Goal: Task Accomplishment & Management: Manage account settings

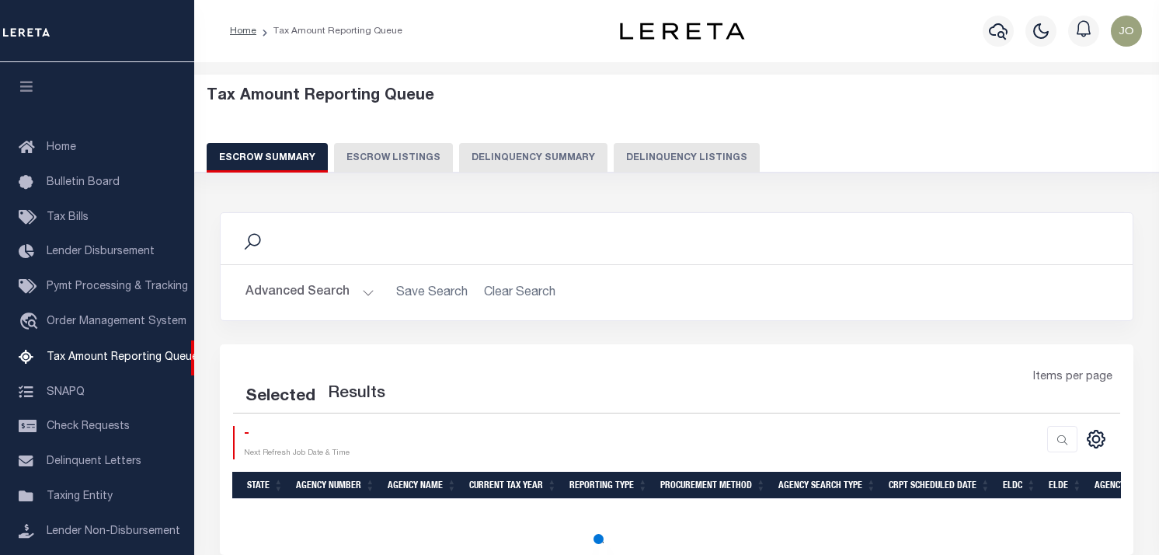
select select "100"
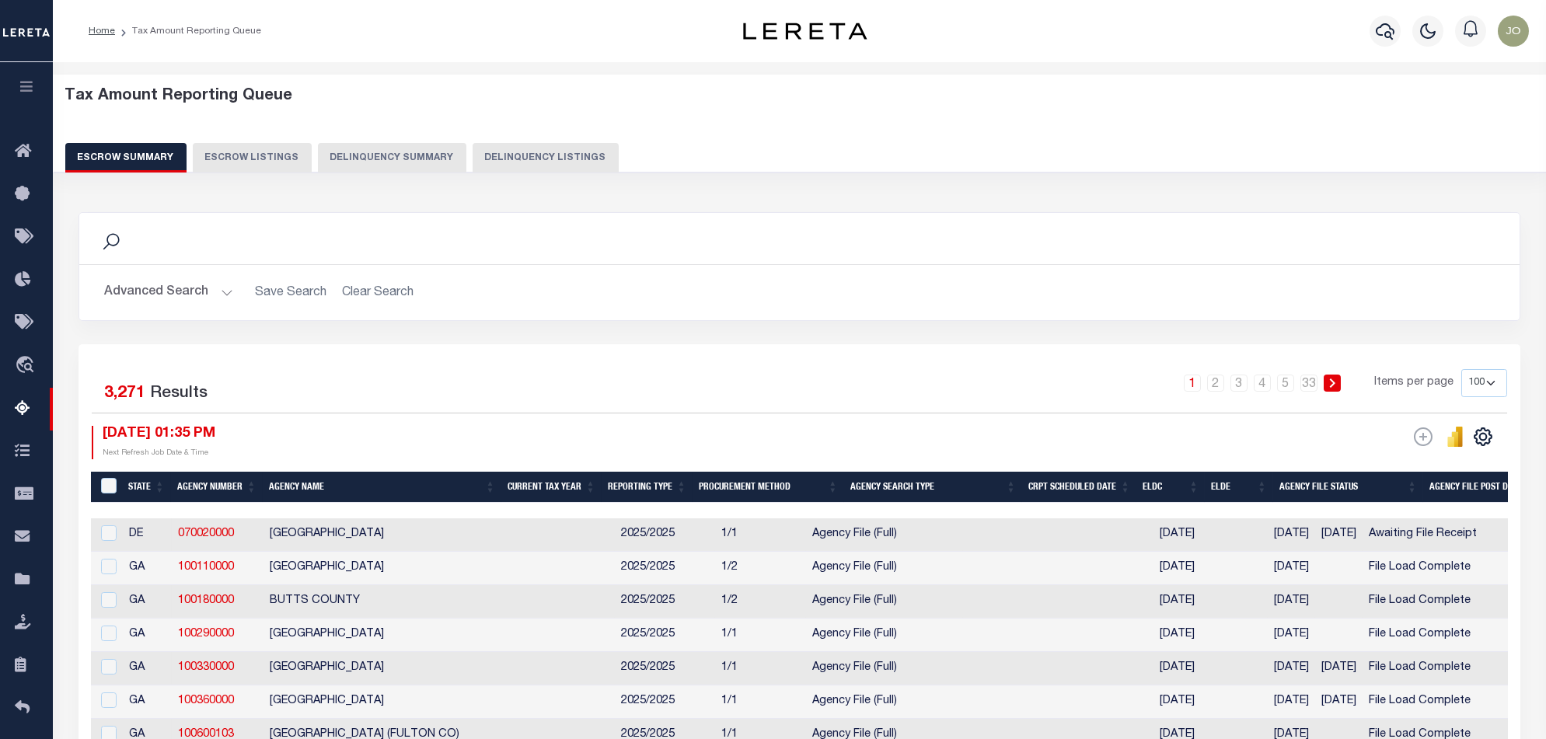
click at [392, 167] on button "Delinquency Summary" at bounding box center [392, 158] width 148 height 30
select select
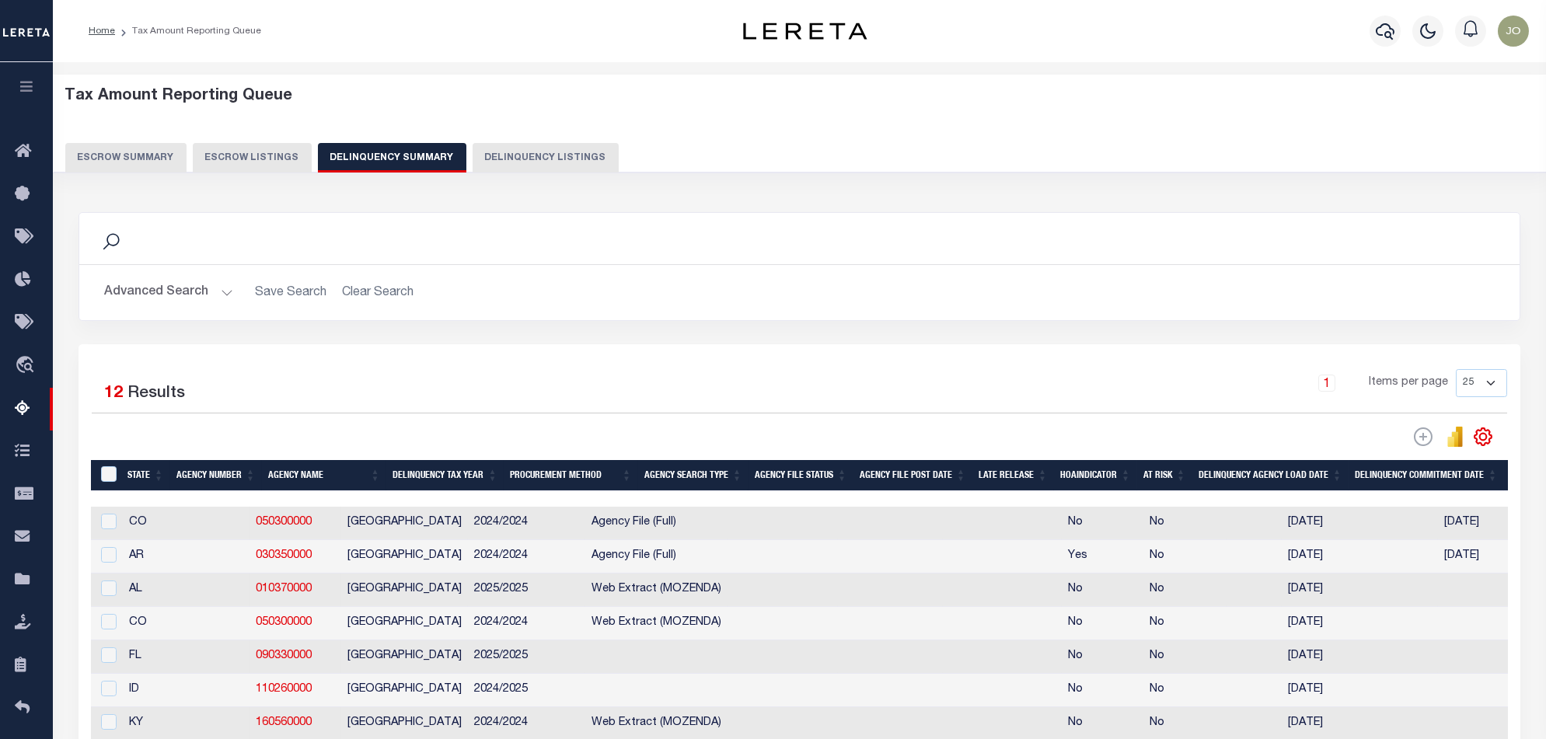
click at [183, 288] on button "Advanced Search" at bounding box center [168, 292] width 129 height 30
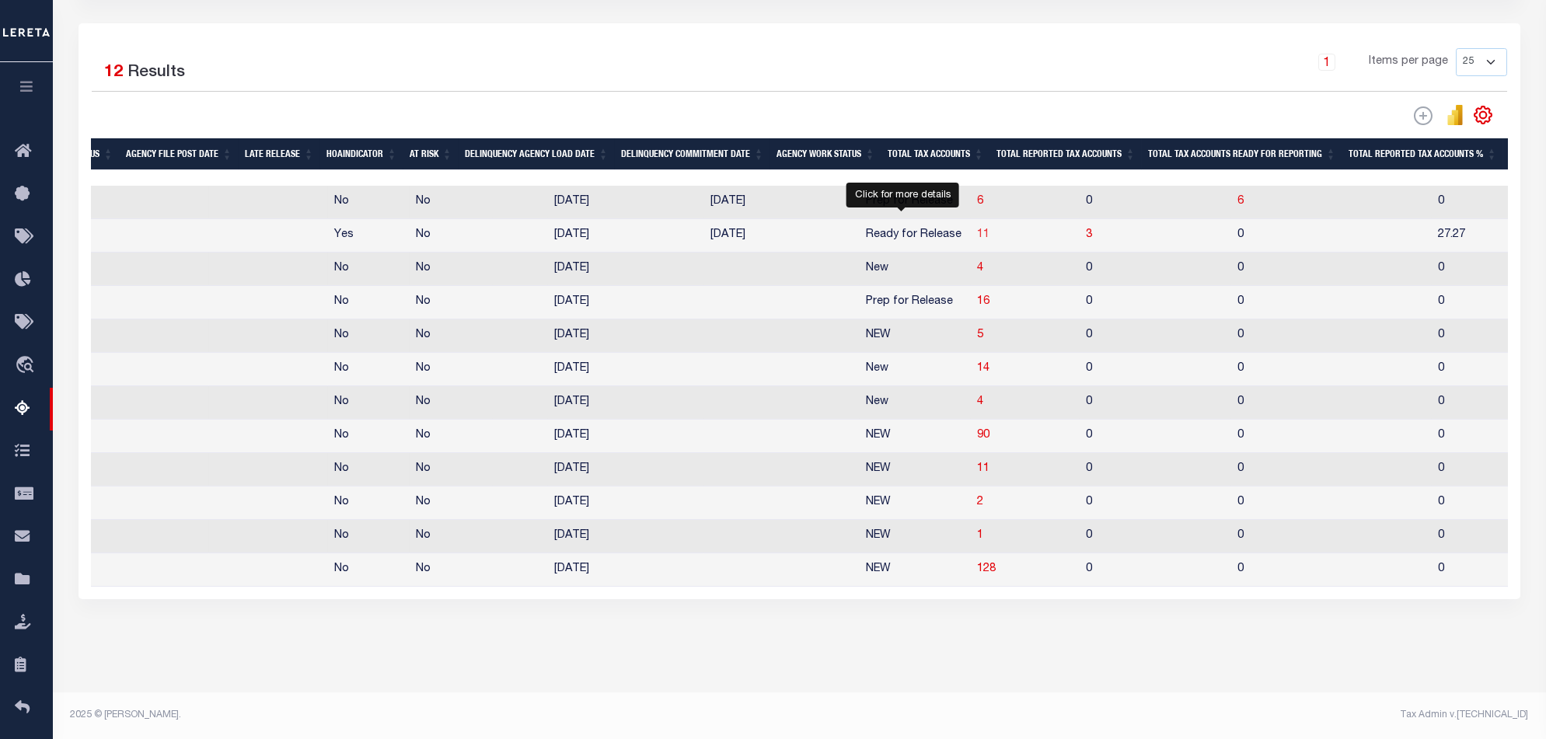
click at [977, 229] on span "11" at bounding box center [983, 234] width 12 height 11
select select "100"
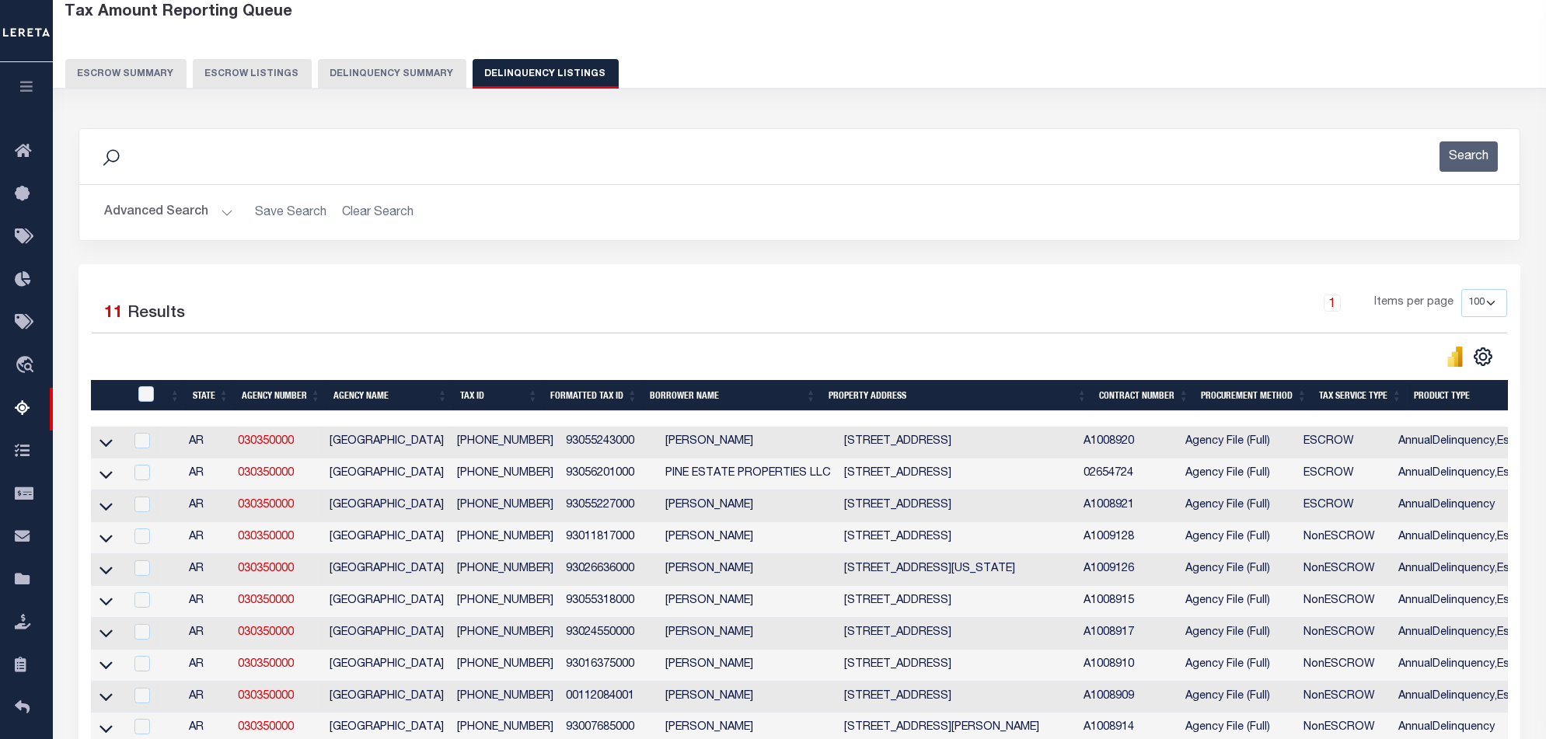
click at [380, 80] on button "Delinquency Summary" at bounding box center [392, 74] width 148 height 30
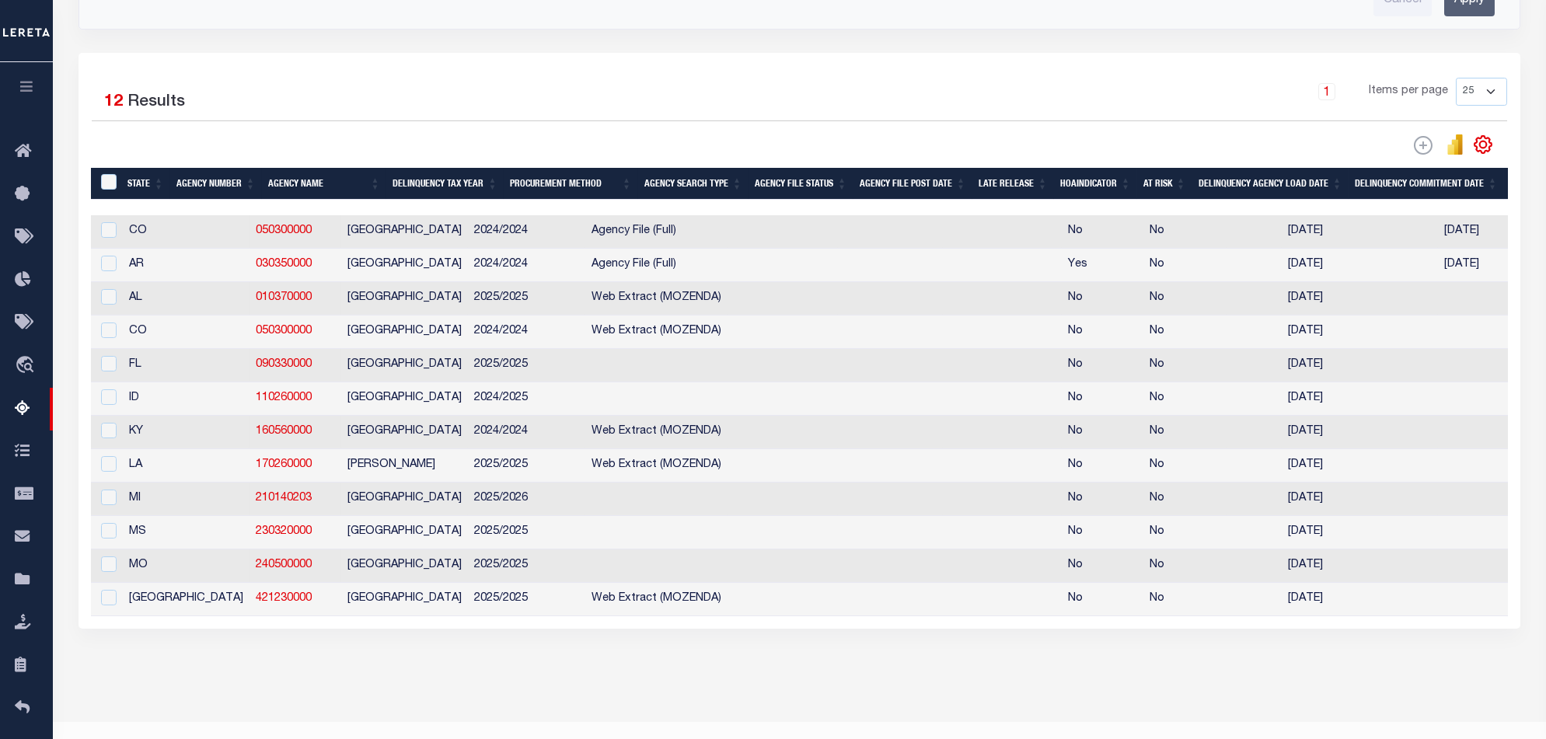
click at [99, 264] on div at bounding box center [106, 264] width 19 height 17
checkbox input "true"
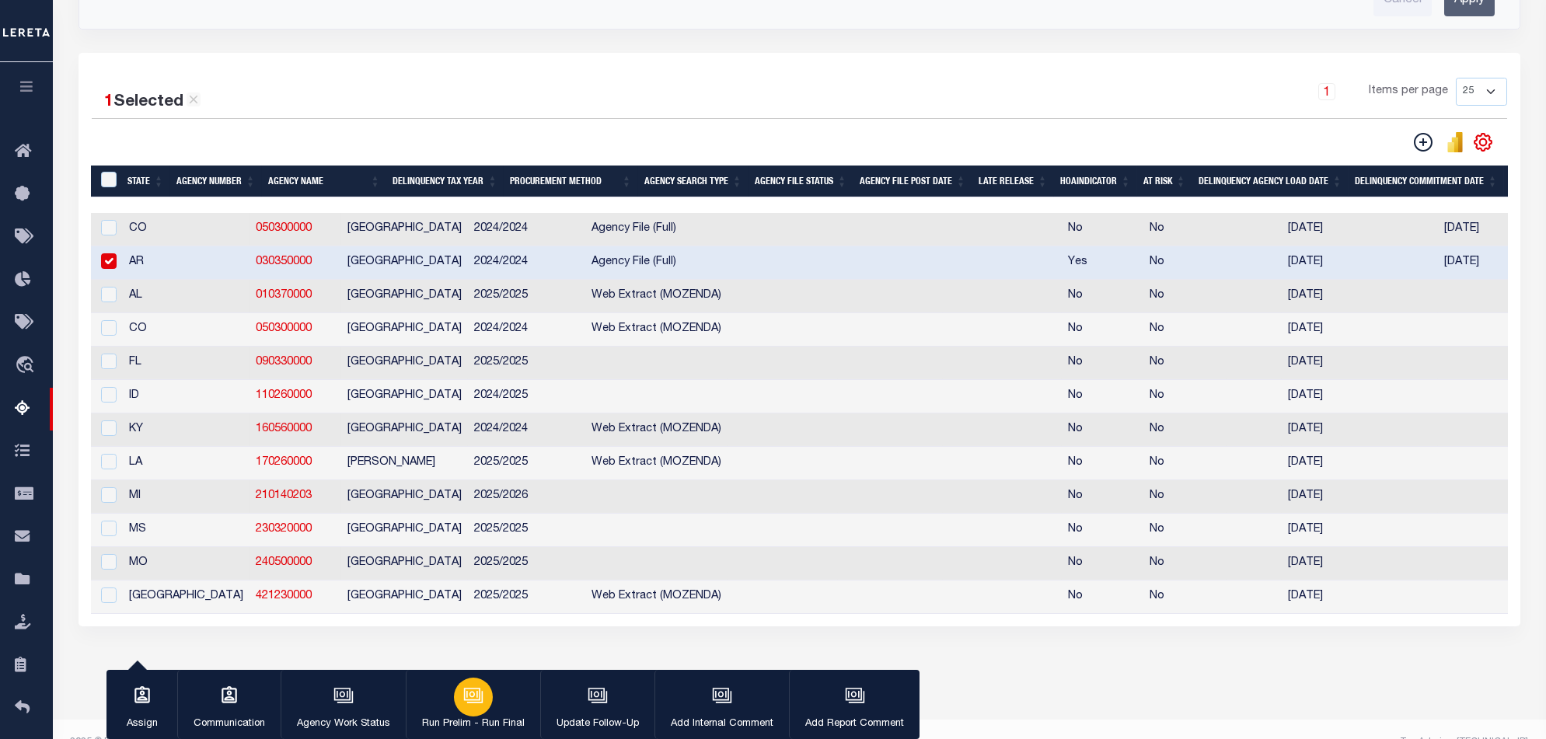
click at [485, 554] on div "button" at bounding box center [473, 697] width 39 height 39
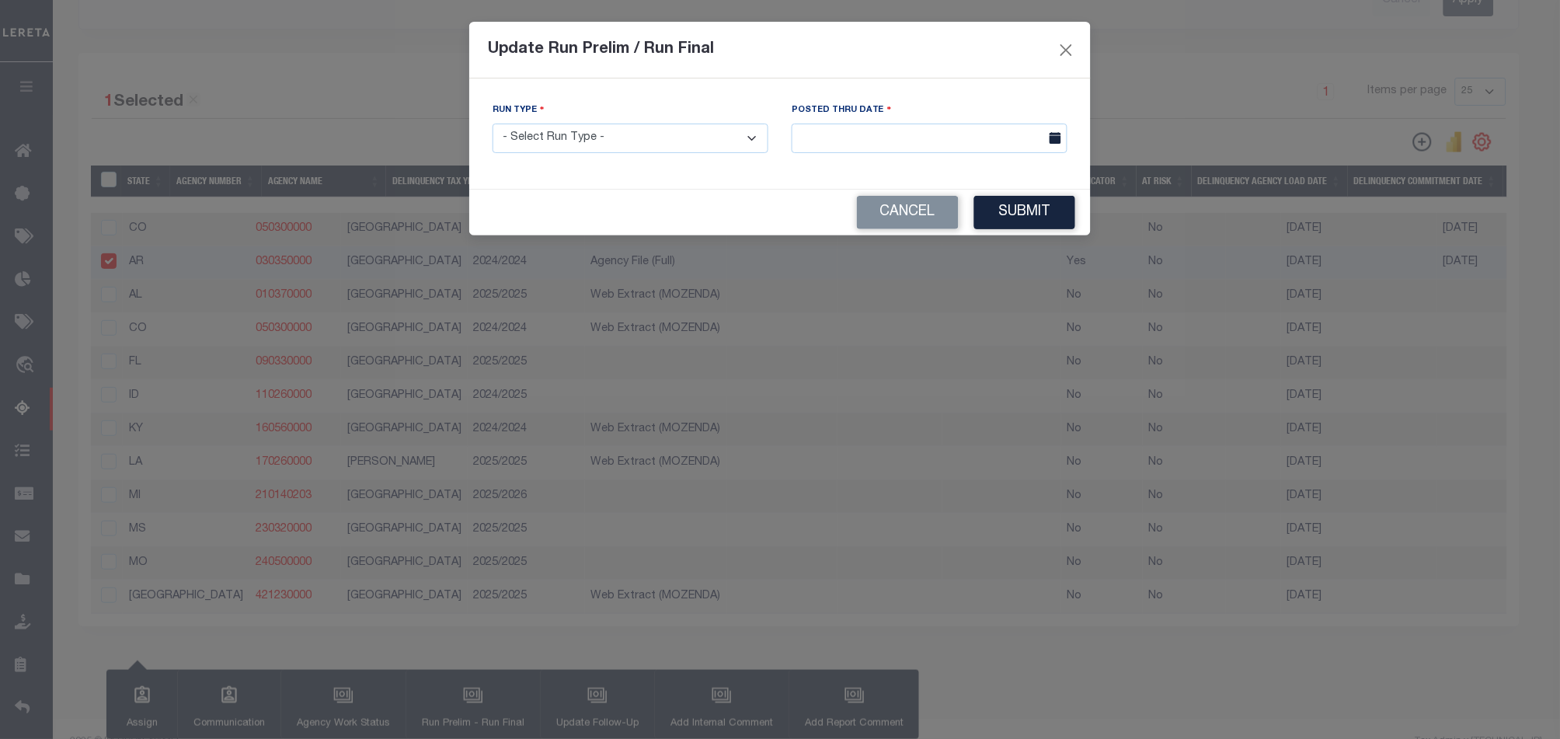
click at [747, 155] on div "Run Type - Select Run Type - Prelim Run Final Run" at bounding box center [630, 134] width 299 height 64
select select "F"
click at [493, 124] on select "- Select Run Type - Prelim Run Final Run" at bounding box center [631, 139] width 276 height 30
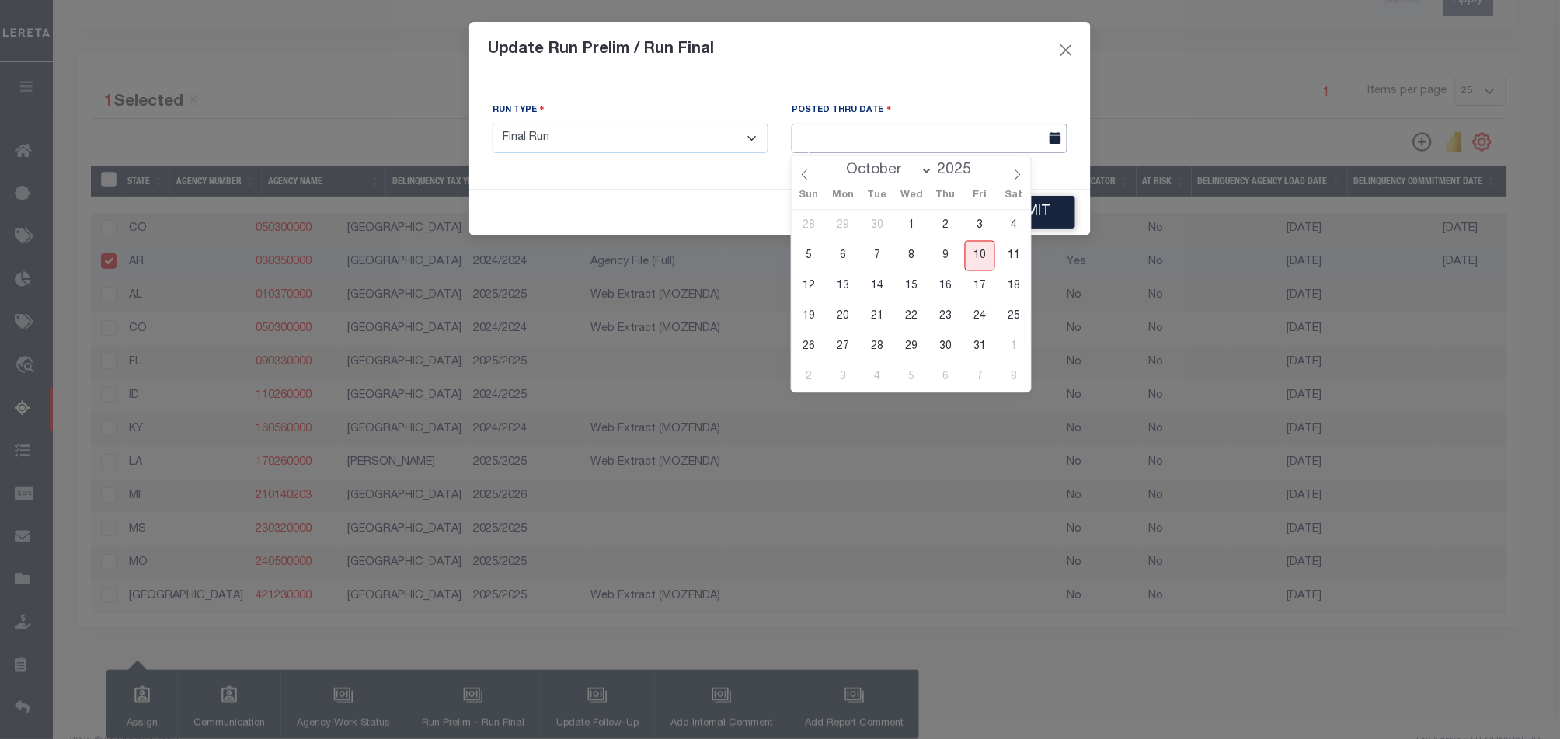
click at [947, 133] on input "text" at bounding box center [930, 139] width 276 height 30
click at [980, 256] on span "10" at bounding box center [980, 256] width 30 height 30
type input "[DATE]"
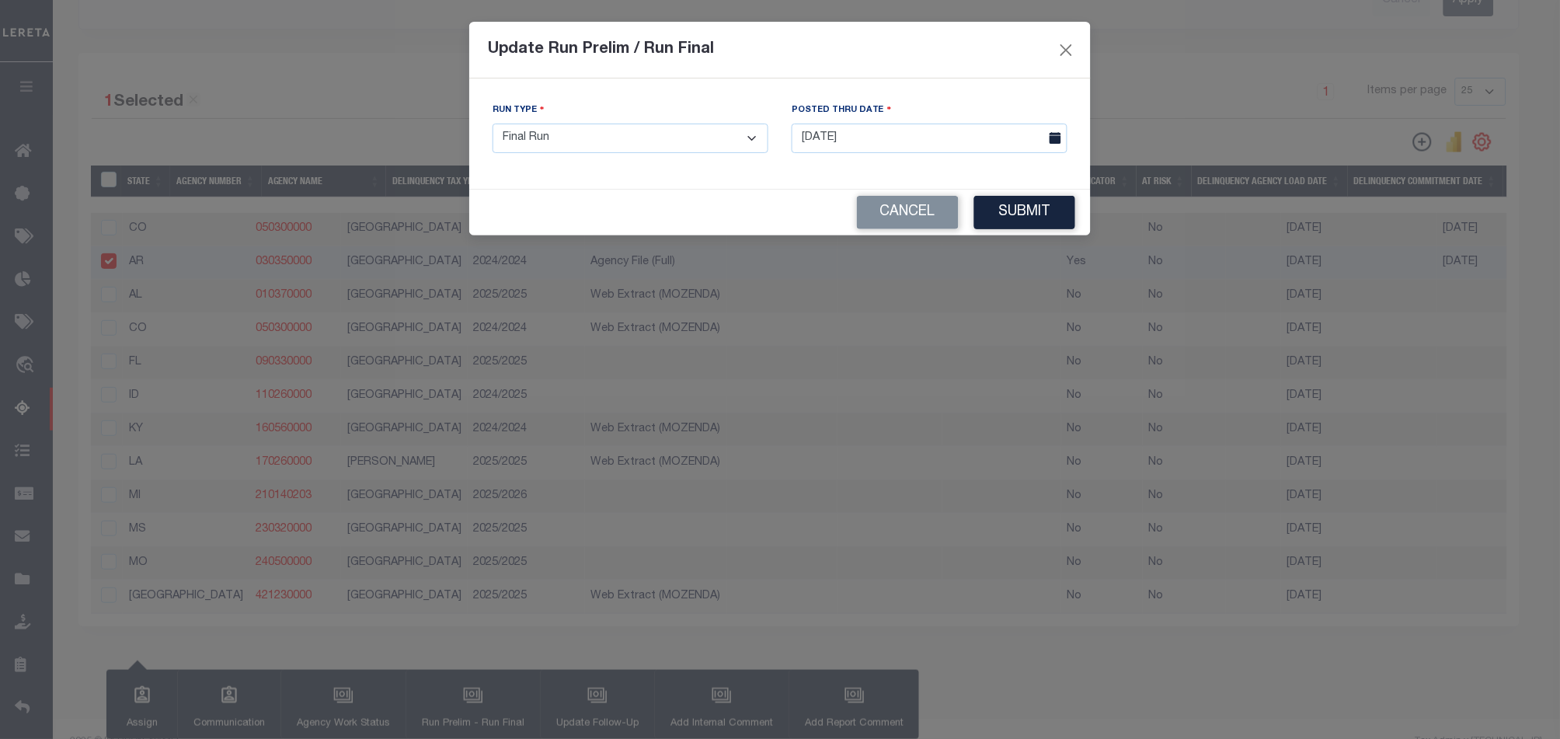
click at [1031, 221] on button "Submit" at bounding box center [1024, 212] width 101 height 33
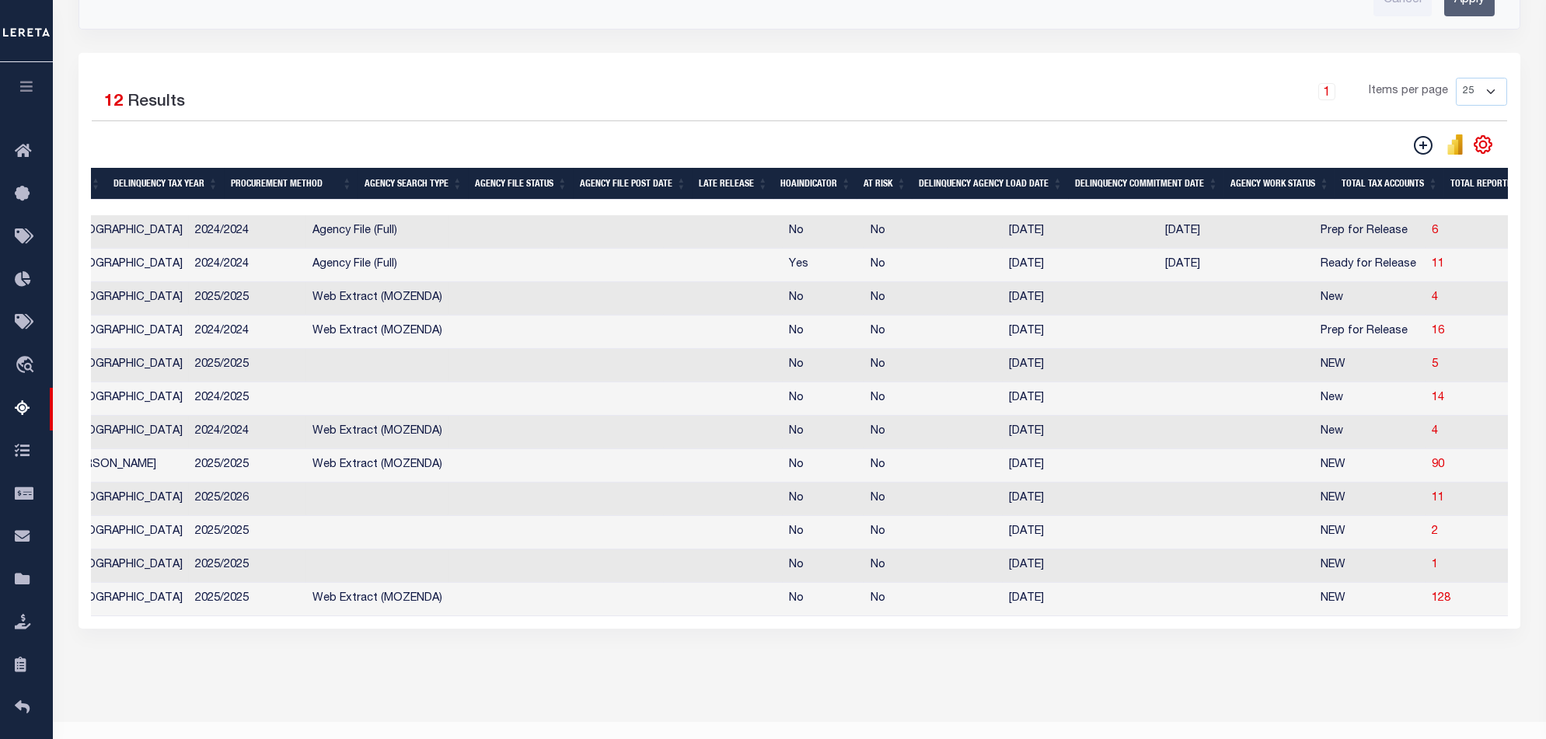
scroll to position [0, 276]
click at [1159, 270] on span "11" at bounding box center [1440, 264] width 12 height 11
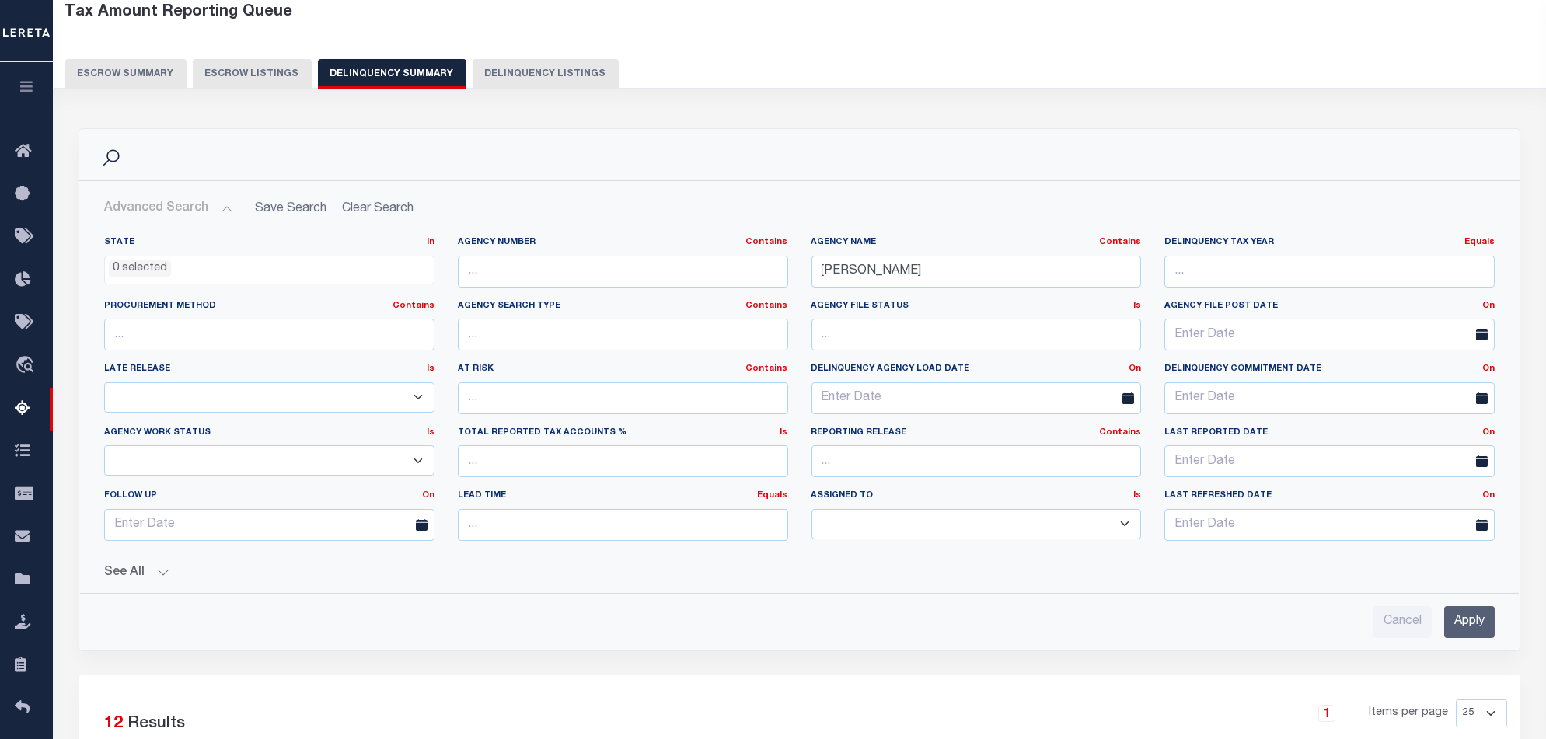
select select "100"
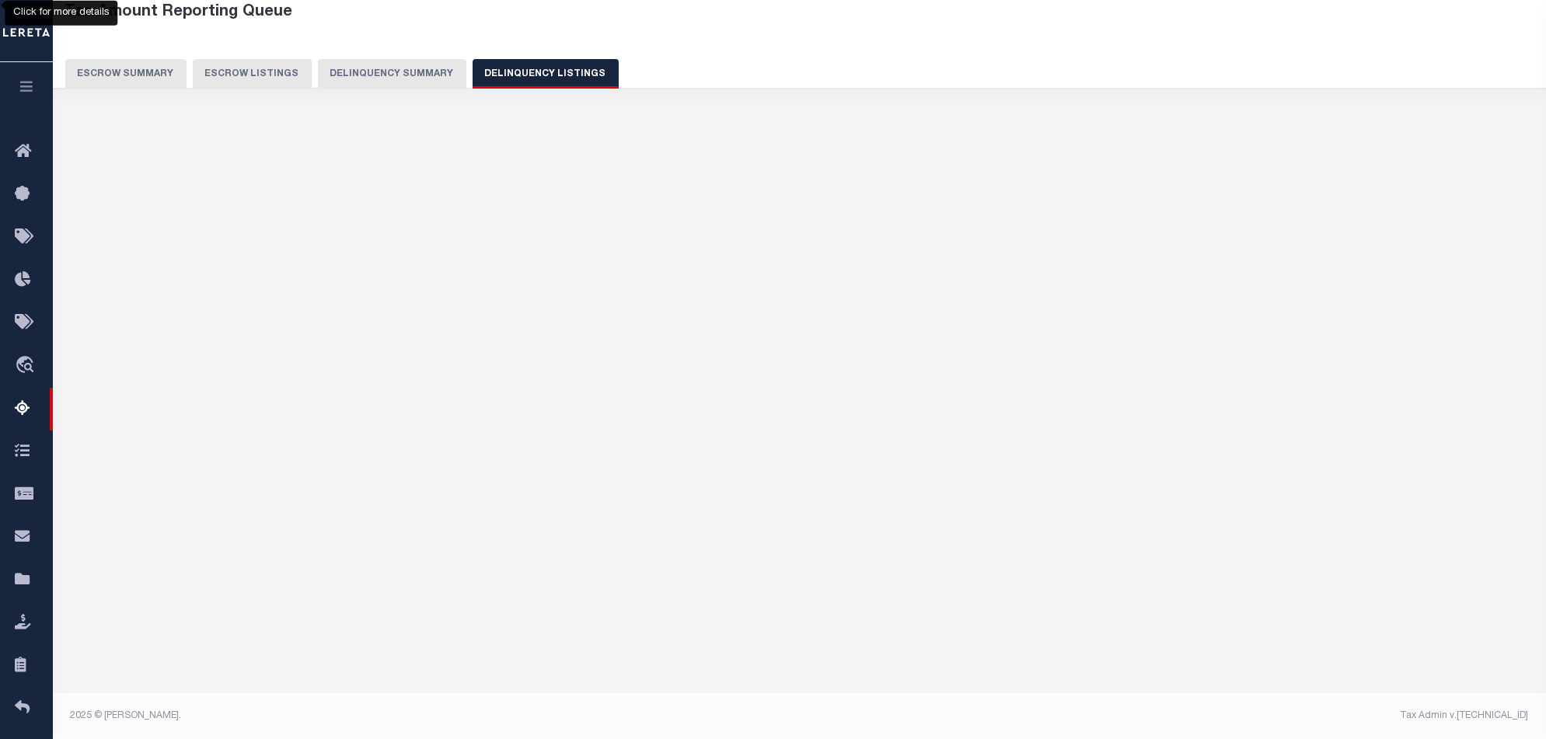
select select "100"
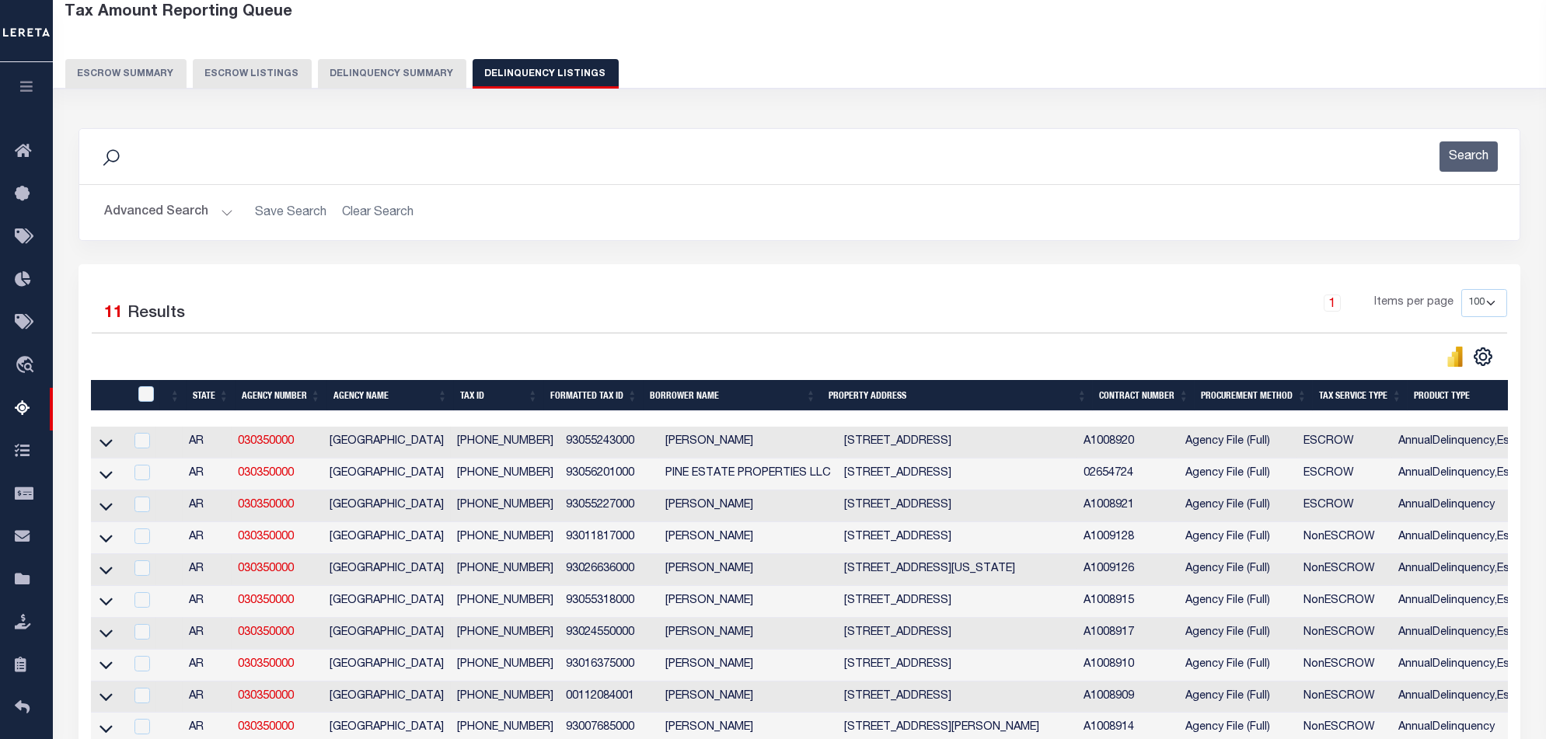
click at [893, 276] on div "Selected 11 Results 1 Items per page 10 25 50 100 500" at bounding box center [798, 526] width 1441 height 525
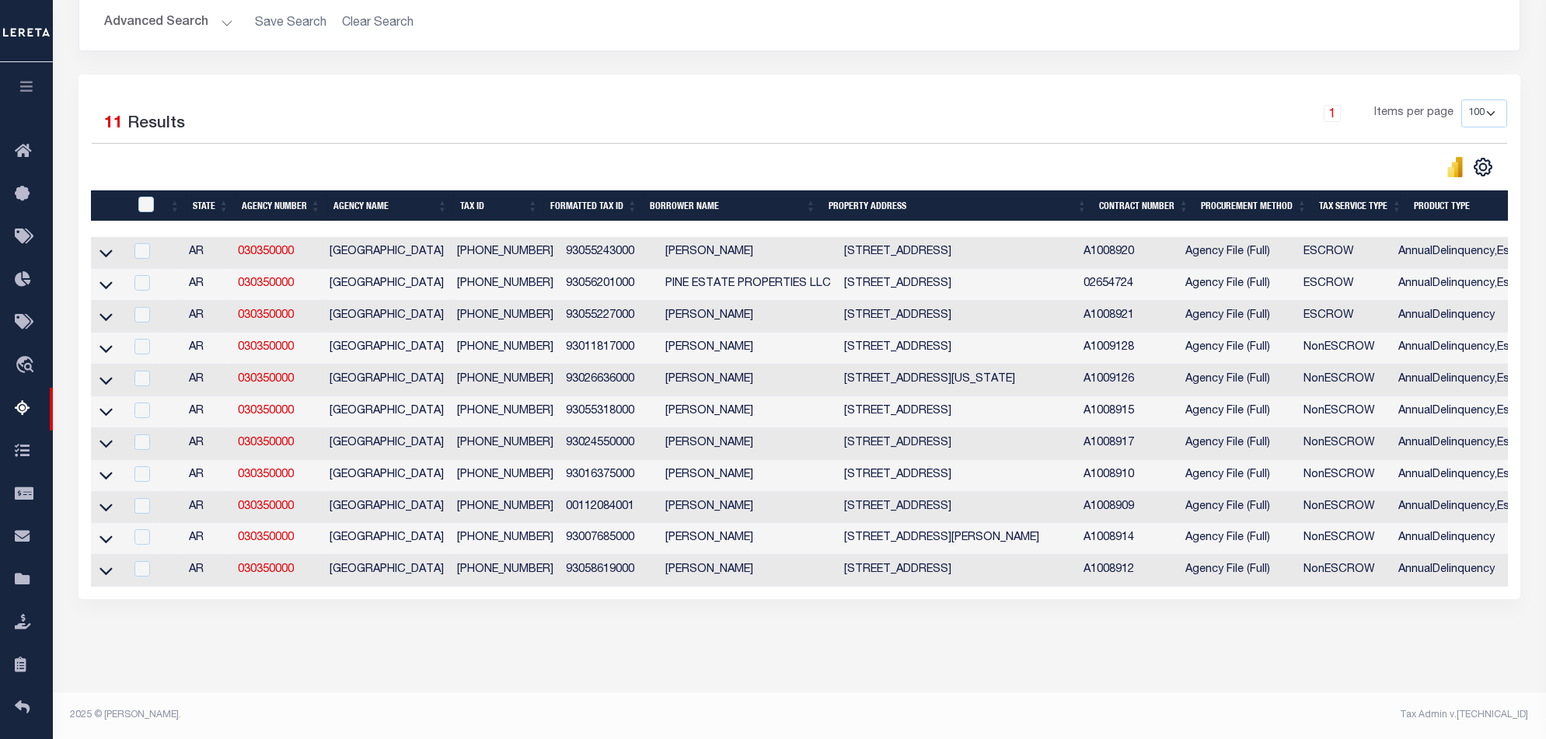
click at [971, 554] on div "Selected 11 Results 1 Items per page 10 25 50 100 500" at bounding box center [798, 337] width 1441 height 525
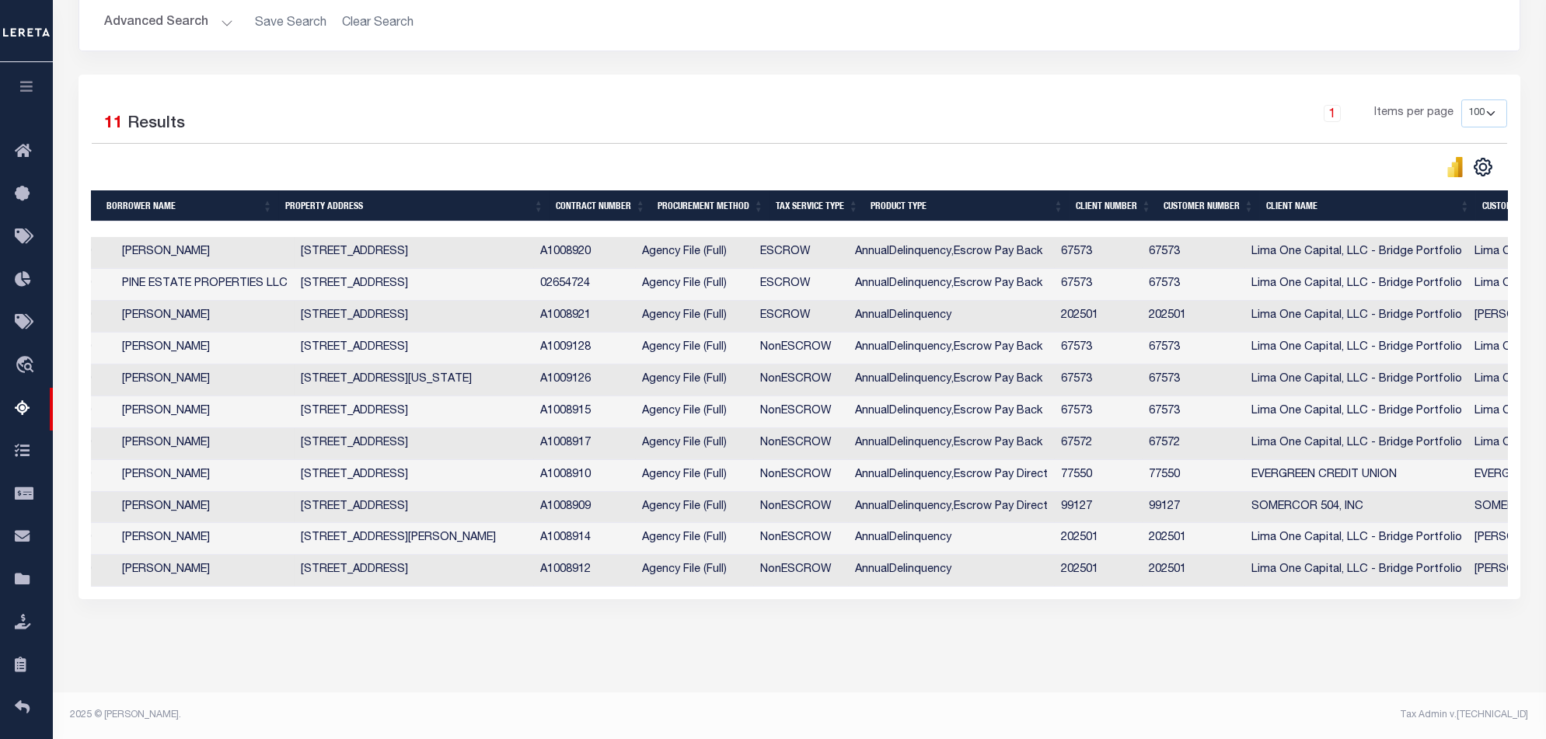
scroll to position [0, 504]
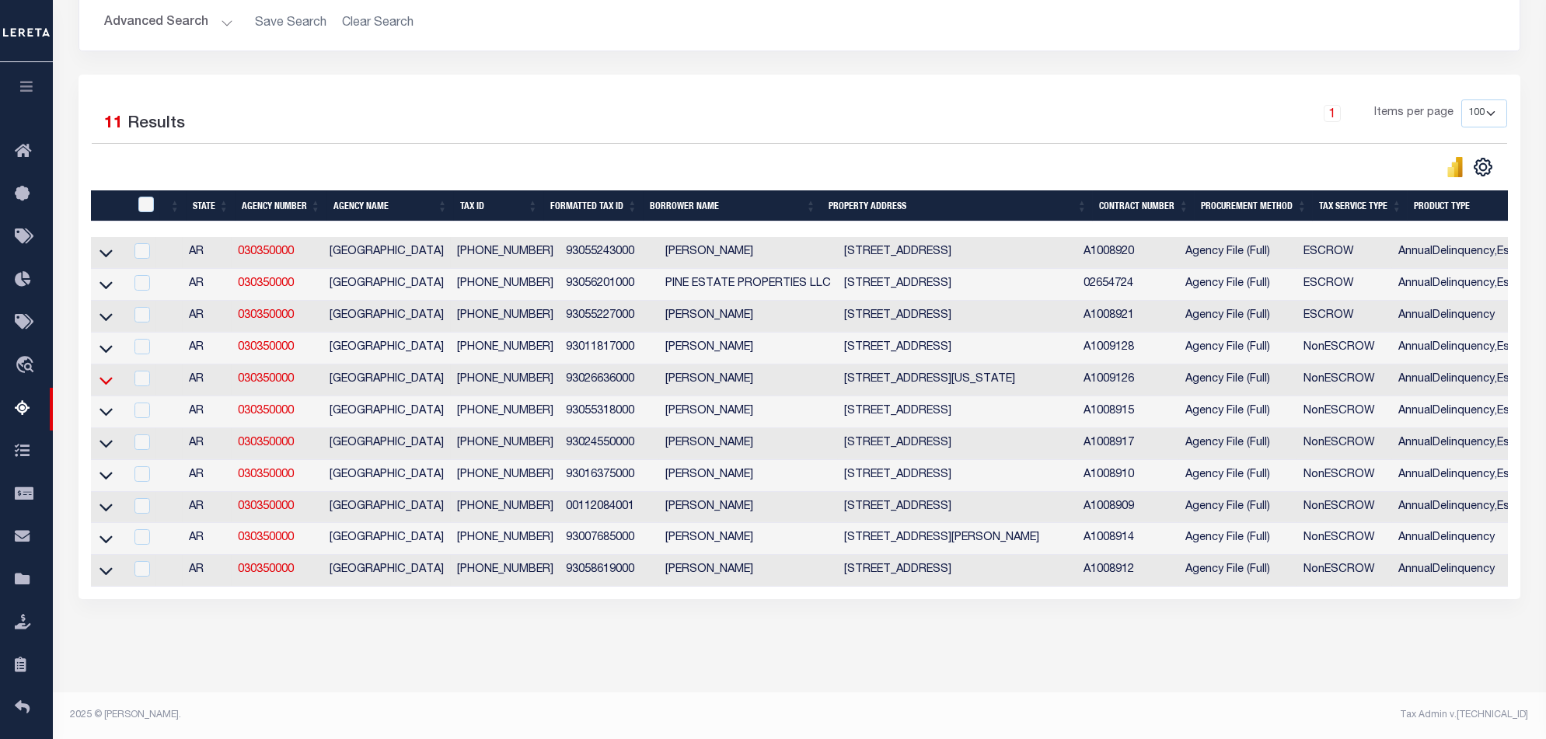
click at [103, 372] on icon at bounding box center [105, 380] width 13 height 16
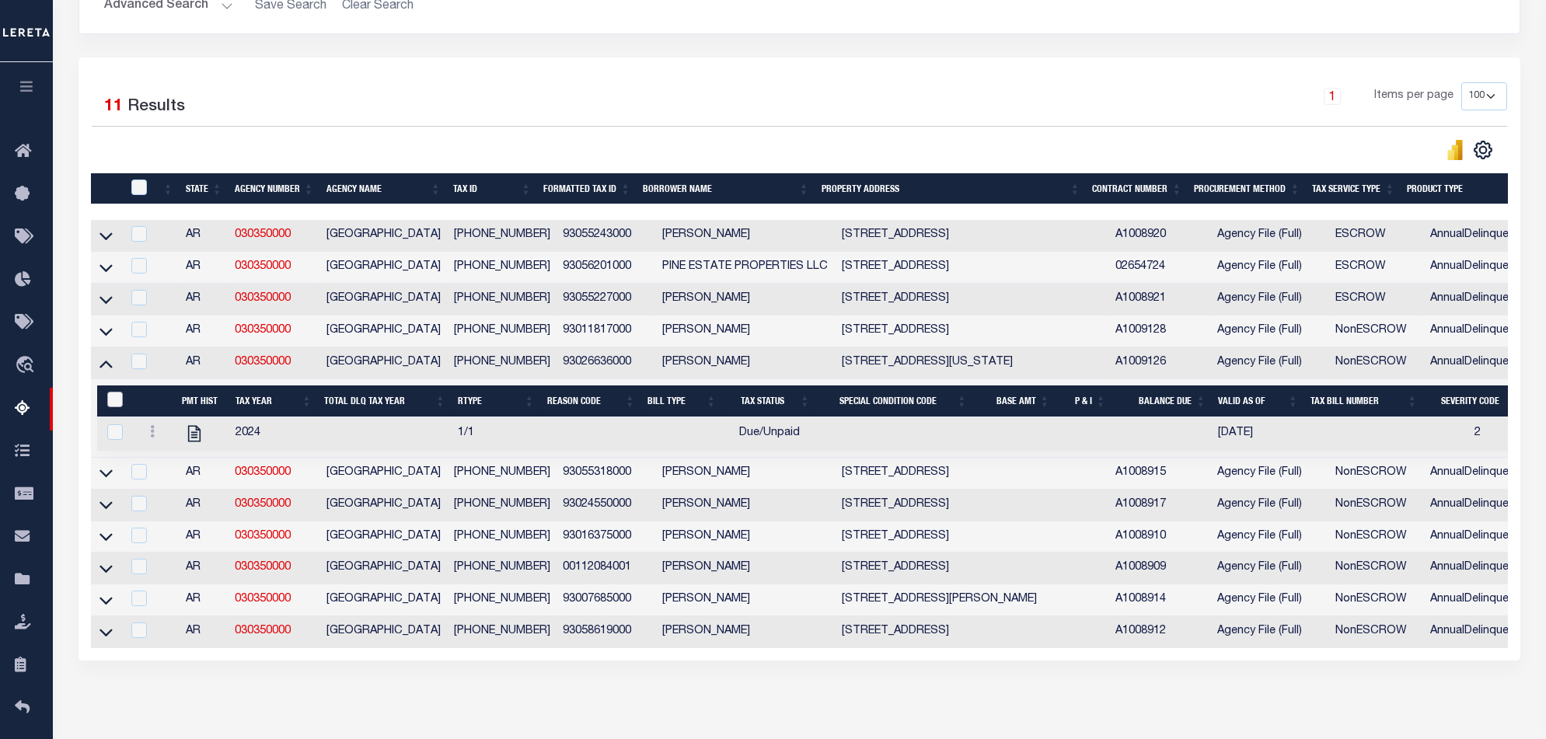
click at [111, 407] on input "&nbsp;" at bounding box center [115, 400] width 16 height 16
checkbox input "true"
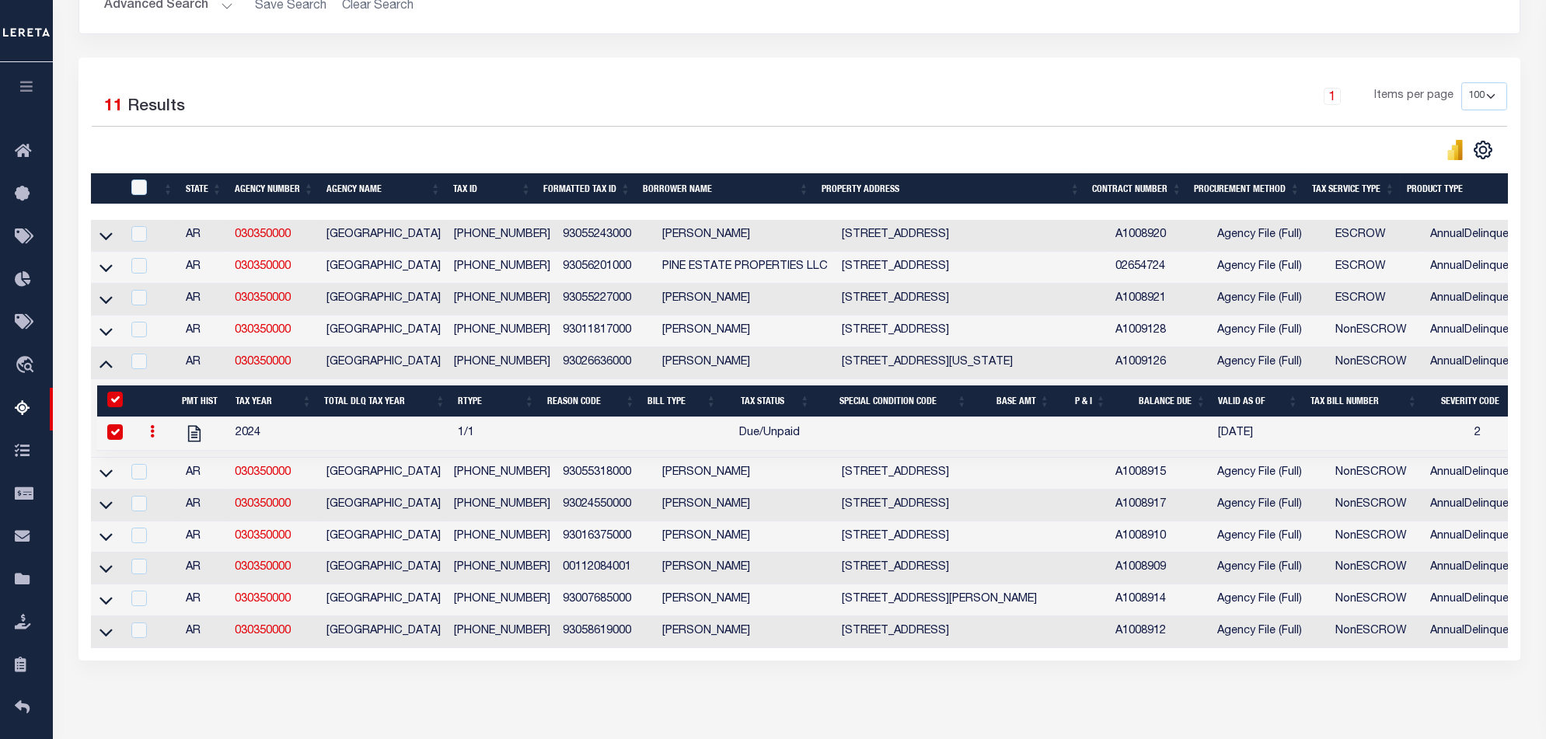
click at [111, 402] on input "&nbsp;" at bounding box center [115, 400] width 16 height 16
checkbox input "false"
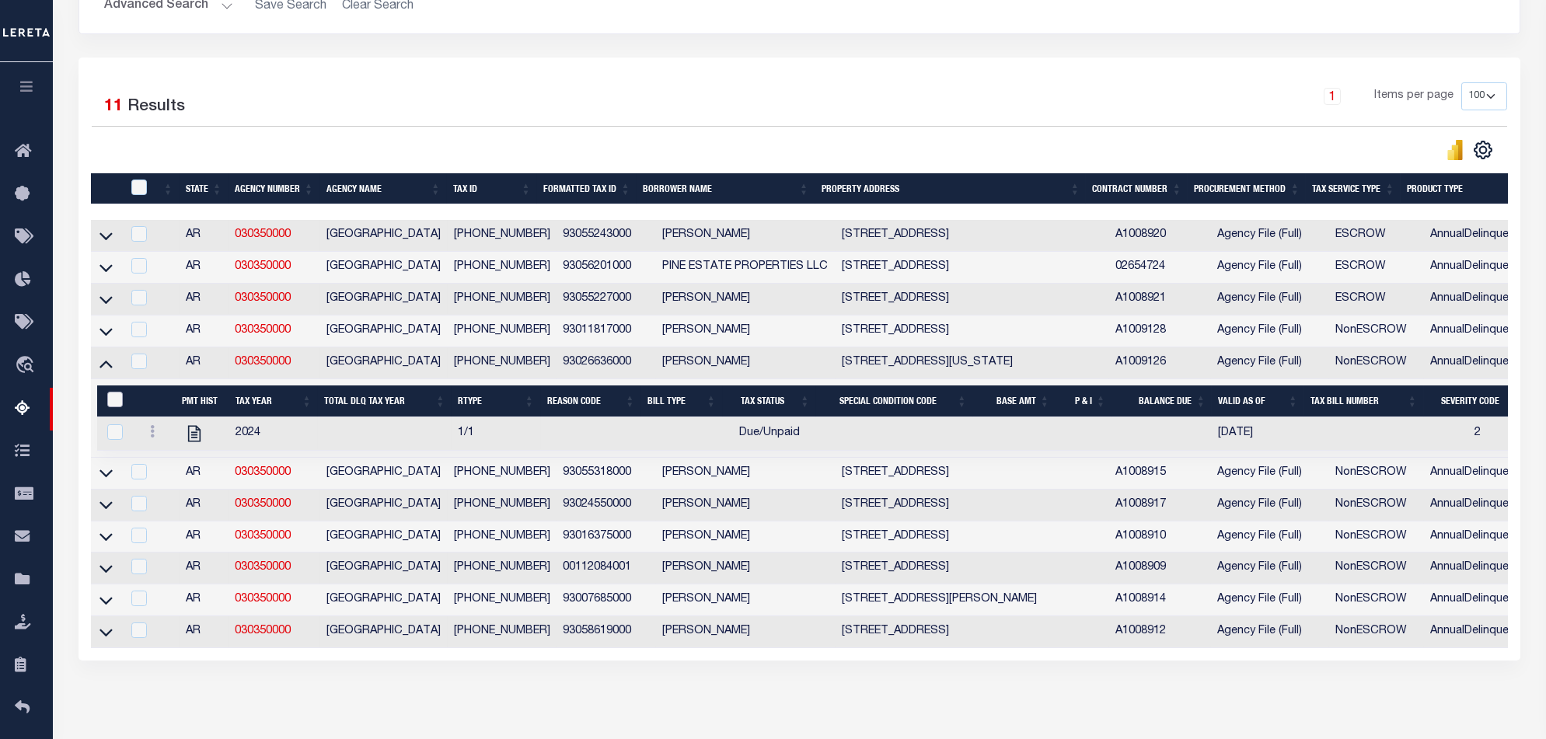
click at [111, 402] on input "&nbsp;" at bounding box center [115, 400] width 16 height 16
checkbox input "true"
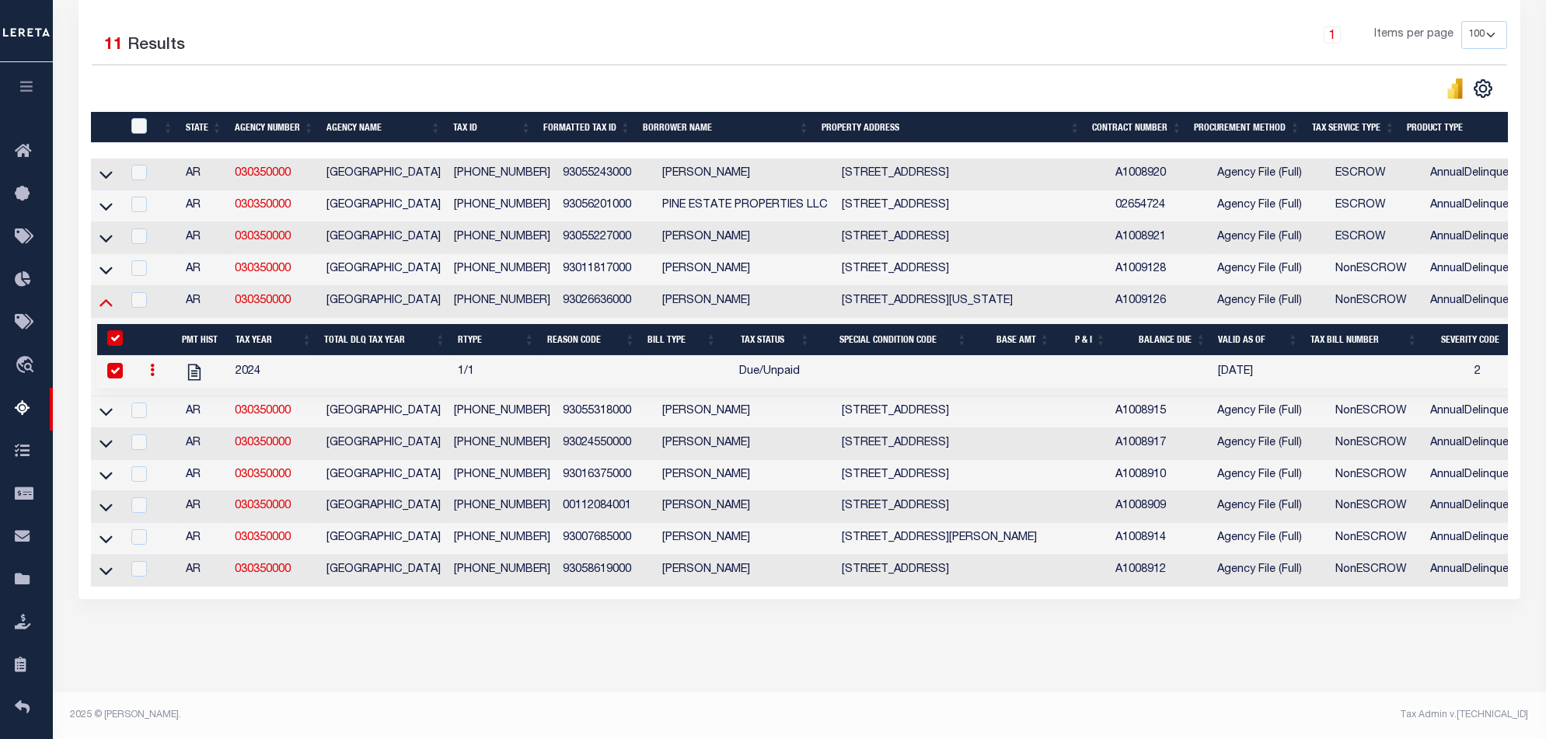
click at [109, 295] on icon at bounding box center [105, 302] width 13 height 16
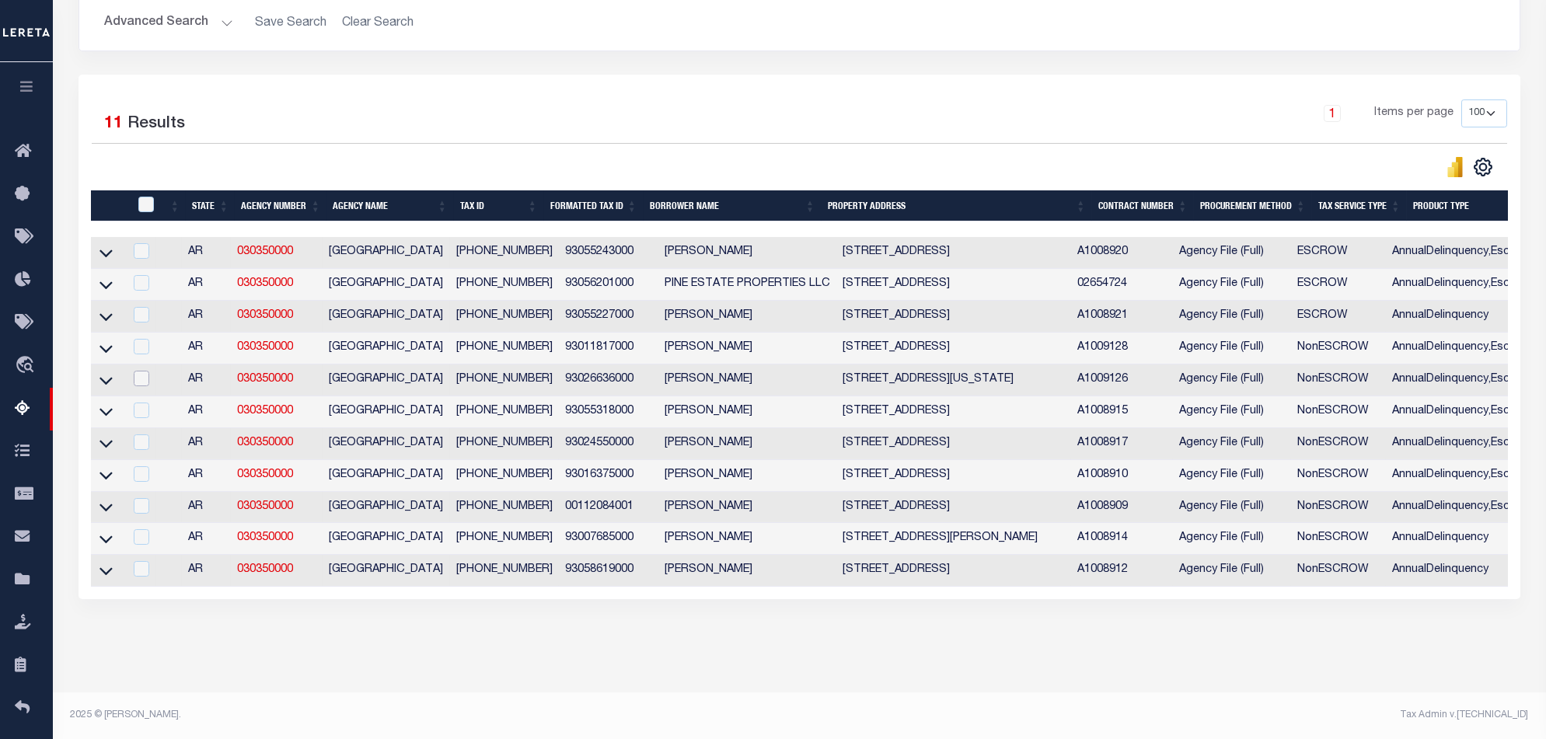
click at [139, 371] on input "checkbox" at bounding box center [142, 379] width 16 height 16
checkbox input "true"
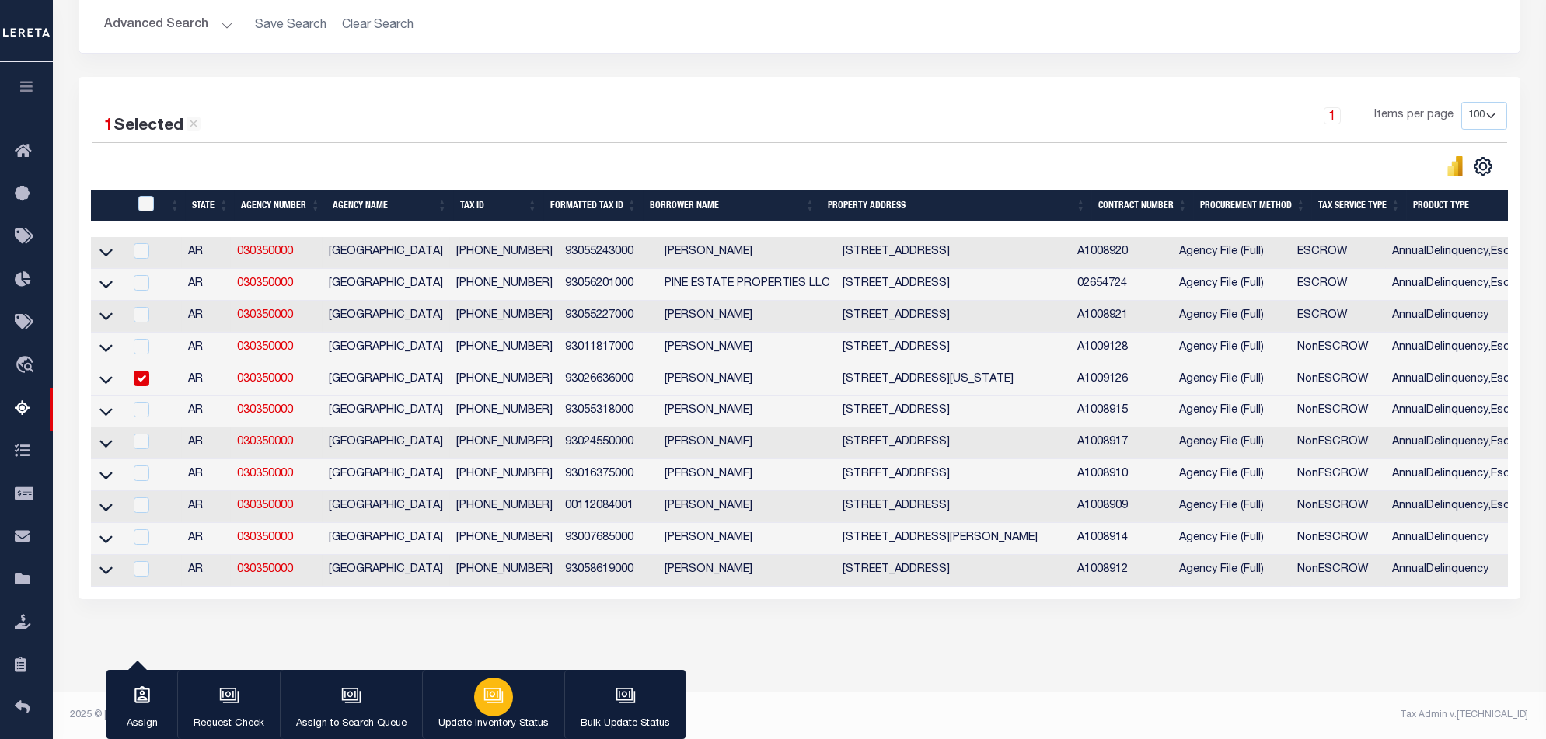
click at [494, 554] on icon "button" at bounding box center [492, 694] width 12 height 7
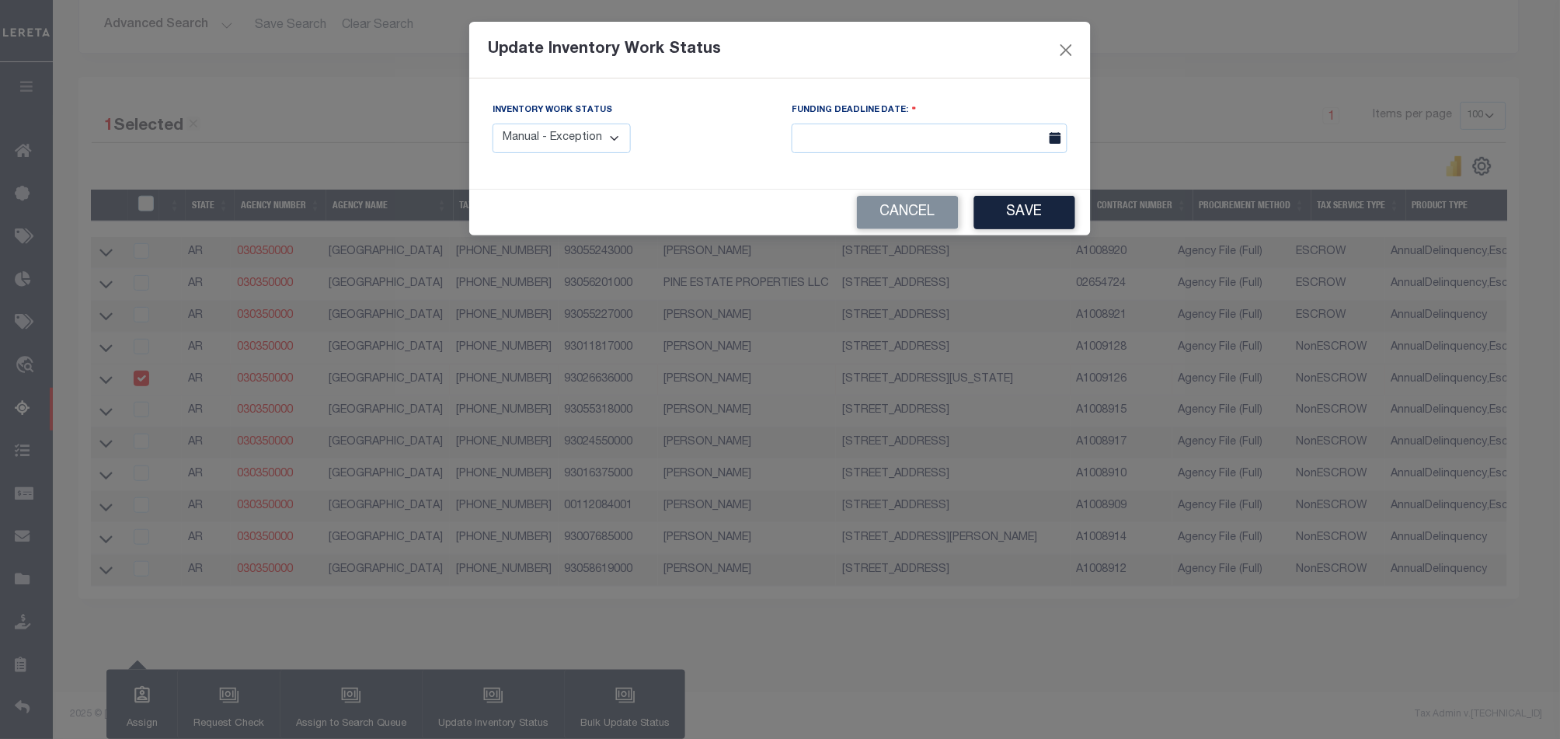
click at [598, 136] on select "Manual - Exception Pended - Awaiting Search Late Add Exception Completed" at bounding box center [562, 139] width 138 height 30
select select "4"
click at [493, 124] on select "Manual - Exception Pended - Awaiting Search Late Add Exception Completed" at bounding box center [562, 139] width 138 height 30
click at [1026, 219] on button "Save" at bounding box center [1024, 212] width 101 height 33
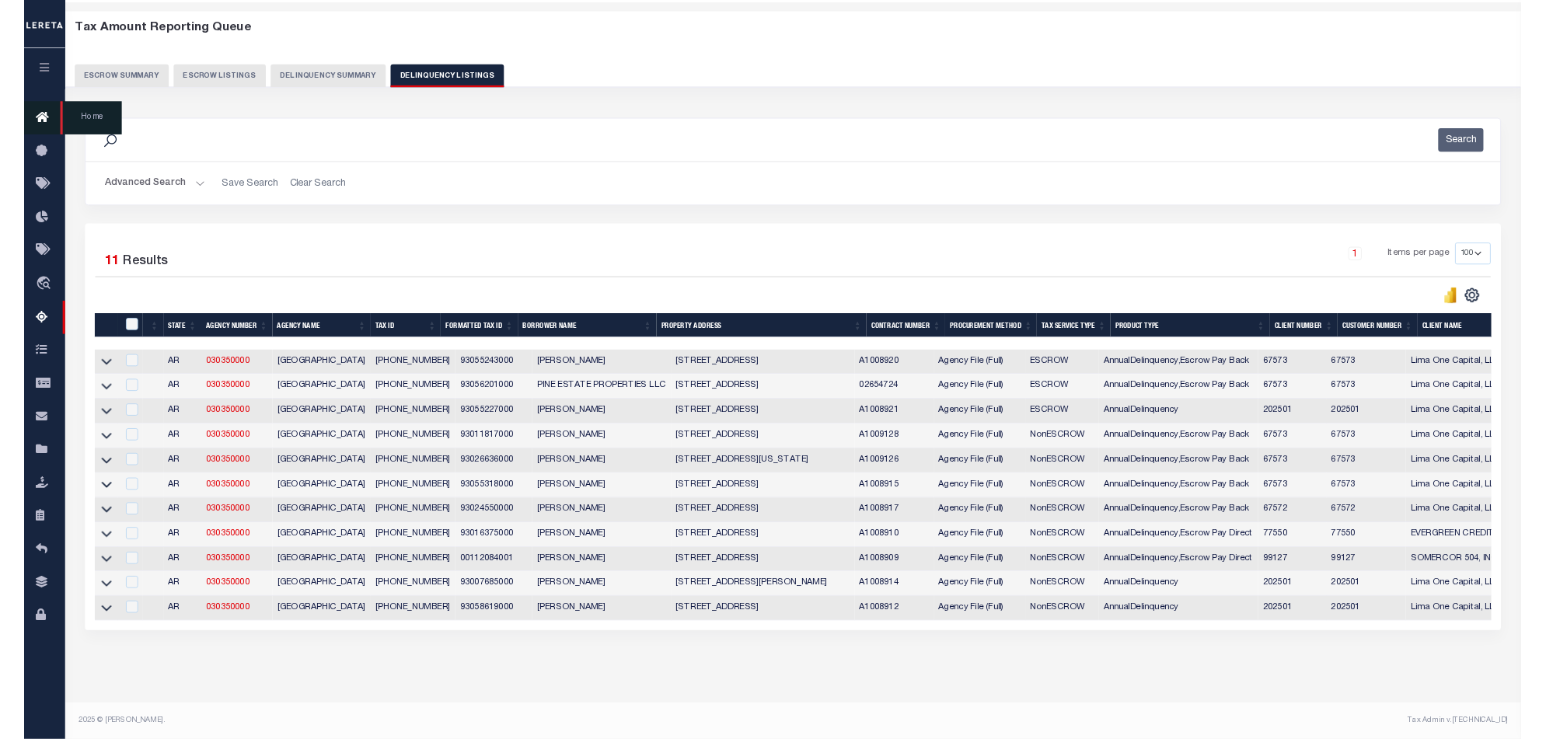
scroll to position [81, 0]
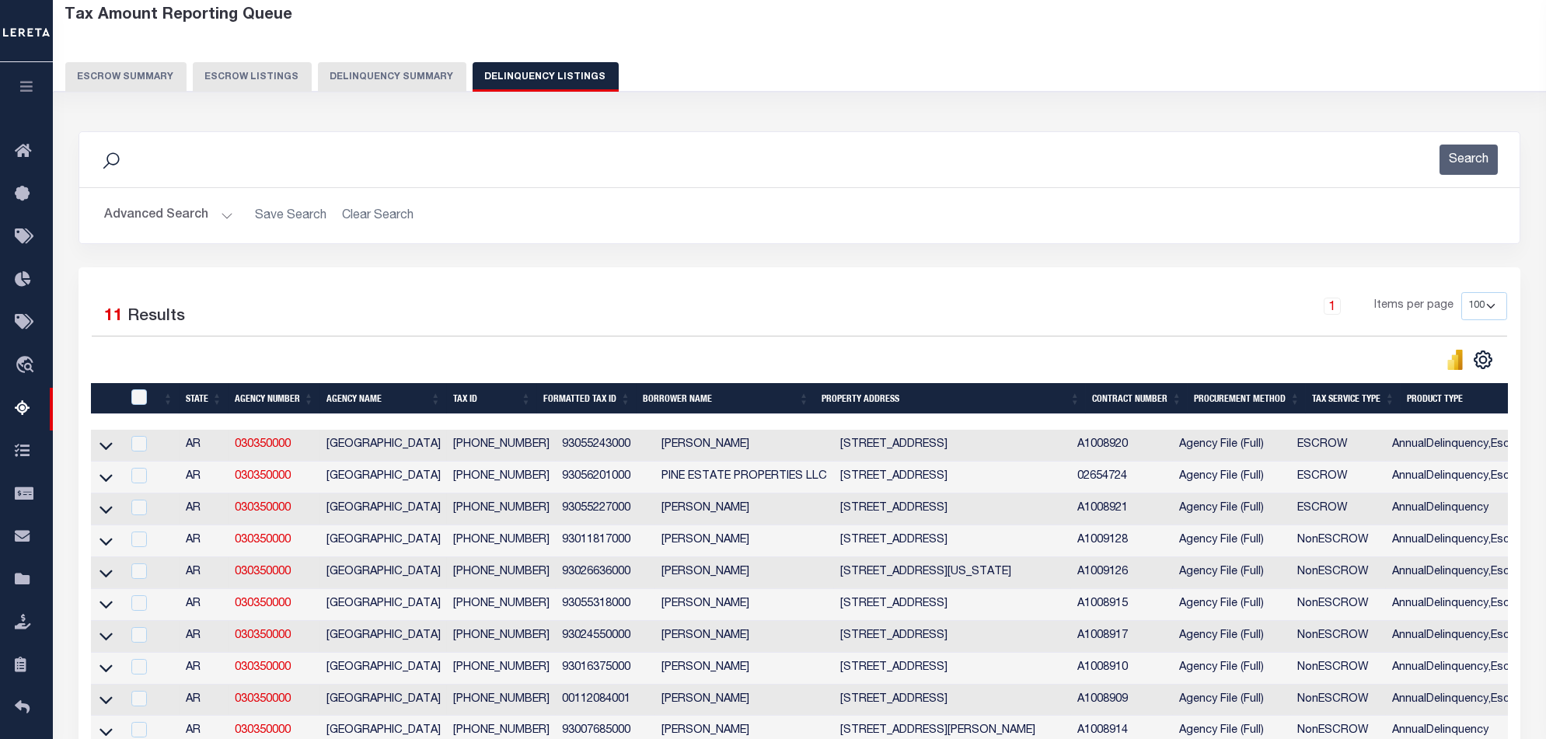
click at [410, 72] on button "Delinquency Summary" at bounding box center [392, 77] width 148 height 30
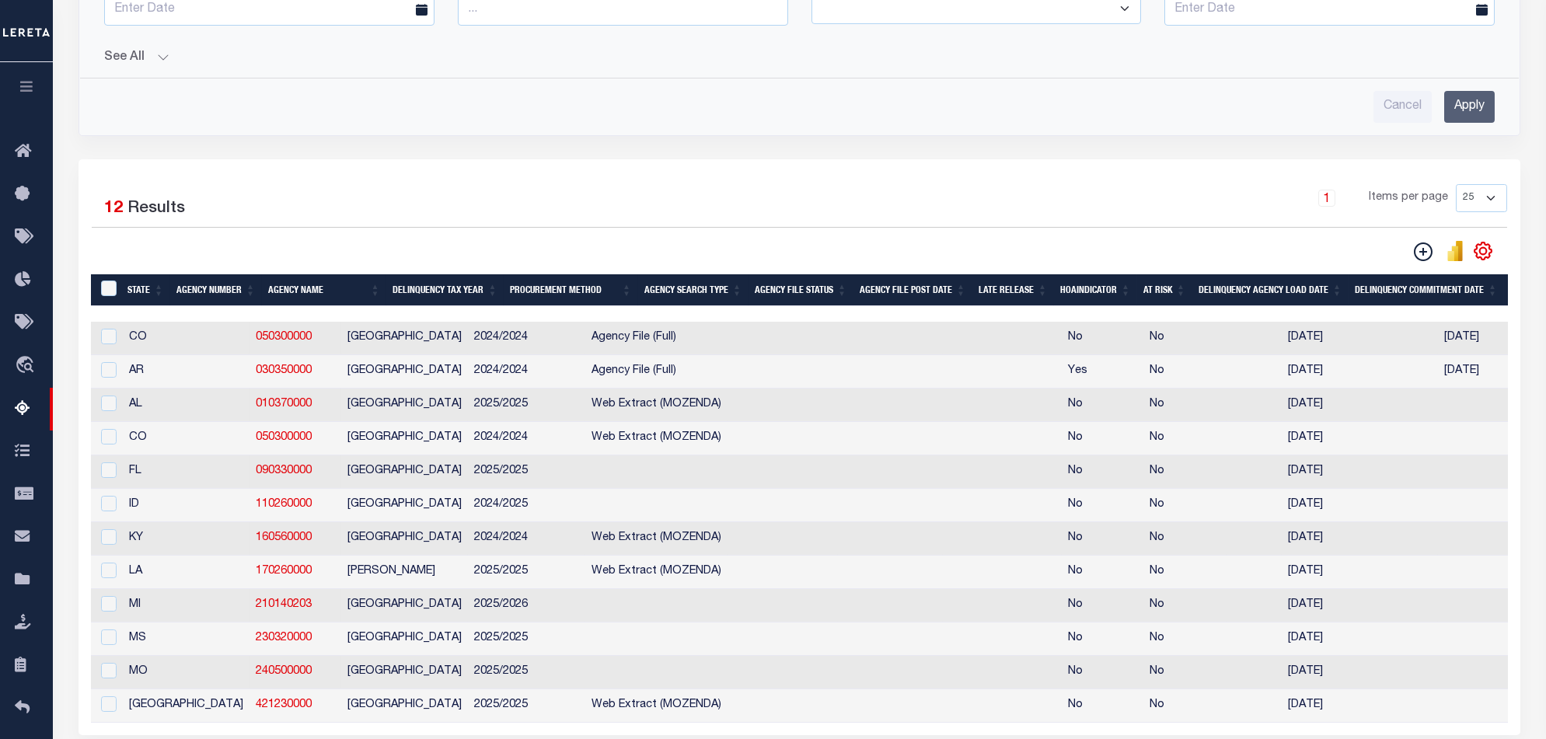
scroll to position [755, 0]
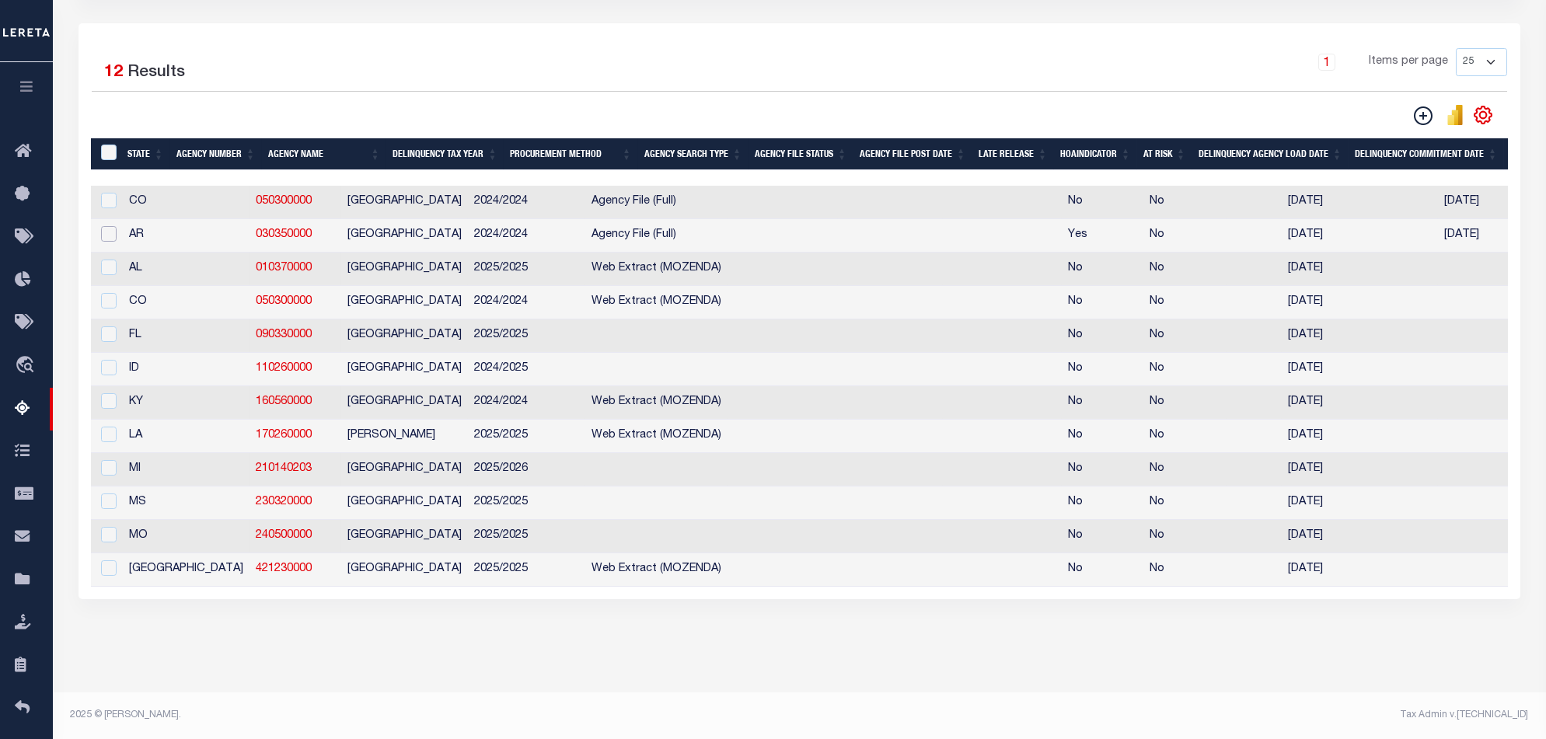
click at [101, 226] on input "checkbox" at bounding box center [109, 234] width 16 height 16
checkbox input "true"
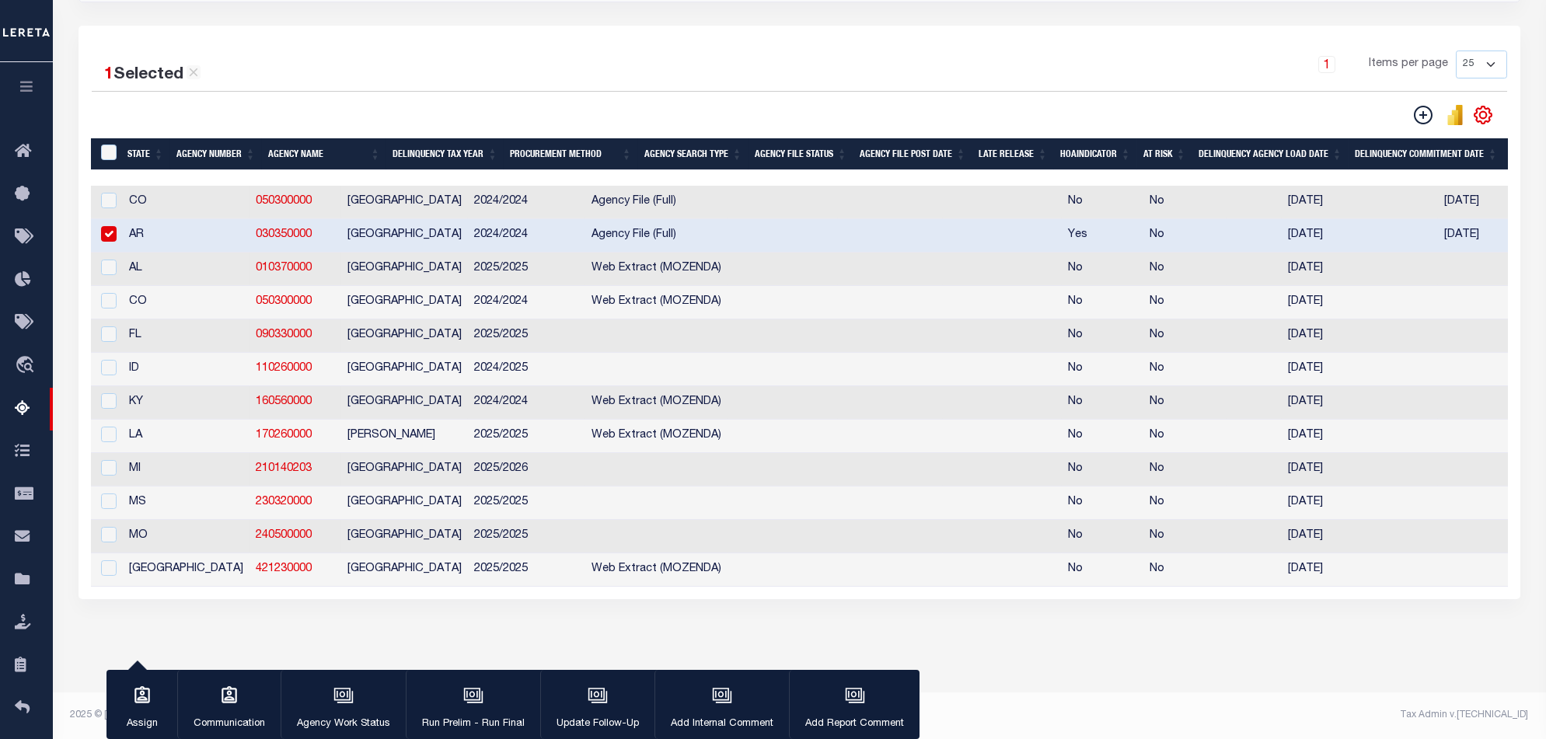
scroll to position [752, 0]
click at [447, 554] on button "Run Prelim - Run Final" at bounding box center [473, 705] width 134 height 70
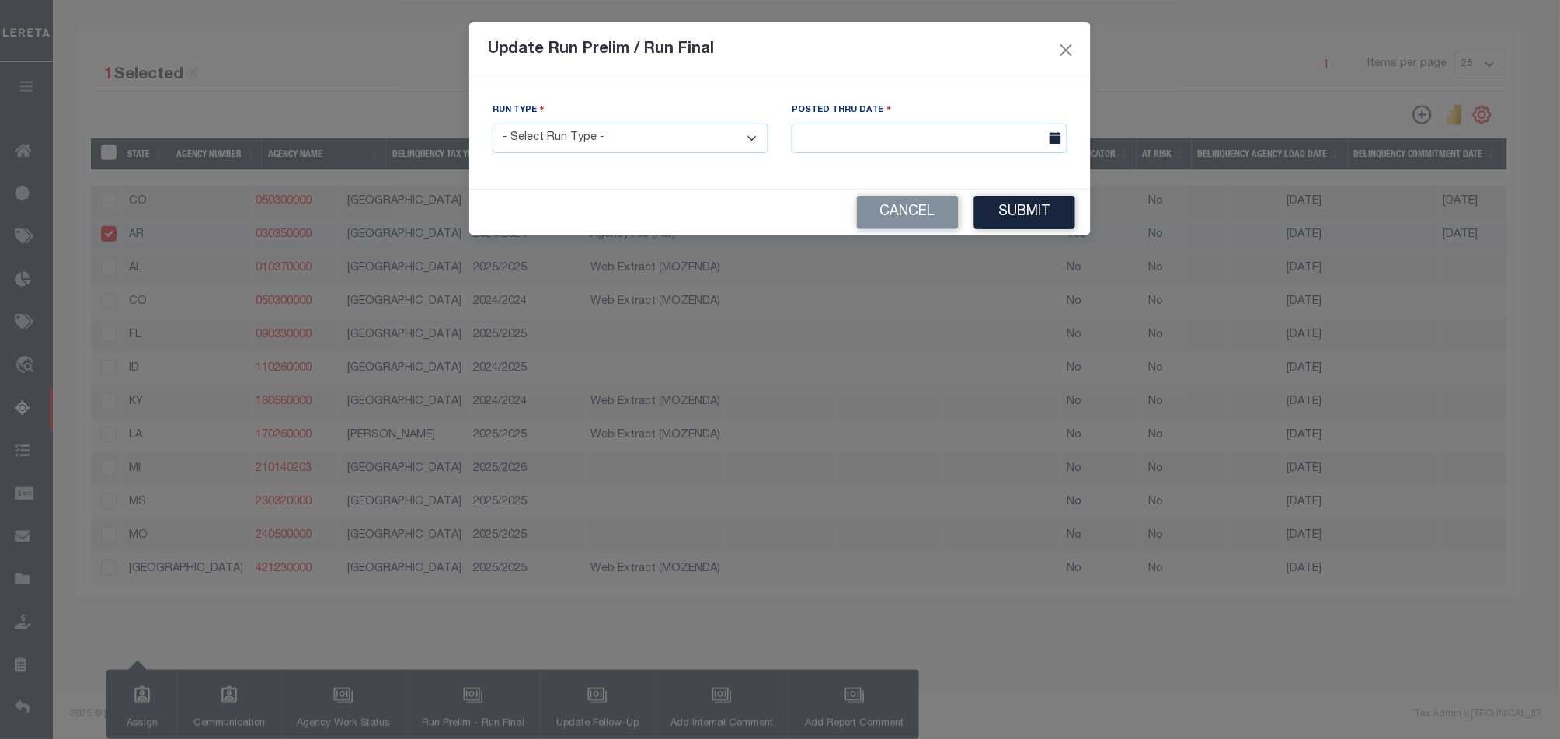
click at [709, 145] on select "- Select Run Type - Prelim Run Final Run" at bounding box center [631, 139] width 276 height 30
select select "F"
click at [493, 124] on select "- Select Run Type - Prelim Run Final Run" at bounding box center [631, 139] width 276 height 30
click at [1011, 148] on input "text" at bounding box center [930, 139] width 276 height 30
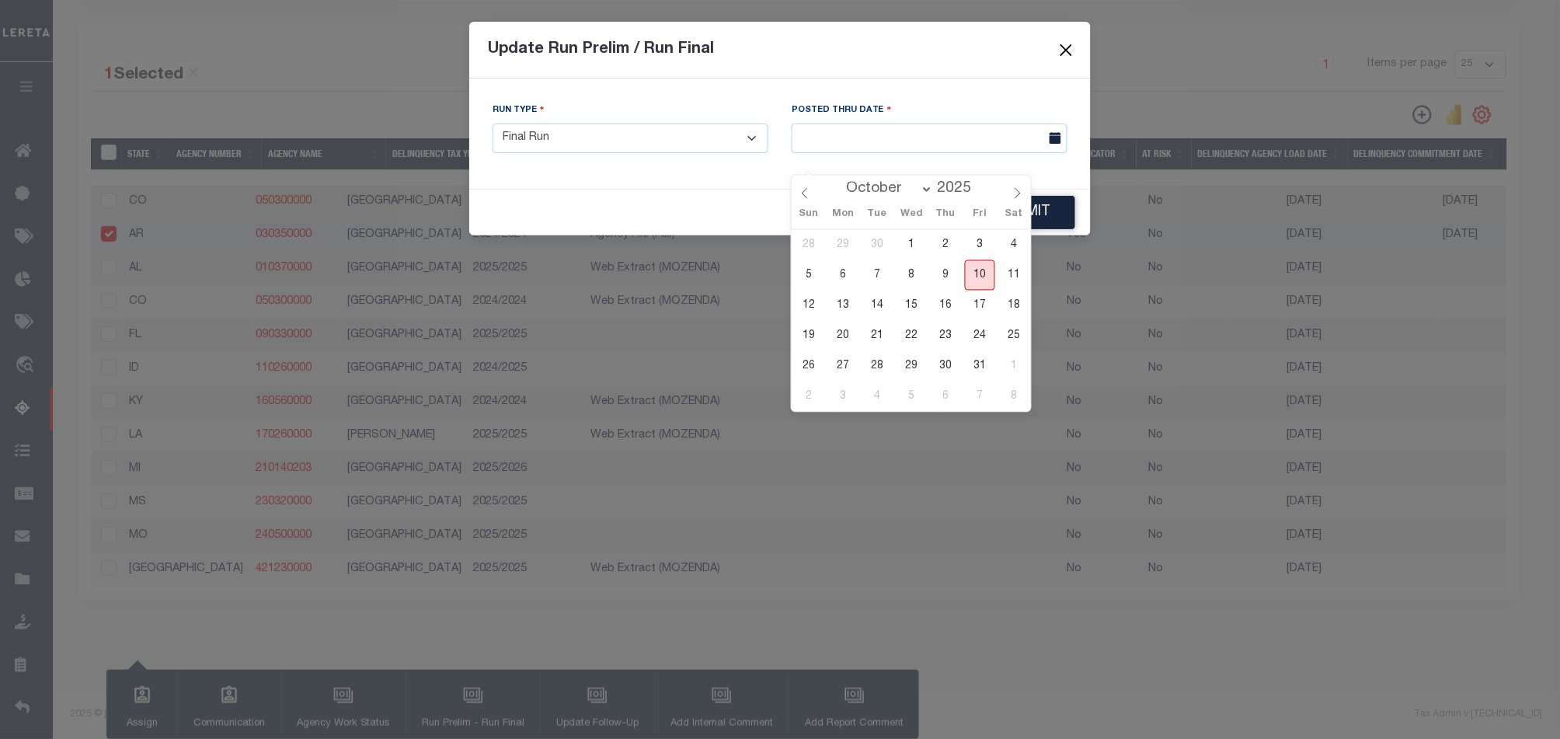
click at [979, 260] on span "10" at bounding box center [980, 275] width 30 height 30
type input "[DATE]"
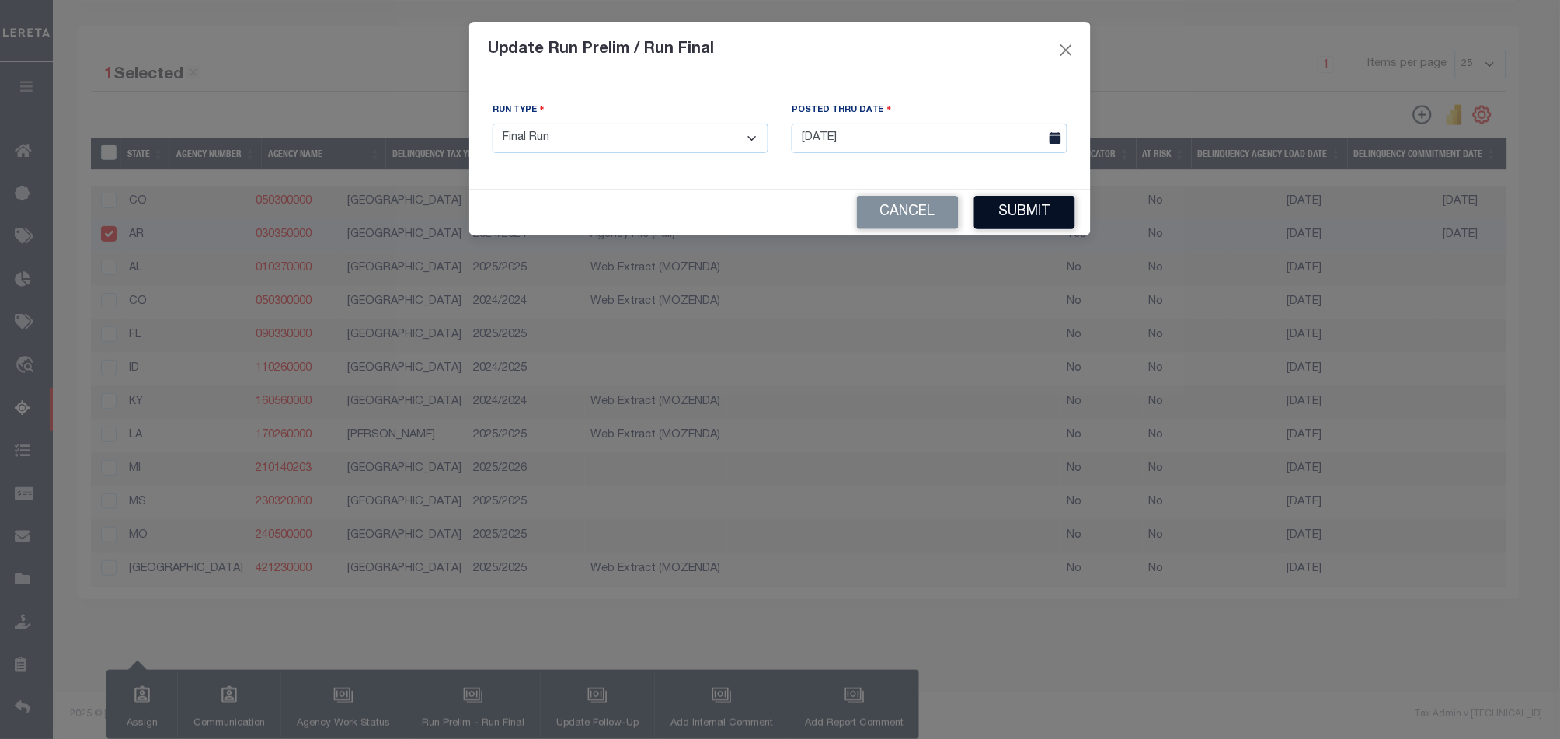
click at [1023, 209] on button "Submit" at bounding box center [1024, 212] width 101 height 33
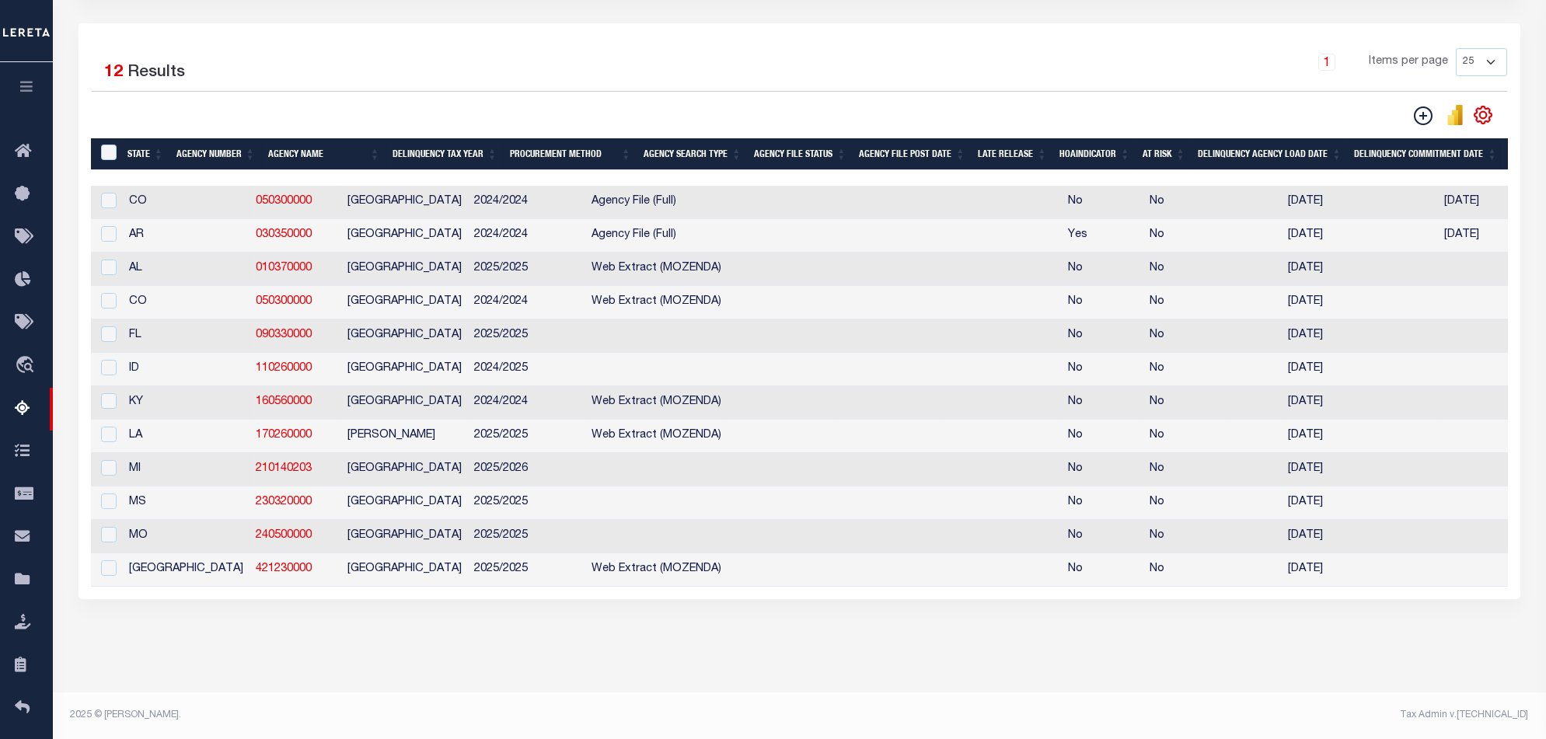
click at [969, 200] on td at bounding box center [1002, 202] width 119 height 33
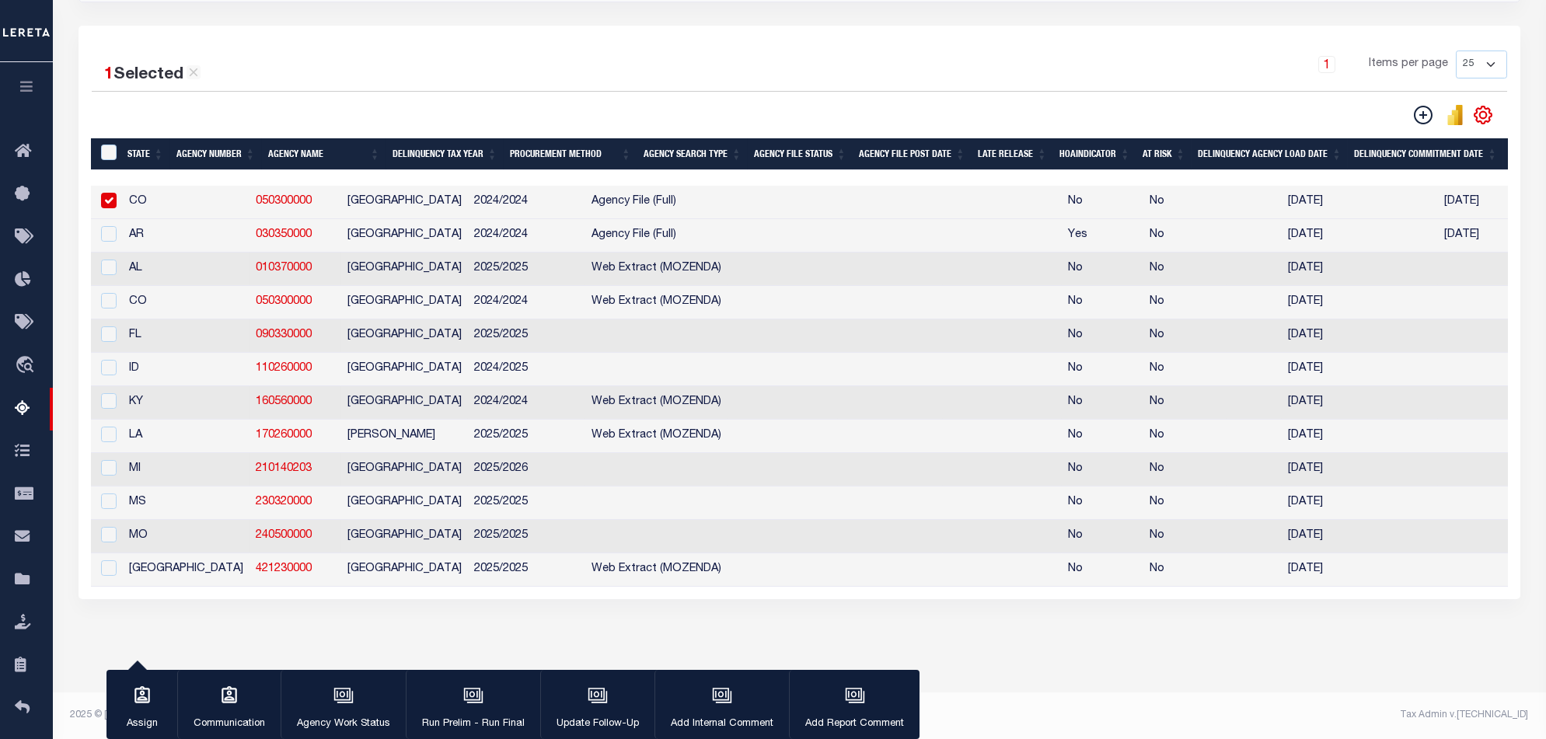
click at [112, 193] on input "checkbox" at bounding box center [109, 201] width 16 height 16
checkbox input "false"
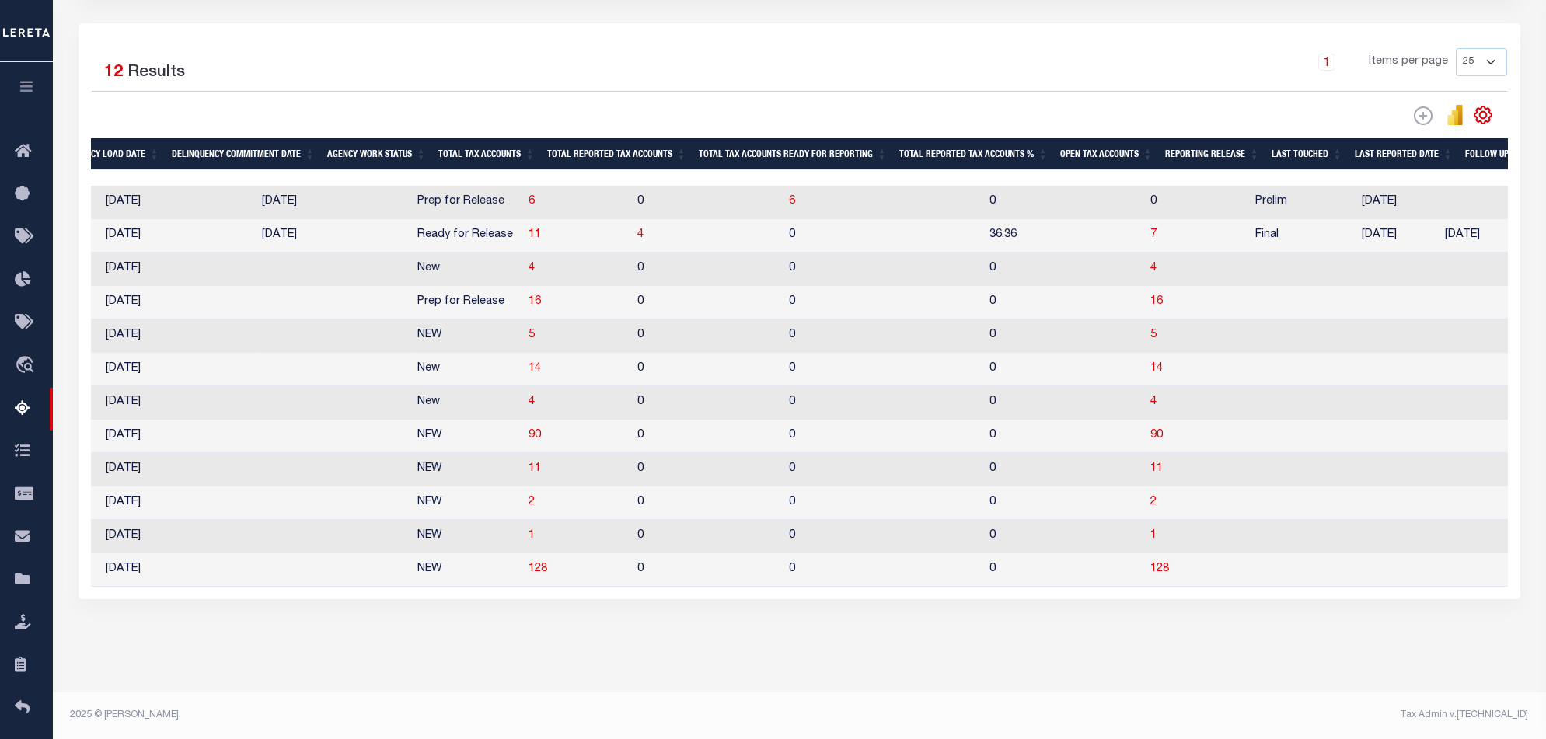
scroll to position [0, 1490]
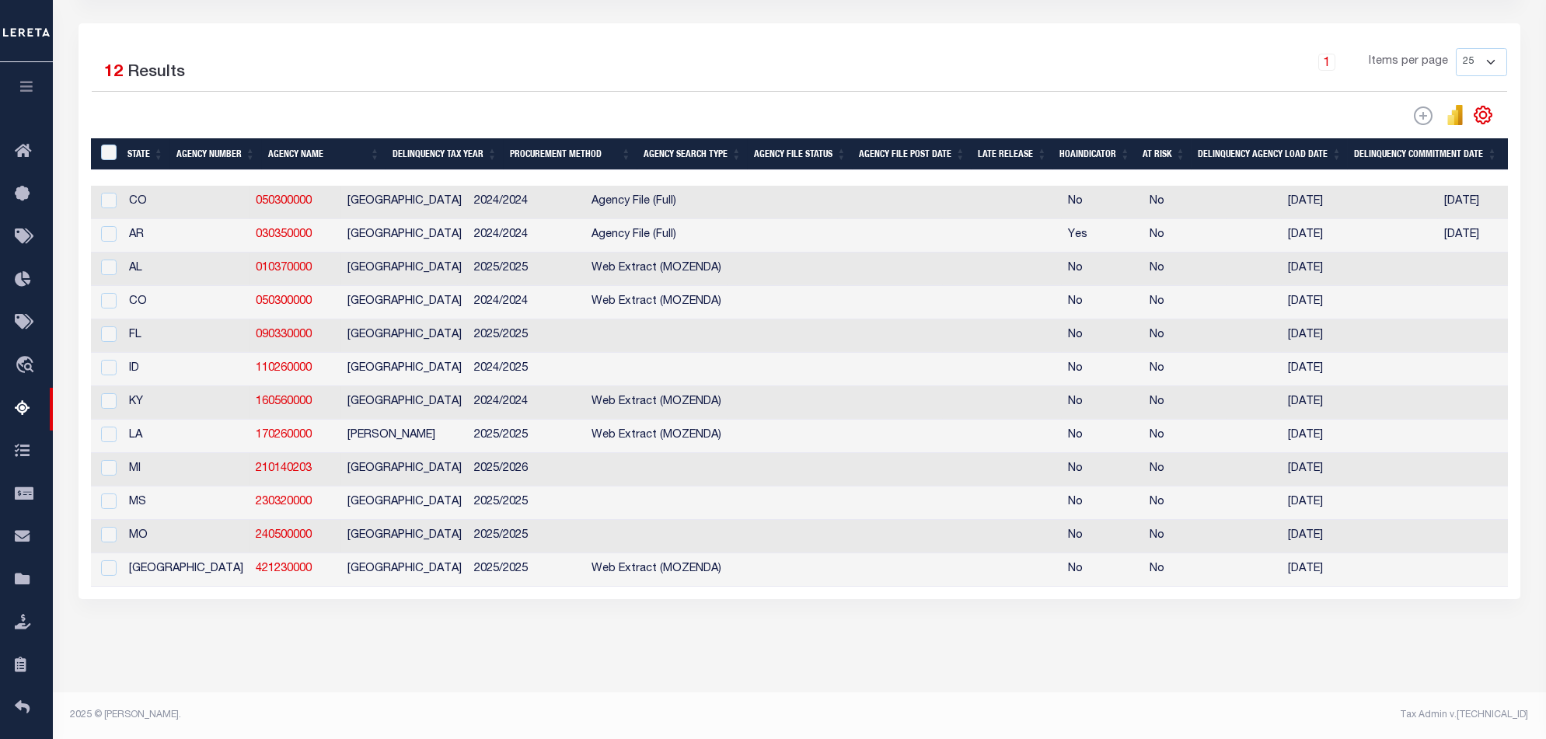
click at [753, 554] on div "1 Selected 12 Results 1 Items per page 25 100 200 500 1000" at bounding box center [798, 311] width 1441 height 576
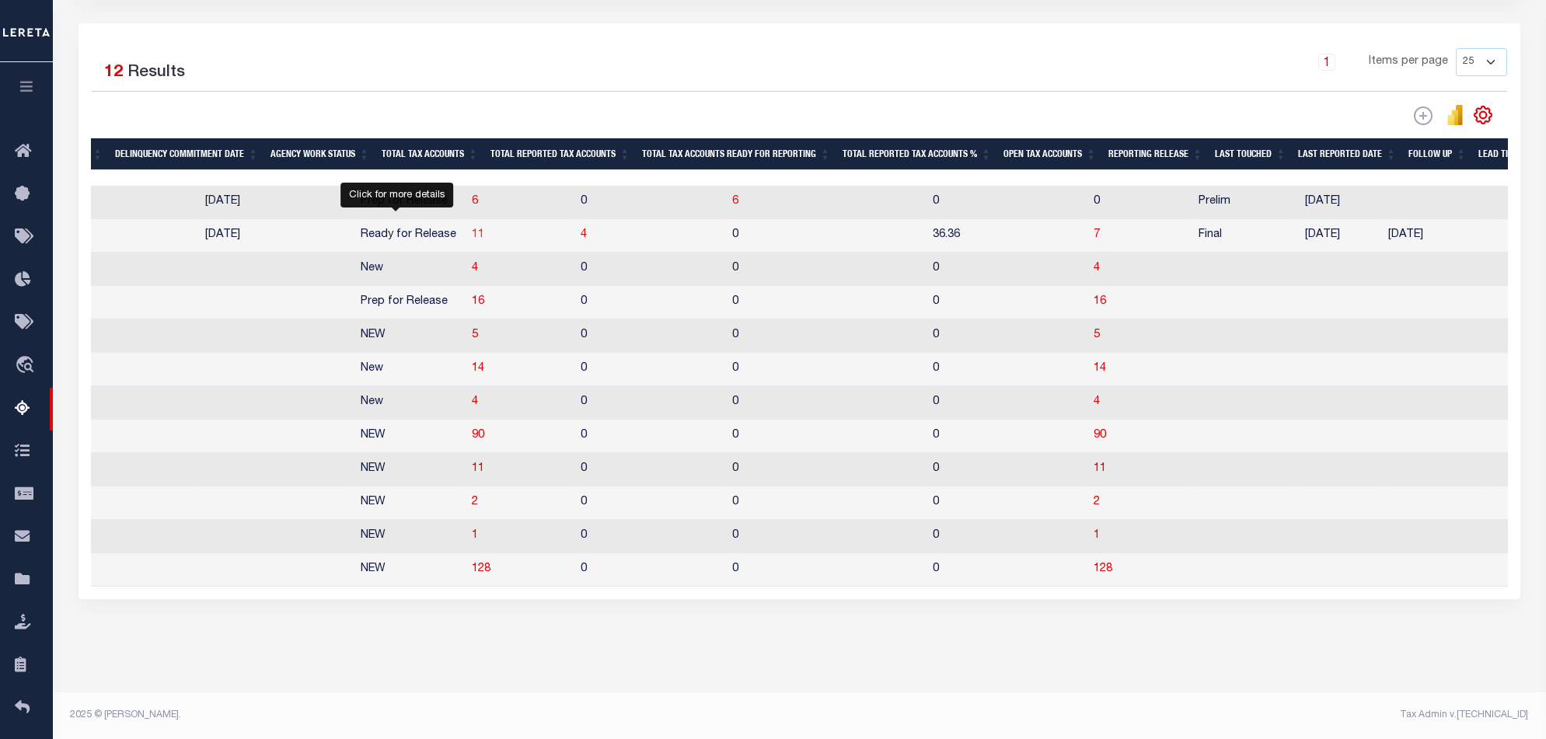
click at [472, 229] on span "11" at bounding box center [478, 234] width 12 height 11
select select "100"
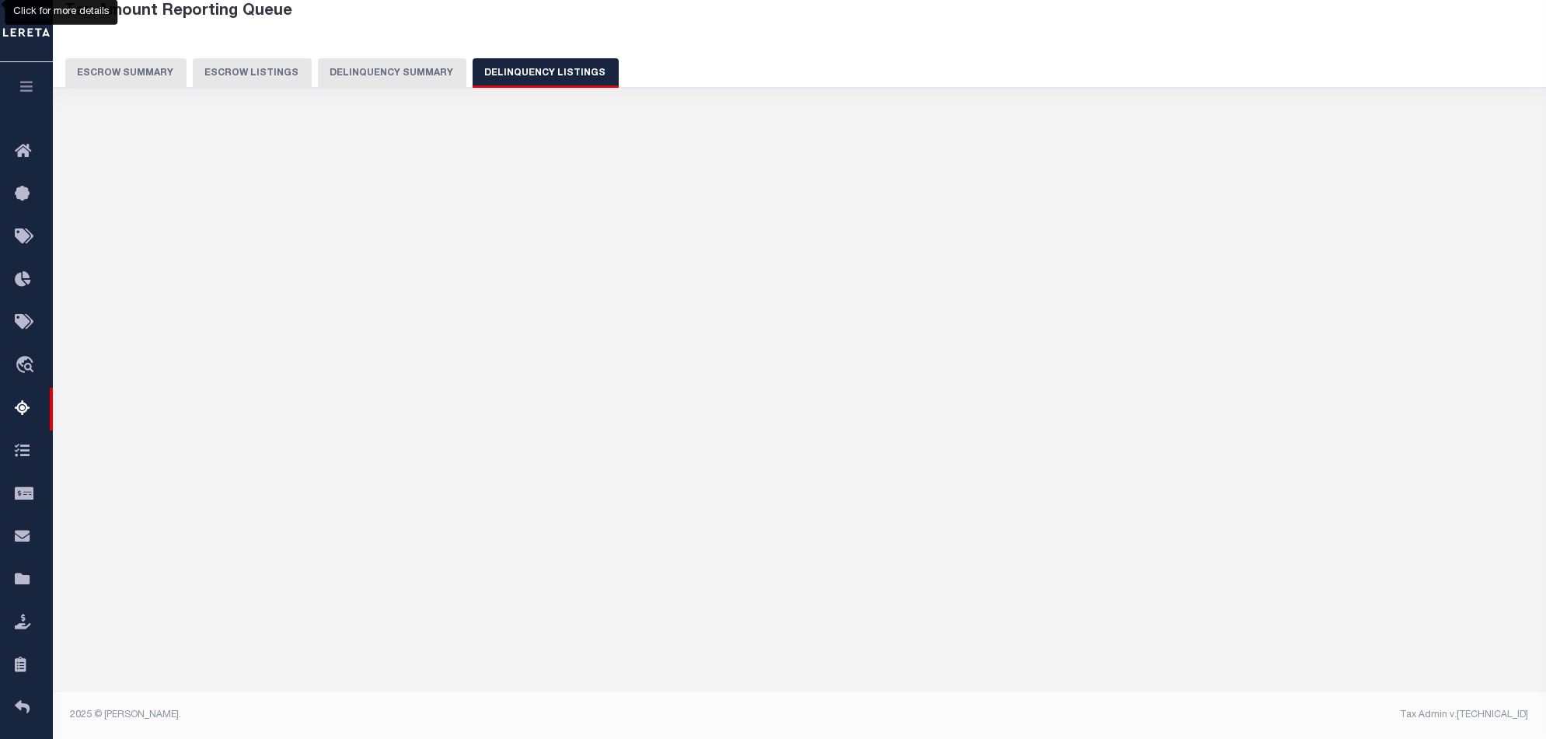
select select "100"
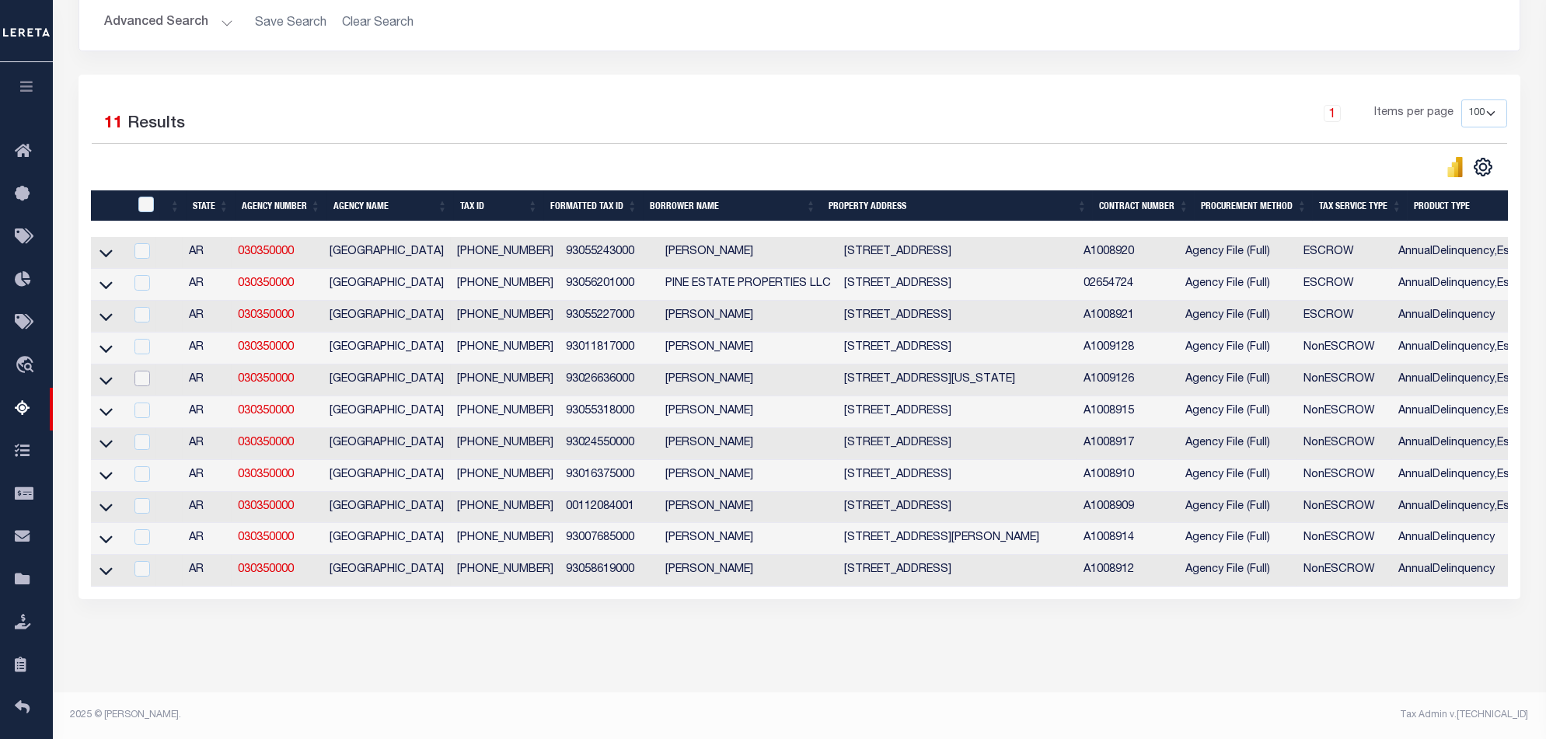
click at [145, 371] on input "checkbox" at bounding box center [142, 379] width 16 height 16
checkbox input "true"
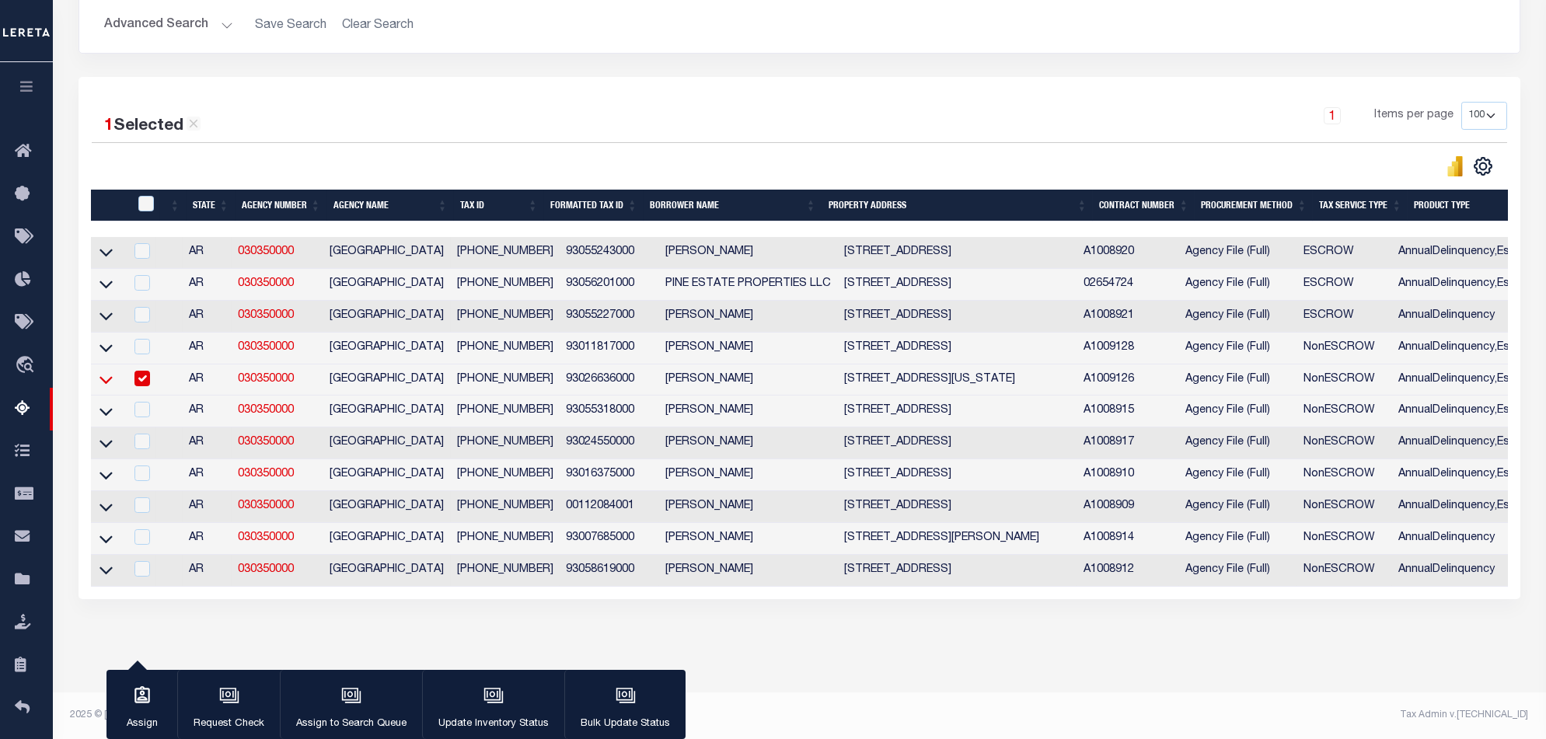
click at [110, 371] on icon at bounding box center [105, 379] width 13 height 16
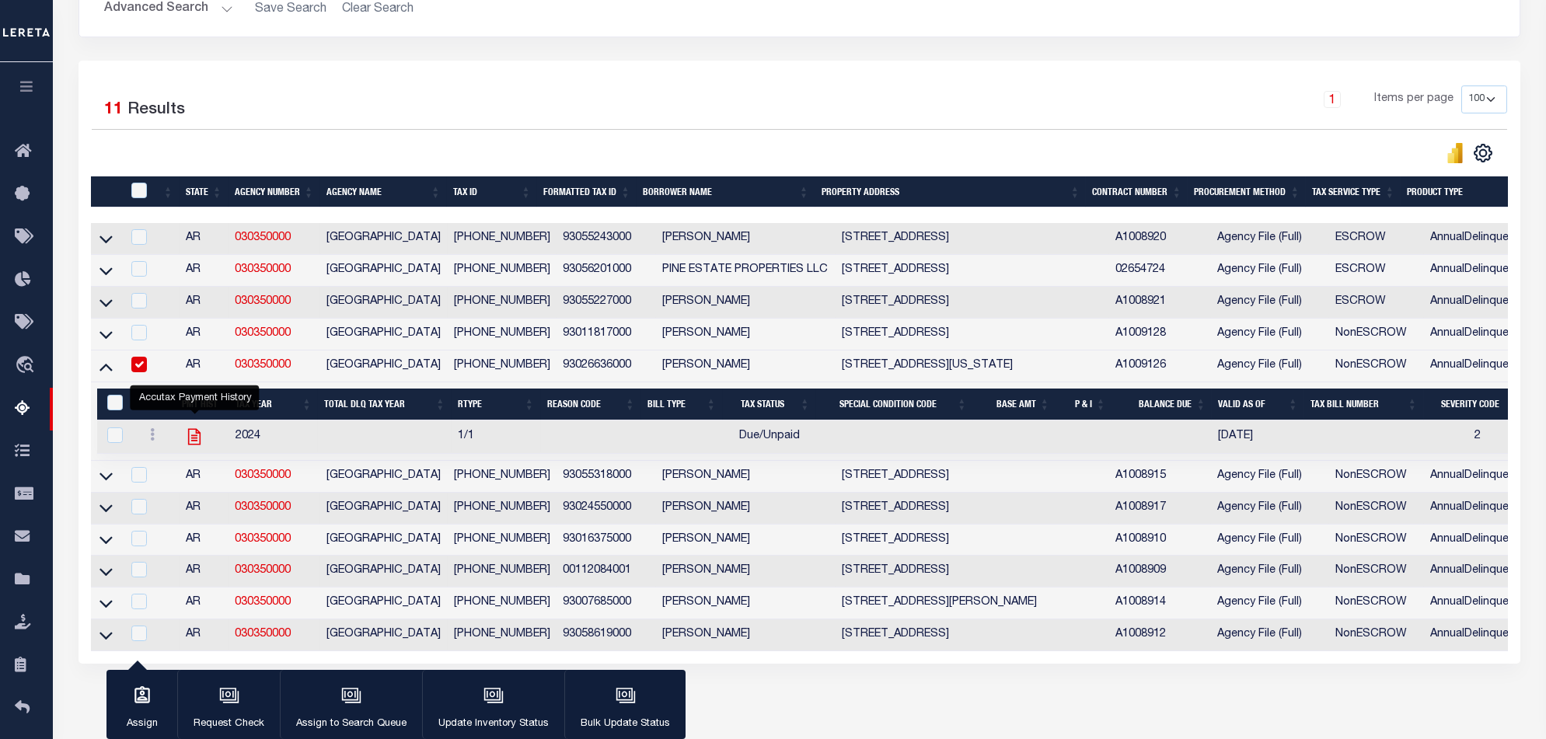
click at [187, 447] on icon "" at bounding box center [194, 437] width 20 height 20
checkbox input "true"
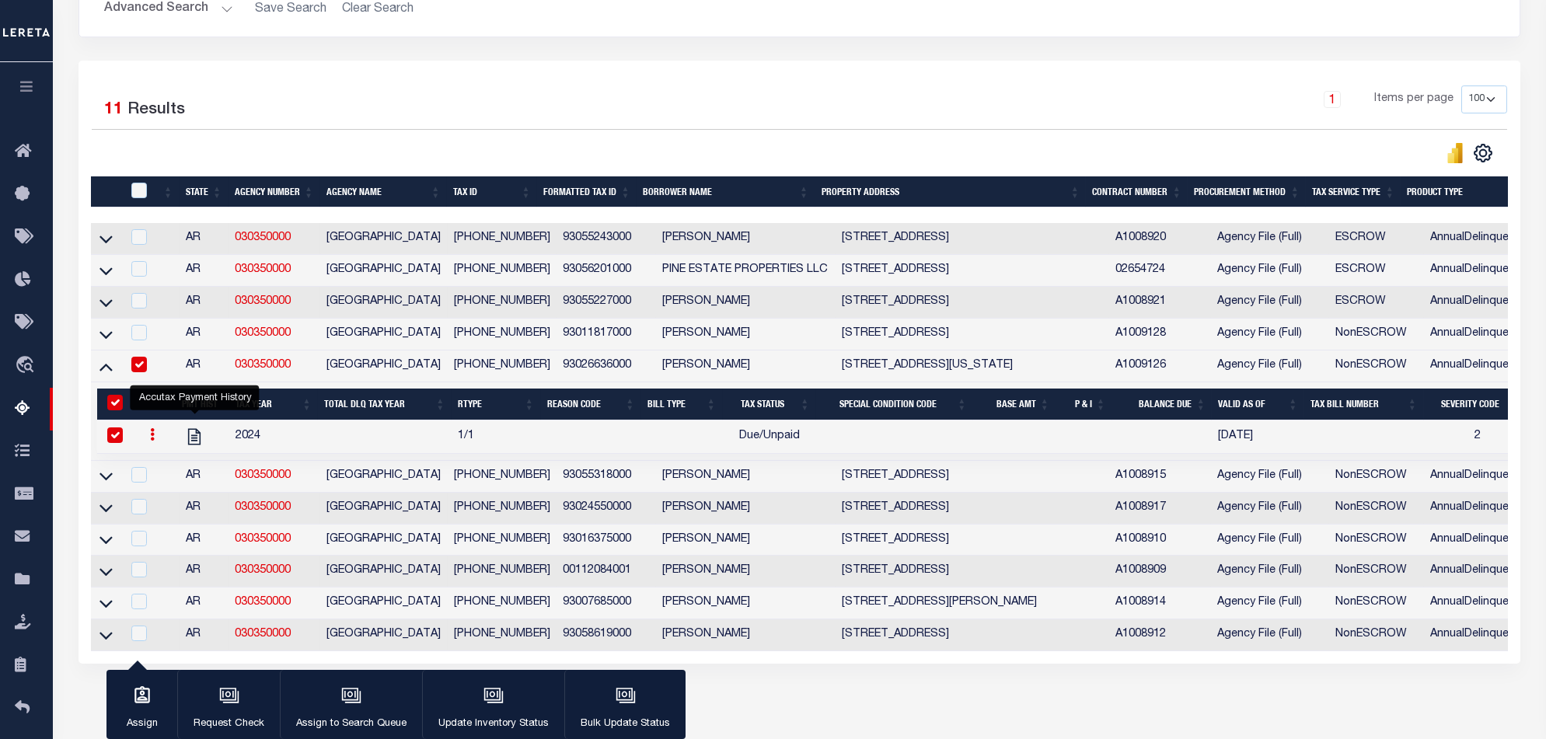
click at [113, 403] on input "&nbsp;" at bounding box center [115, 403] width 16 height 16
checkbox input "false"
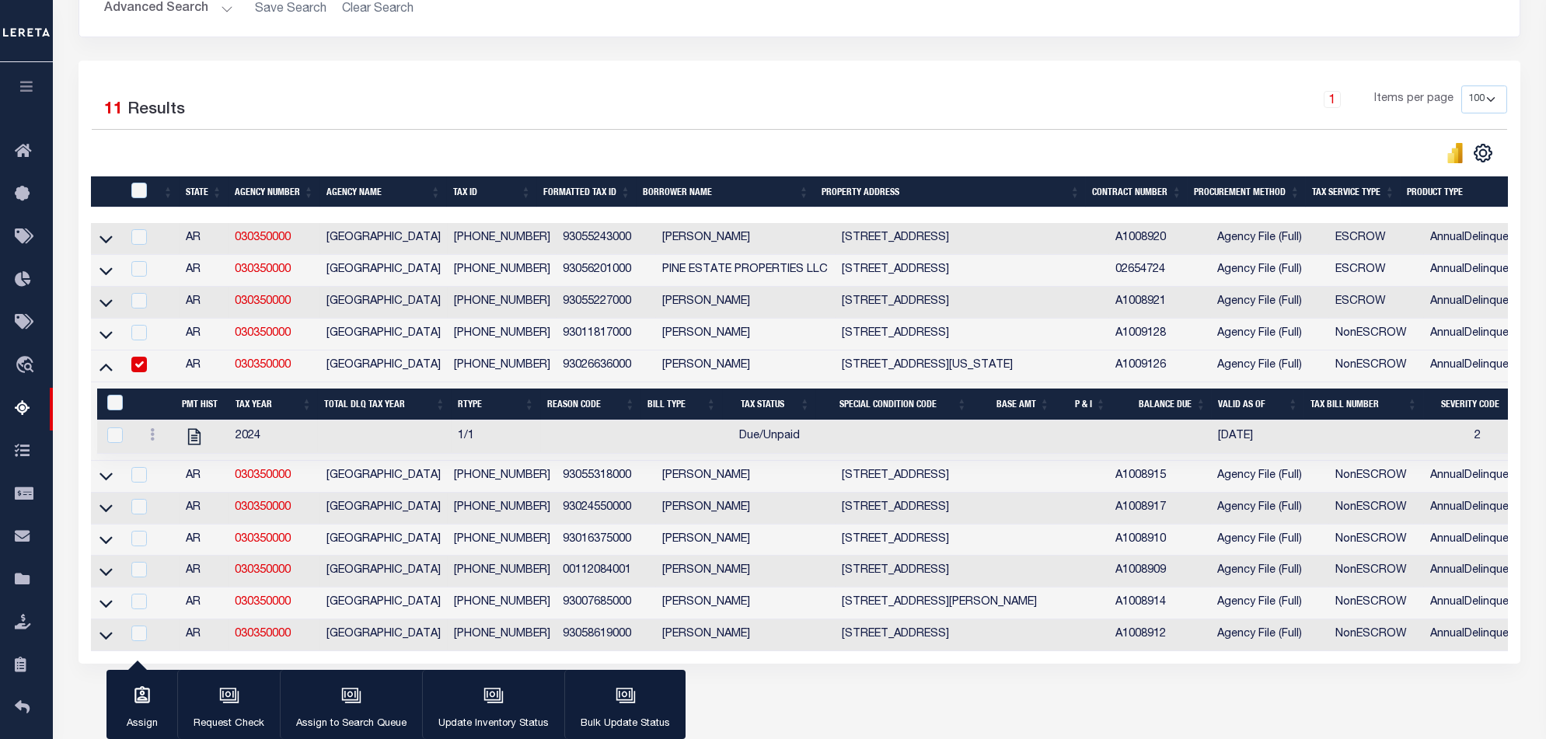
click at [140, 364] on input "checkbox" at bounding box center [139, 365] width 16 height 16
checkbox input "false"
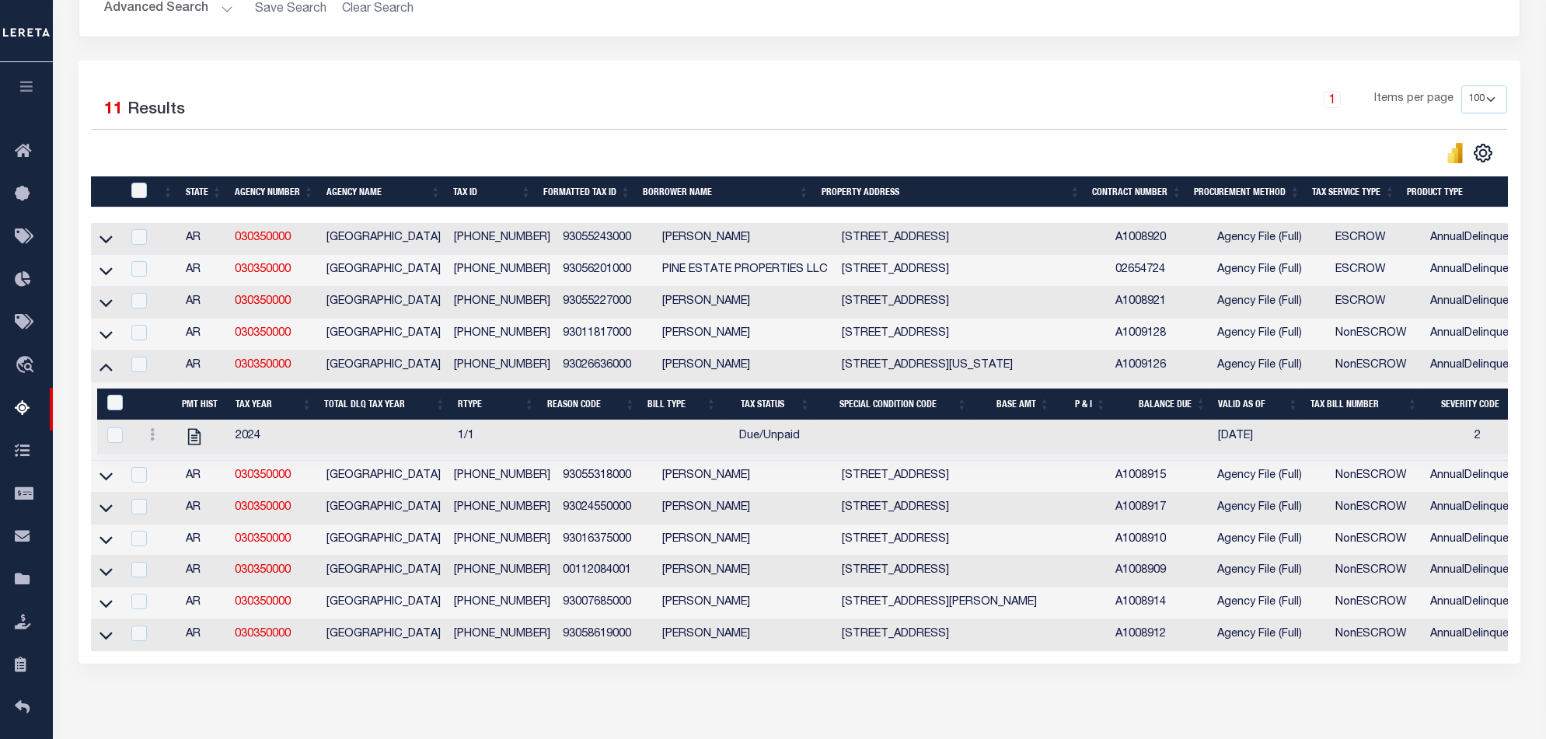
click at [107, 371] on icon at bounding box center [105, 368] width 13 height 8
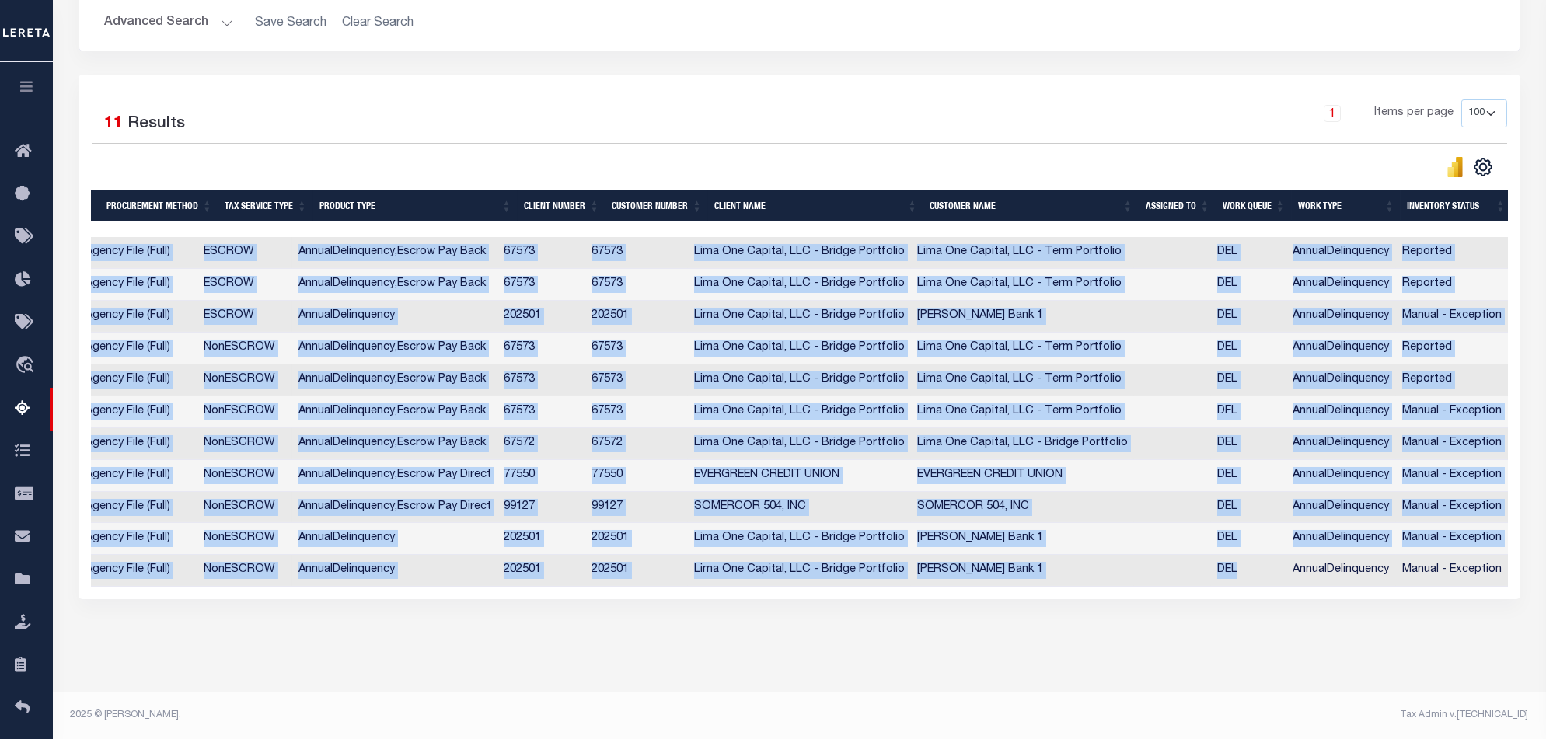
drag, startPoint x: 996, startPoint y: 594, endPoint x: 1284, endPoint y: 574, distance: 288.9
click at [1159, 554] on div "1 Selected 11 Results 1 Items per page 10 25 50 100 500" at bounding box center [798, 337] width 1441 height 525
click at [1159, 554] on div "Data sync process is currently running, you may face some response delays. Sear…" at bounding box center [799, 284] width 1462 height 723
click at [1159, 554] on div "1 Selected 11 Results 1 Items per page 10 25 50 100 500" at bounding box center [798, 337] width 1441 height 525
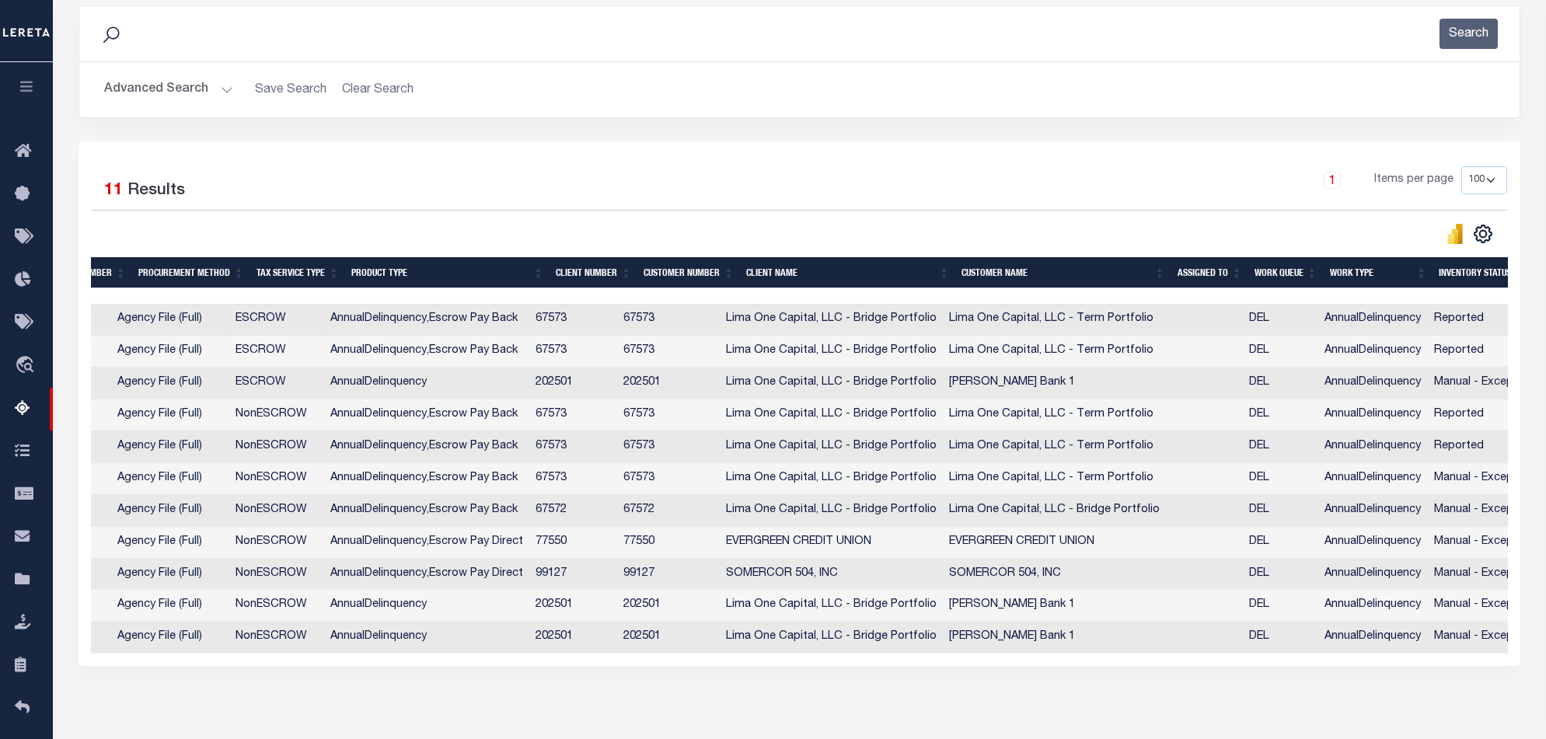
scroll to position [0, 1093]
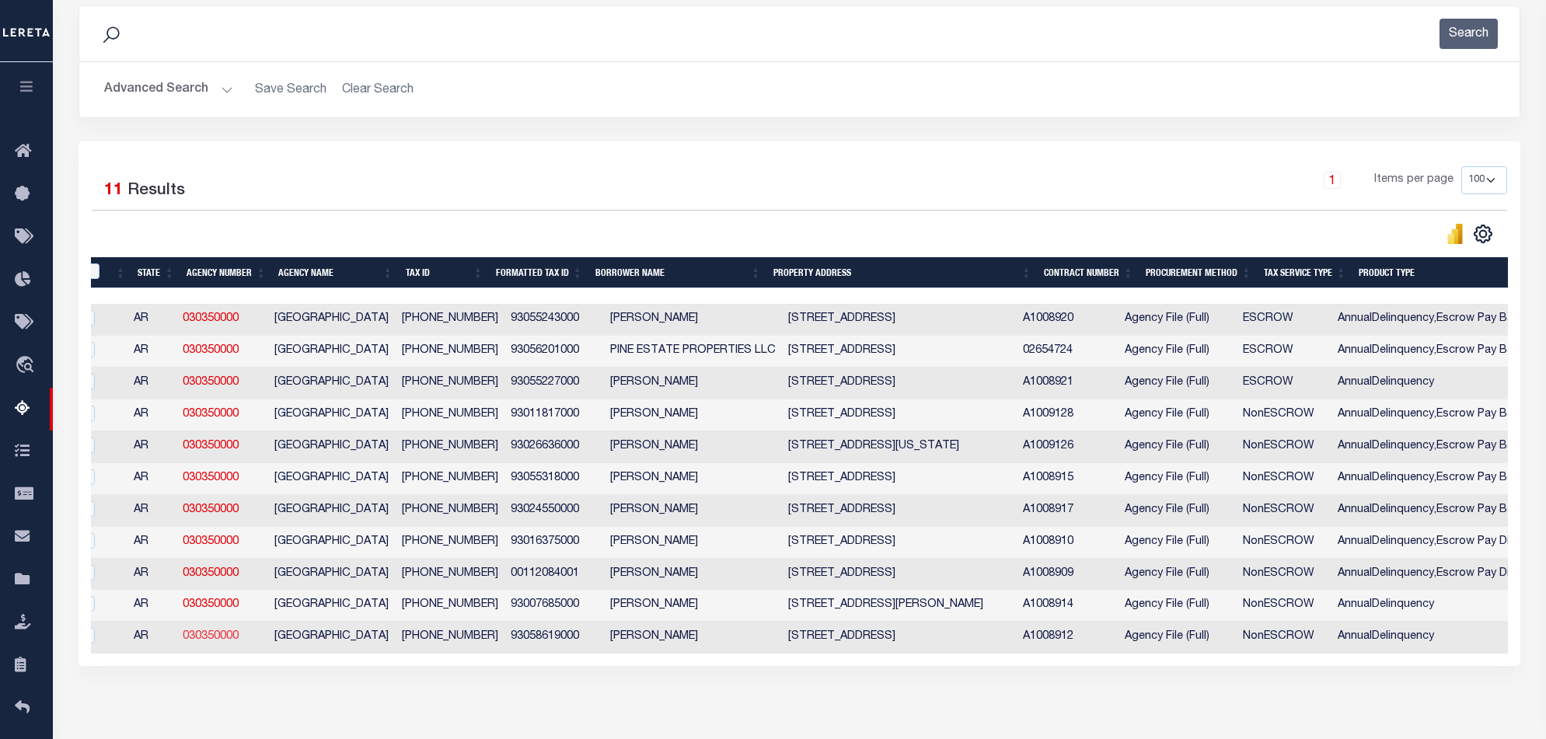
drag, startPoint x: 326, startPoint y: 645, endPoint x: 225, endPoint y: 647, distance: 101.8
click at [229, 554] on tr "AR 030350000 JEFFERSON COUNTY 930-58619-000 93058619000 Jorge lopez 1313 S LAUR…" at bounding box center [1292, 638] width 2510 height 32
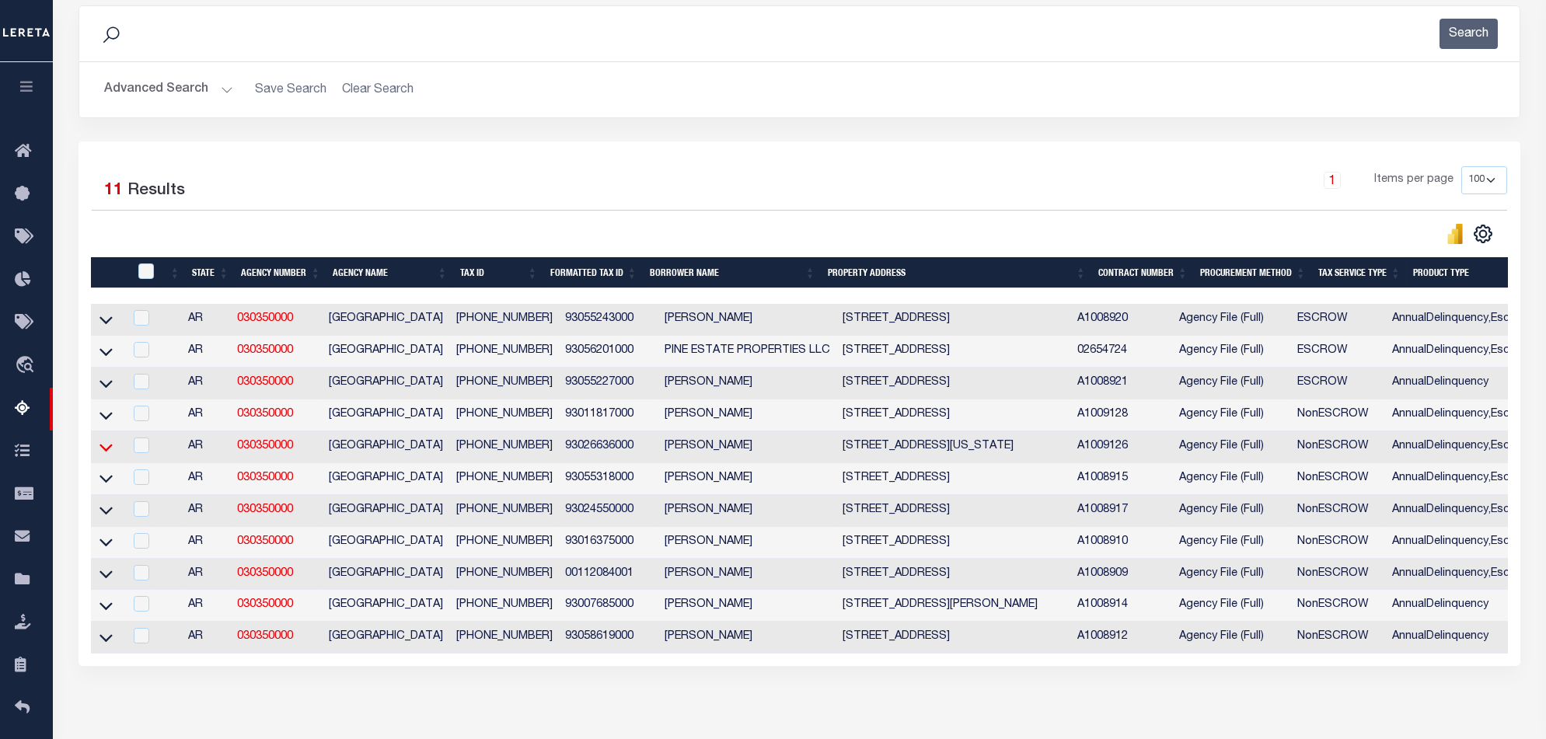
click at [105, 453] on icon at bounding box center [105, 447] width 13 height 16
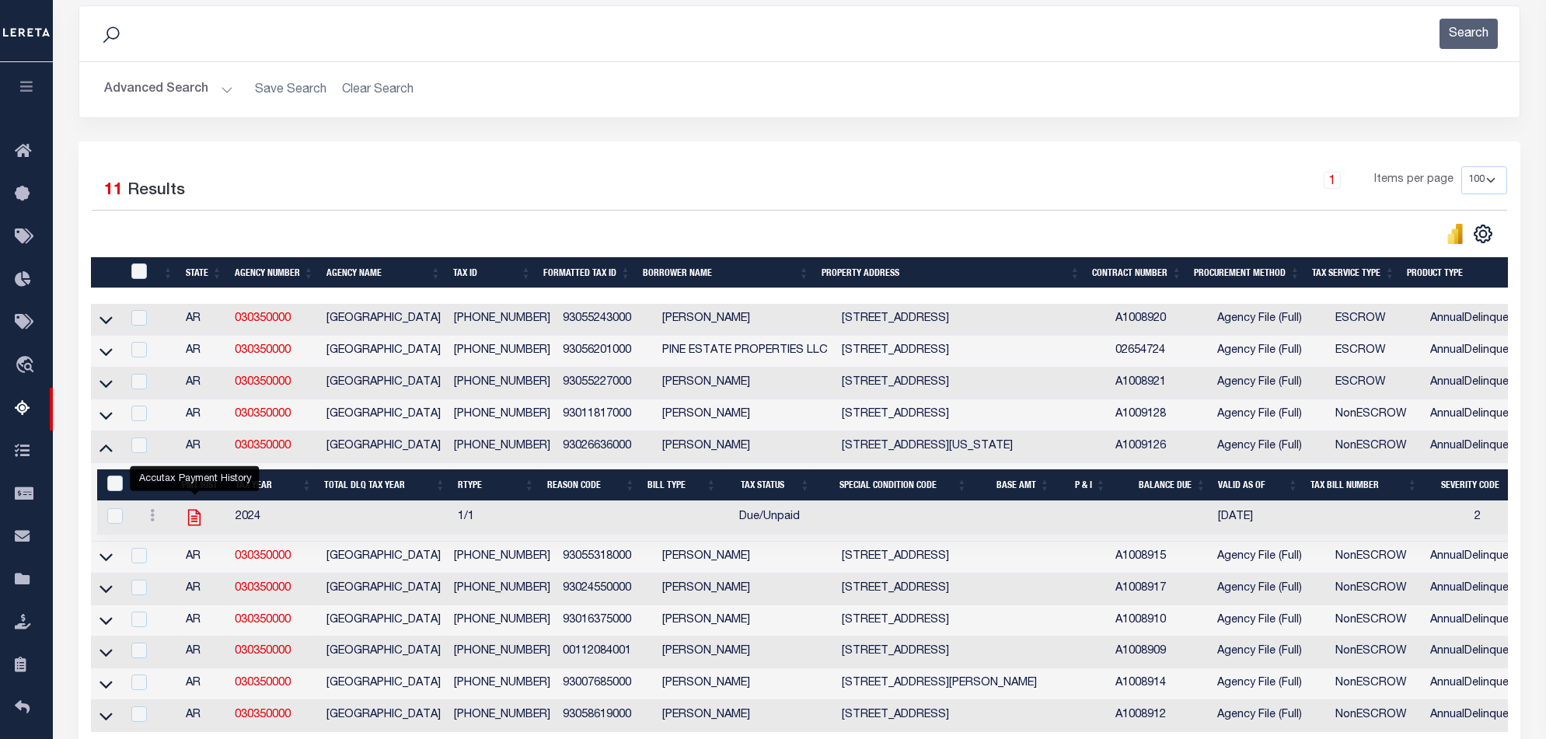
click at [200, 523] on icon "" at bounding box center [194, 517] width 12 height 16
checkbox input "true"
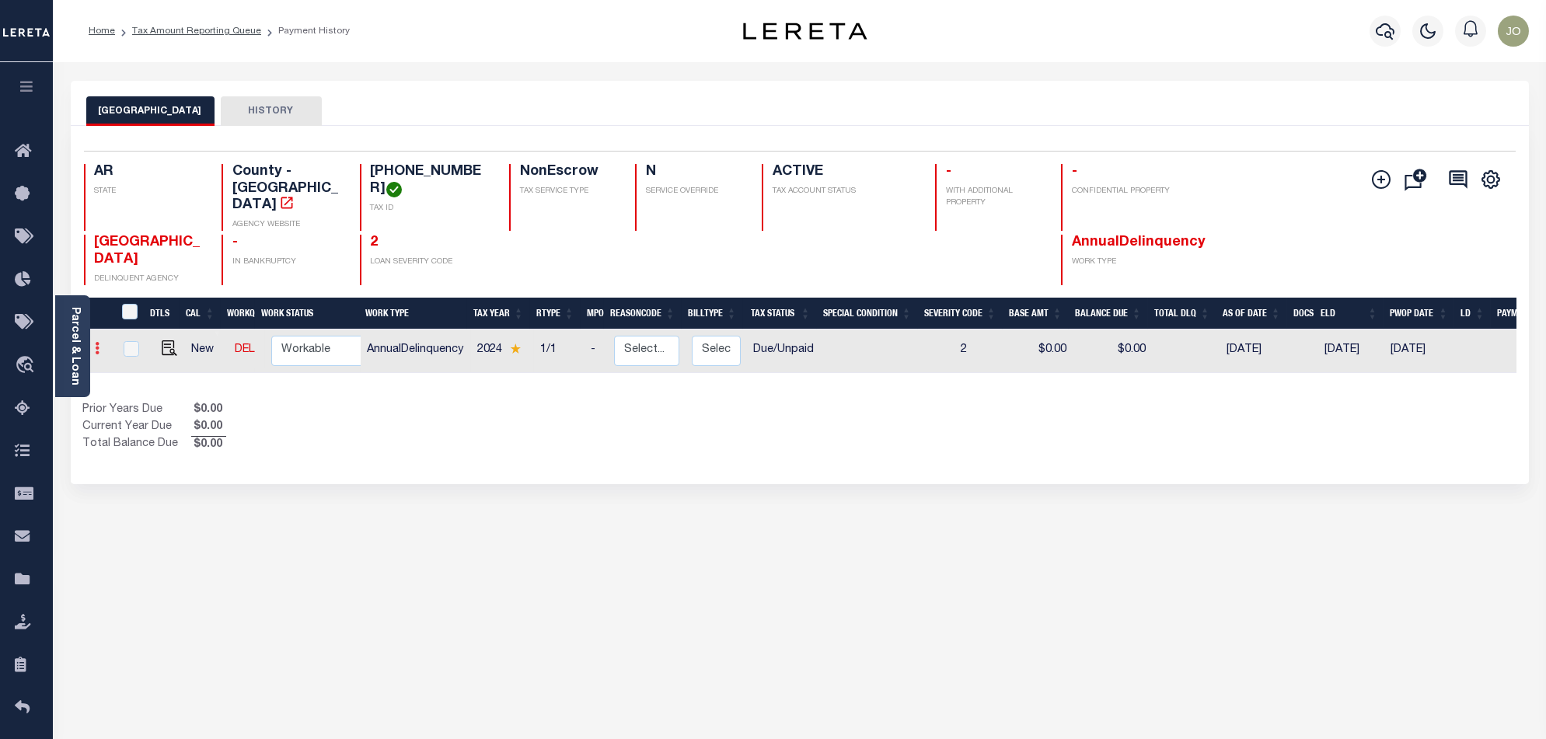
click at [101, 344] on link at bounding box center [97, 350] width 17 height 12
click at [369, 605] on div "JEFFERSON COUNTY HISTORY Selected 1 Result" at bounding box center [799, 527] width 1481 height 893
click at [166, 340] on img "" at bounding box center [170, 348] width 16 height 16
checkbox input "true"
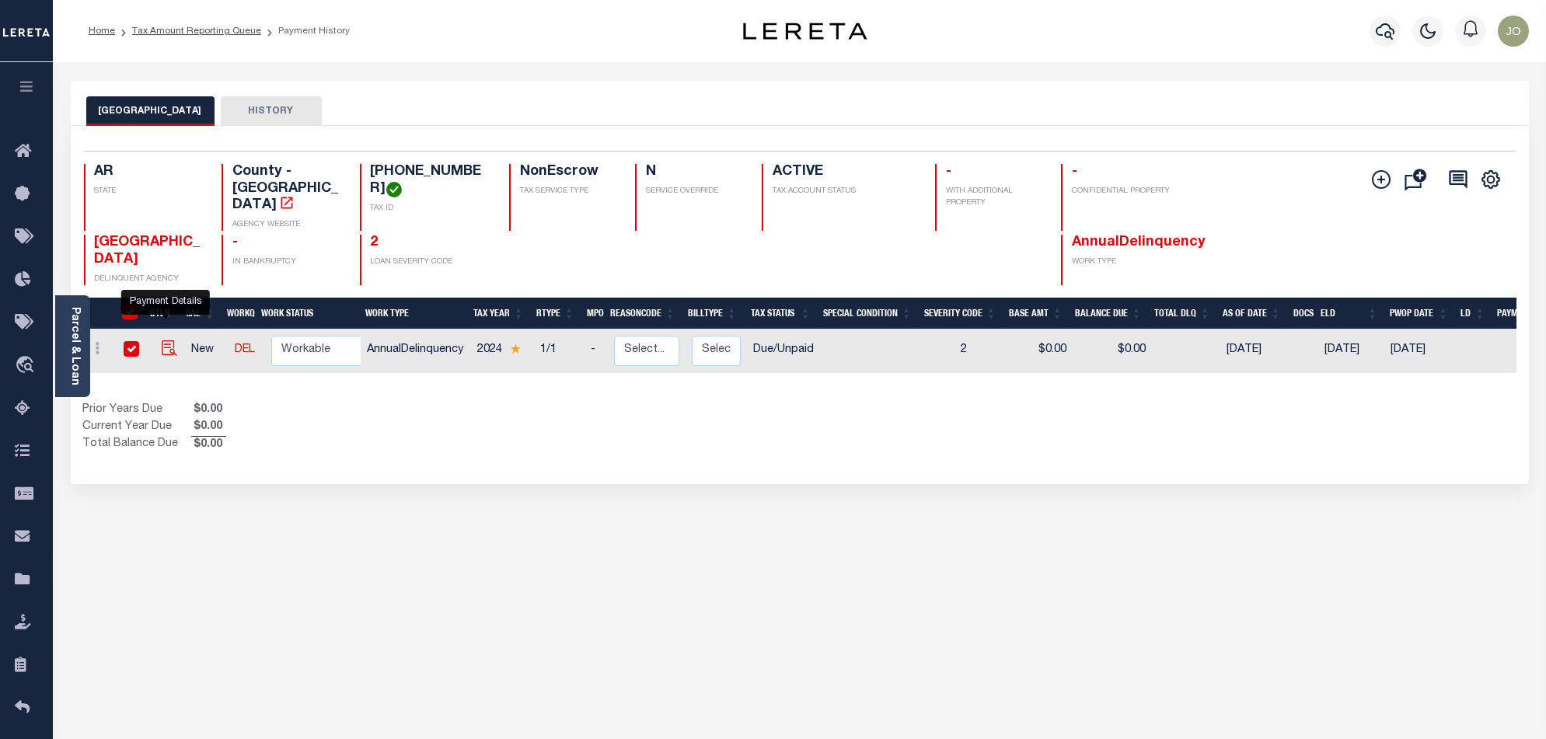
checkbox input "true"
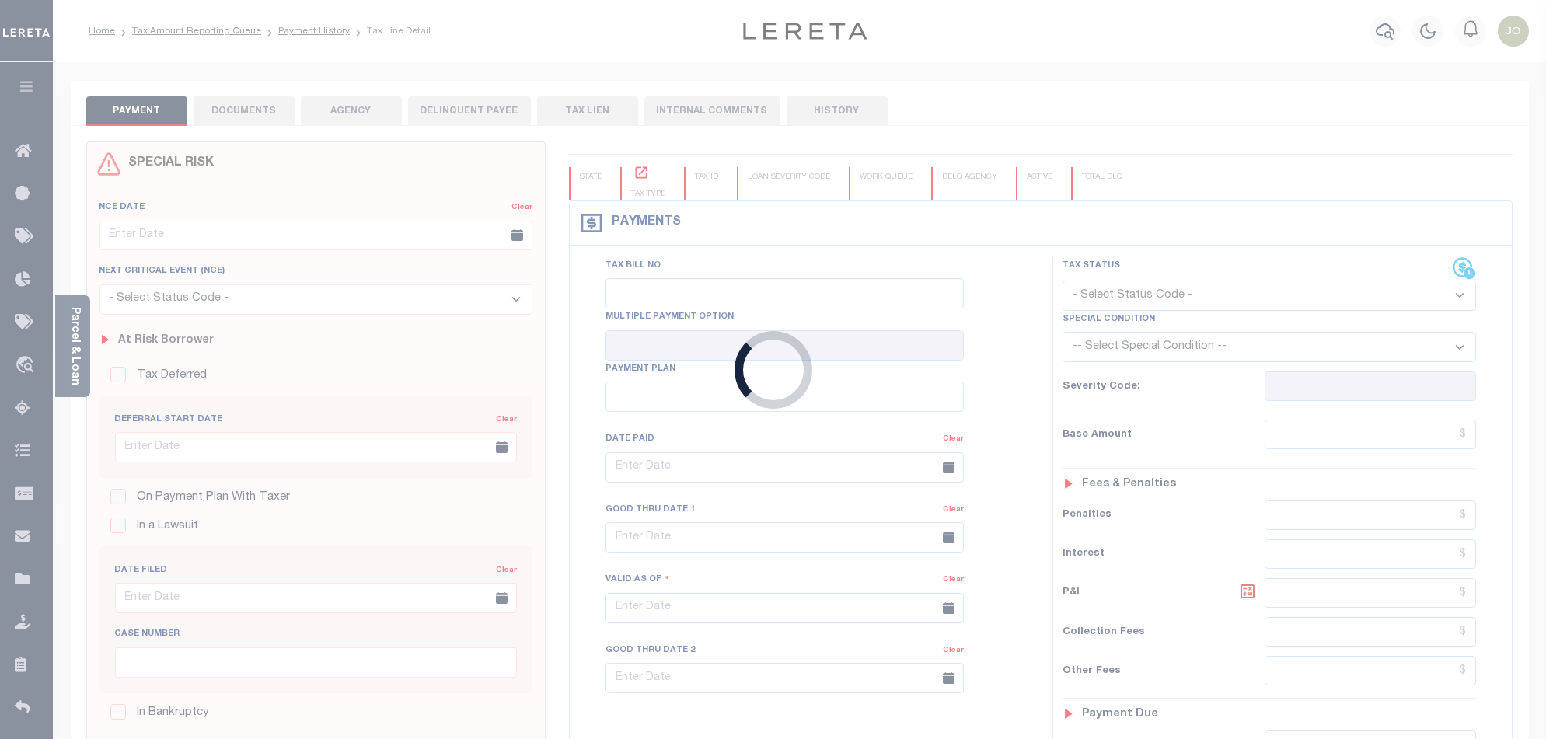
checkbox input "false"
type input "[DATE]"
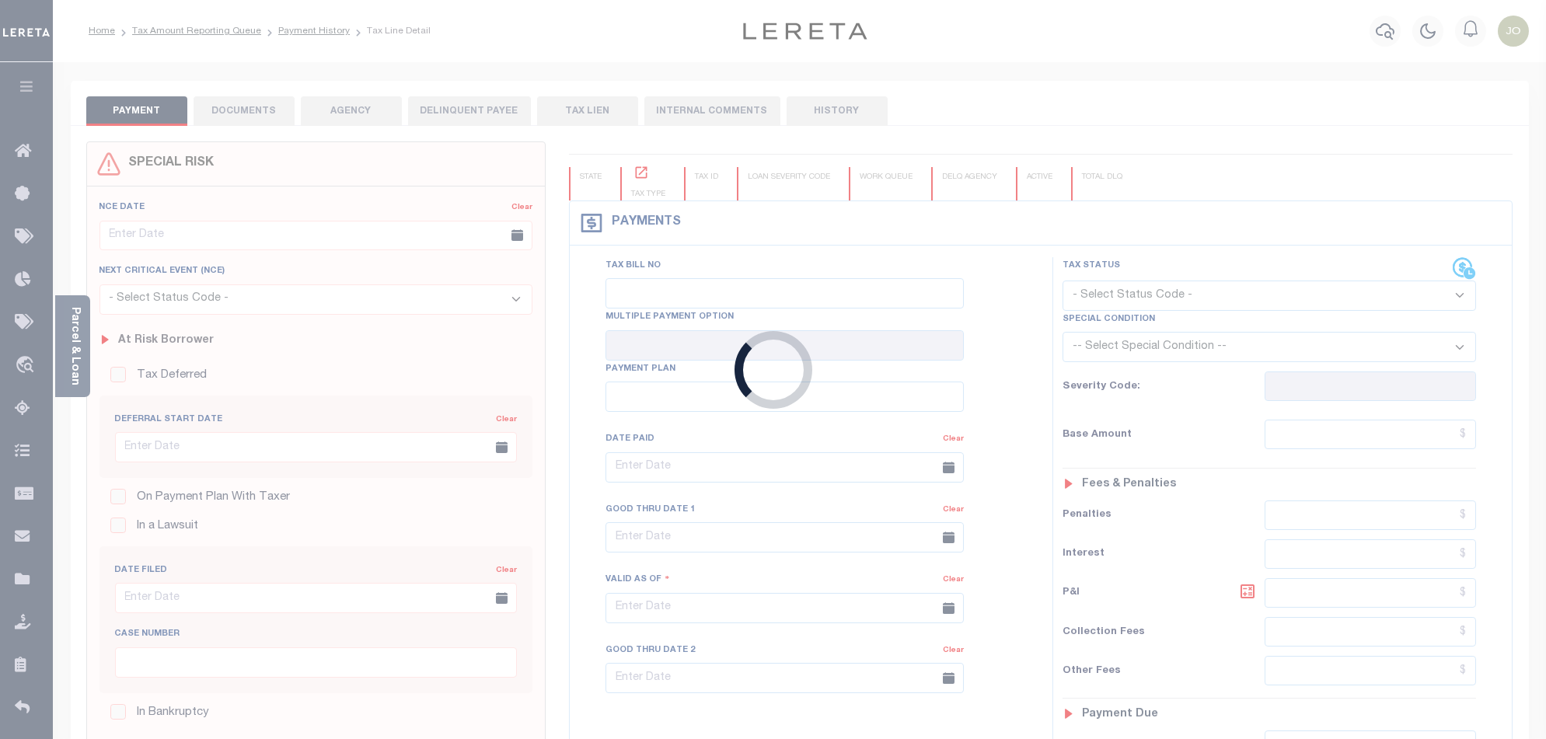
select select "DUE"
type input "2"
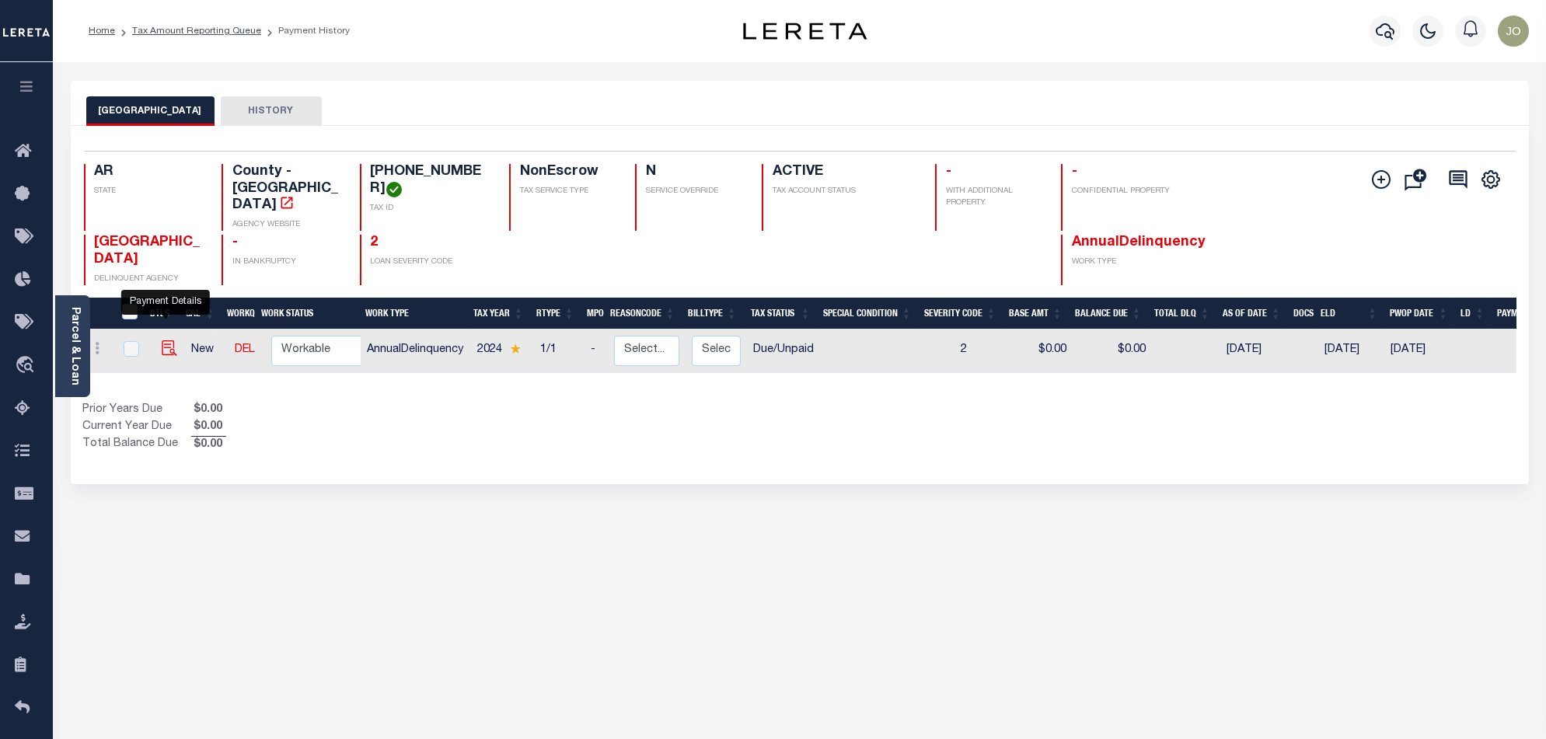
click at [164, 340] on img "" at bounding box center [170, 348] width 16 height 16
checkbox input "true"
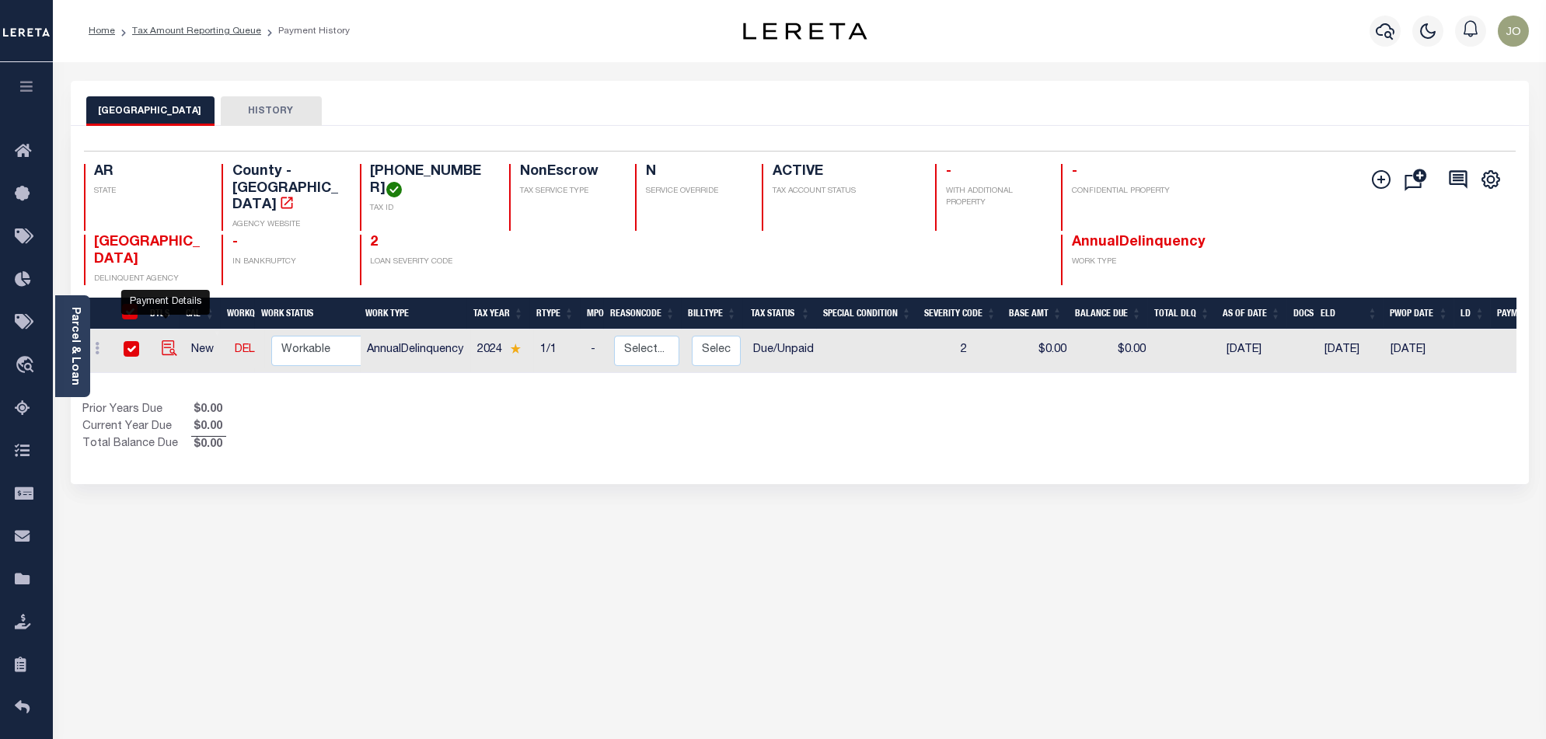
checkbox input "true"
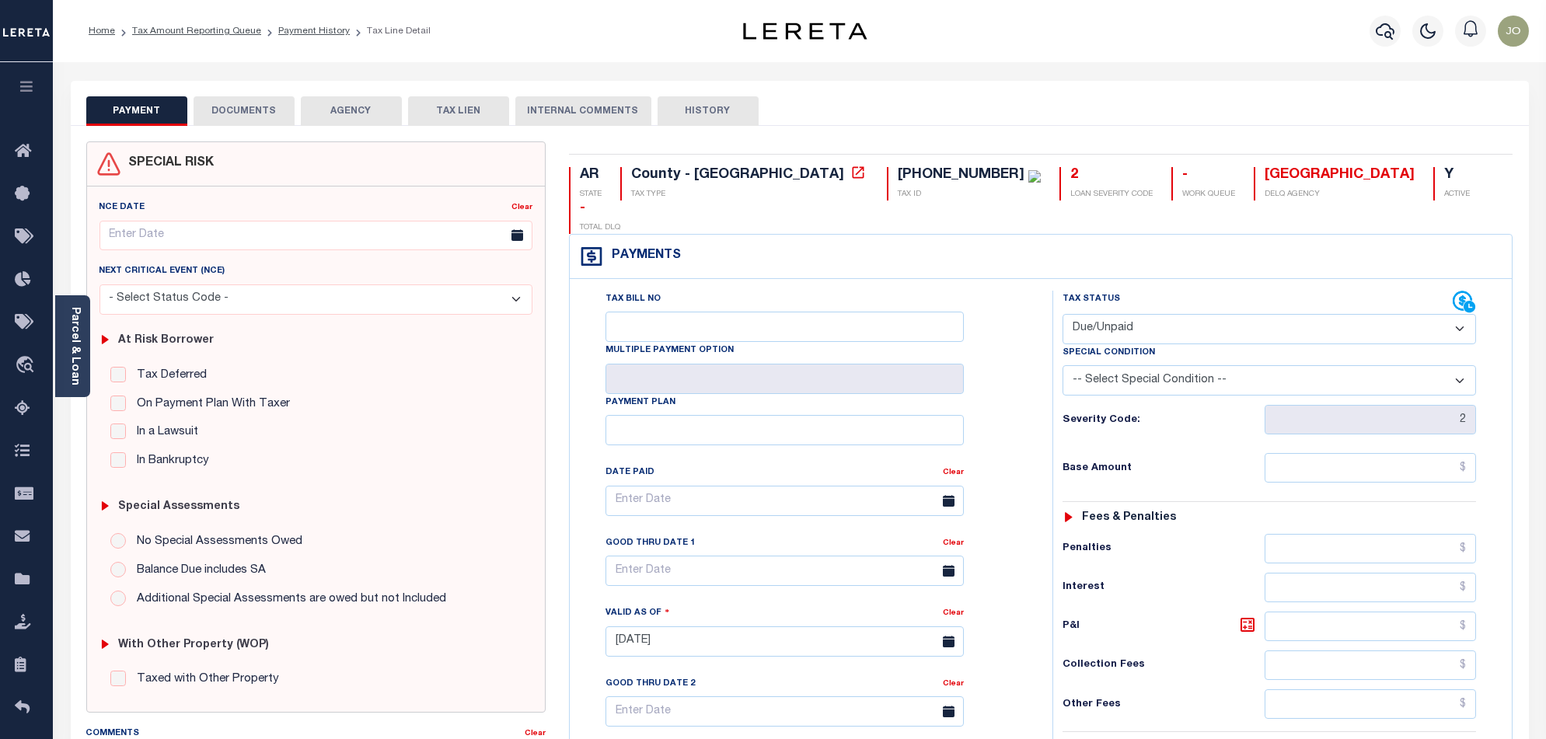
click at [1191, 314] on select "- Select Status Code - Open Due/Unpaid Paid Incomplete No Tax Due Internal Refu…" at bounding box center [1268, 329] width 413 height 30
select select "PYD"
click at [1062, 314] on select "- Select Status Code - Open Due/Unpaid Paid Incomplete No Tax Due Internal Refu…" at bounding box center [1268, 329] width 413 height 30
type input "[DATE]"
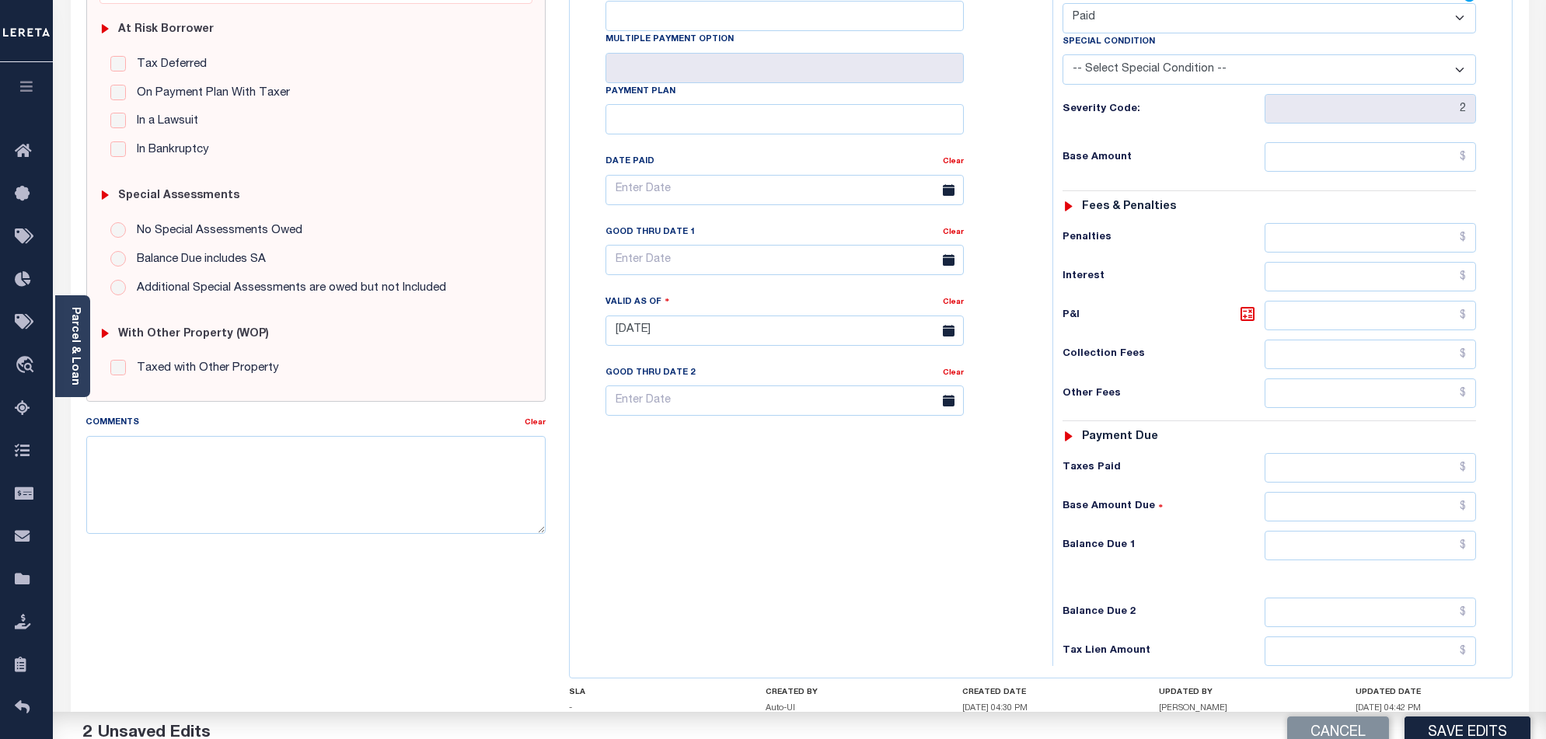
scroll to position [404, 0]
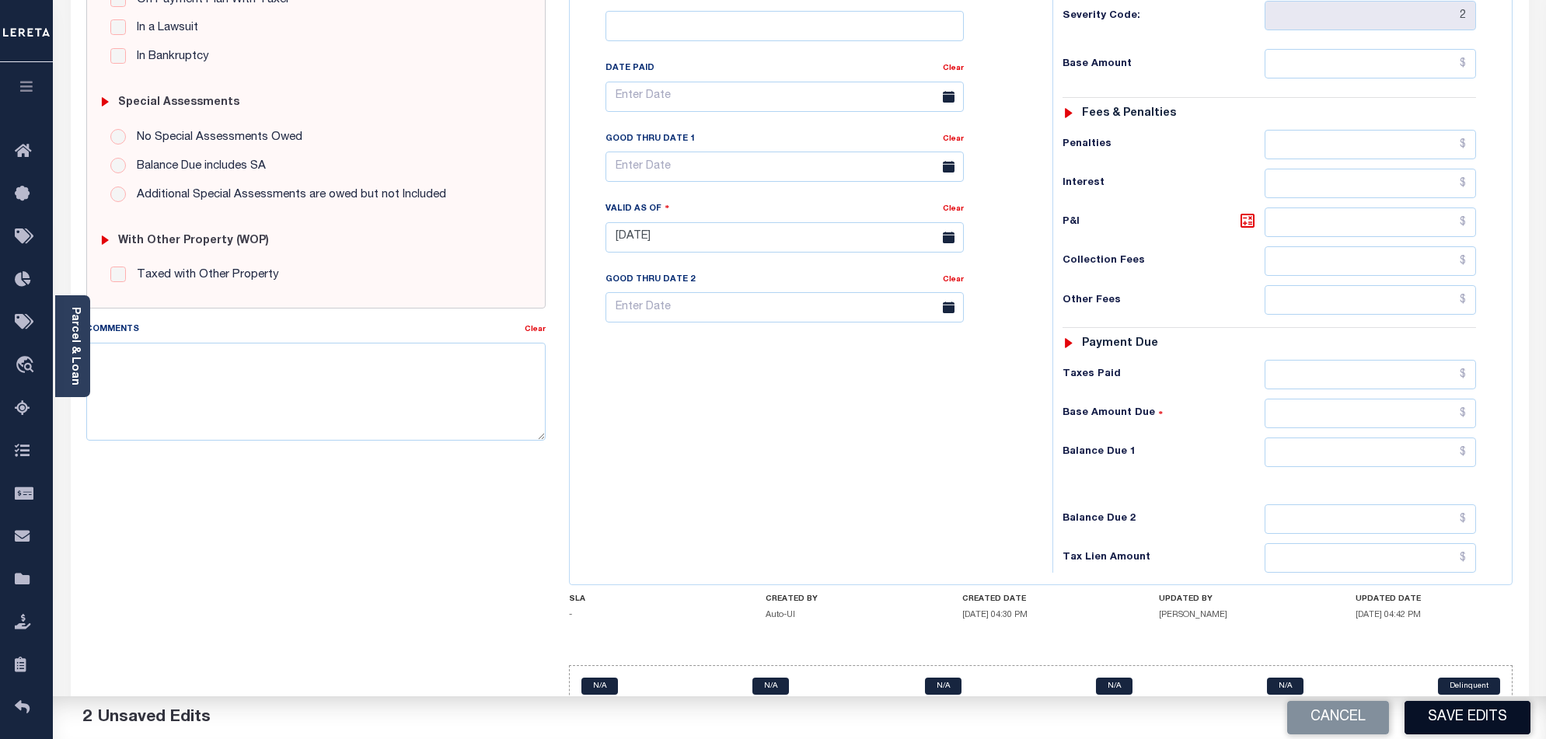
click at [1454, 726] on button "Save Edits" at bounding box center [1467, 717] width 126 height 33
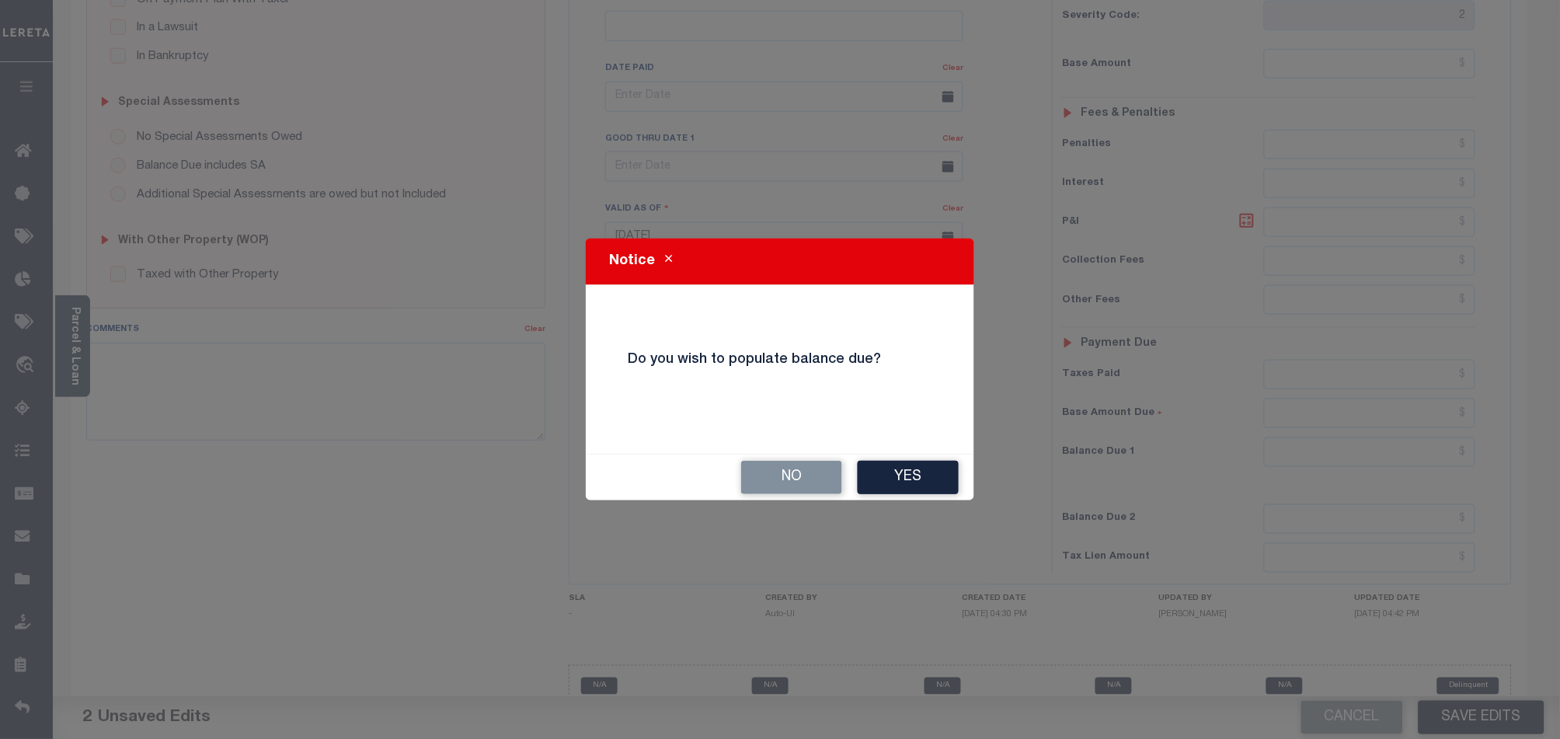
click at [794, 481] on button "No" at bounding box center [791, 477] width 101 height 33
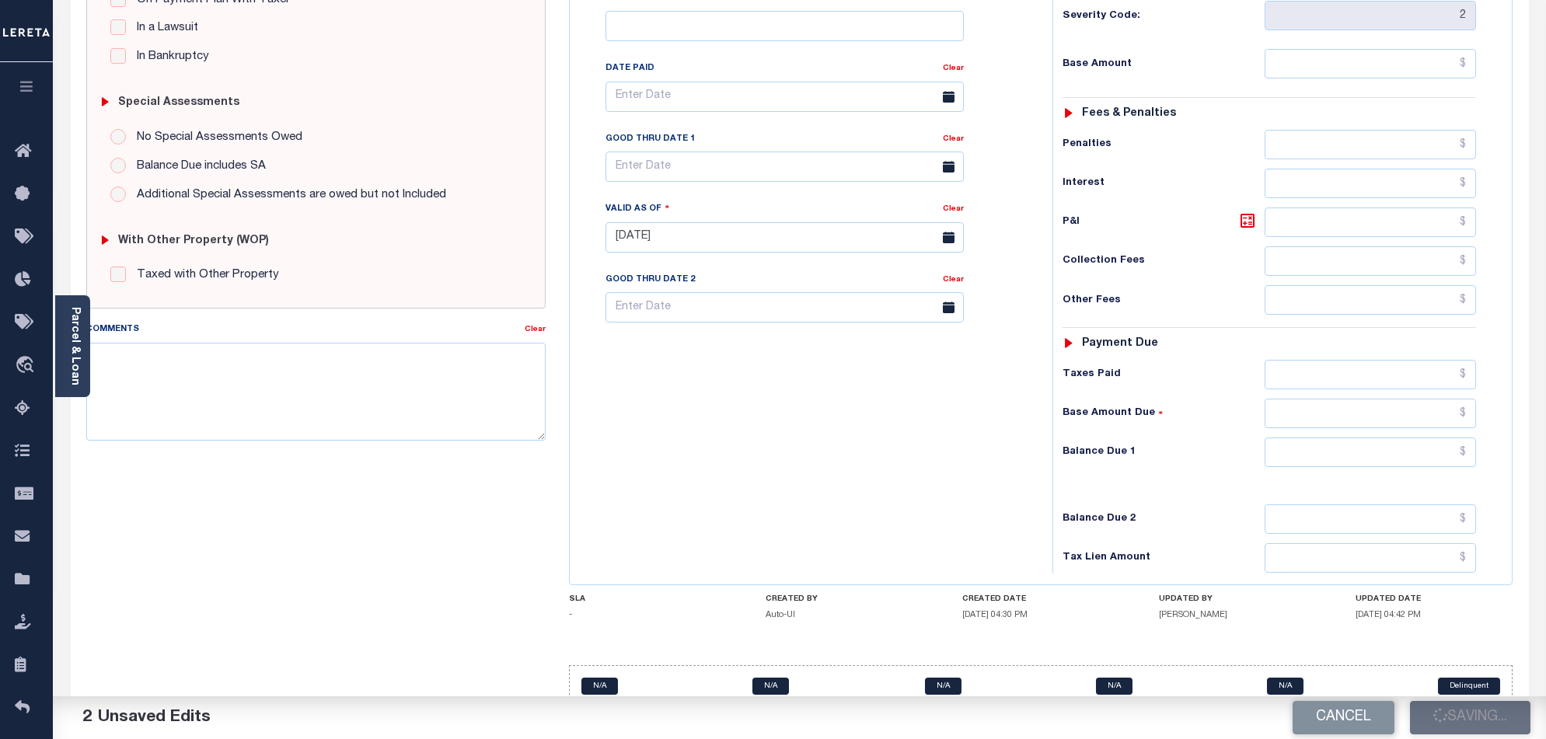
checkbox input "false"
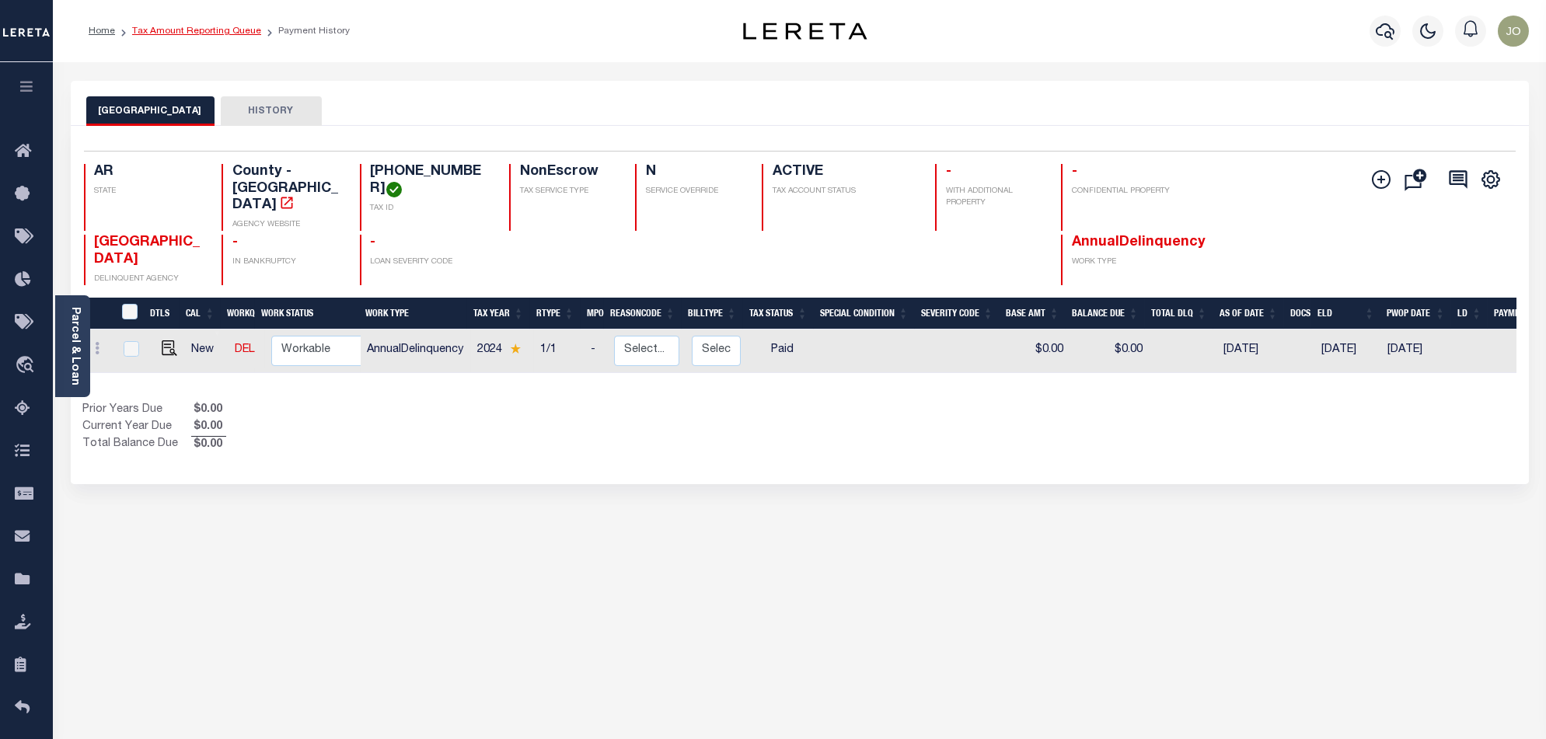
click at [186, 33] on link "Tax Amount Reporting Queue" at bounding box center [196, 30] width 129 height 9
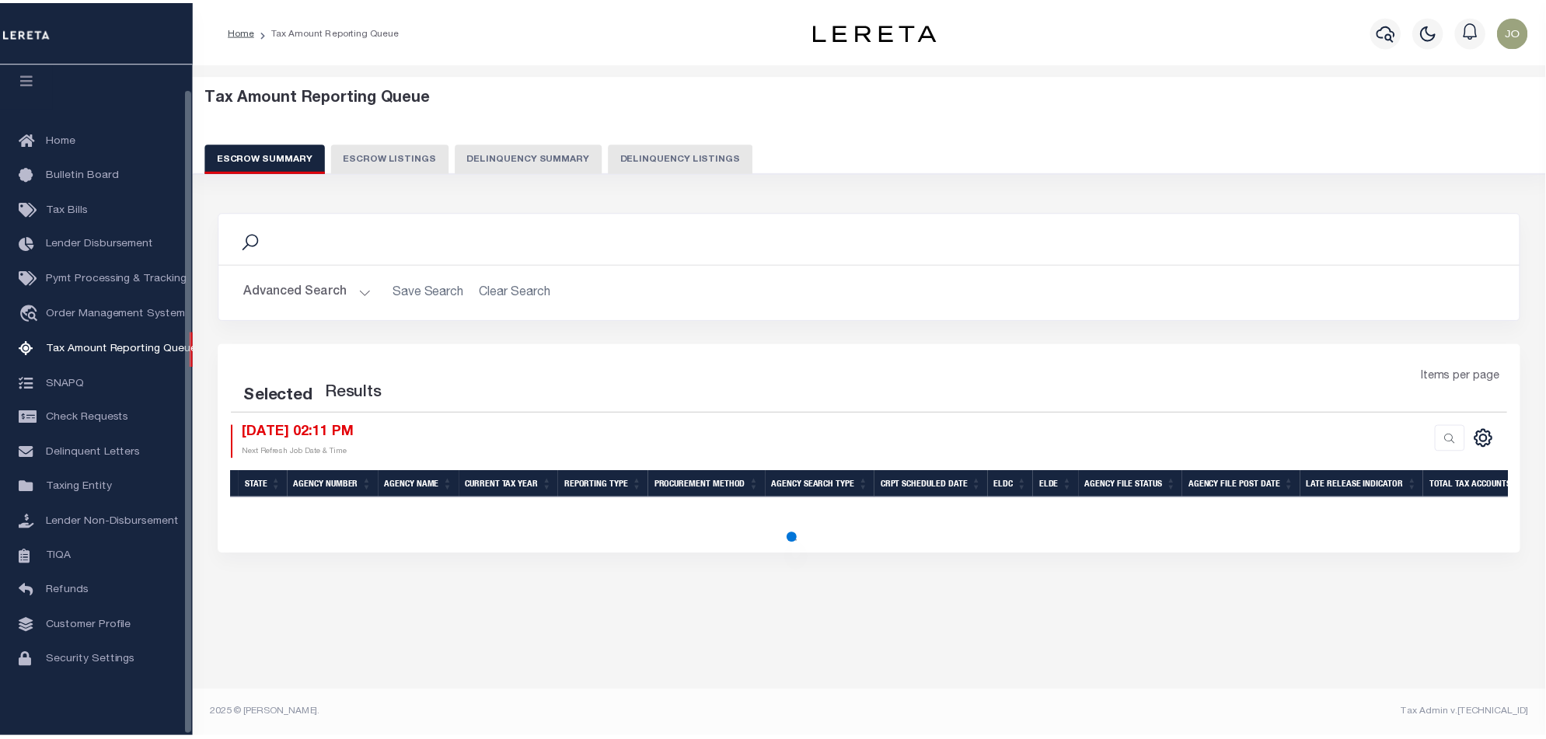
scroll to position [26, 0]
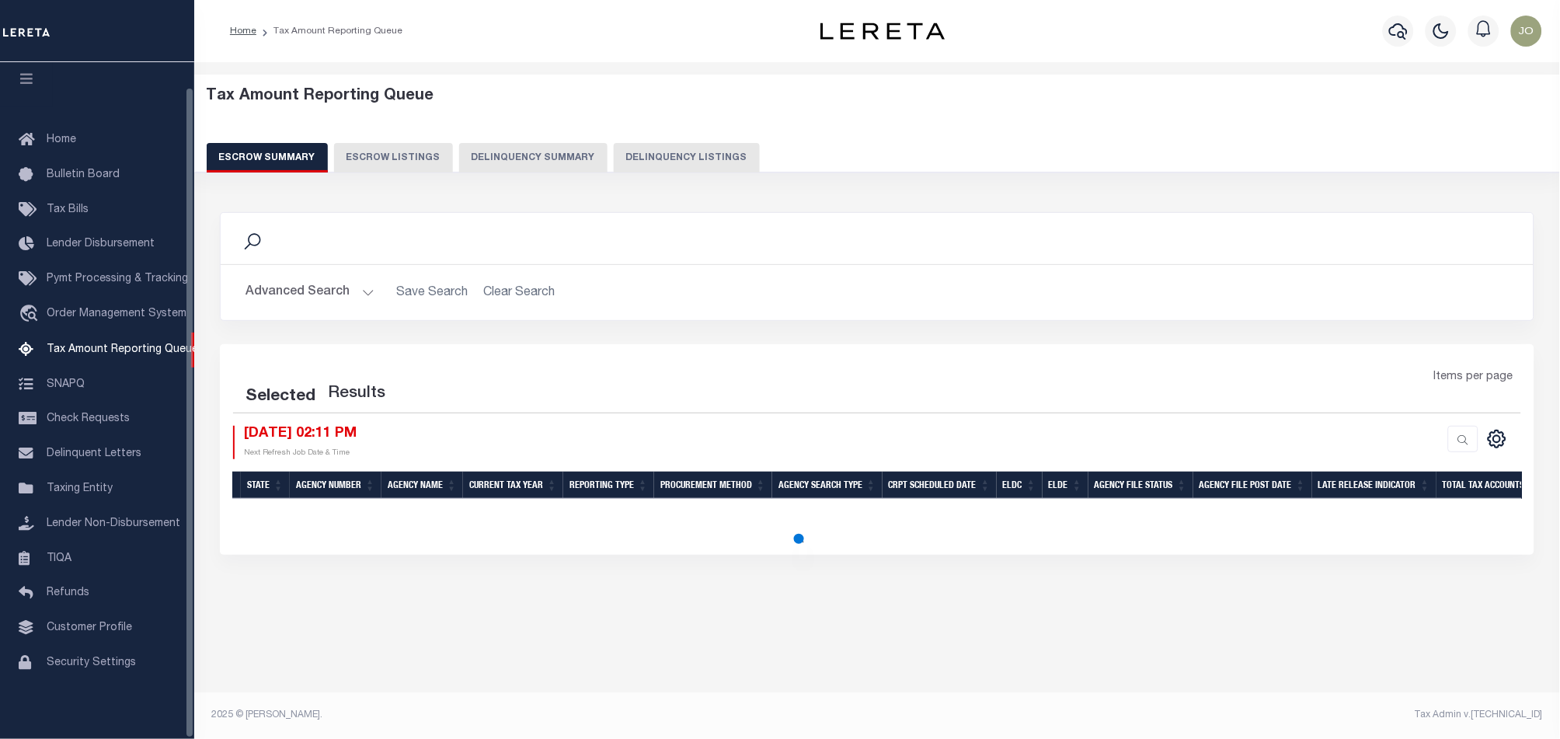
select select "100"
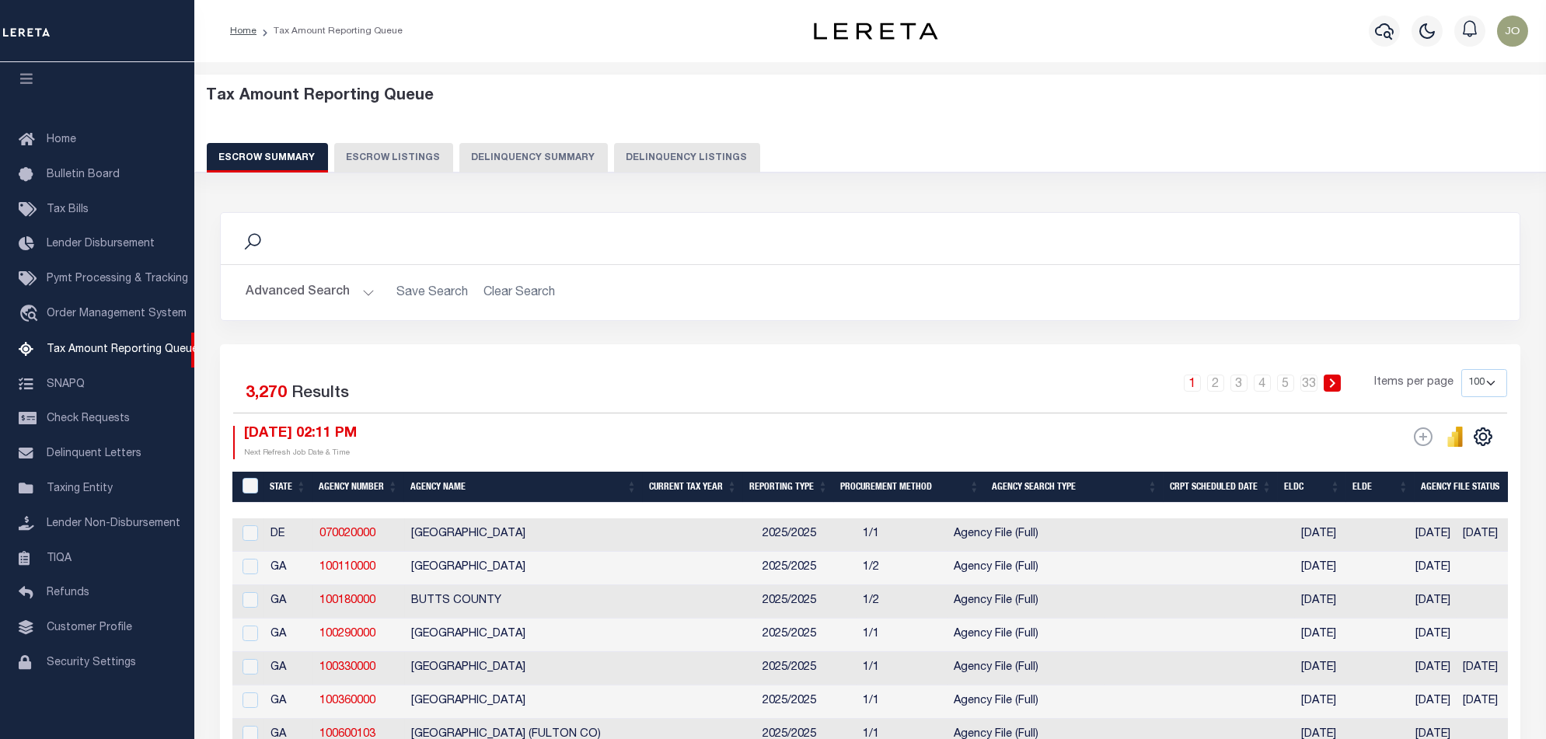
click at [490, 162] on button "Delinquency Summary" at bounding box center [533, 158] width 148 height 30
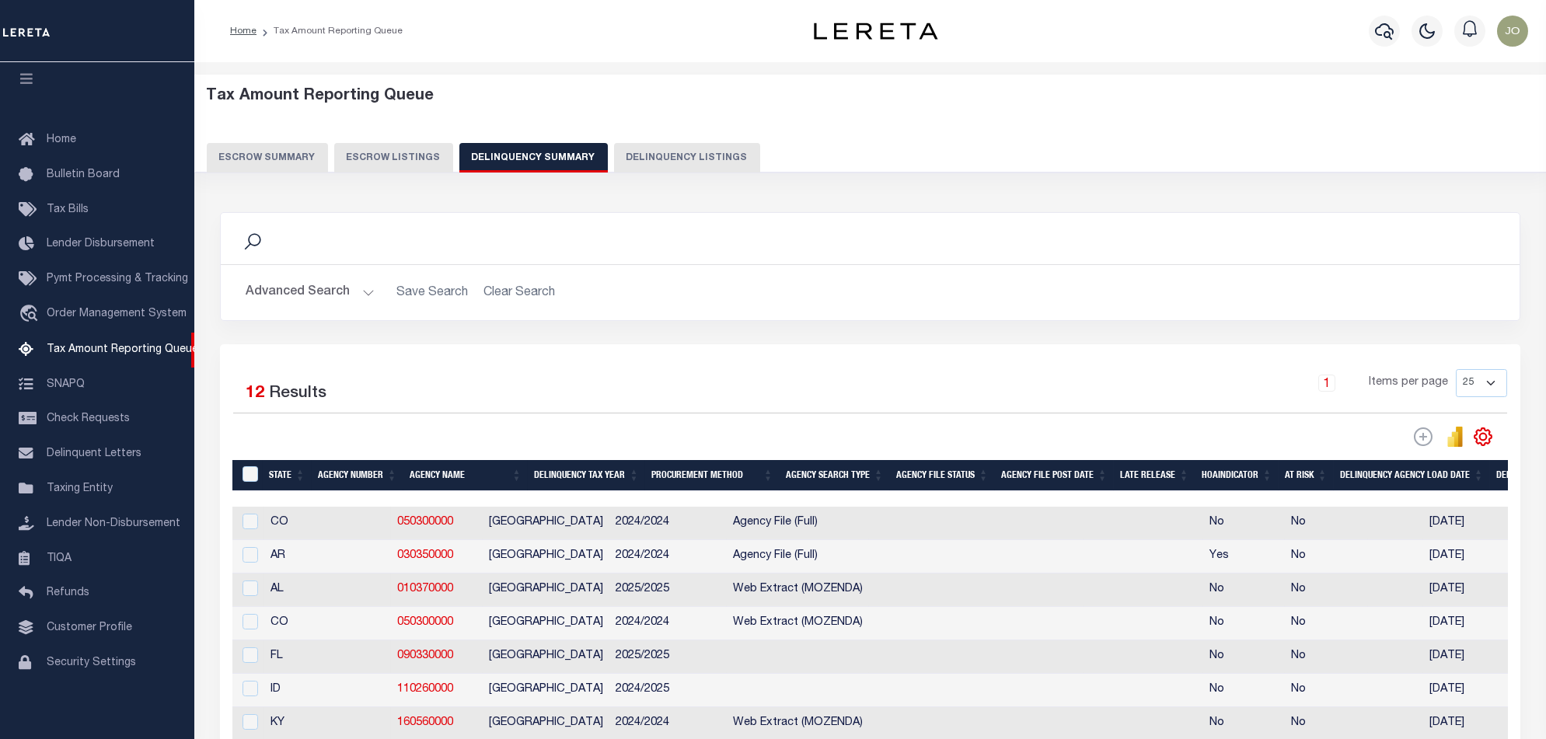
scroll to position [207, 0]
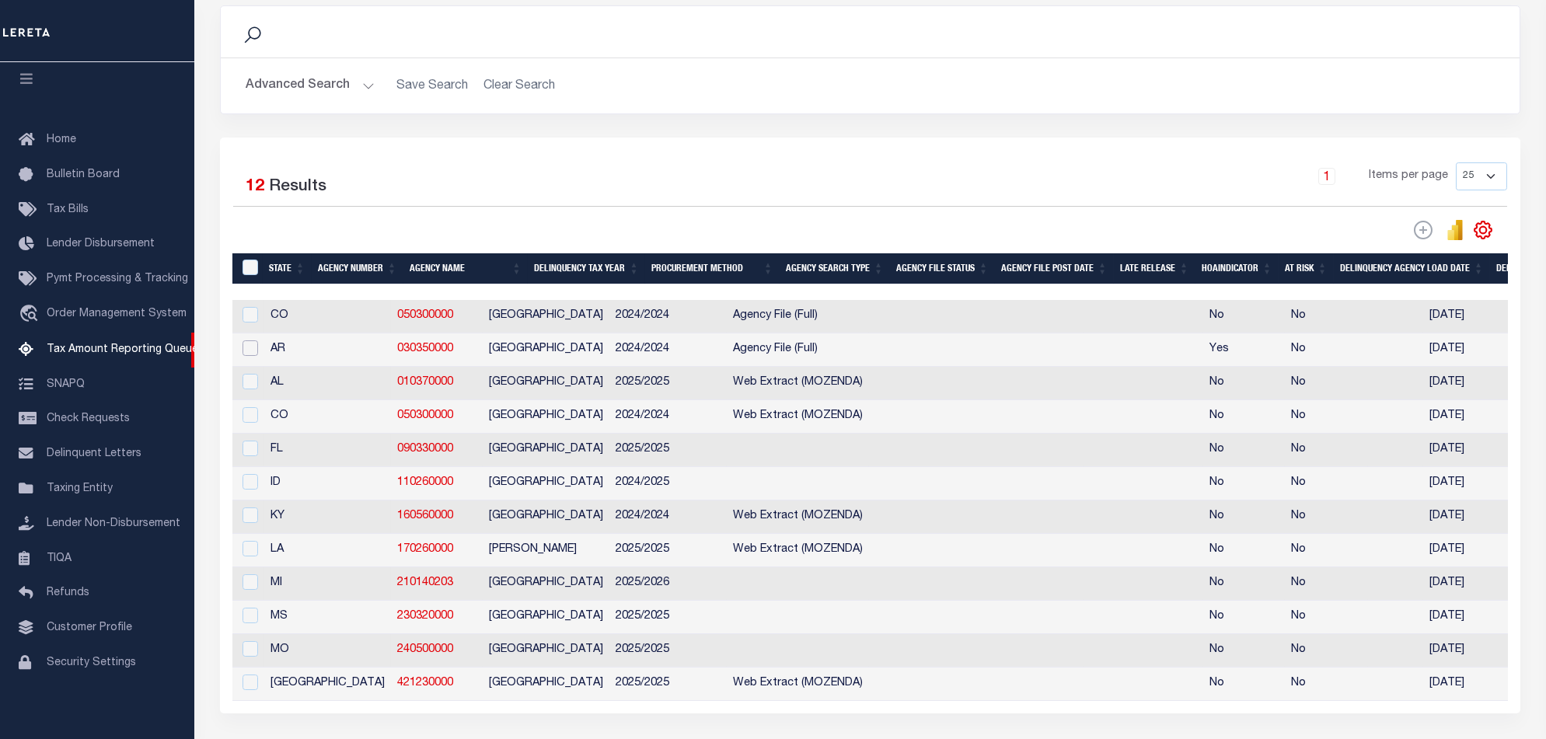
click at [242, 354] on input "checkbox" at bounding box center [250, 348] width 16 height 16
checkbox input "true"
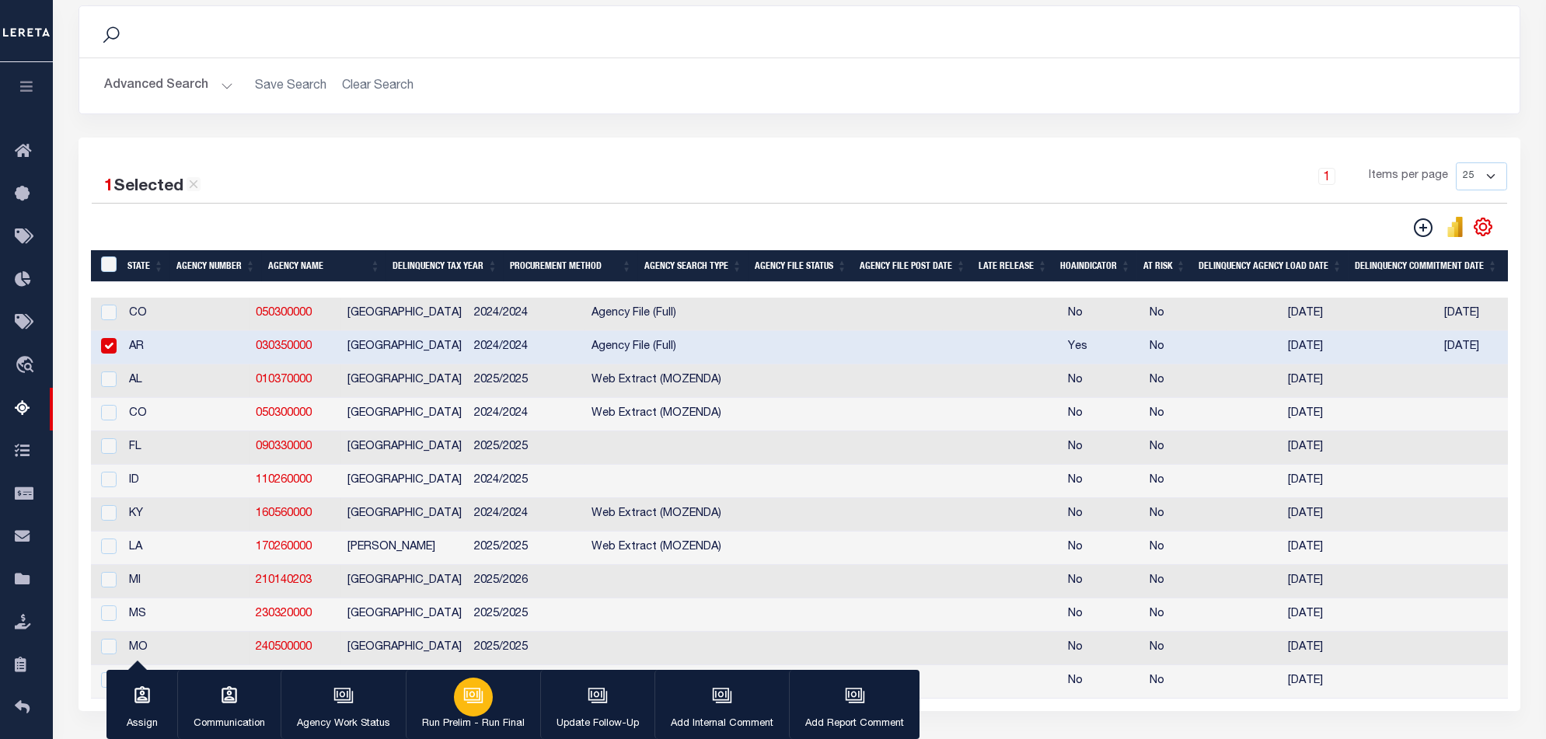
click at [463, 706] on icon "button" at bounding box center [473, 695] width 20 height 20
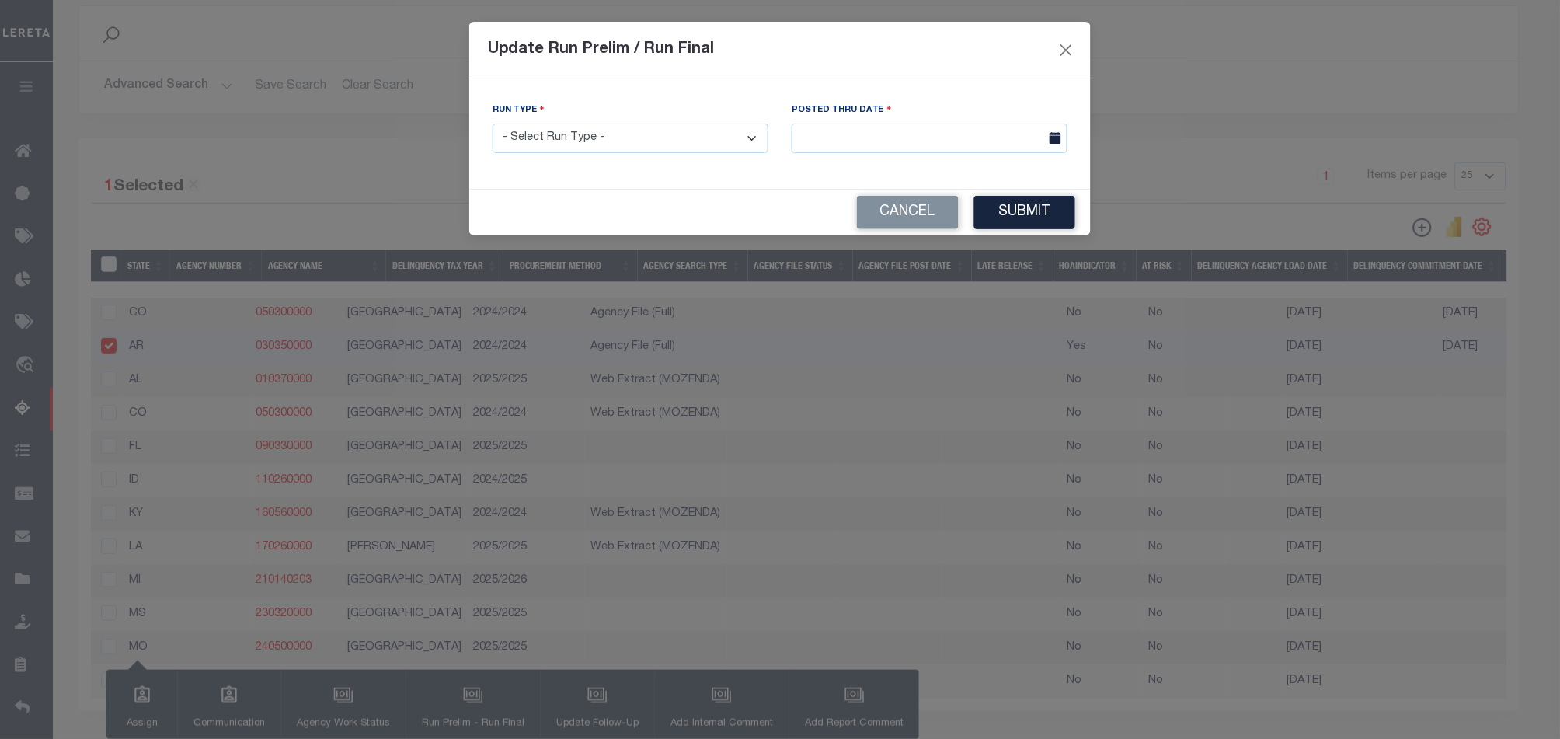
click at [626, 152] on select "- Select Run Type - Prelim Run Final Run" at bounding box center [631, 139] width 276 height 30
select select "F"
click at [493, 124] on select "- Select Run Type - Prelim Run Final Run" at bounding box center [631, 139] width 276 height 30
click at [939, 153] on body "Home Tax Amount Reporting Queue Profile" at bounding box center [780, 322] width 1560 height 1058
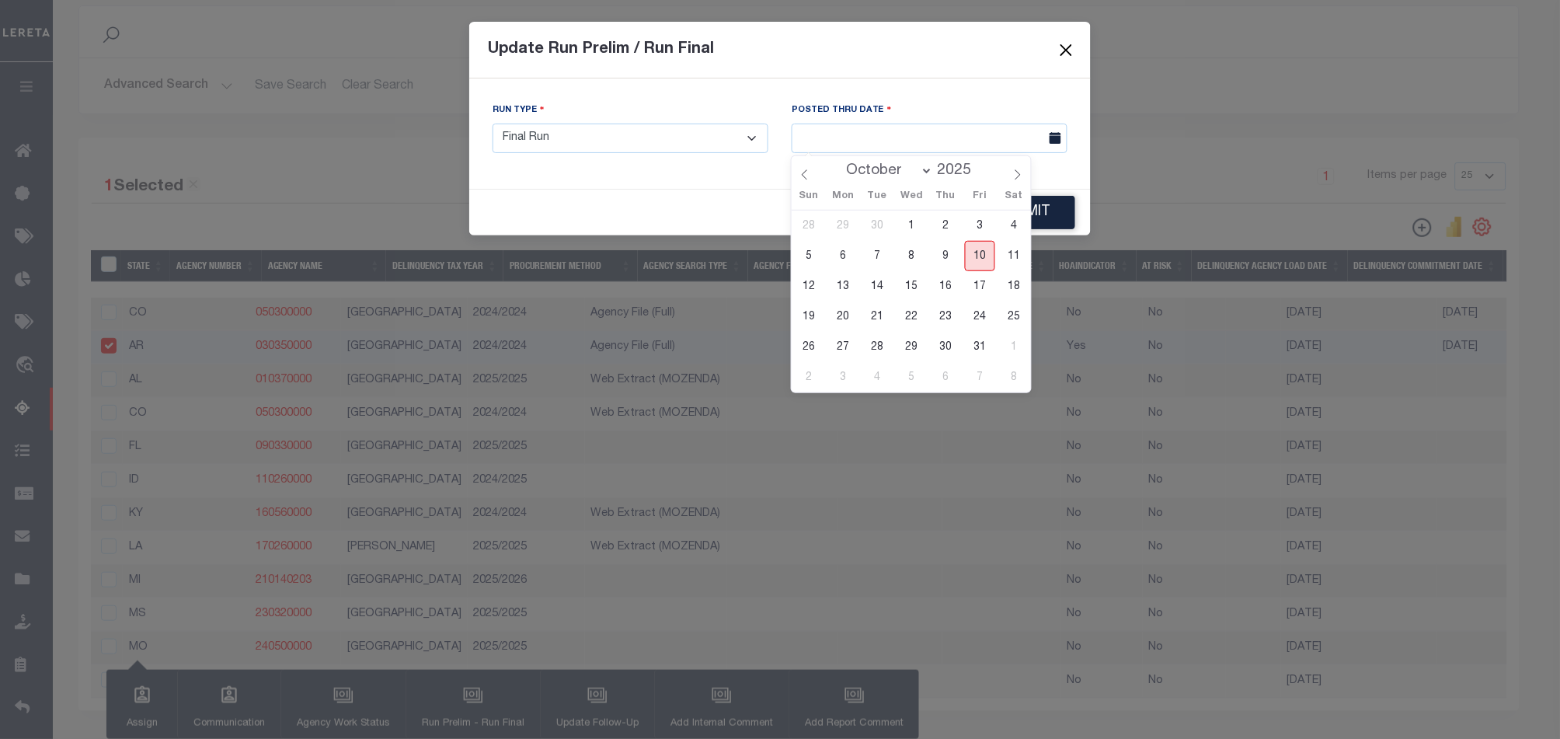
click at [984, 256] on span "10" at bounding box center [980, 256] width 30 height 30
type input "[DATE]"
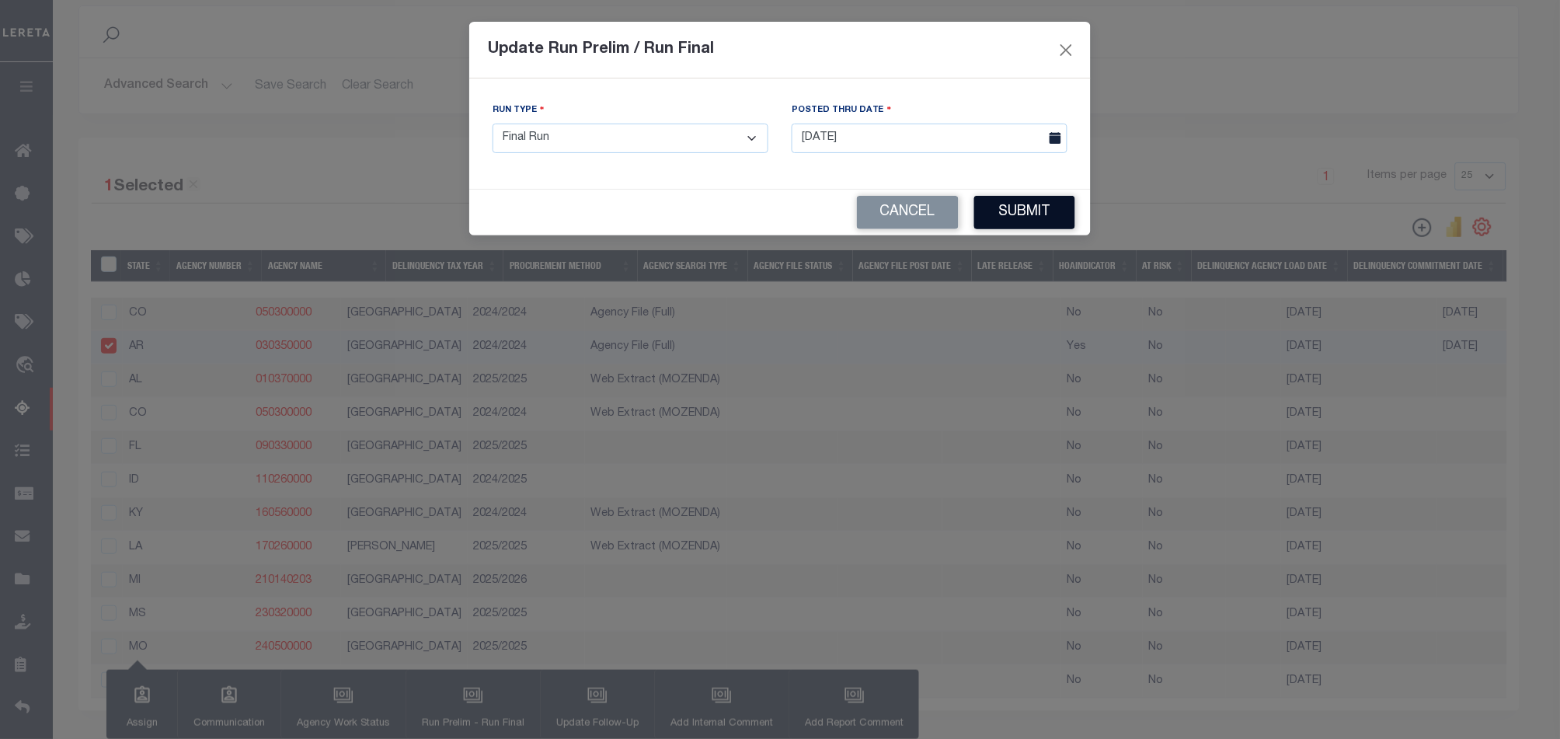
click at [1057, 211] on button "Submit" at bounding box center [1024, 212] width 101 height 33
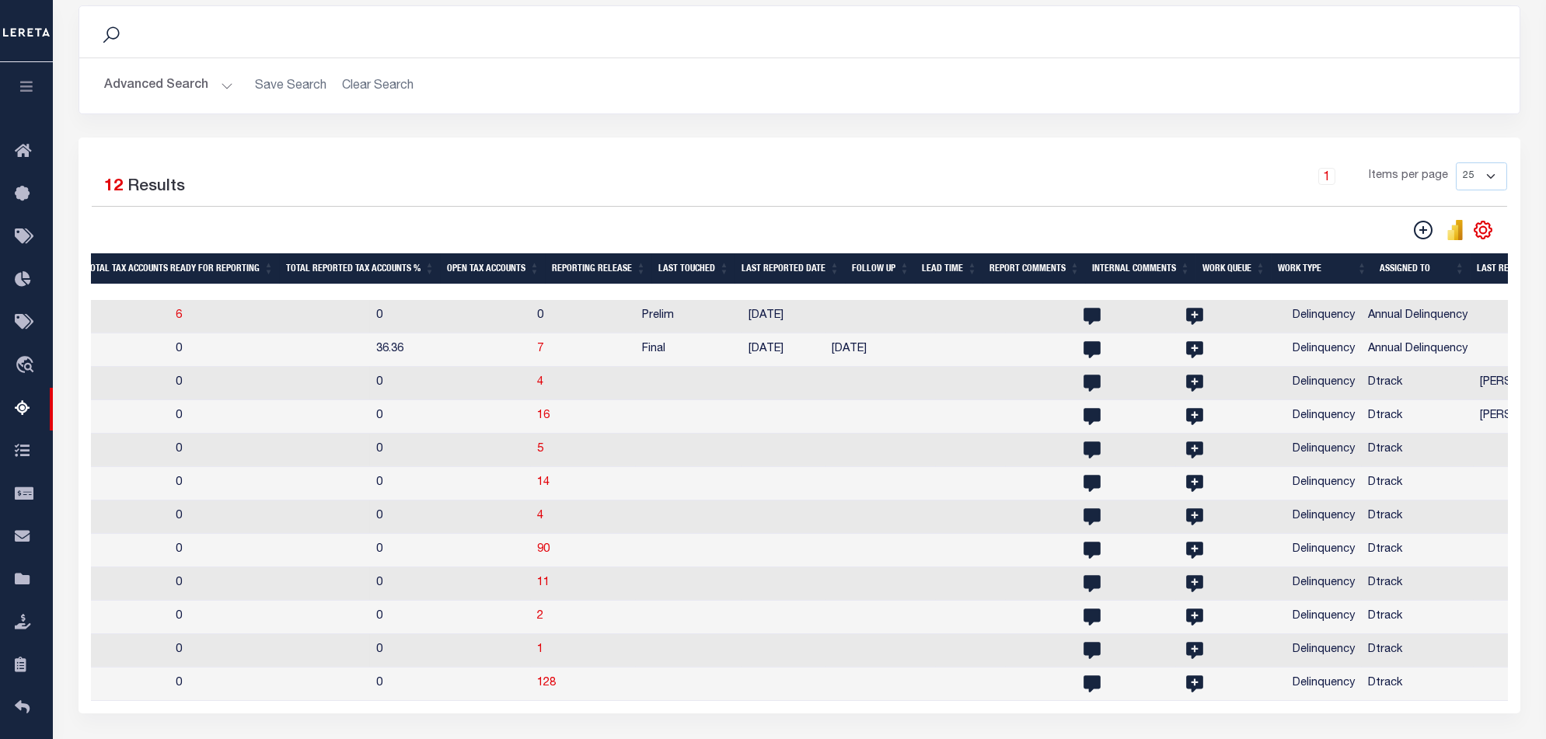
scroll to position [0, 1431]
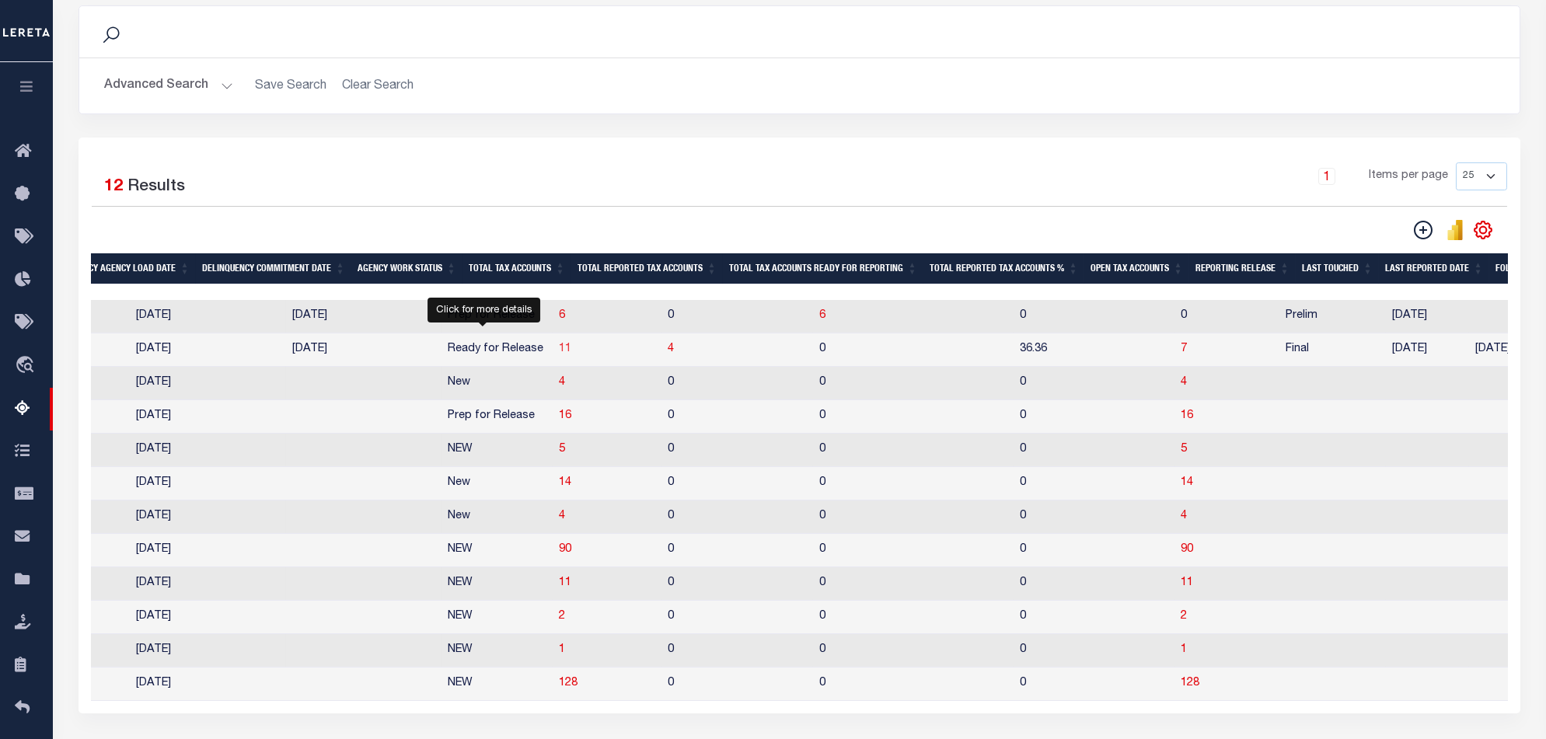
click at [559, 353] on span "11" at bounding box center [565, 348] width 12 height 11
select select "100"
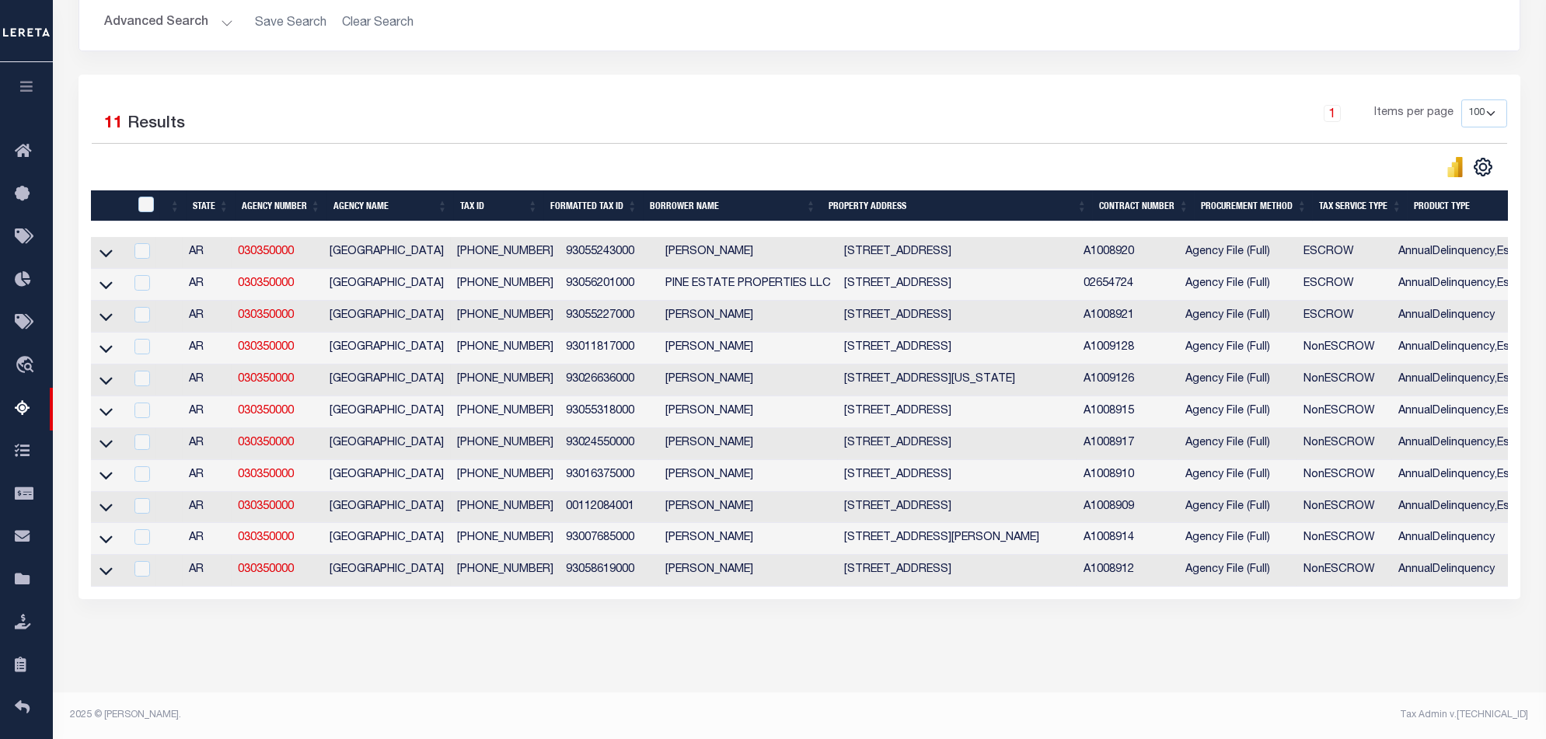
scroll to position [0, 1100]
click at [111, 340] on icon at bounding box center [105, 348] width 13 height 16
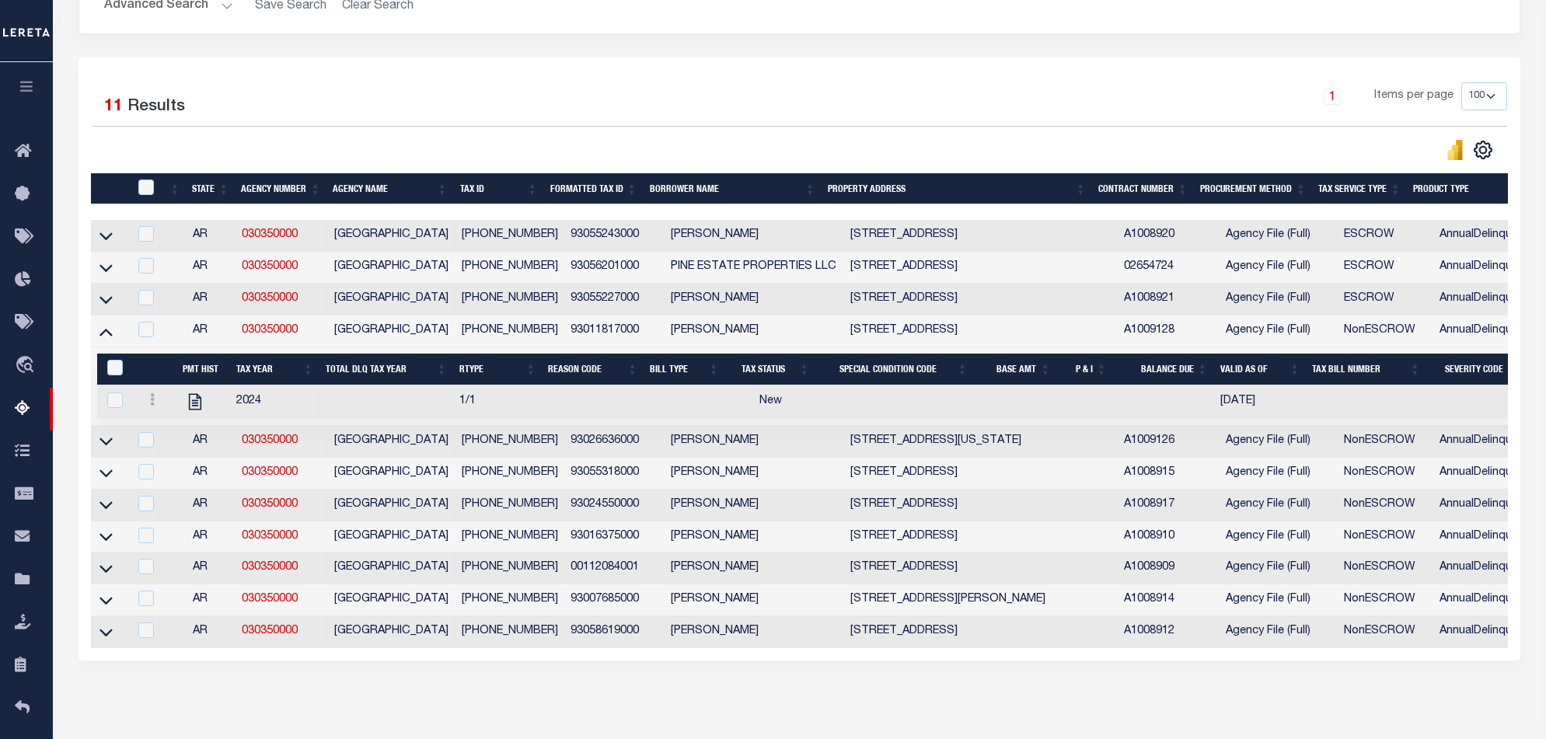
click at [113, 455] on td at bounding box center [109, 442] width 37 height 32
checkbox input "true"
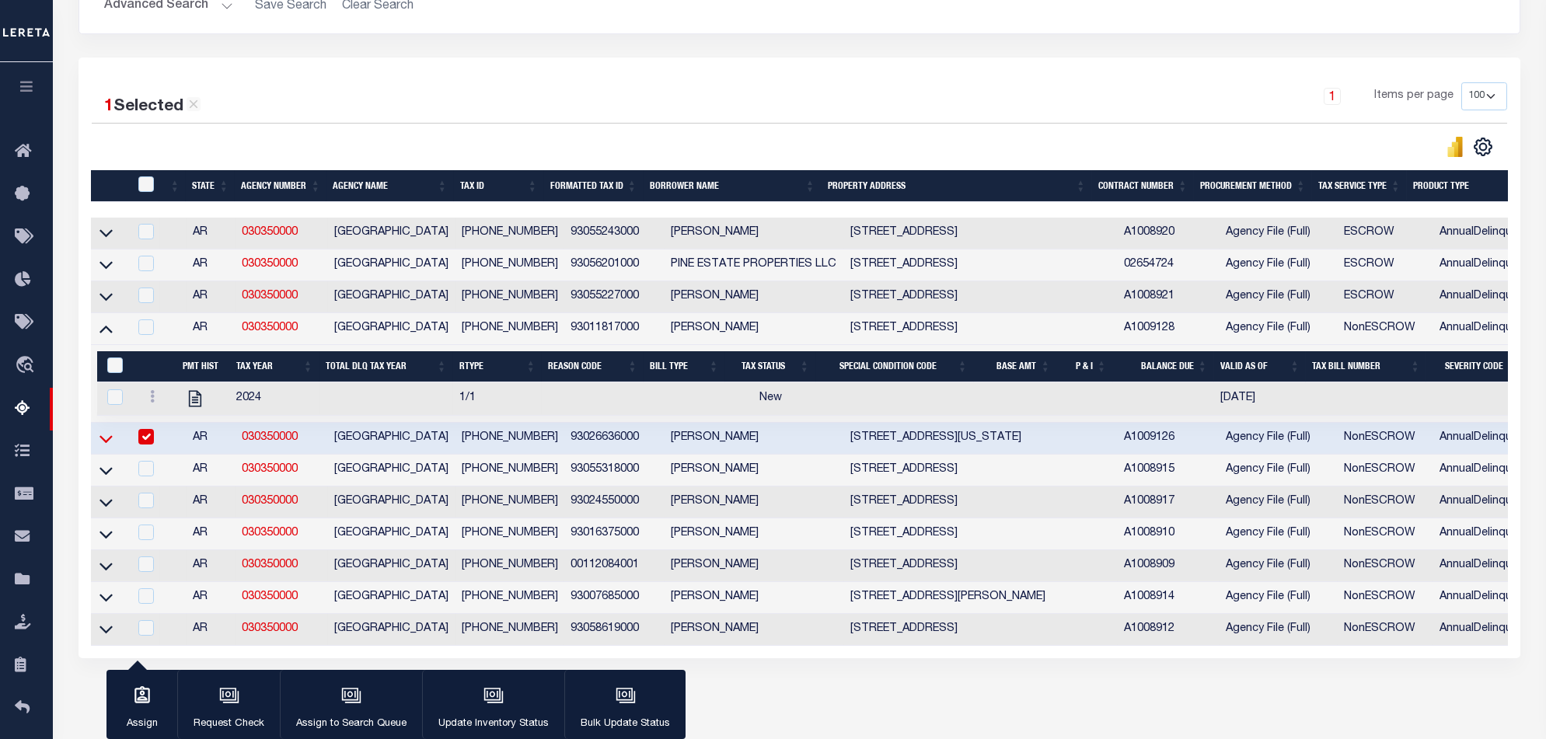
click at [108, 447] on icon at bounding box center [105, 438] width 13 height 16
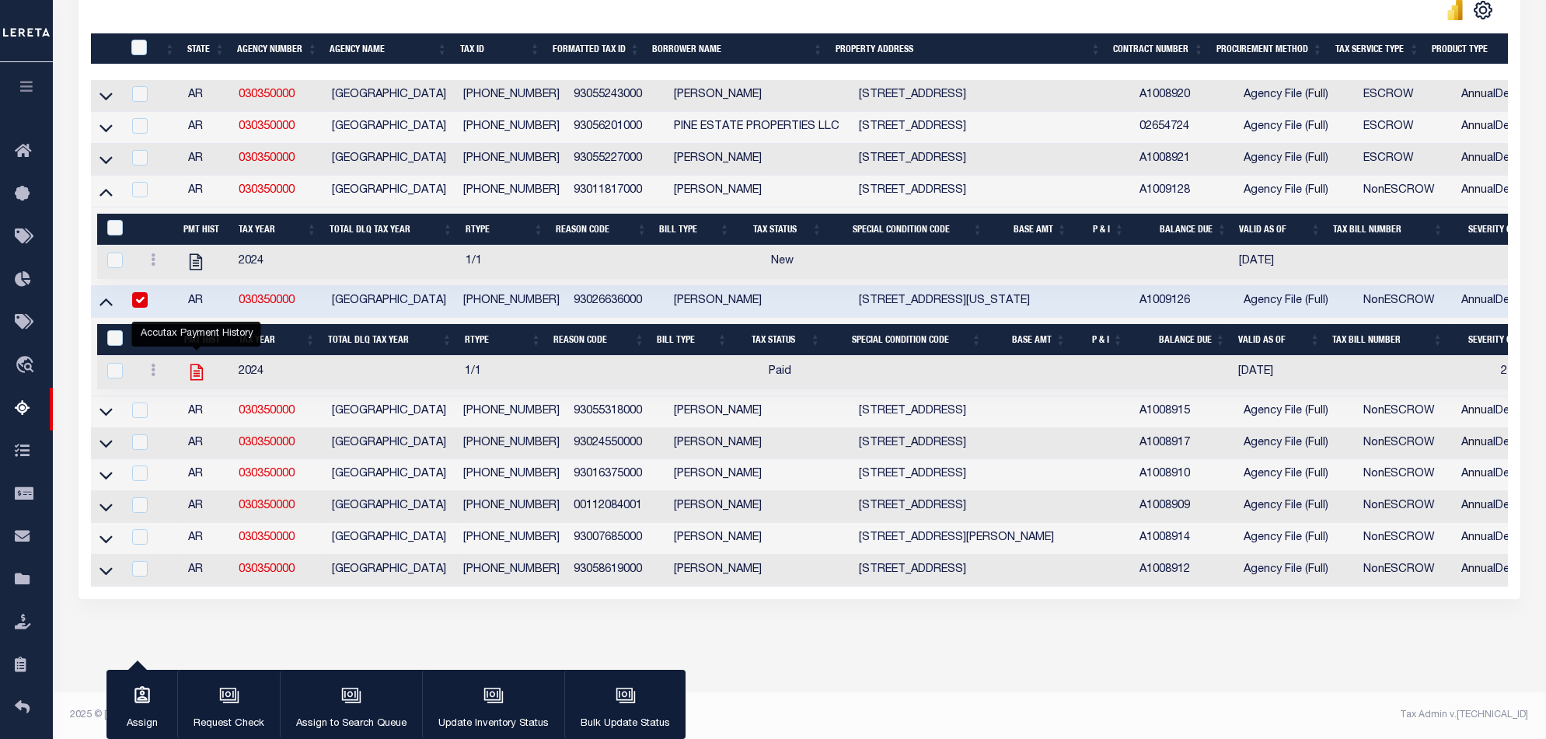
click at [197, 364] on icon "" at bounding box center [196, 372] width 12 height 16
checkbox input "true"
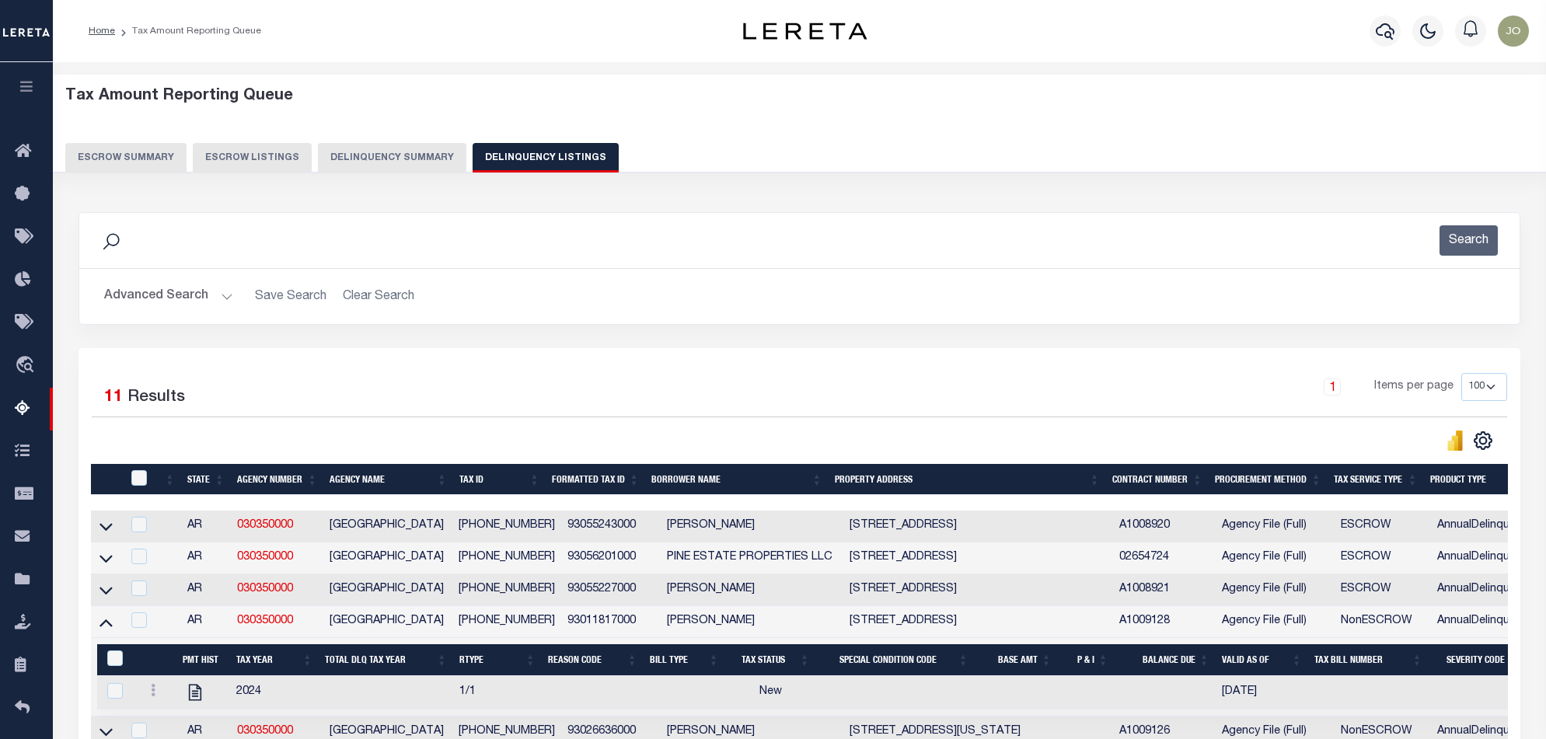
select select "100"
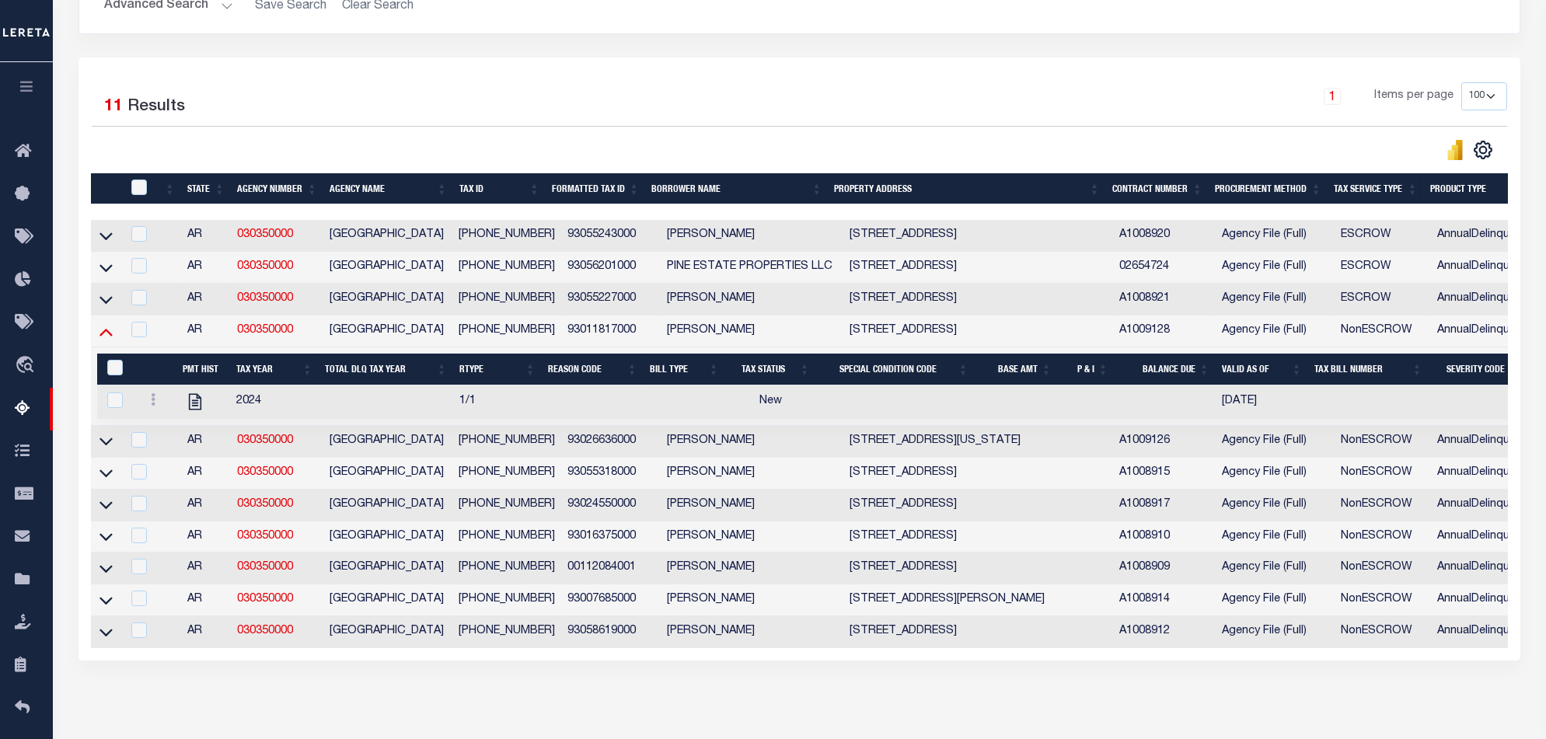
click at [109, 340] on icon at bounding box center [105, 331] width 13 height 16
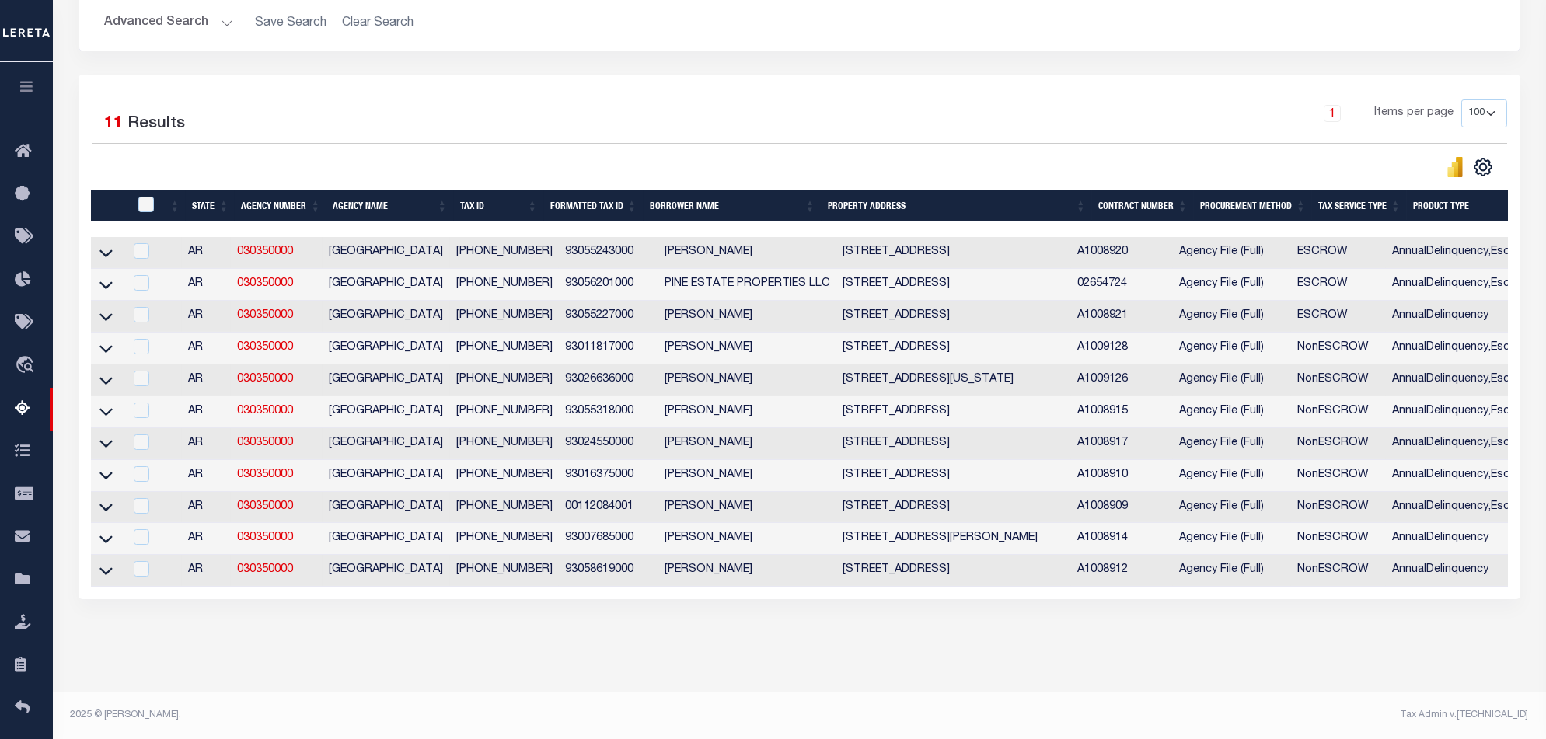
click at [109, 340] on icon at bounding box center [105, 348] width 13 height 16
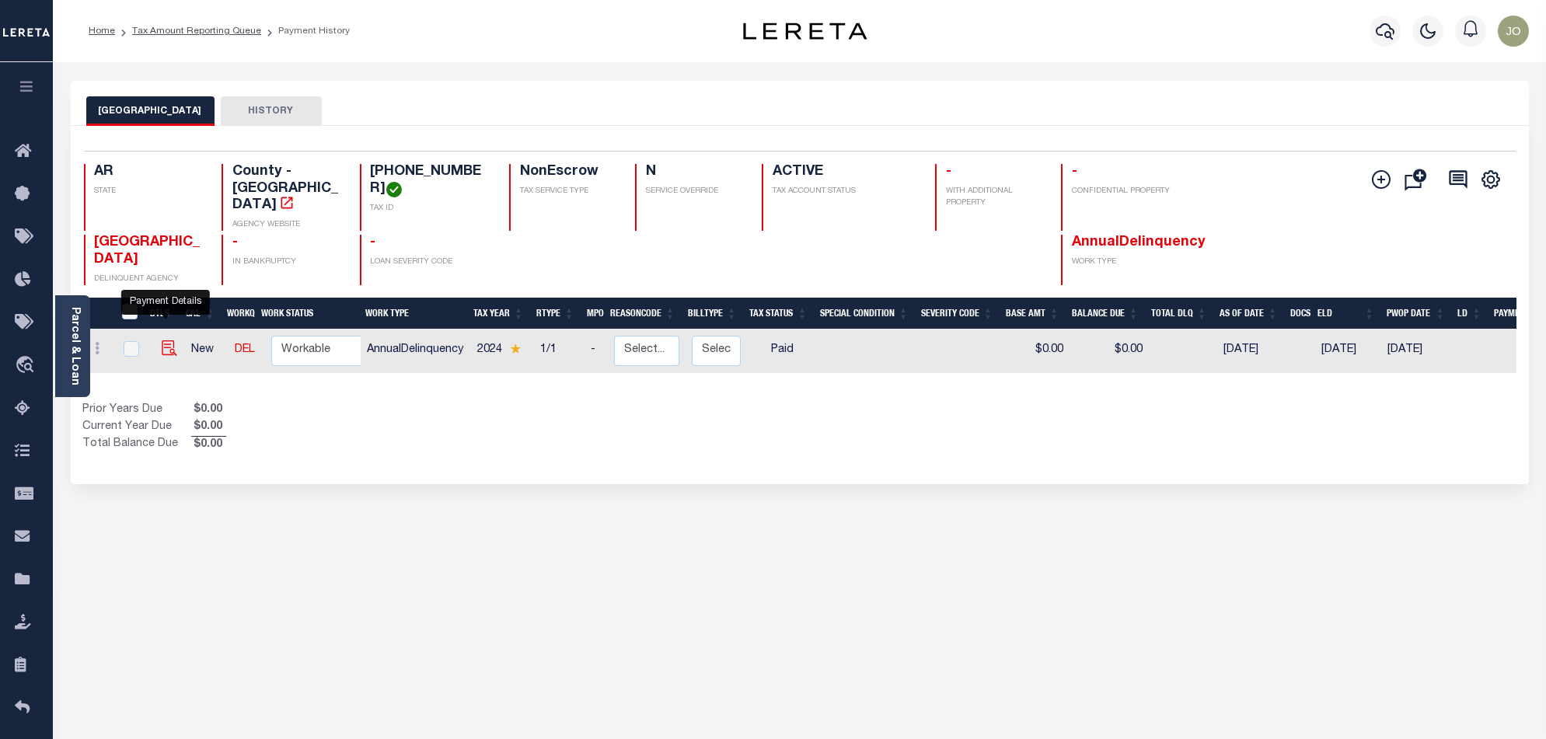
click at [170, 340] on img "" at bounding box center [170, 348] width 16 height 16
checkbox input "true"
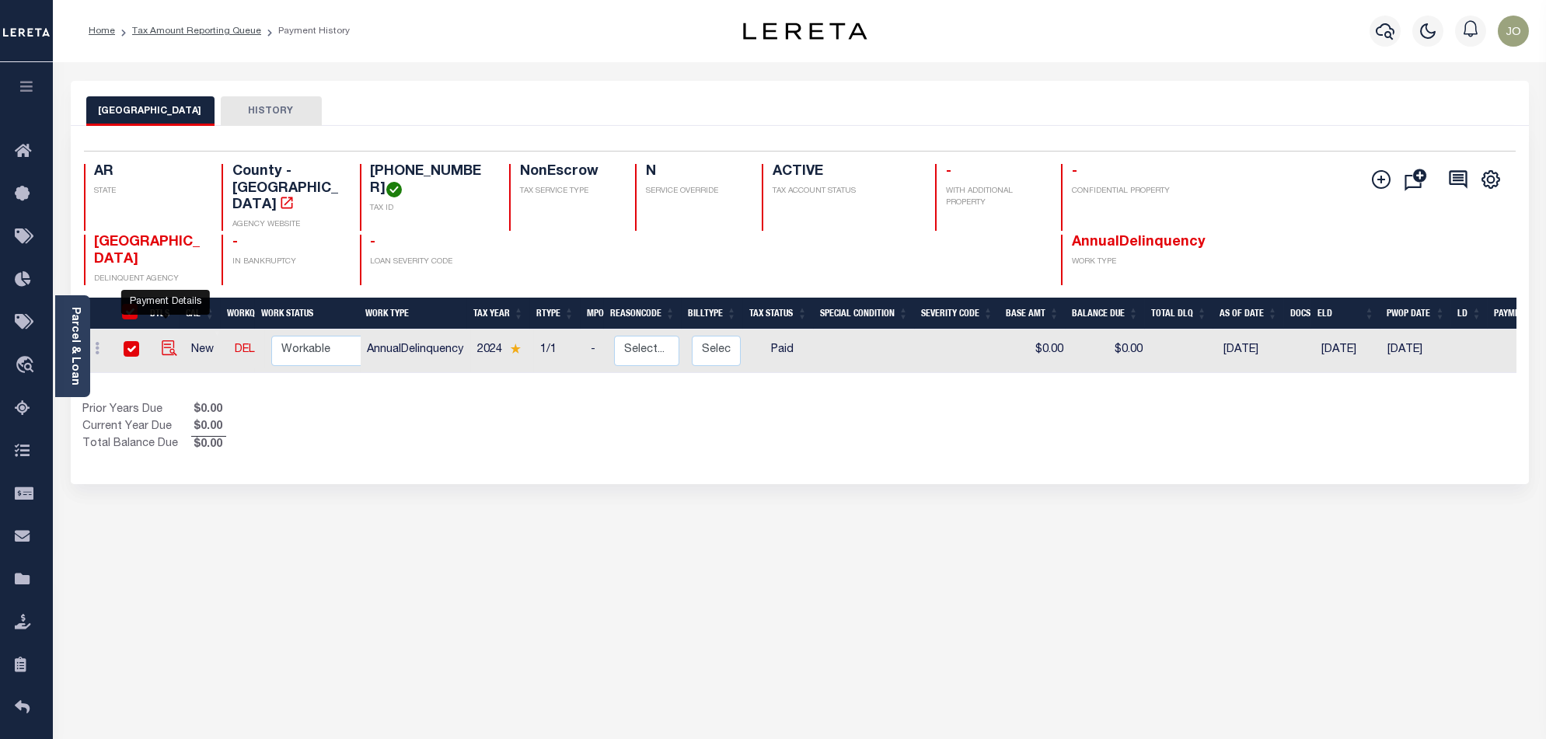
checkbox input "true"
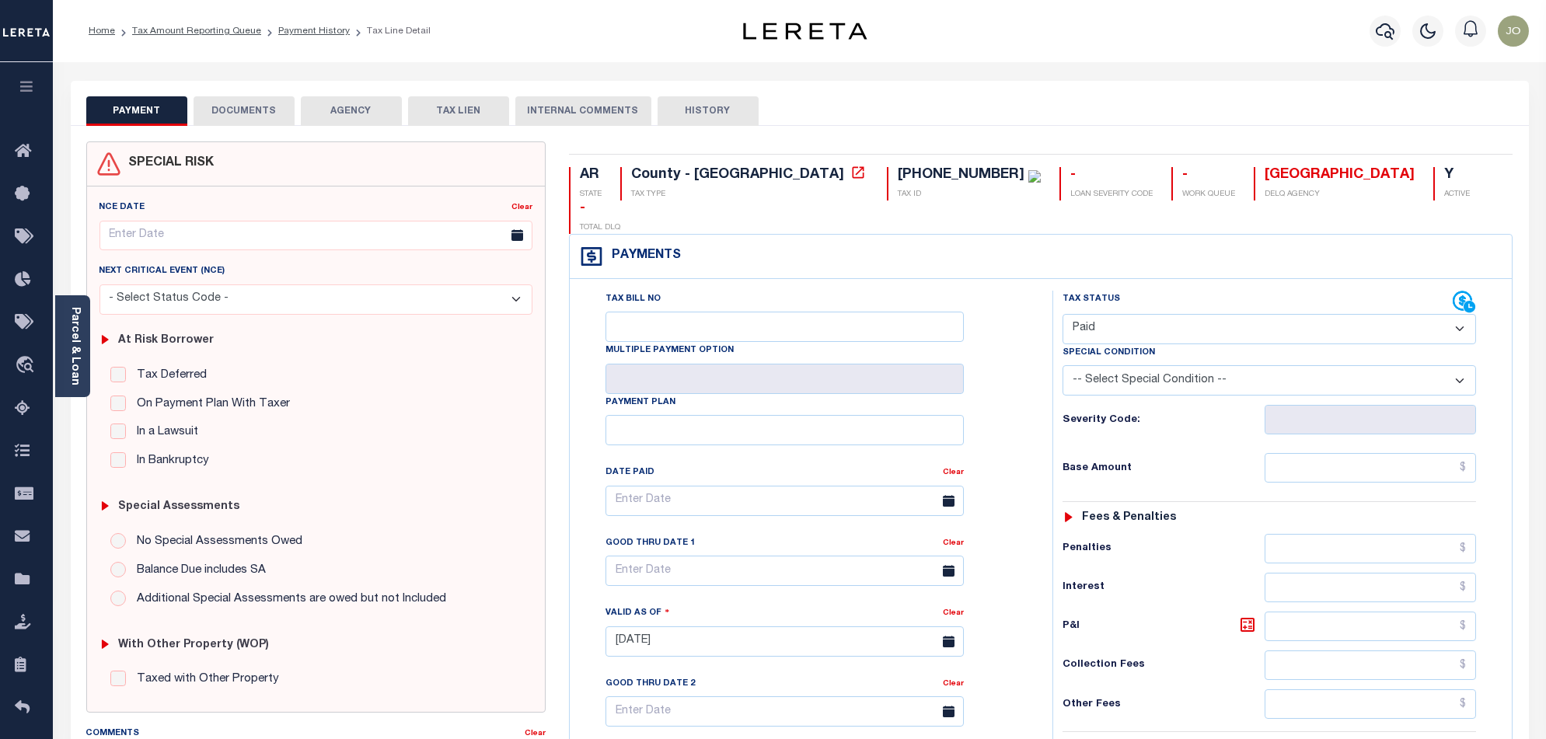
click at [1148, 314] on select "- Select Status Code - Open Due/Unpaid Paid Incomplete No Tax Due Internal Refu…" at bounding box center [1268, 329] width 413 height 30
select select "DUE"
click at [1062, 314] on select "- Select Status Code - Open Due/Unpaid Paid Incomplete No Tax Due Internal Refu…" at bounding box center [1268, 329] width 413 height 30
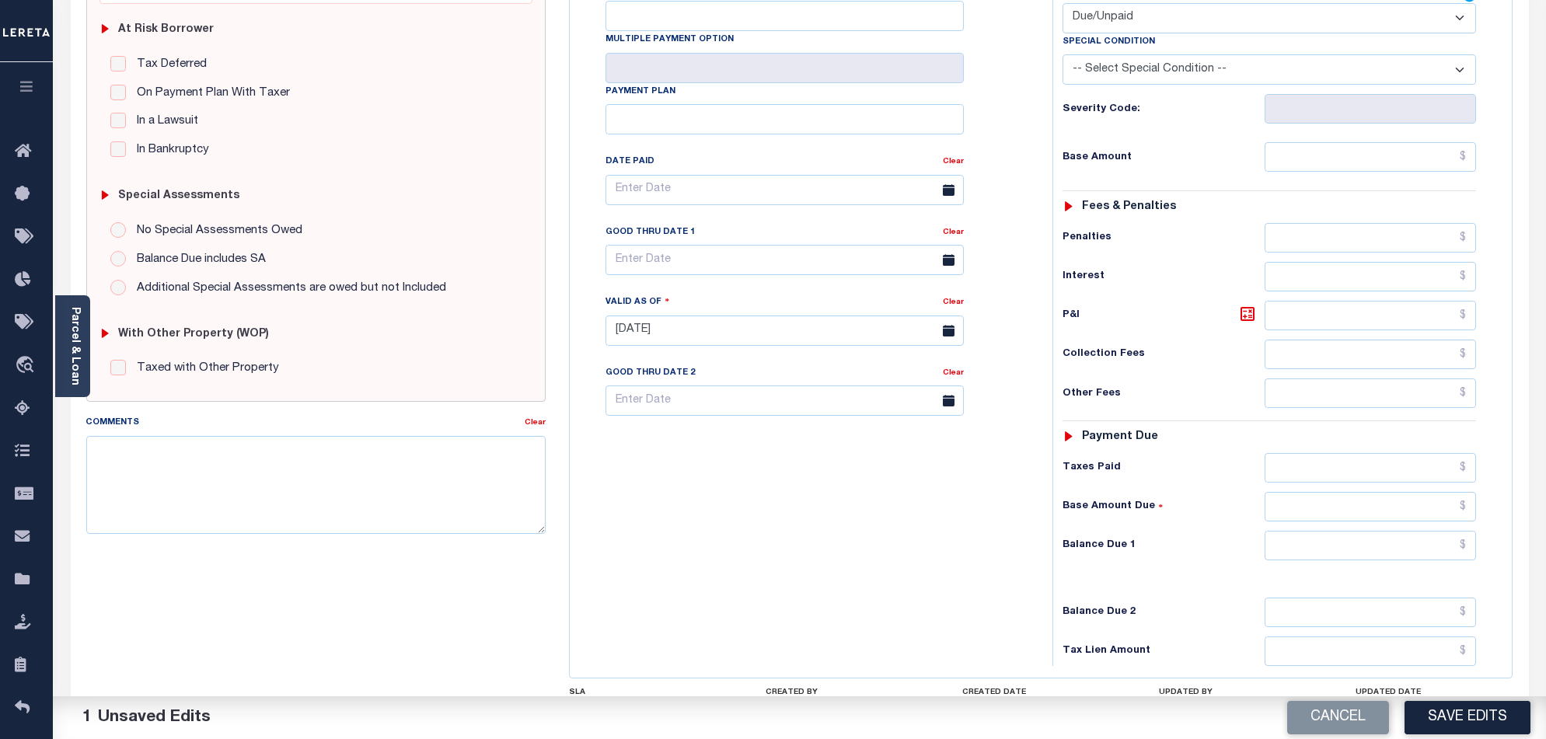
scroll to position [207, 0]
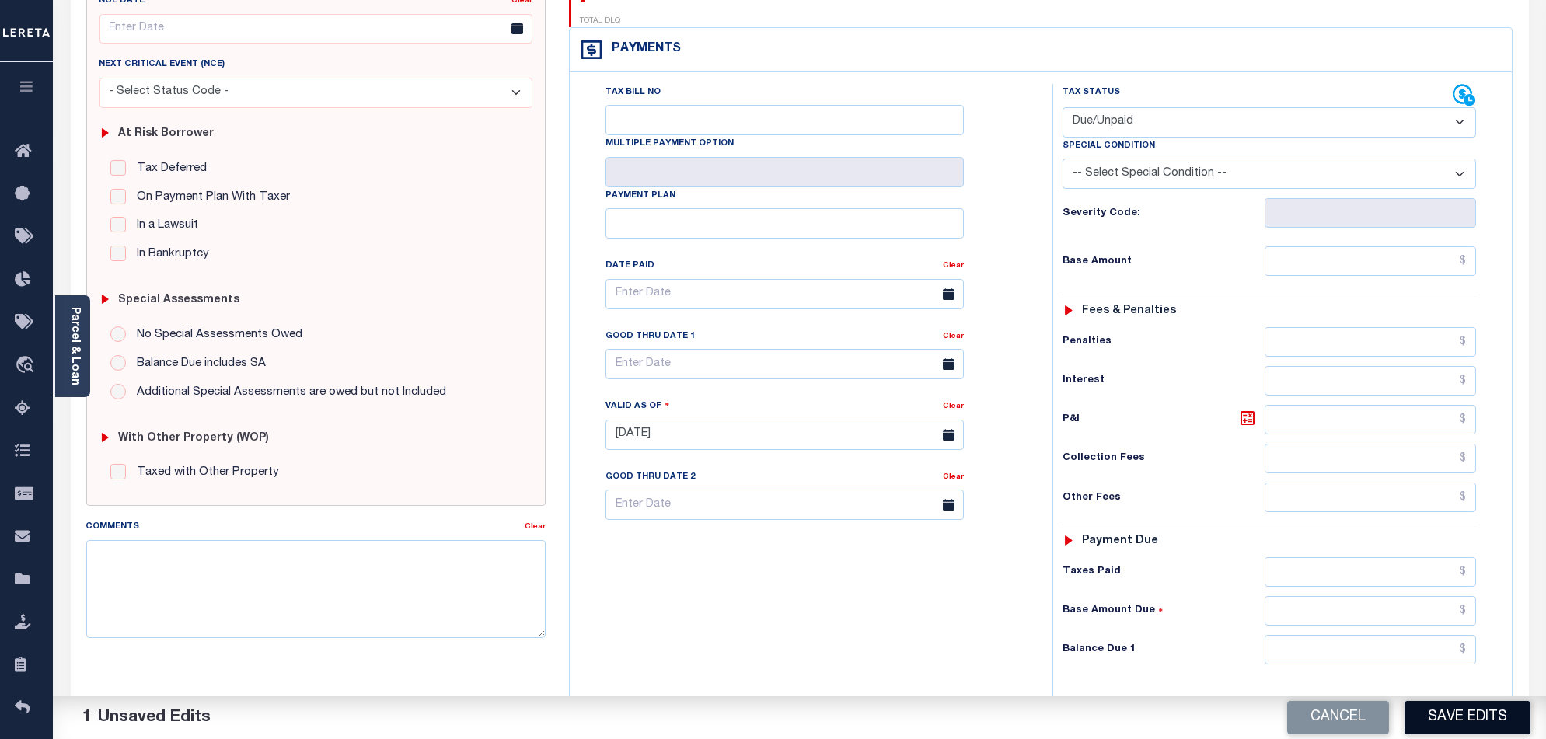
click at [1464, 716] on button "Save Edits" at bounding box center [1467, 717] width 126 height 33
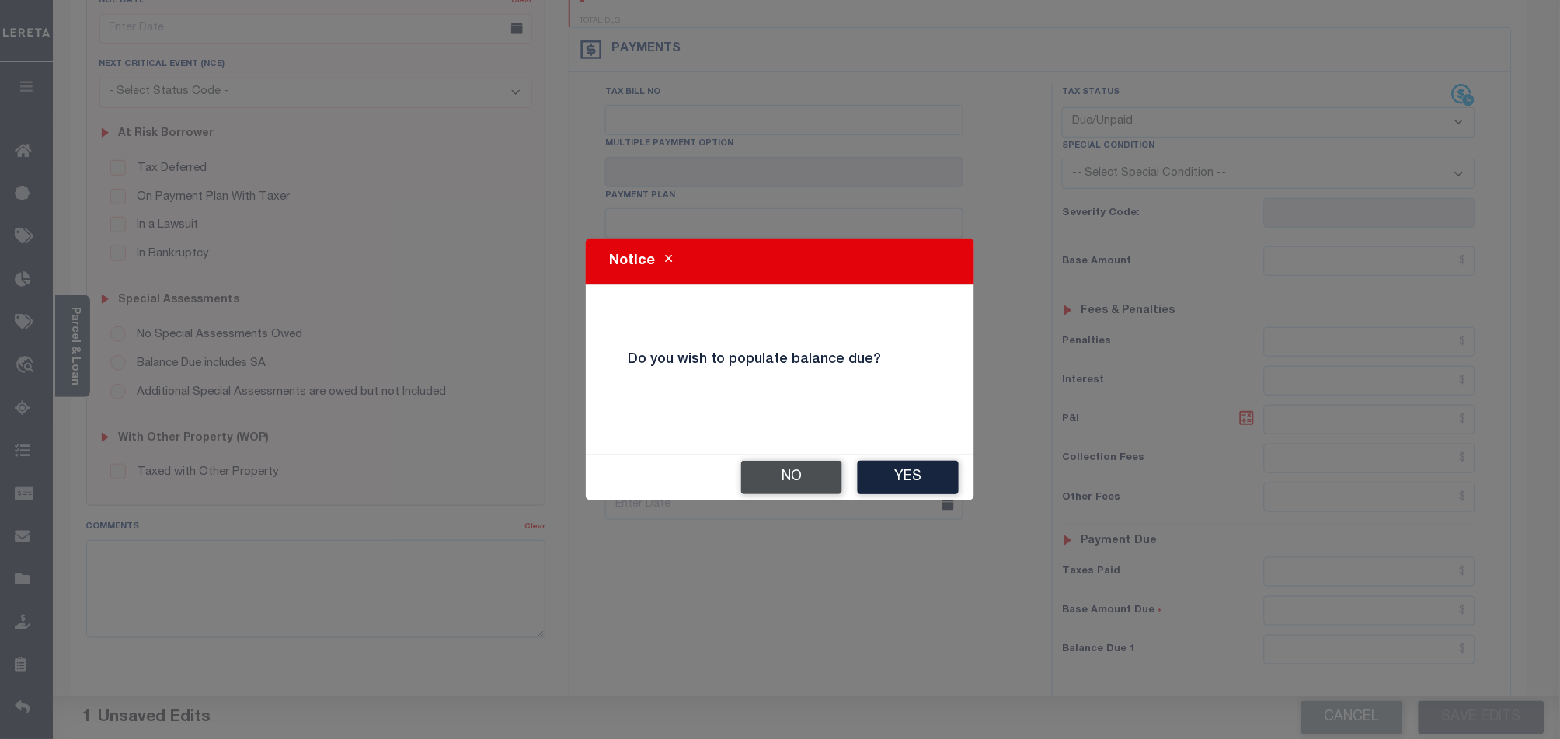
click at [832, 479] on button "No" at bounding box center [791, 477] width 101 height 33
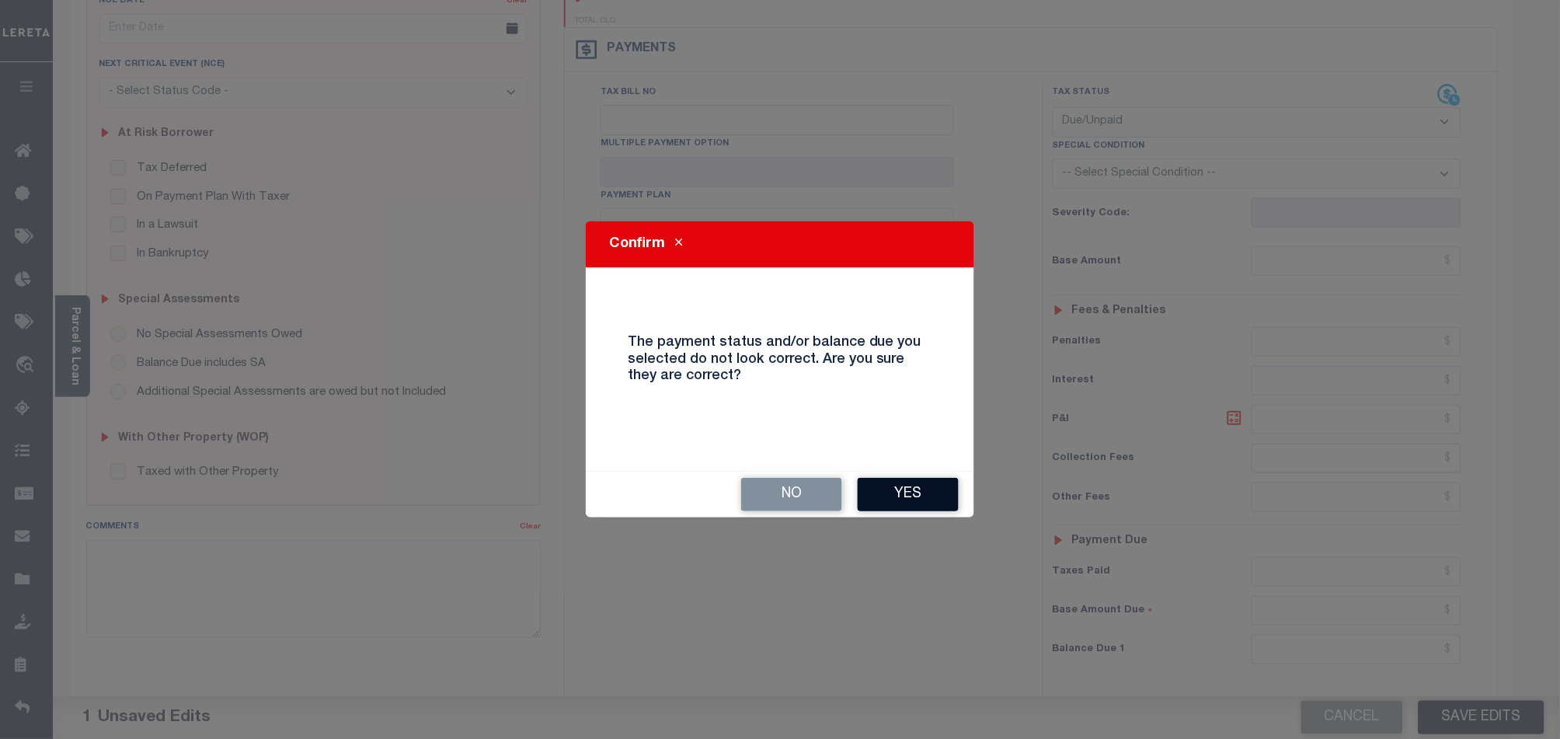
click at [893, 493] on button "Yes" at bounding box center [908, 494] width 101 height 33
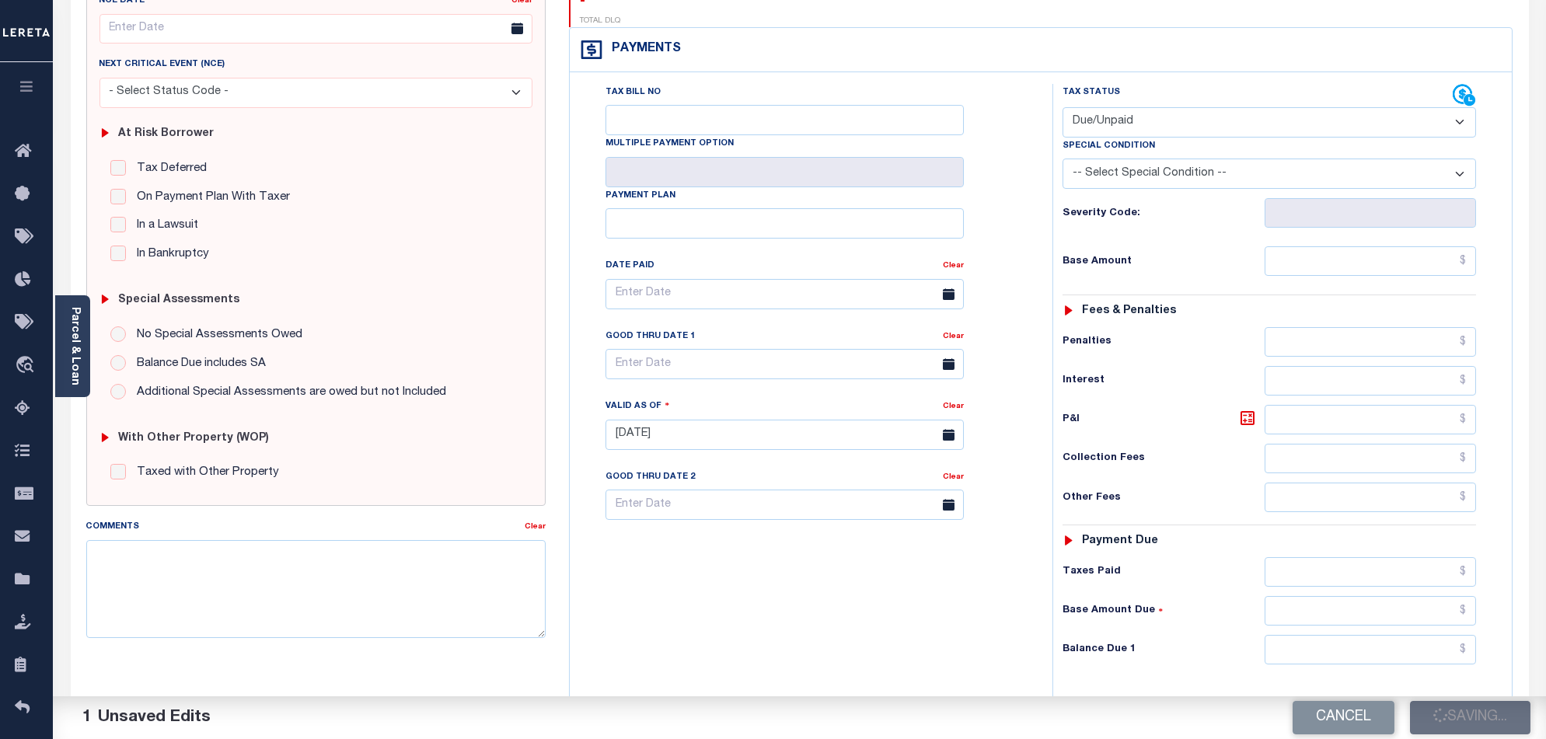
checkbox input "false"
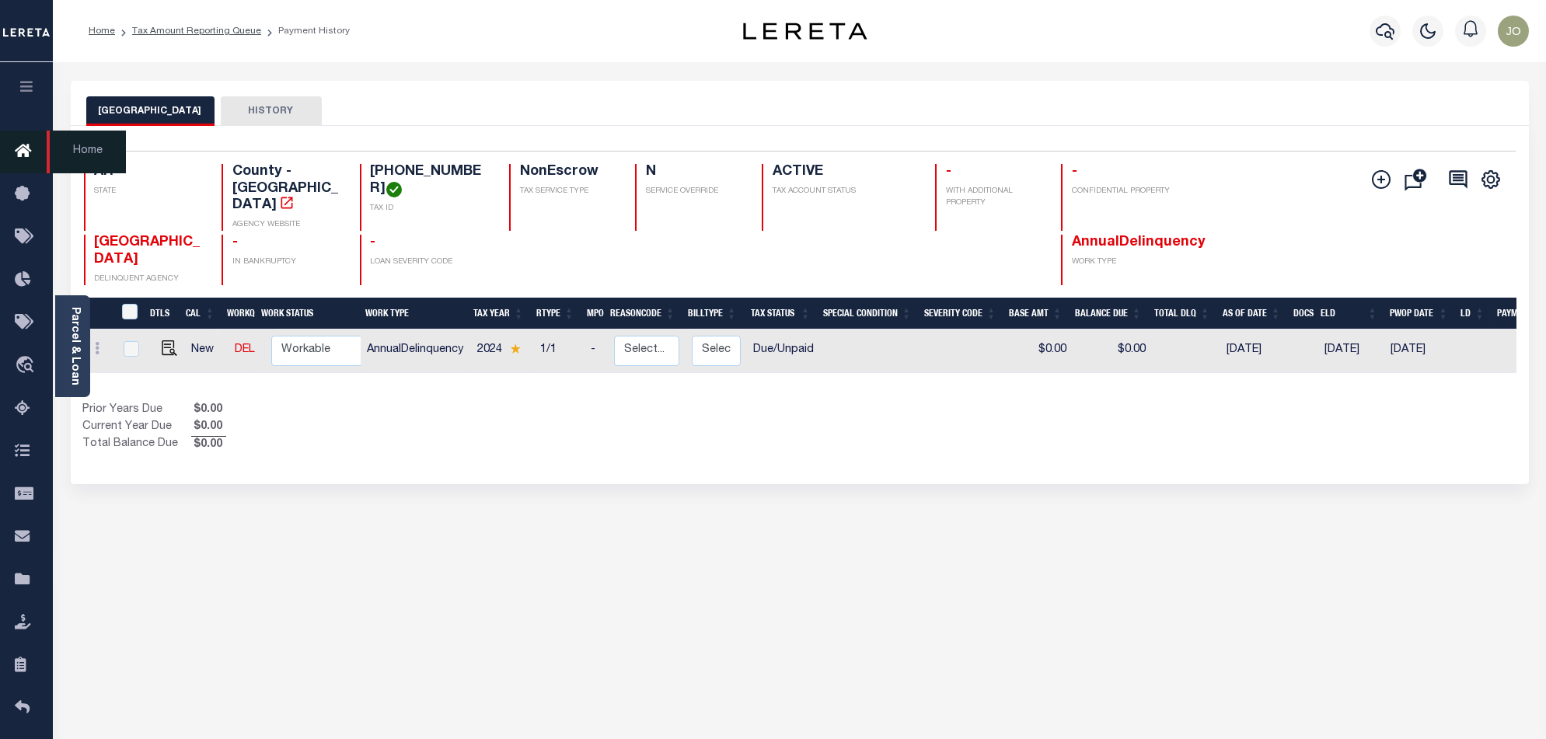
click at [16, 156] on icon at bounding box center [27, 151] width 25 height 19
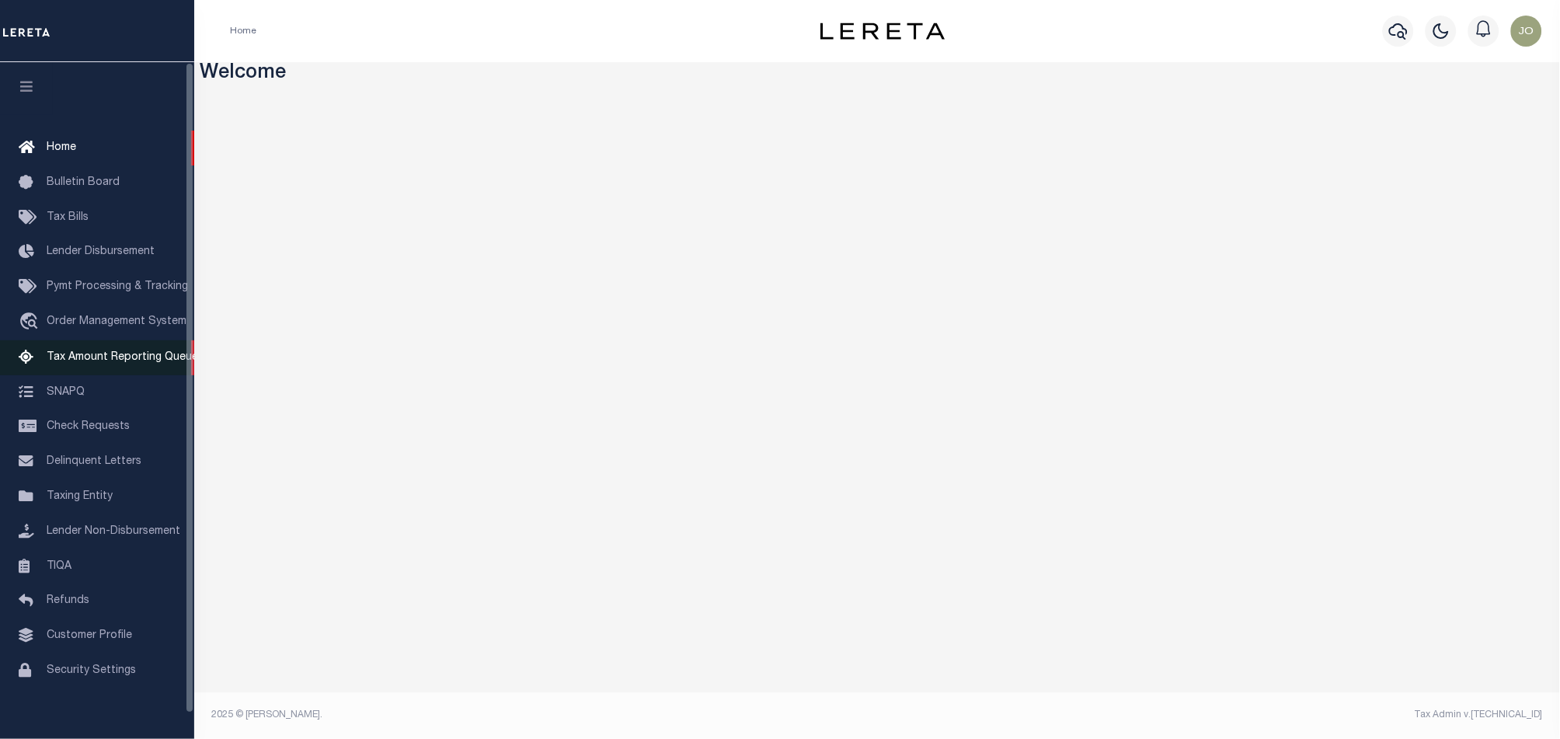
click at [94, 363] on span "Tax Amount Reporting Queue" at bounding box center [123, 357] width 152 height 11
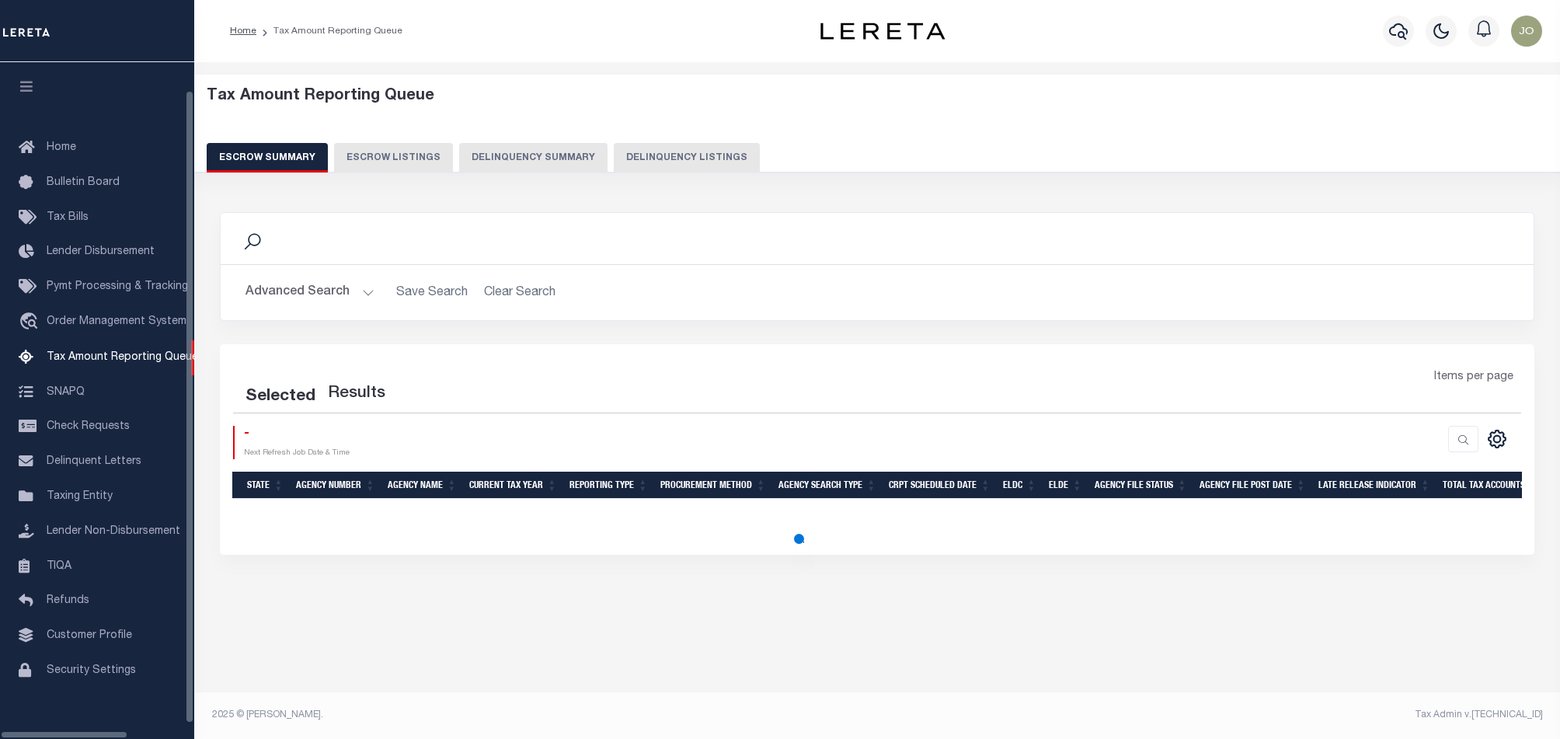
select select "100"
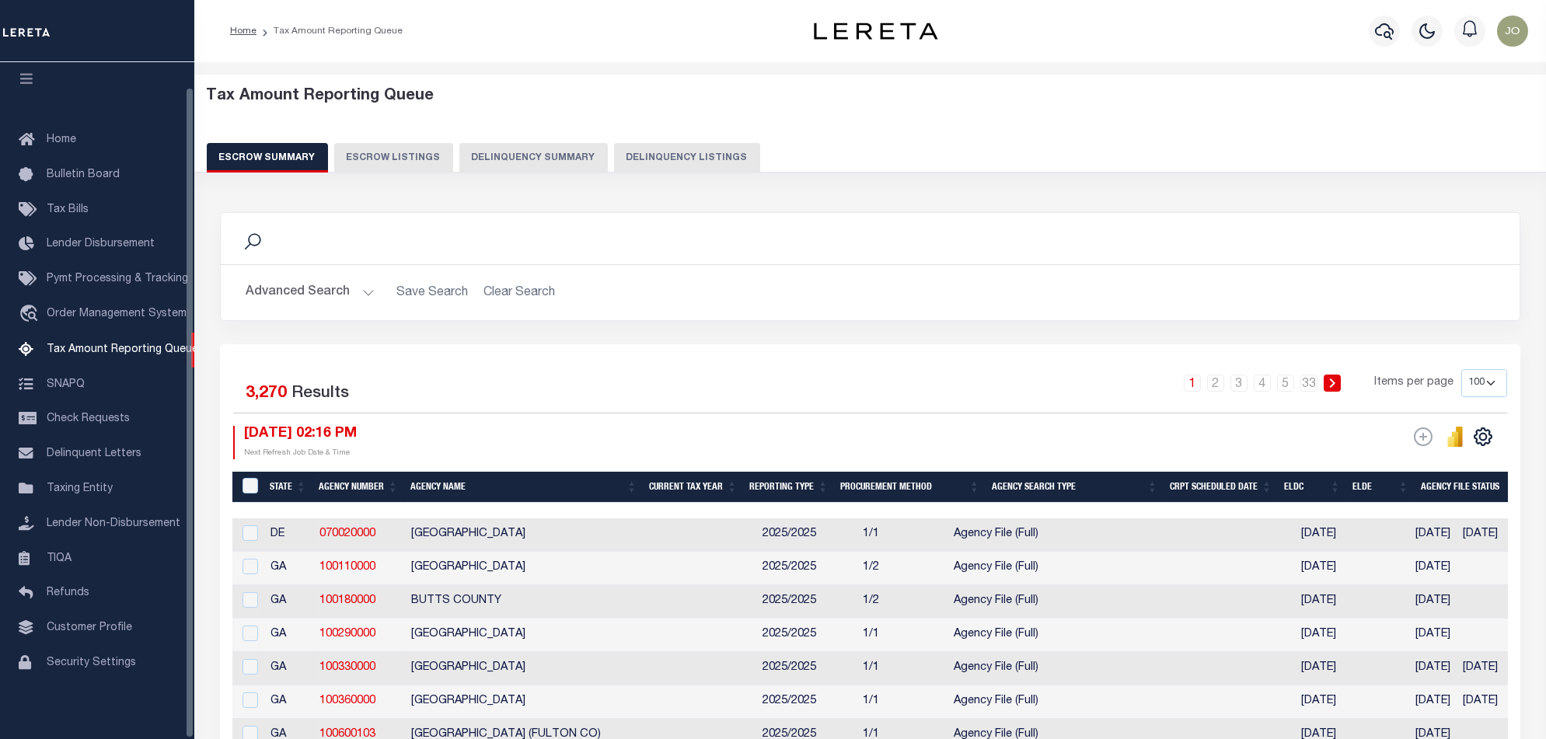
scroll to position [26, 0]
click at [539, 164] on button "Delinquency Summary" at bounding box center [533, 158] width 148 height 30
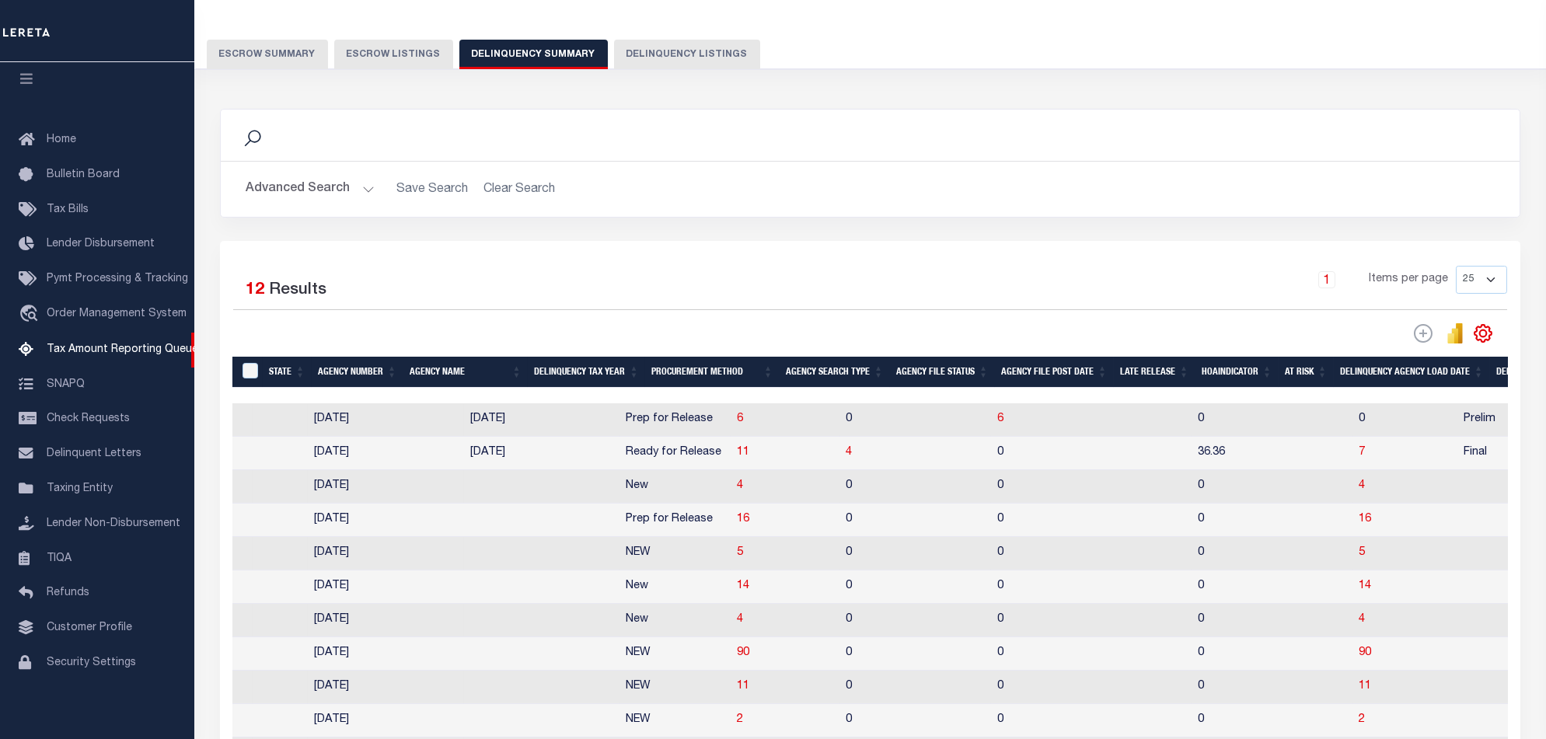
scroll to position [0, 1115]
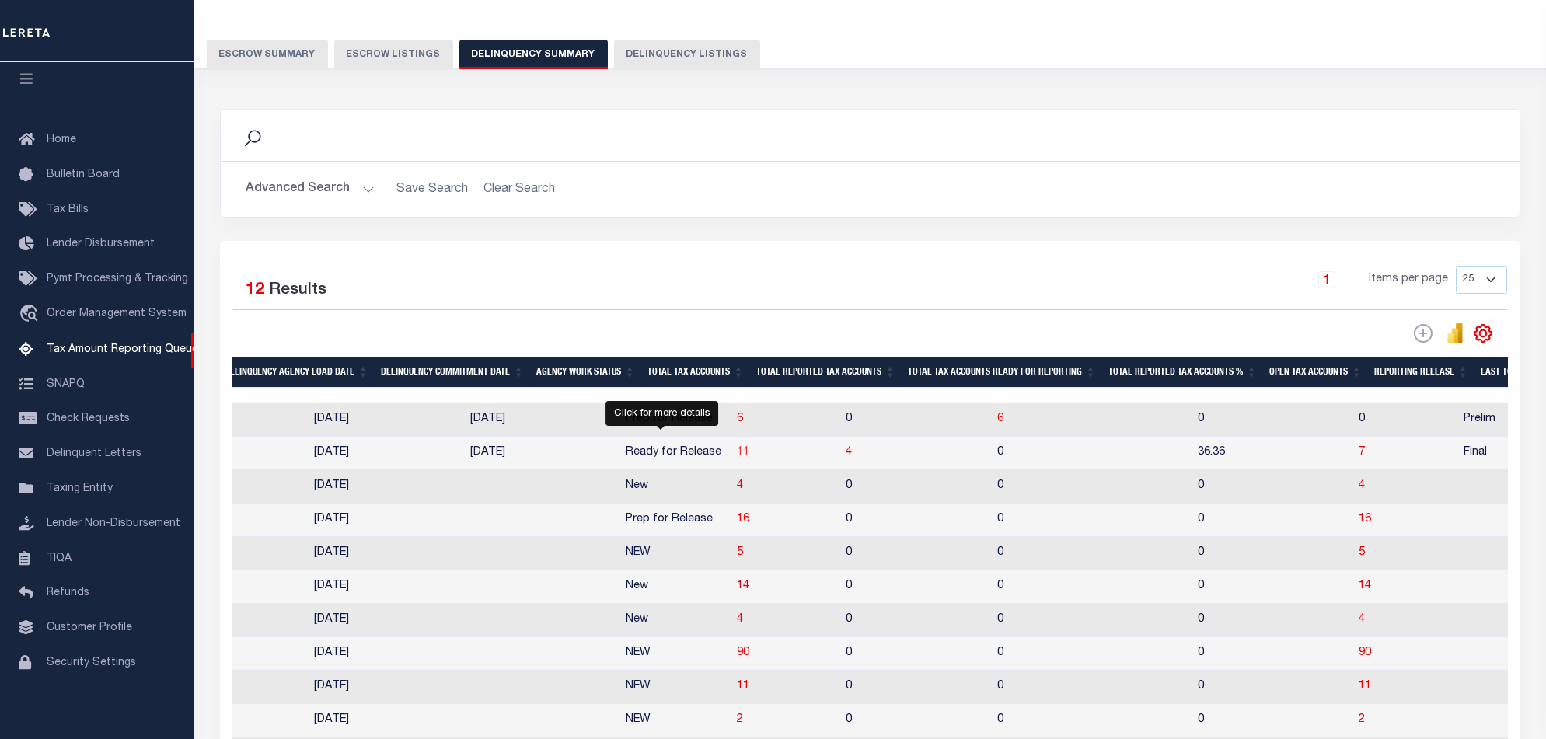
click at [737, 457] on span "11" at bounding box center [743, 452] width 12 height 11
select select "100"
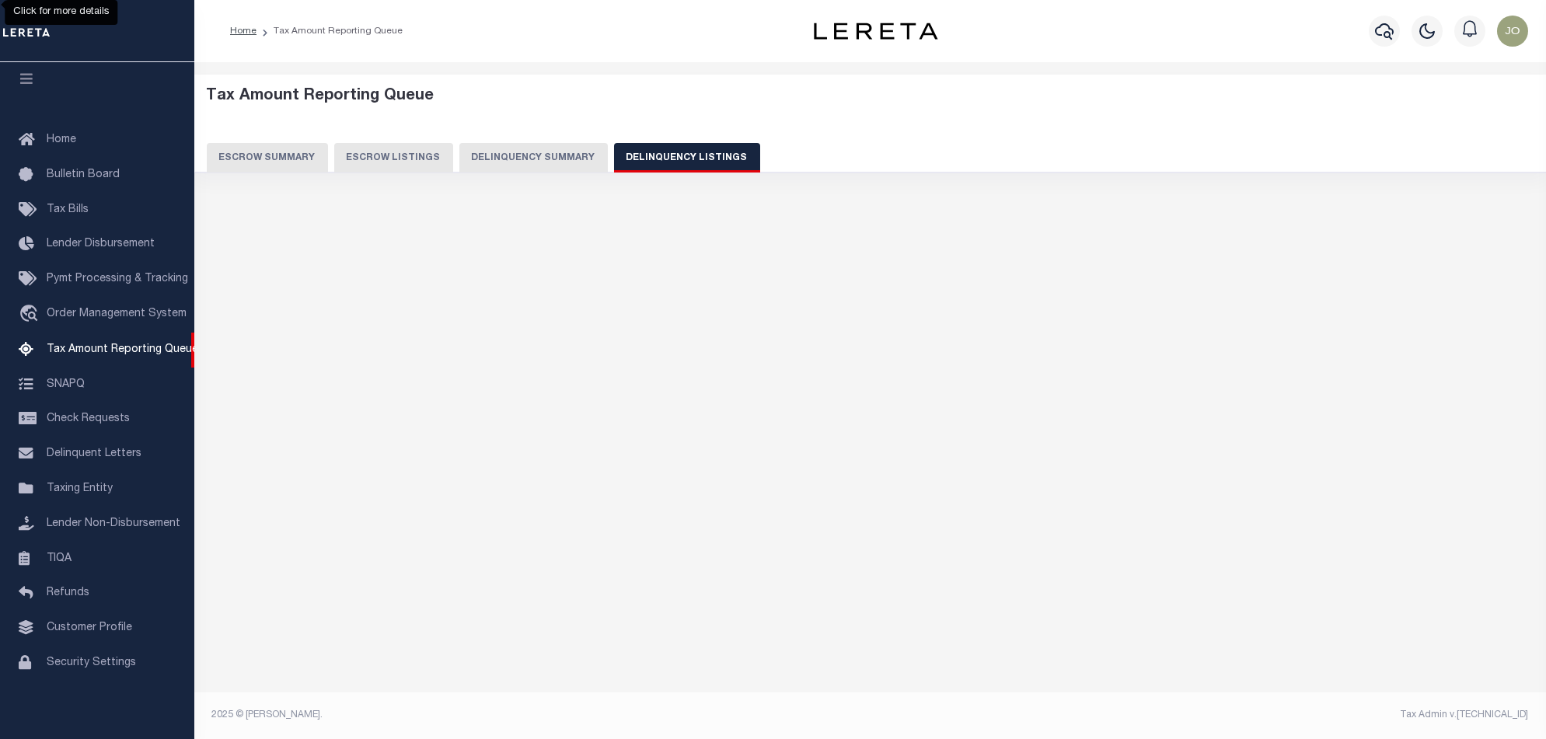
scroll to position [0, 0]
select select "100"
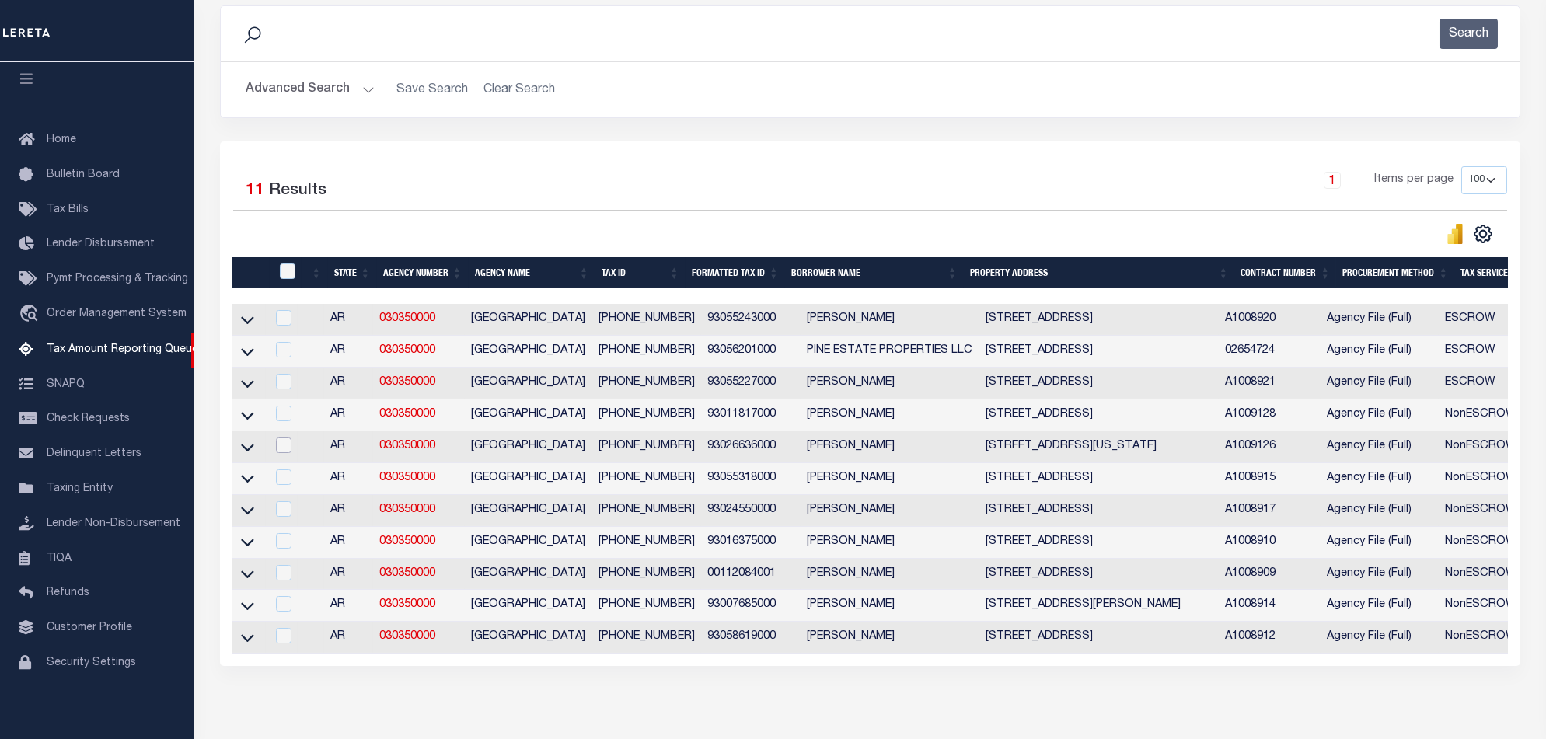
click at [283, 449] on input "checkbox" at bounding box center [284, 445] width 16 height 16
checkbox input "true"
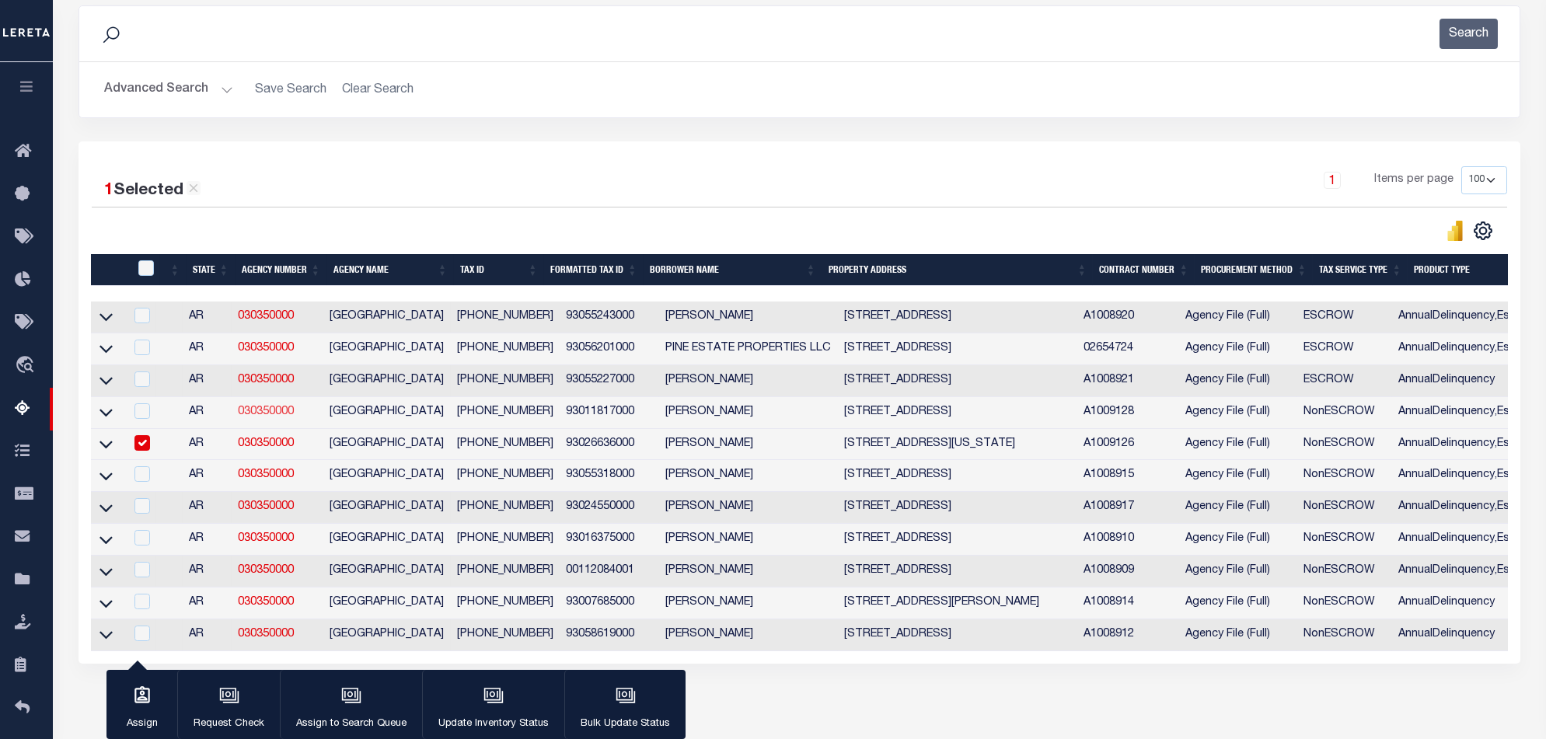
click at [291, 416] on link "030350000" at bounding box center [266, 411] width 56 height 11
checkbox input "true"
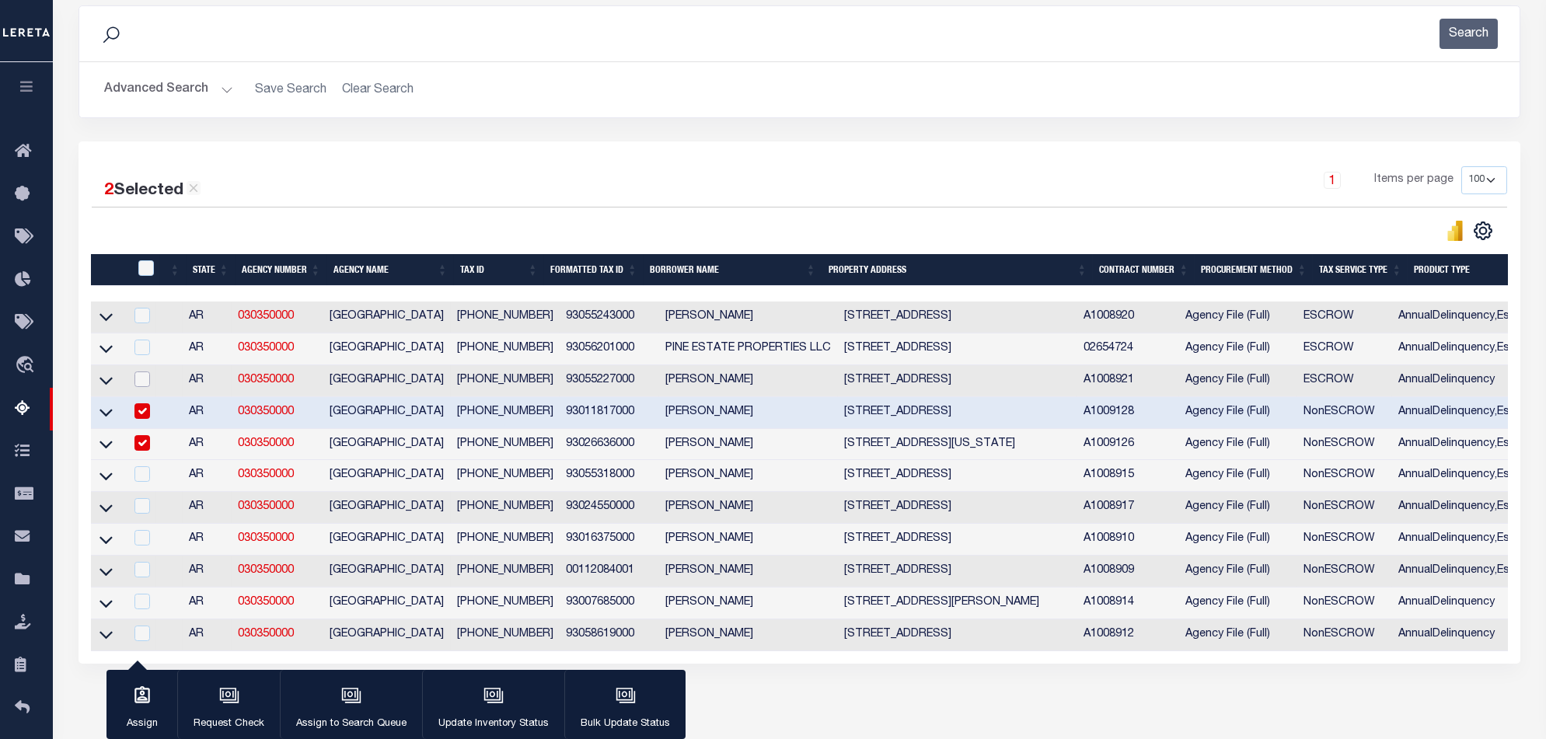
click at [145, 382] on input "checkbox" at bounding box center [142, 379] width 16 height 16
checkbox input "true"
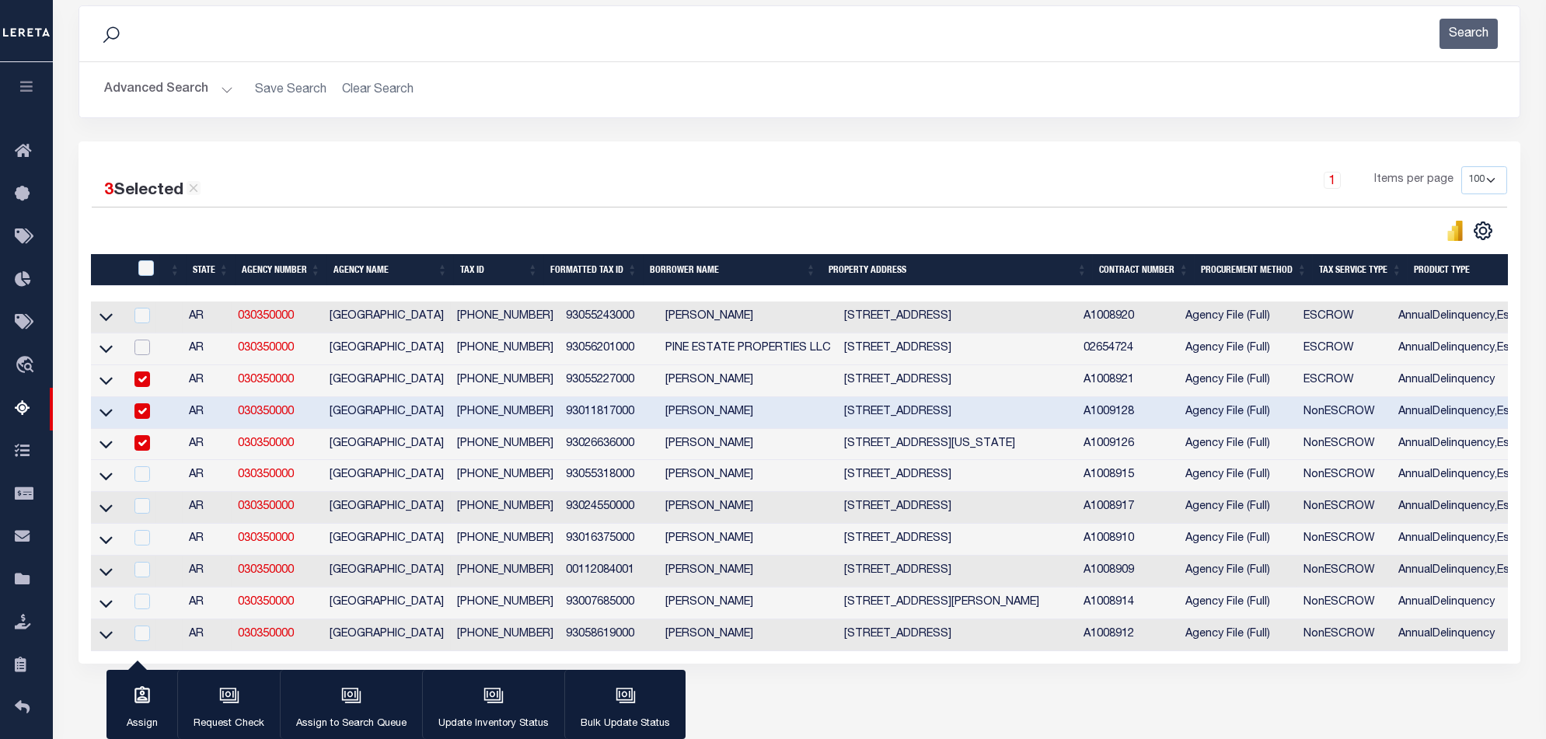
click at [148, 349] on input "checkbox" at bounding box center [142, 348] width 16 height 16
checkbox input "true"
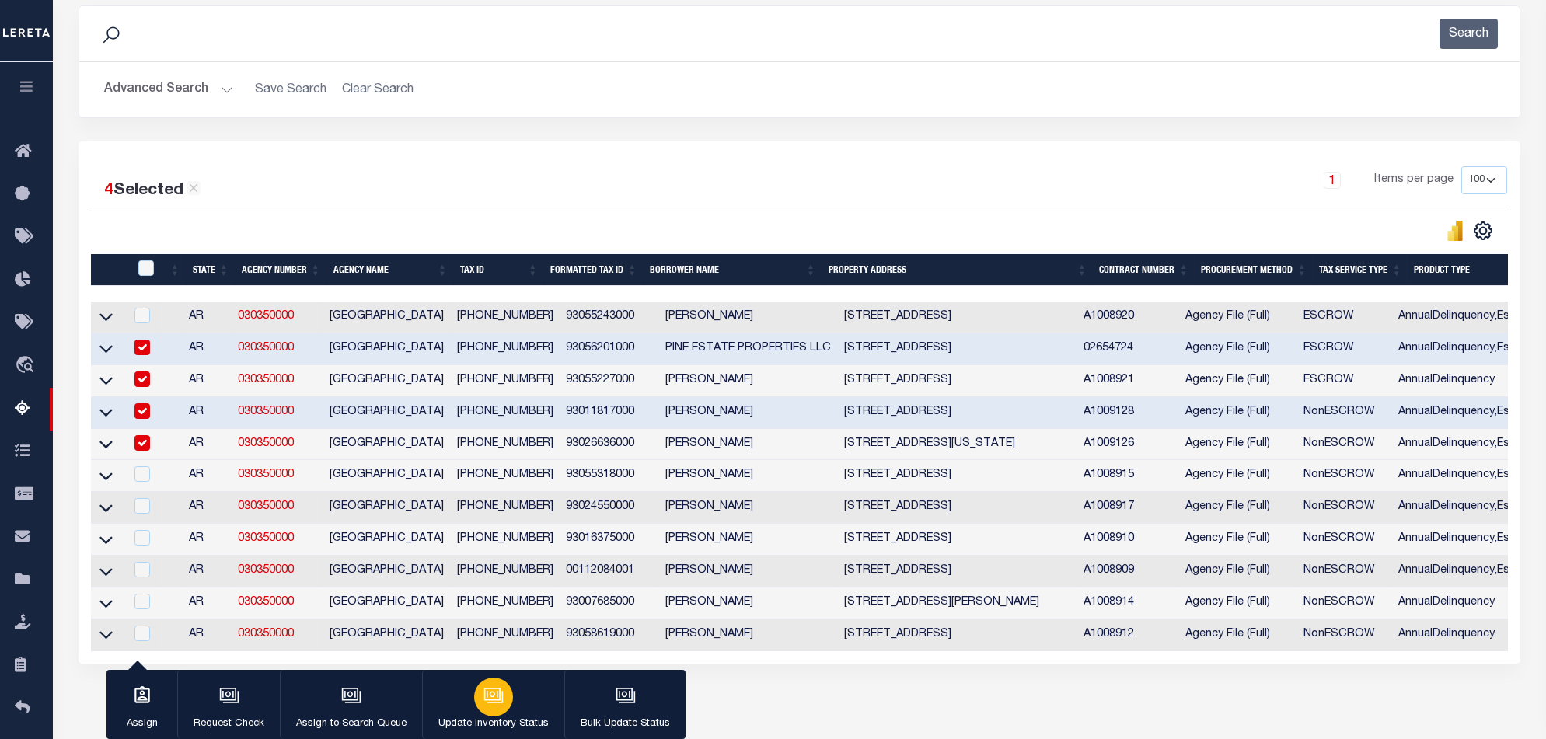
click at [503, 707] on div "button" at bounding box center [493, 697] width 39 height 39
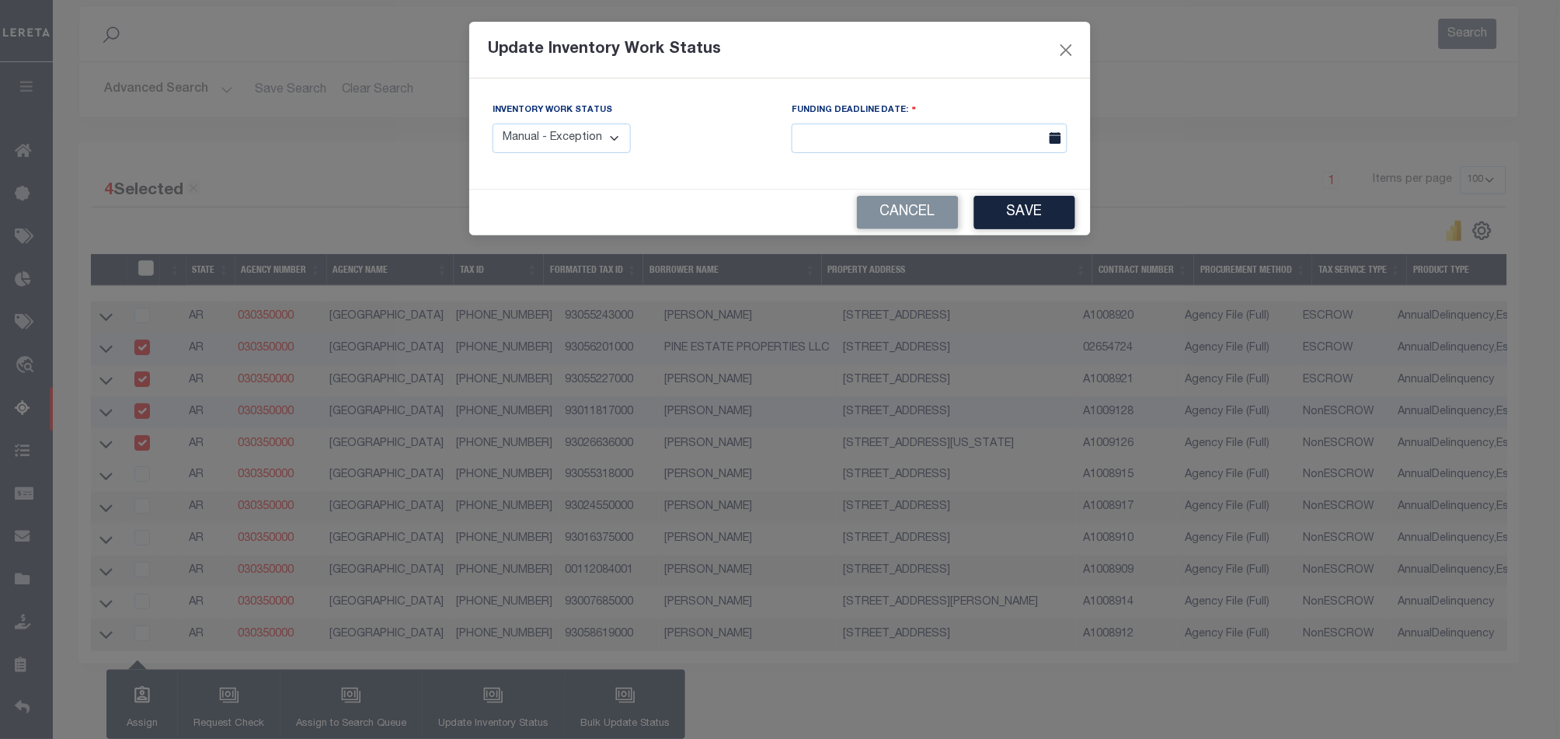
click at [528, 145] on select "Manual - Exception Pended - Awaiting Search Late Add Exception Completed" at bounding box center [562, 139] width 138 height 30
click at [493, 124] on select "Manual - Exception Pended - Awaiting Search Late Add Exception Completed" at bounding box center [562, 139] width 138 height 30
click at [600, 127] on select "Manual - Exception Pended - Awaiting Search Late Add Exception Completed" at bounding box center [562, 139] width 138 height 30
select select "1"
click at [493, 124] on select "Manual - Exception Pended - Awaiting Search Late Add Exception Completed" at bounding box center [562, 139] width 138 height 30
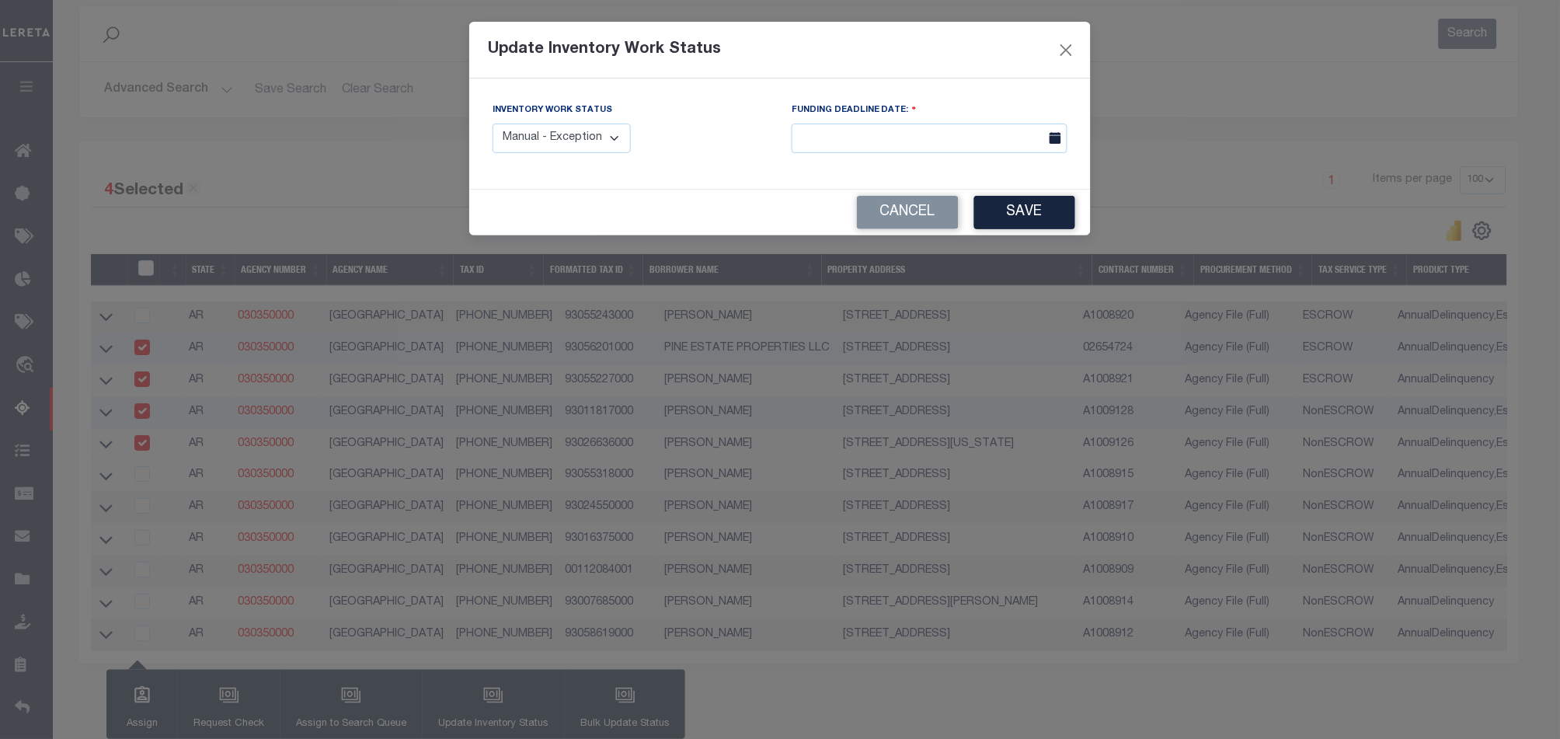
click at [1027, 207] on button "Save" at bounding box center [1024, 212] width 101 height 33
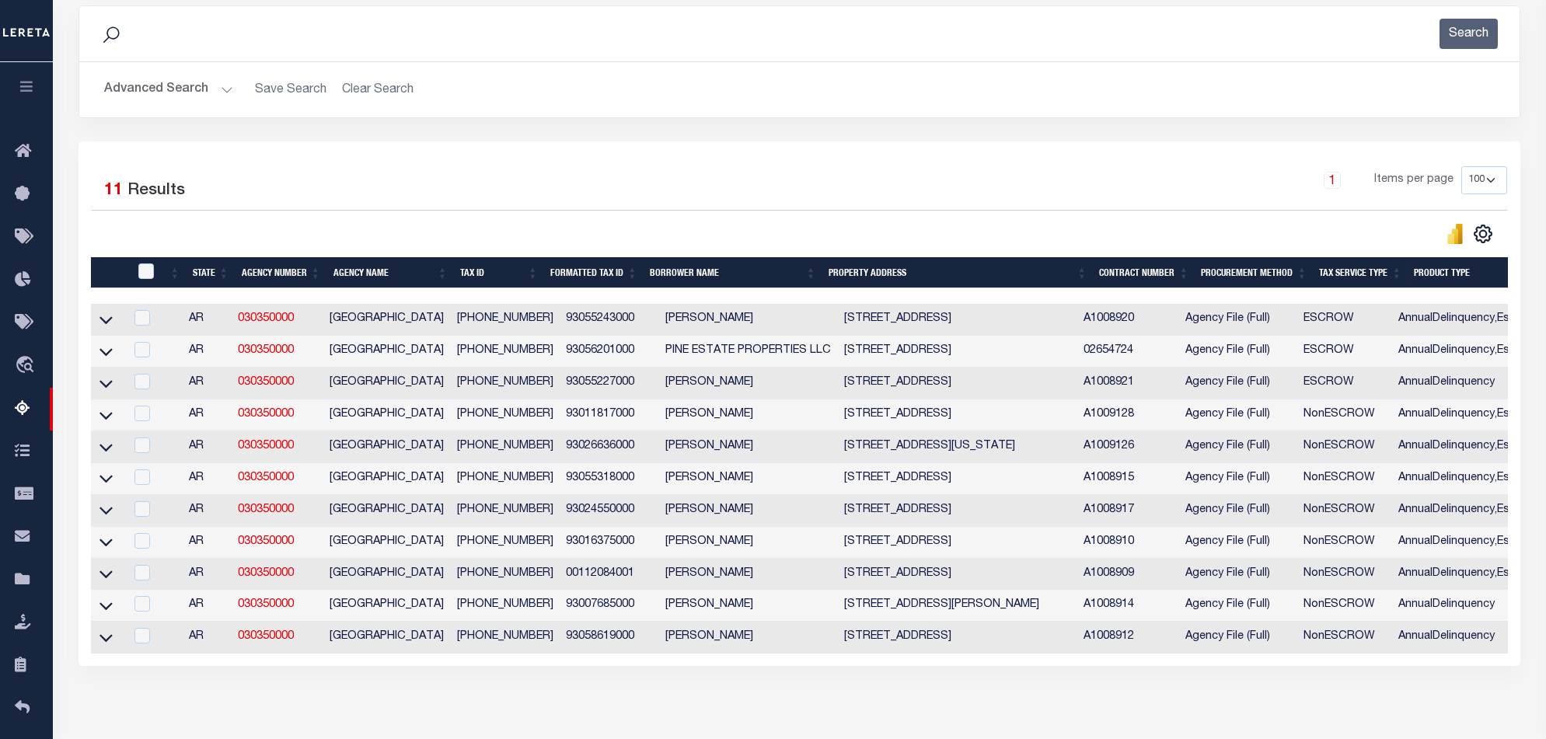
click at [985, 666] on div "4 Selected 11 Results 1 Items per page 10 25 50 100 500" at bounding box center [798, 403] width 1441 height 525
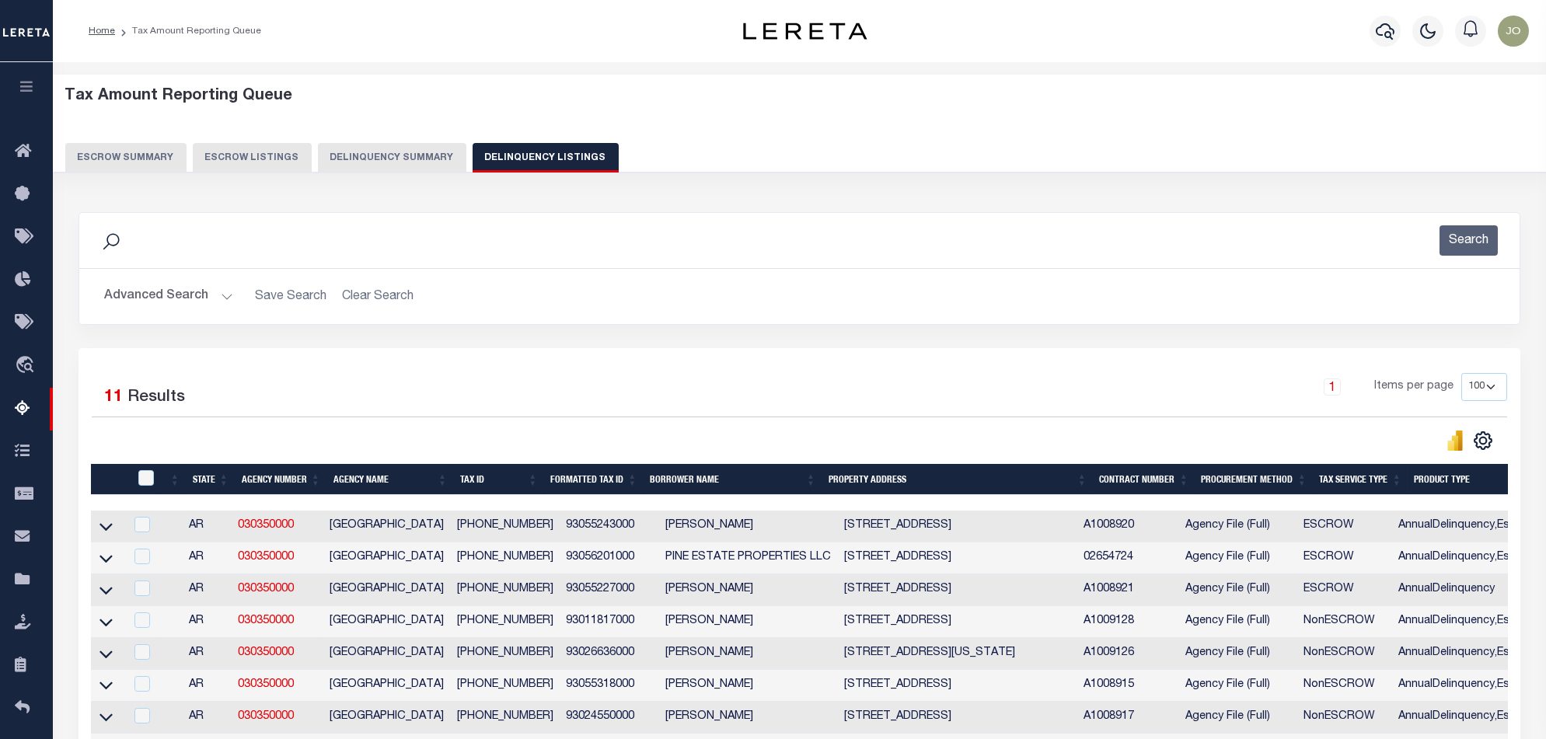
click at [389, 150] on button "Delinquency Summary" at bounding box center [392, 158] width 148 height 30
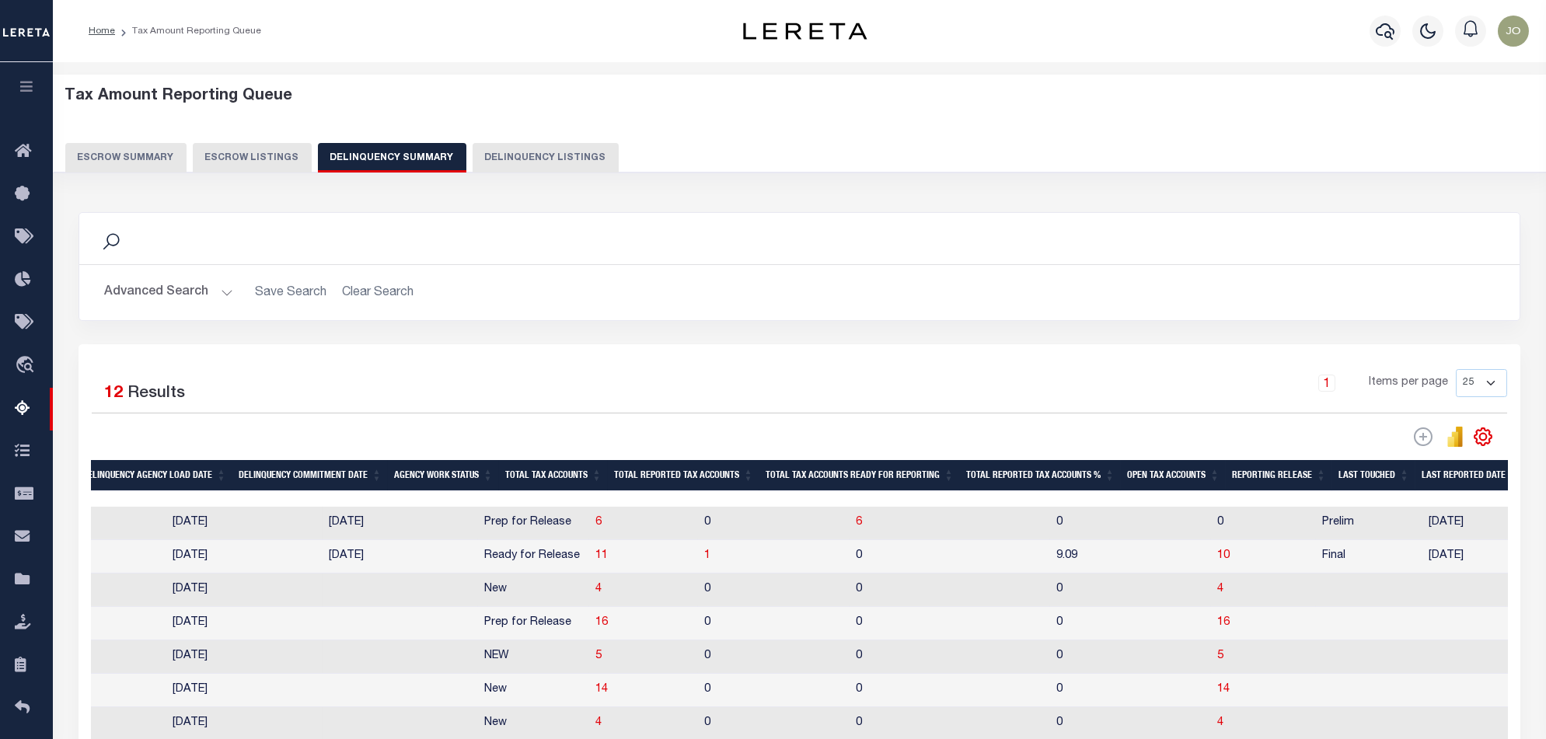
click at [182, 297] on button "Advanced Search" at bounding box center [168, 292] width 129 height 30
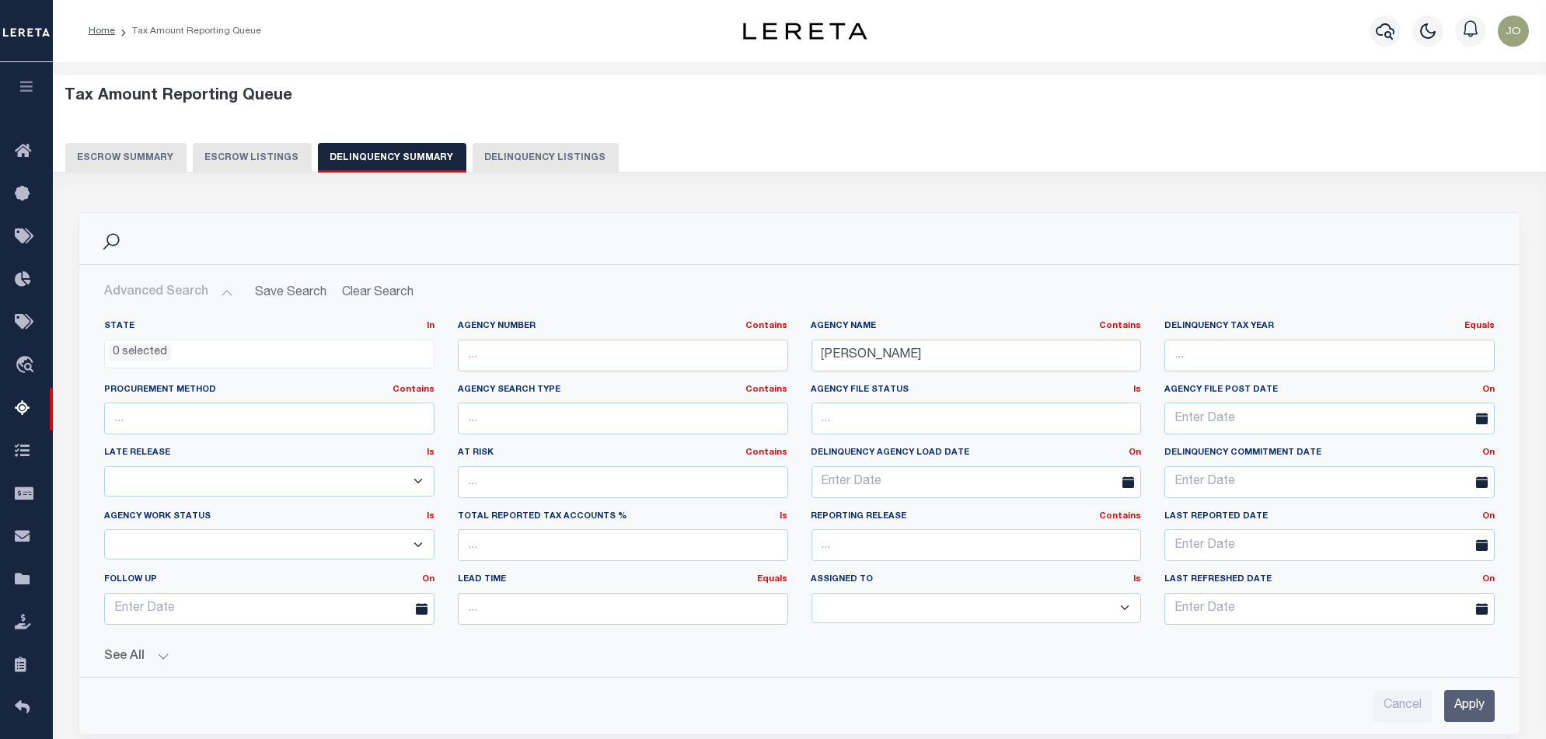
scroll to position [103, 0]
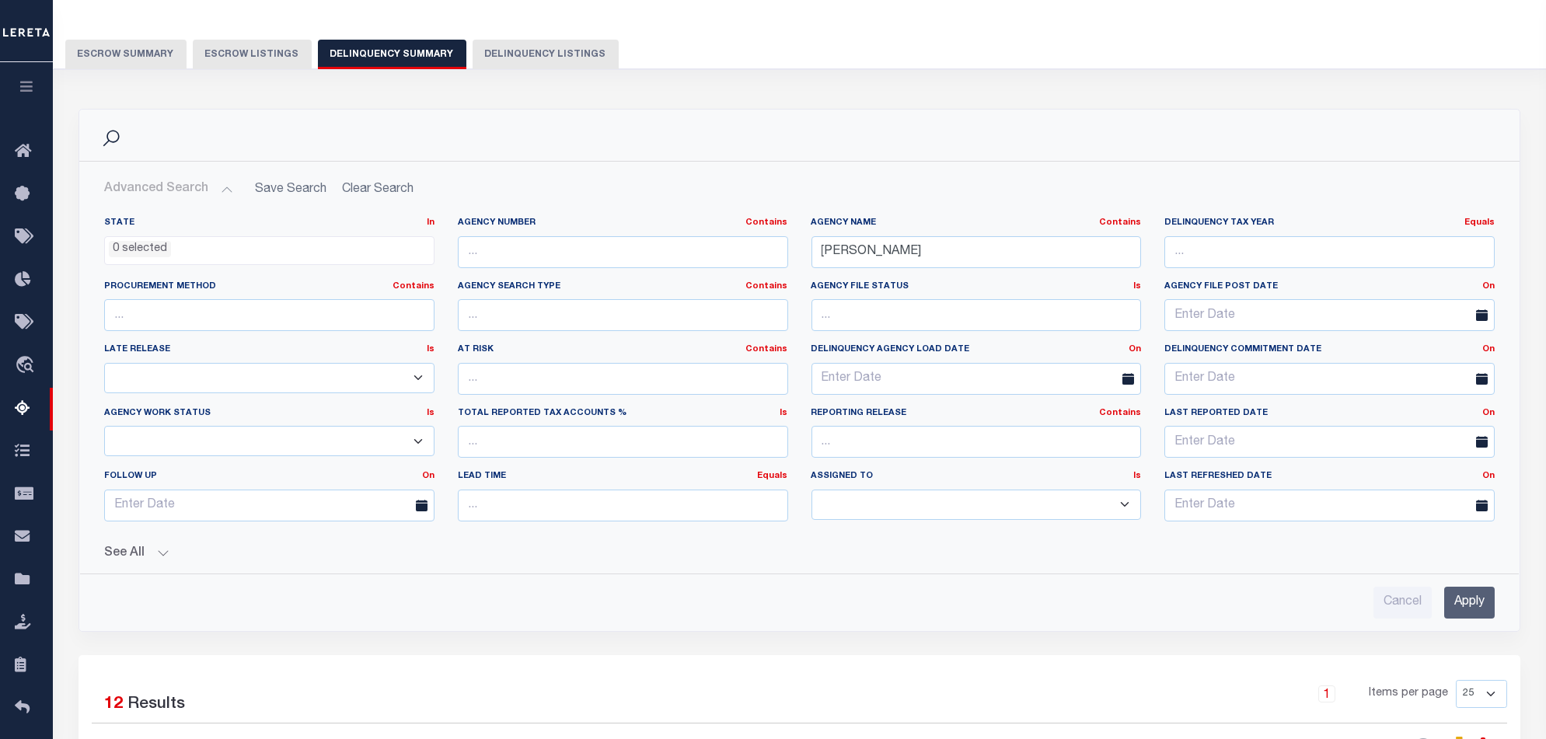
click at [1487, 594] on input "Apply" at bounding box center [1469, 603] width 51 height 32
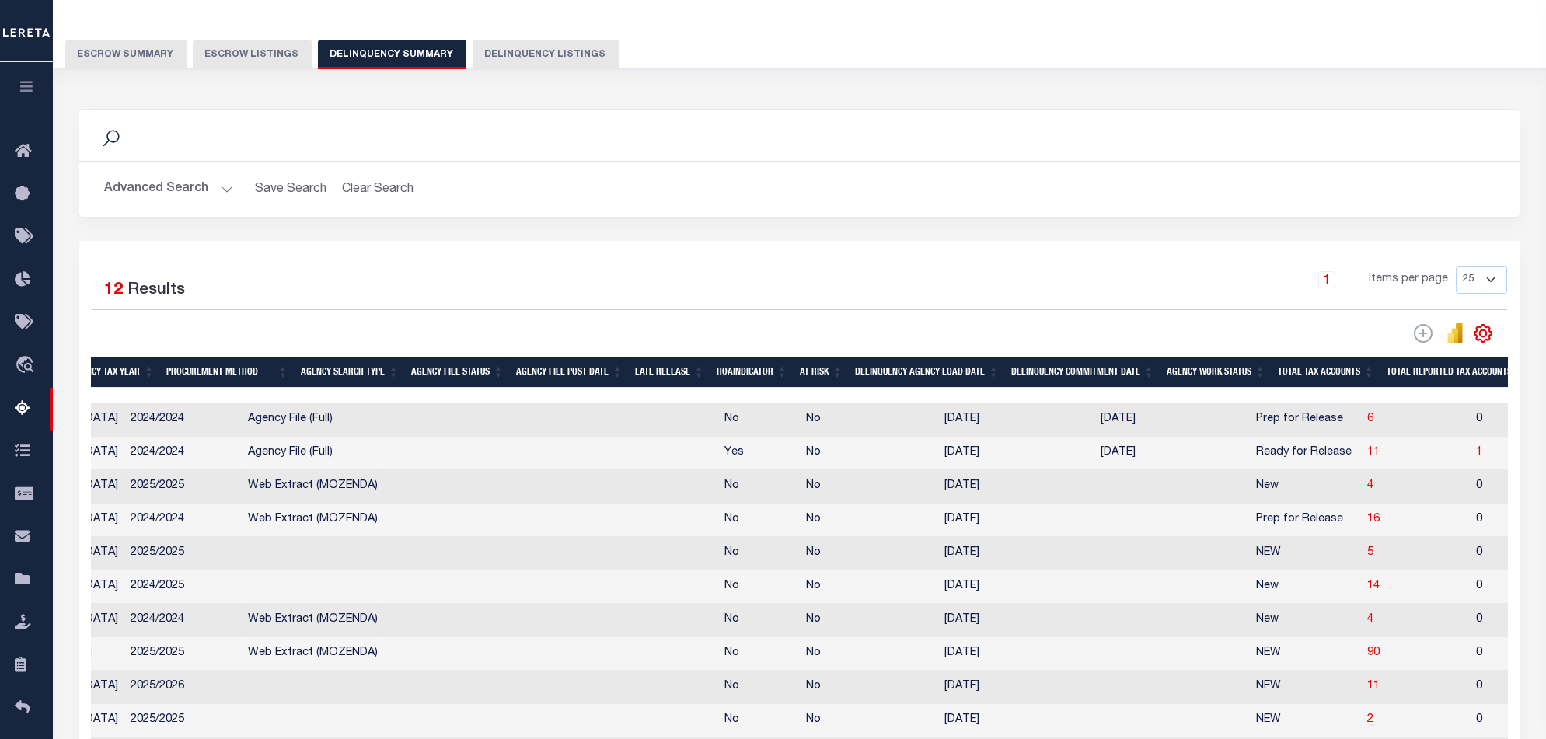
scroll to position [0, 12]
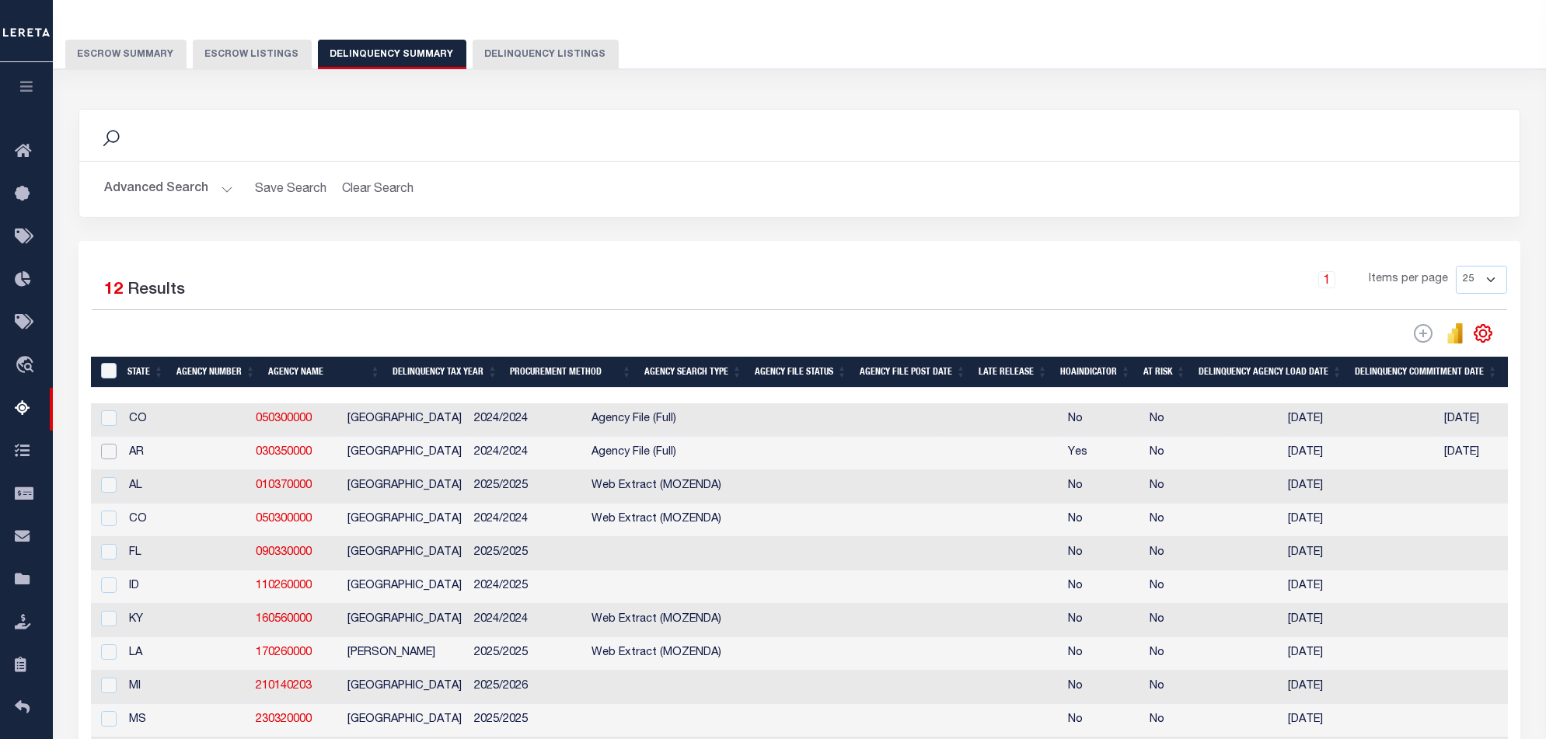
click at [109, 459] on input "checkbox" at bounding box center [109, 452] width 16 height 16
checkbox input "true"
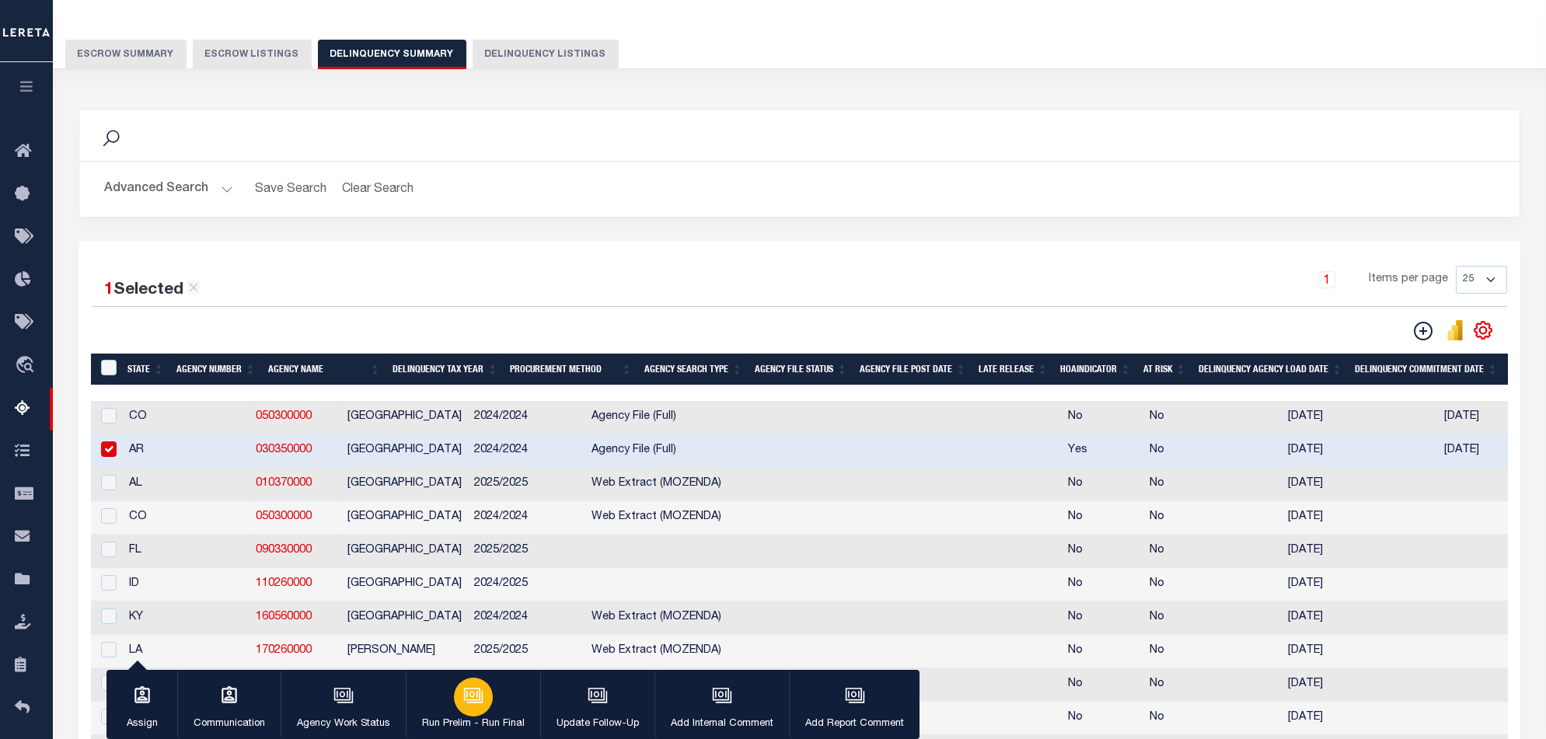
click at [483, 698] on div "button" at bounding box center [473, 697] width 39 height 39
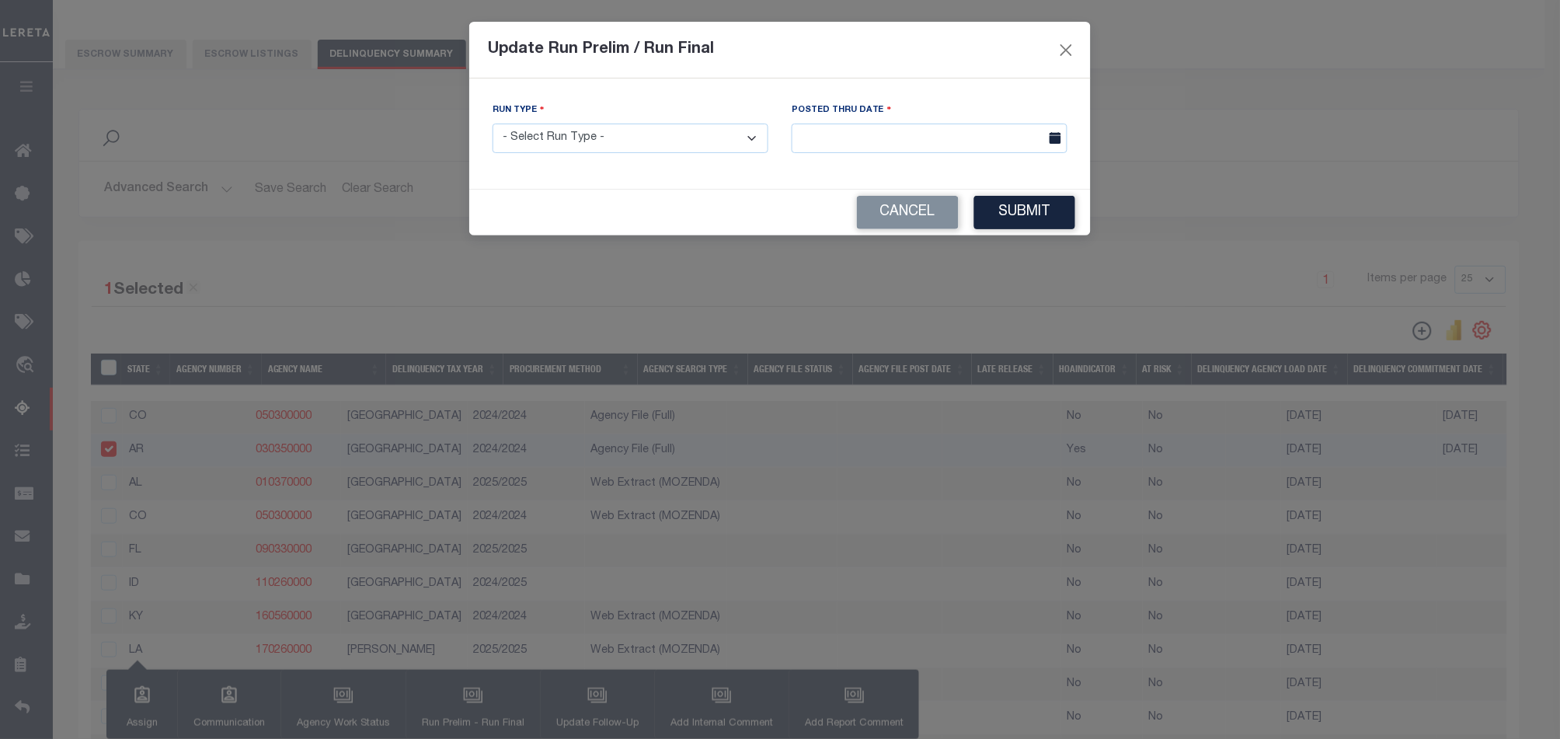
click at [688, 137] on select "- Select Run Type - Prelim Run Final Run" at bounding box center [631, 139] width 276 height 30
click at [688, 148] on select "- Select Run Type - Prelim Run Final Run" at bounding box center [631, 139] width 276 height 30
click at [689, 149] on select "- Select Run Type - Prelim Run Final Run" at bounding box center [631, 139] width 276 height 30
select select "F"
click at [493, 124] on select "- Select Run Type - Prelim Run Final Run" at bounding box center [631, 139] width 276 height 30
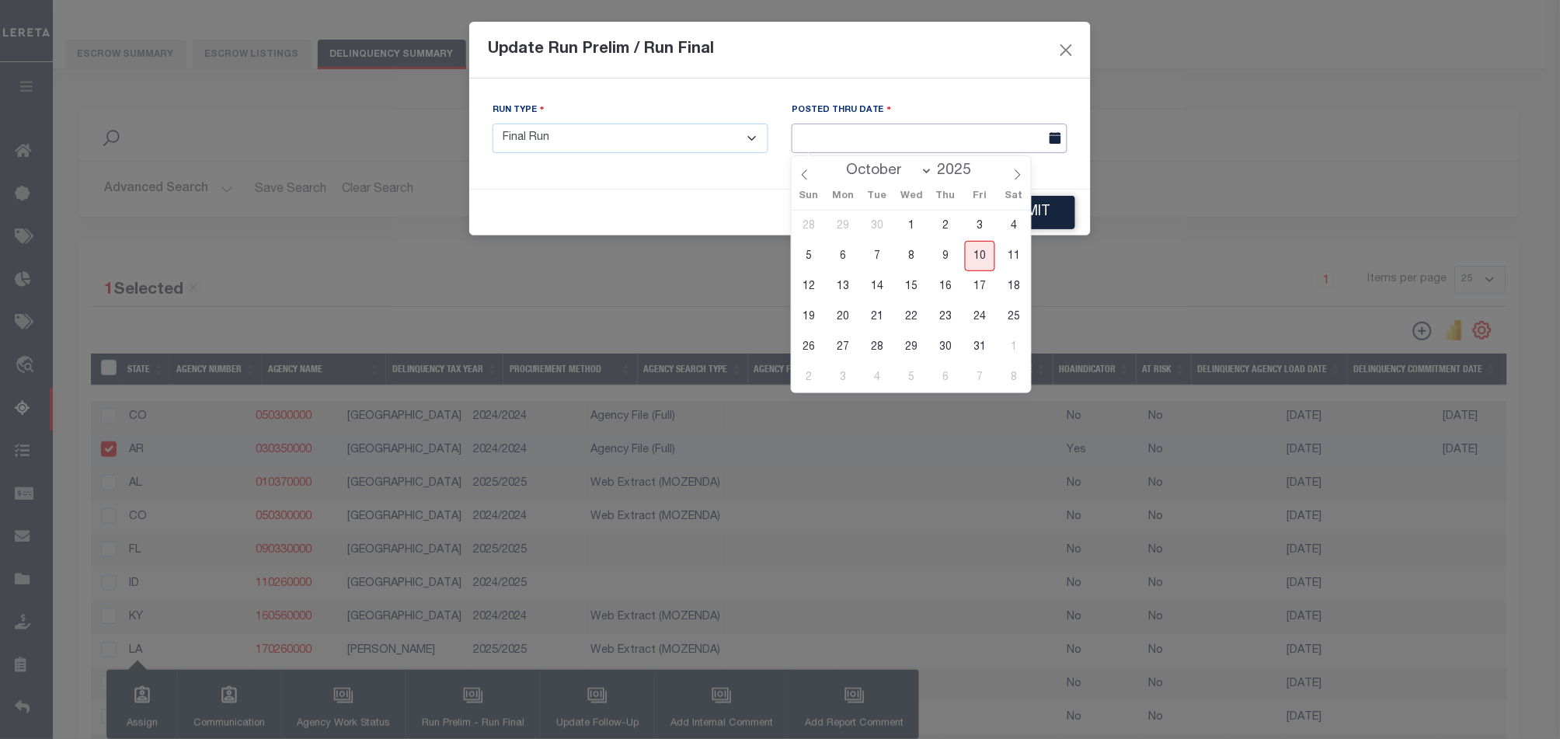
click at [962, 136] on input "text" at bounding box center [930, 139] width 276 height 30
click at [976, 254] on span "10" at bounding box center [980, 256] width 30 height 30
type input "[DATE]"
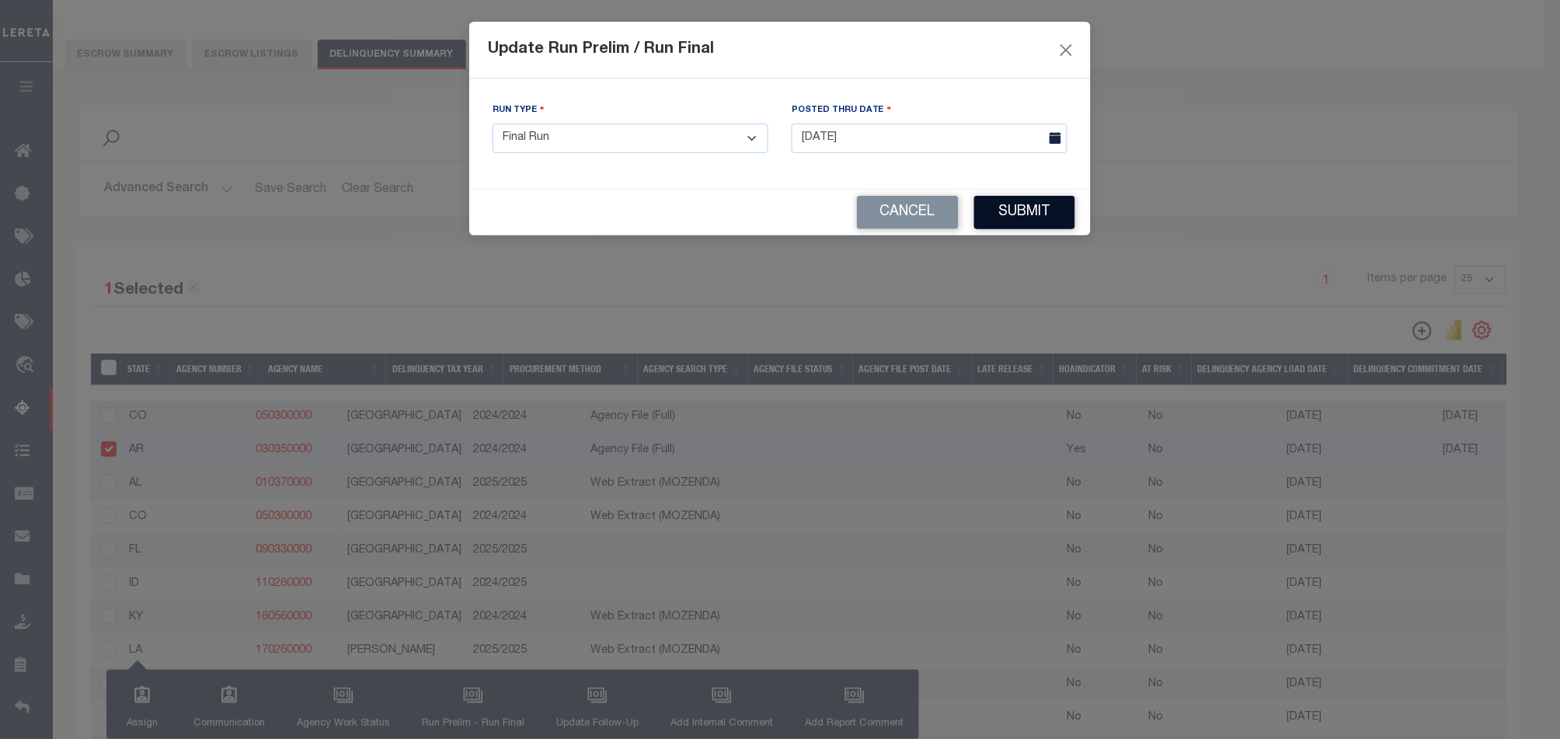
click at [1018, 215] on button "Submit" at bounding box center [1024, 212] width 101 height 33
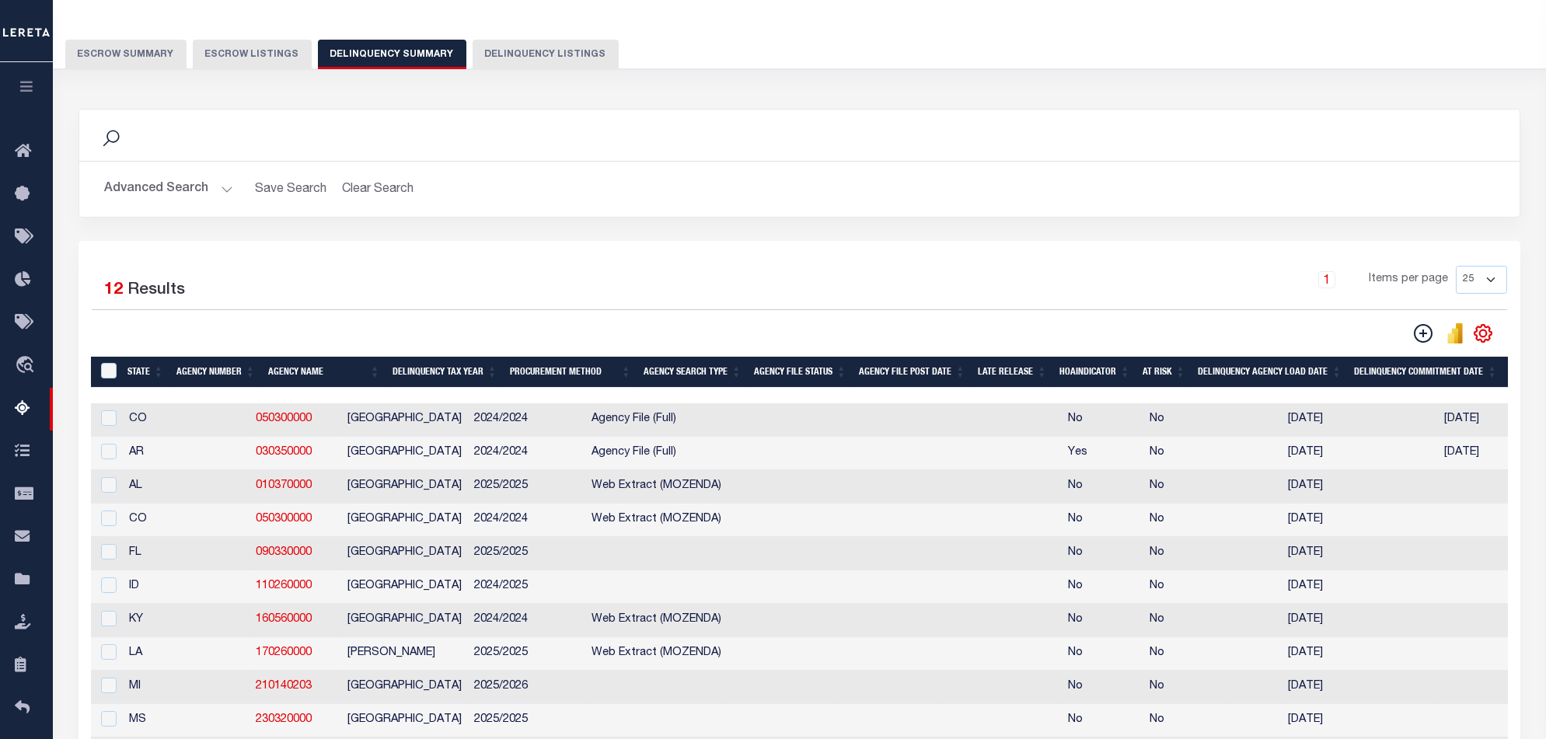
scroll to position [0, 0]
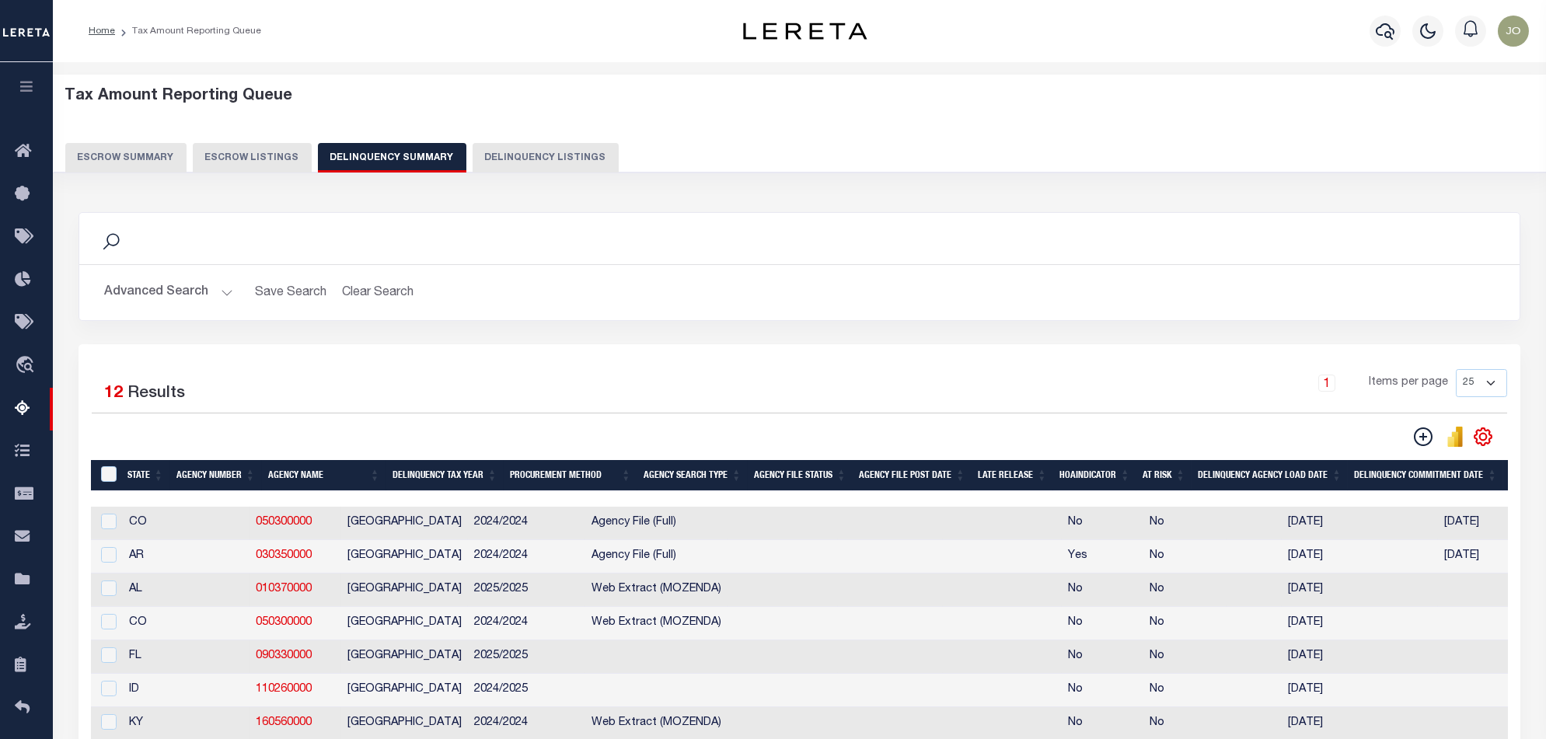
click at [161, 298] on button "Advanced Search" at bounding box center [168, 292] width 129 height 30
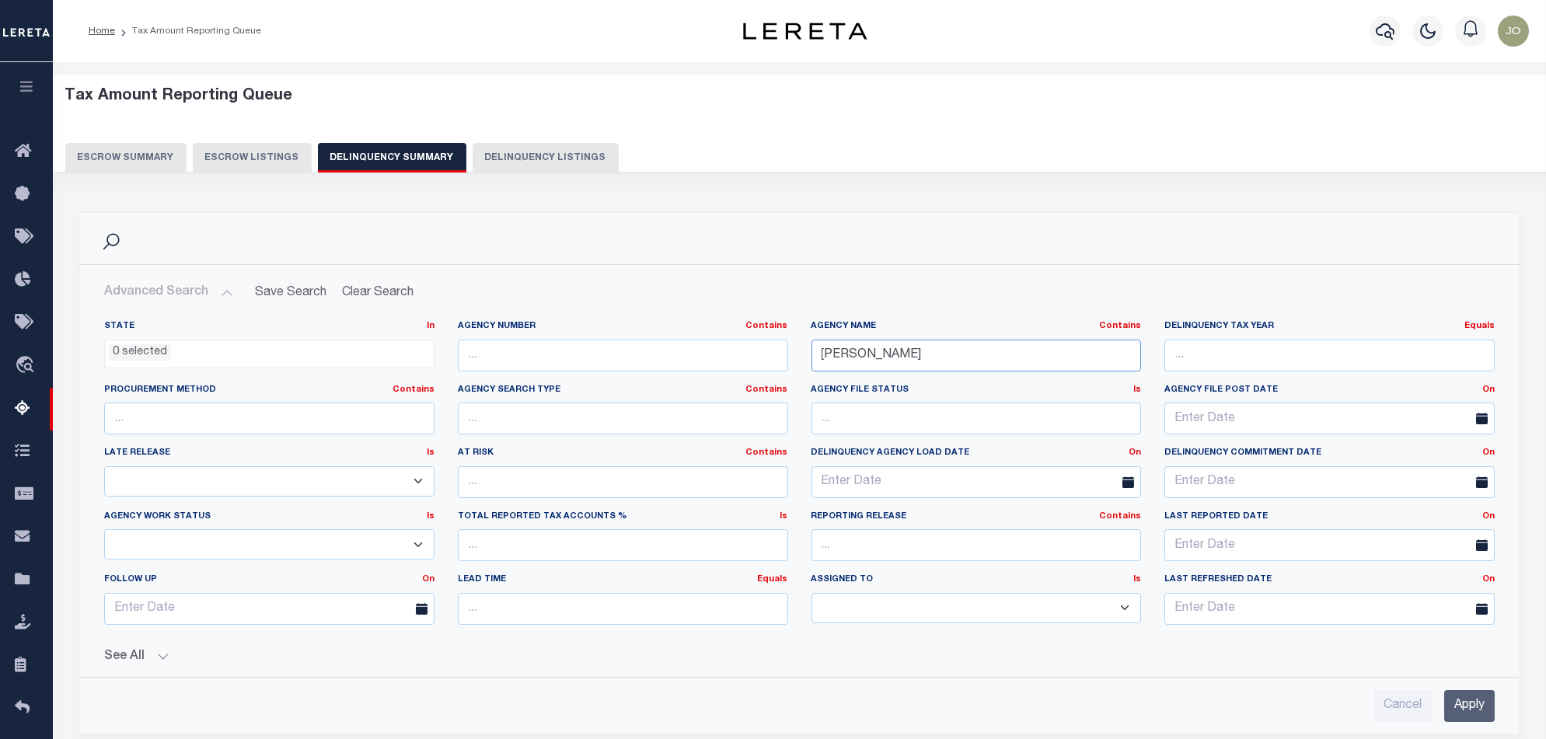
click at [866, 352] on input "jeffer" at bounding box center [976, 356] width 330 height 32
click at [866, 351] on input "jeffer" at bounding box center [976, 356] width 330 height 32
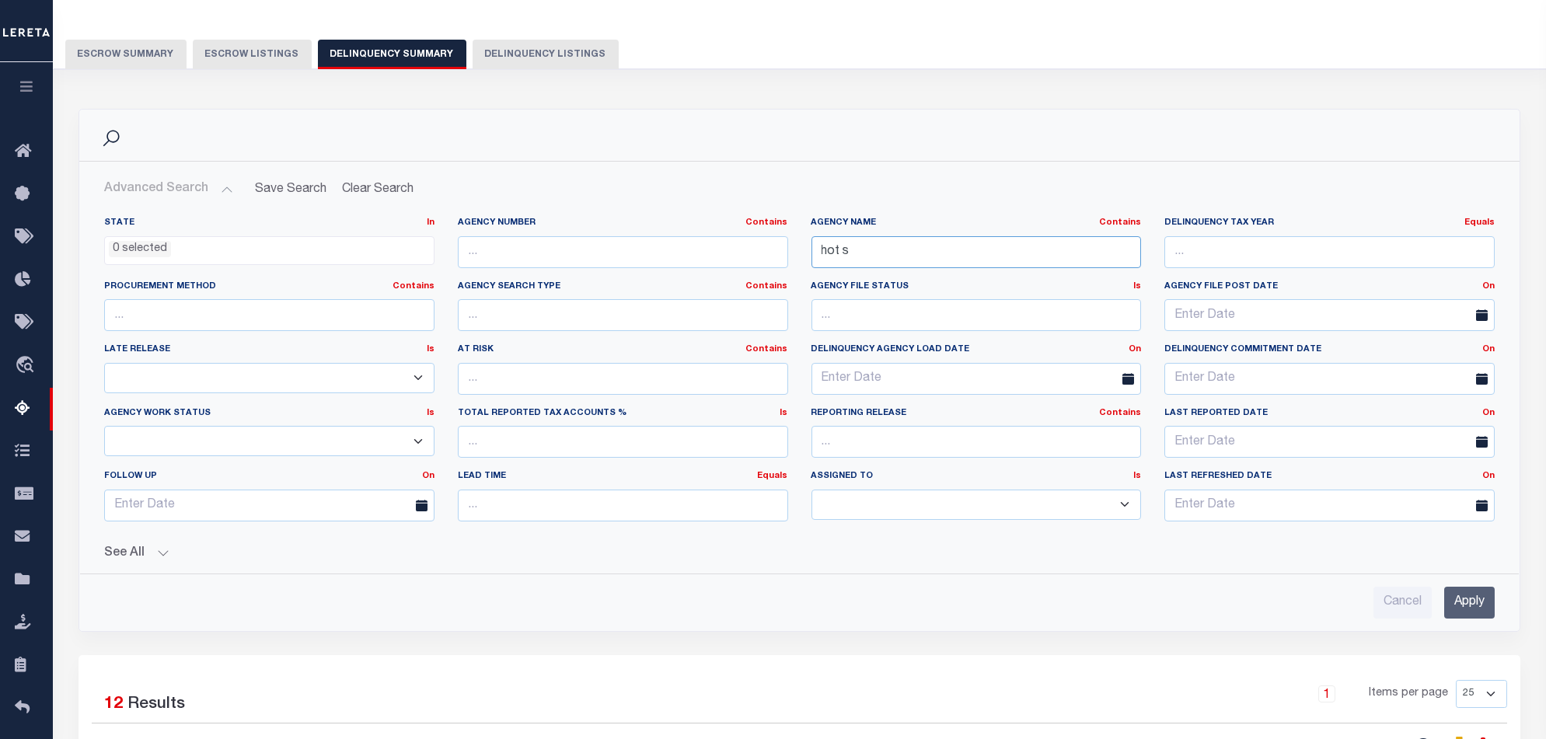
scroll to position [207, 0]
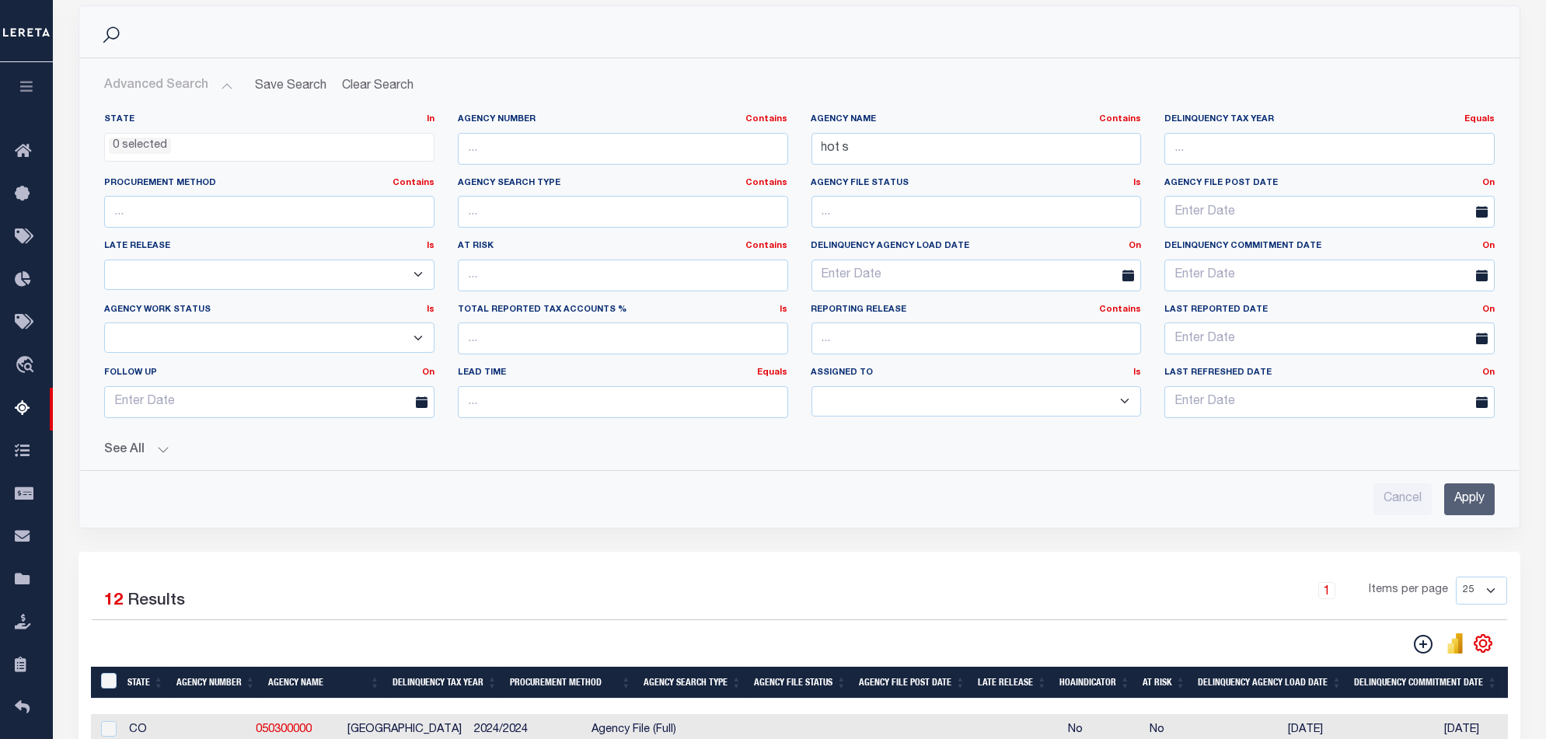
click at [1476, 507] on input "Apply" at bounding box center [1469, 499] width 51 height 32
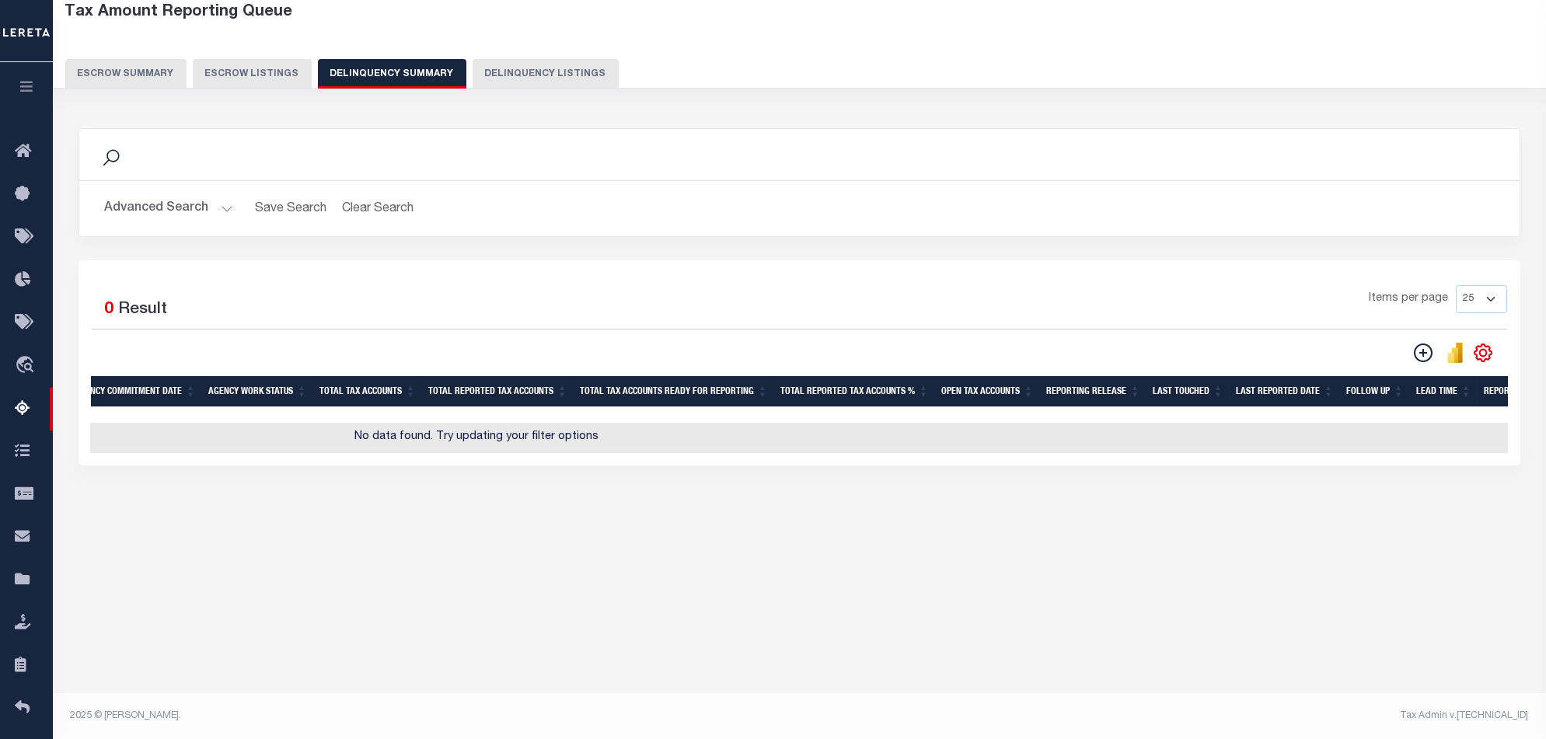
scroll to position [0, 0]
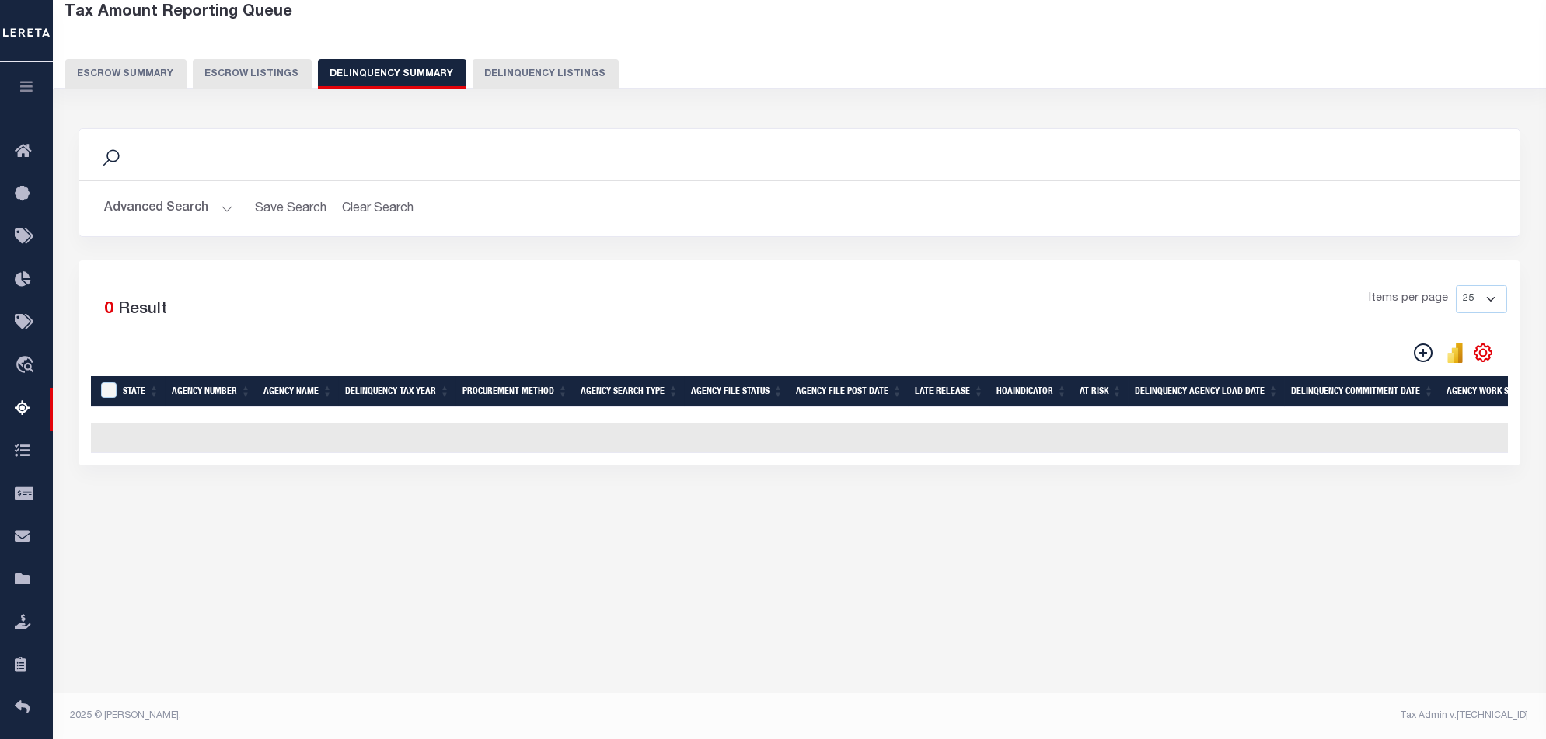
click at [204, 207] on button "Advanced Search" at bounding box center [168, 208] width 129 height 30
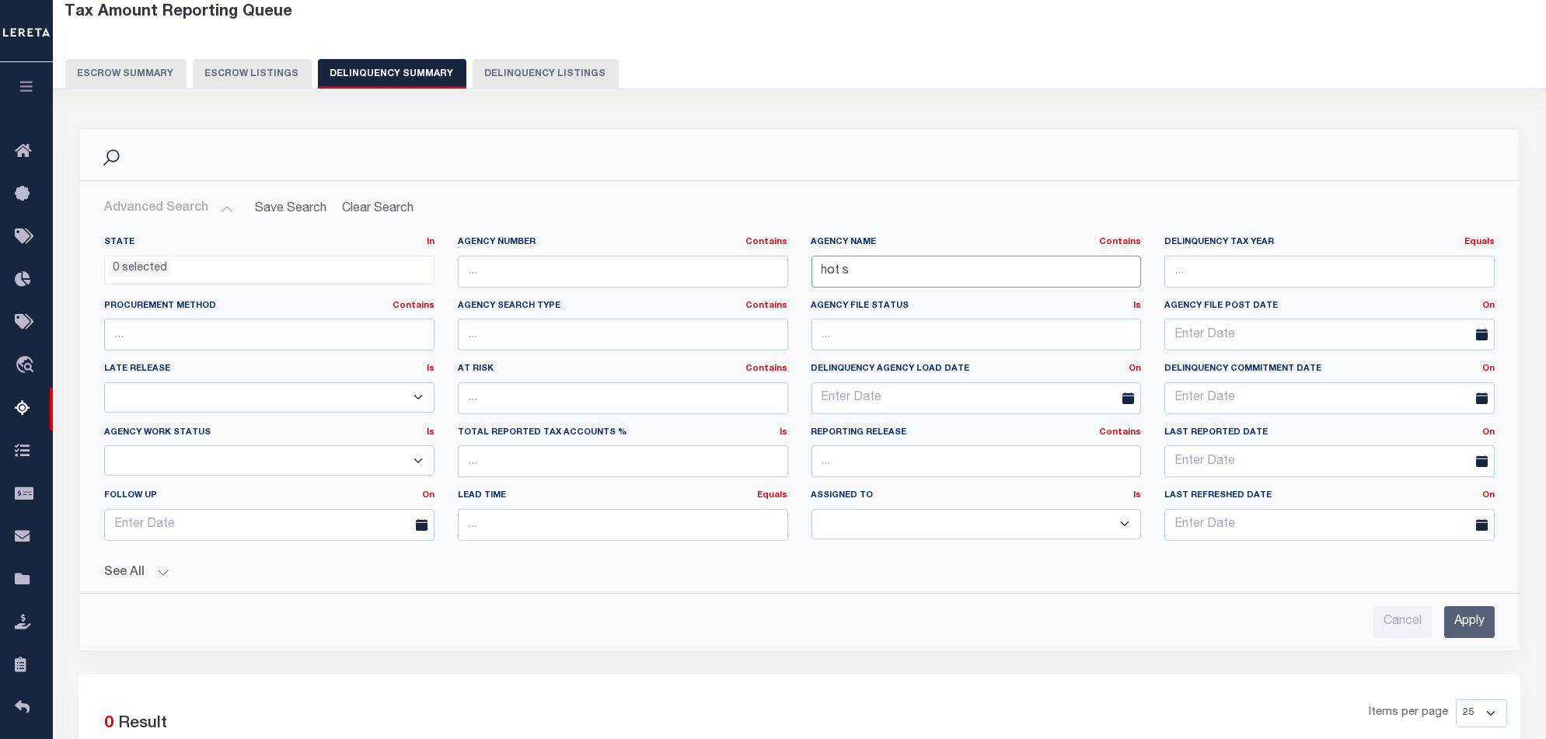
click at [884, 260] on input "hot s" at bounding box center [976, 272] width 330 height 32
click at [847, 274] on input "s" at bounding box center [976, 272] width 330 height 32
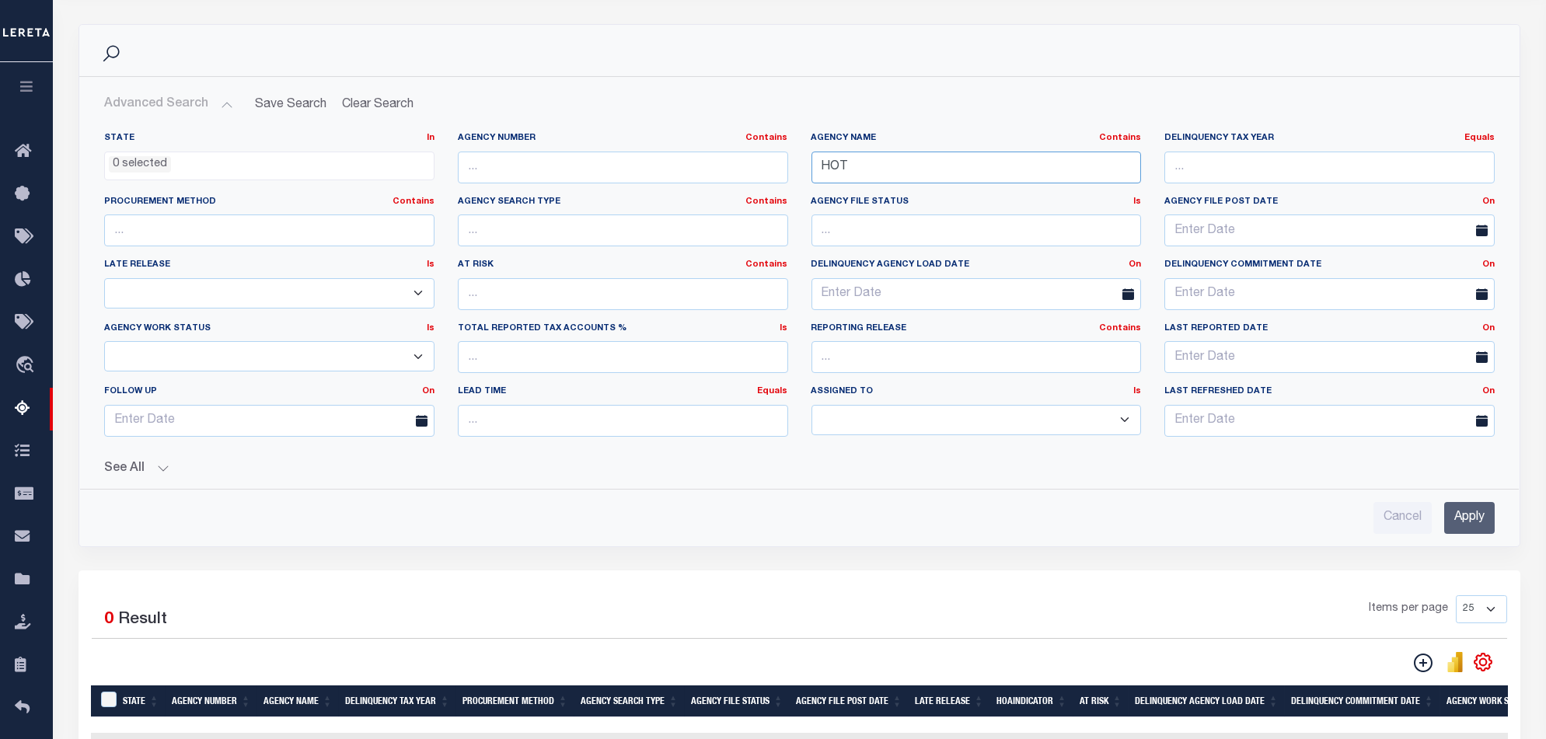
type input "HOT"
click at [1465, 521] on input "Apply" at bounding box center [1469, 518] width 51 height 32
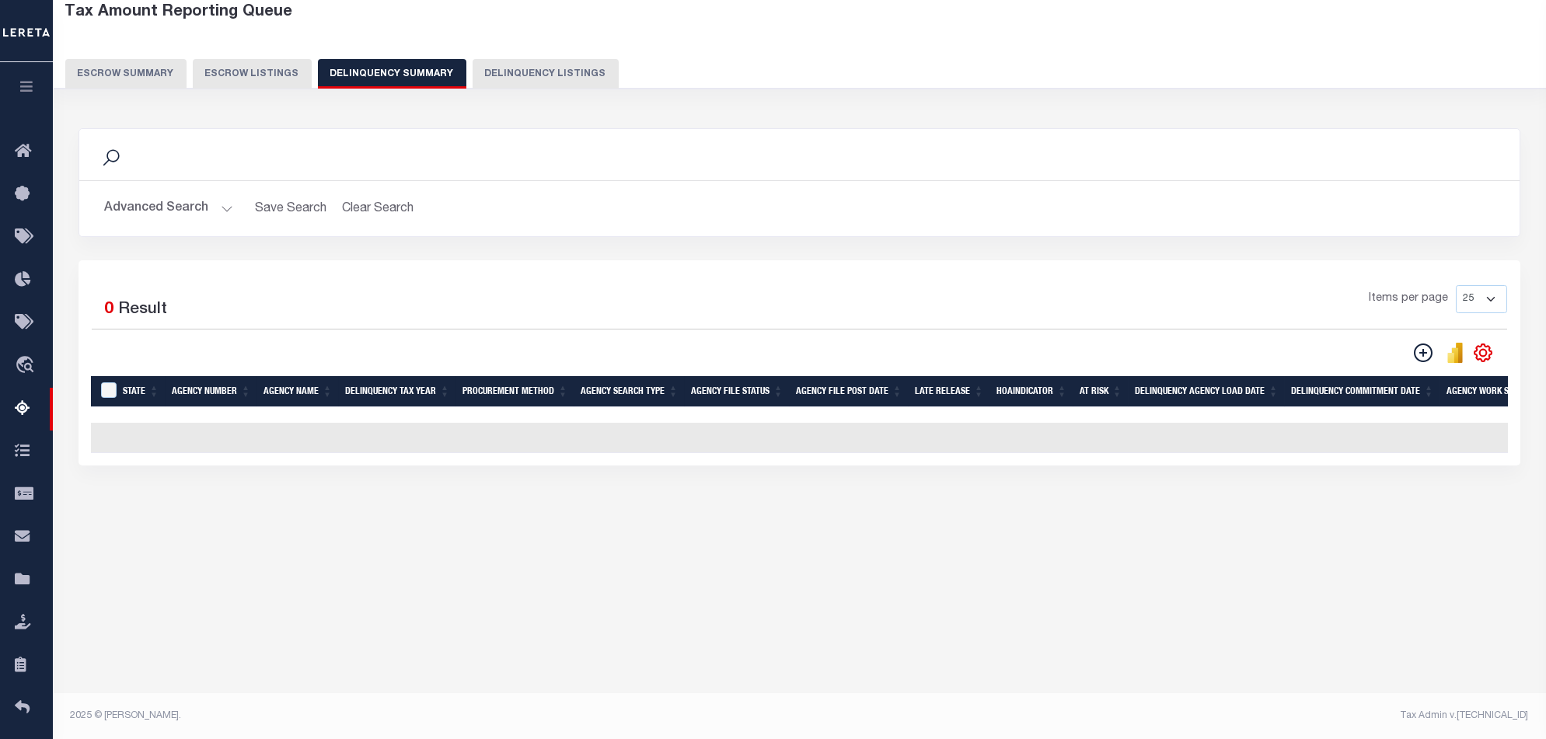
scroll to position [0, 0]
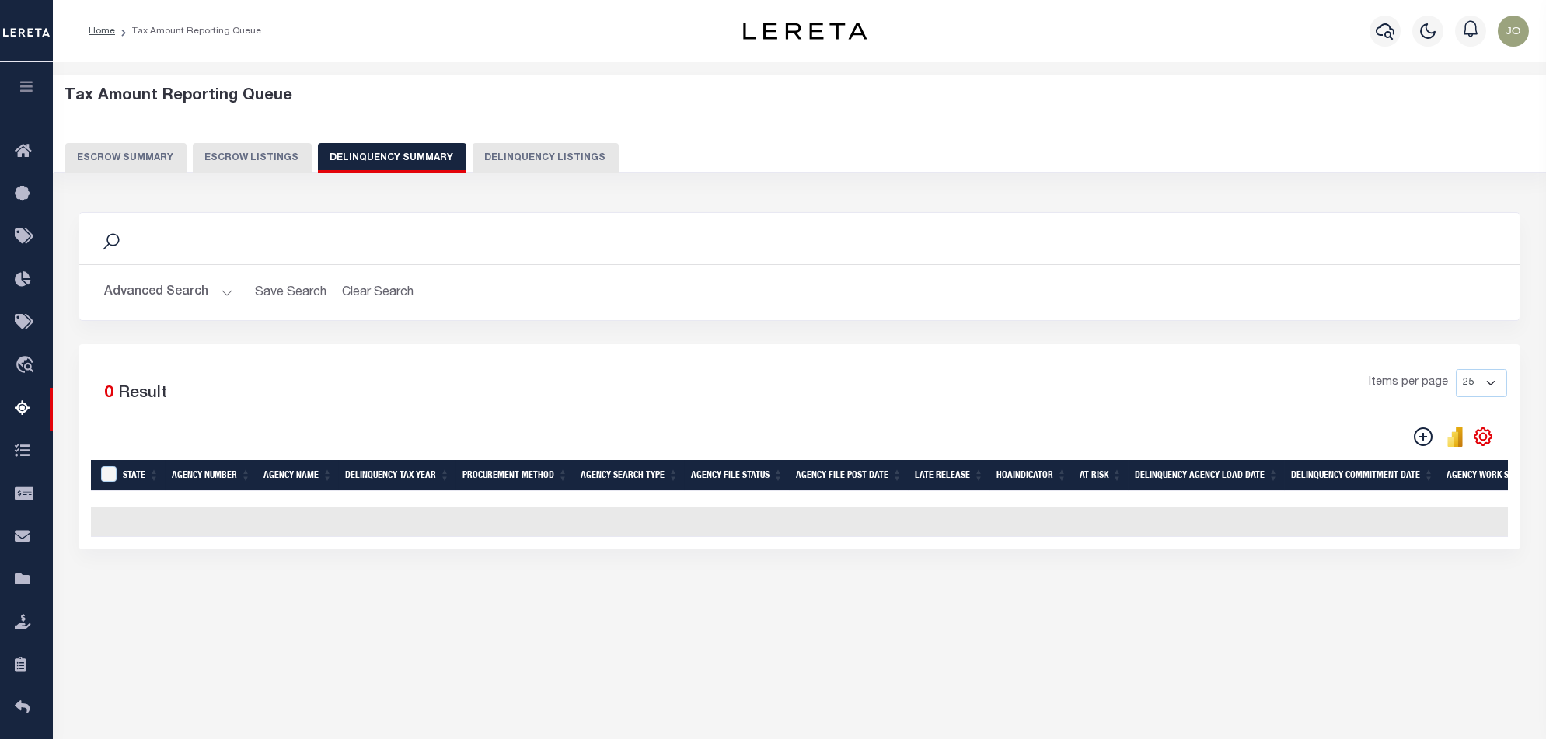
click at [169, 281] on button "Advanced Search" at bounding box center [168, 292] width 129 height 30
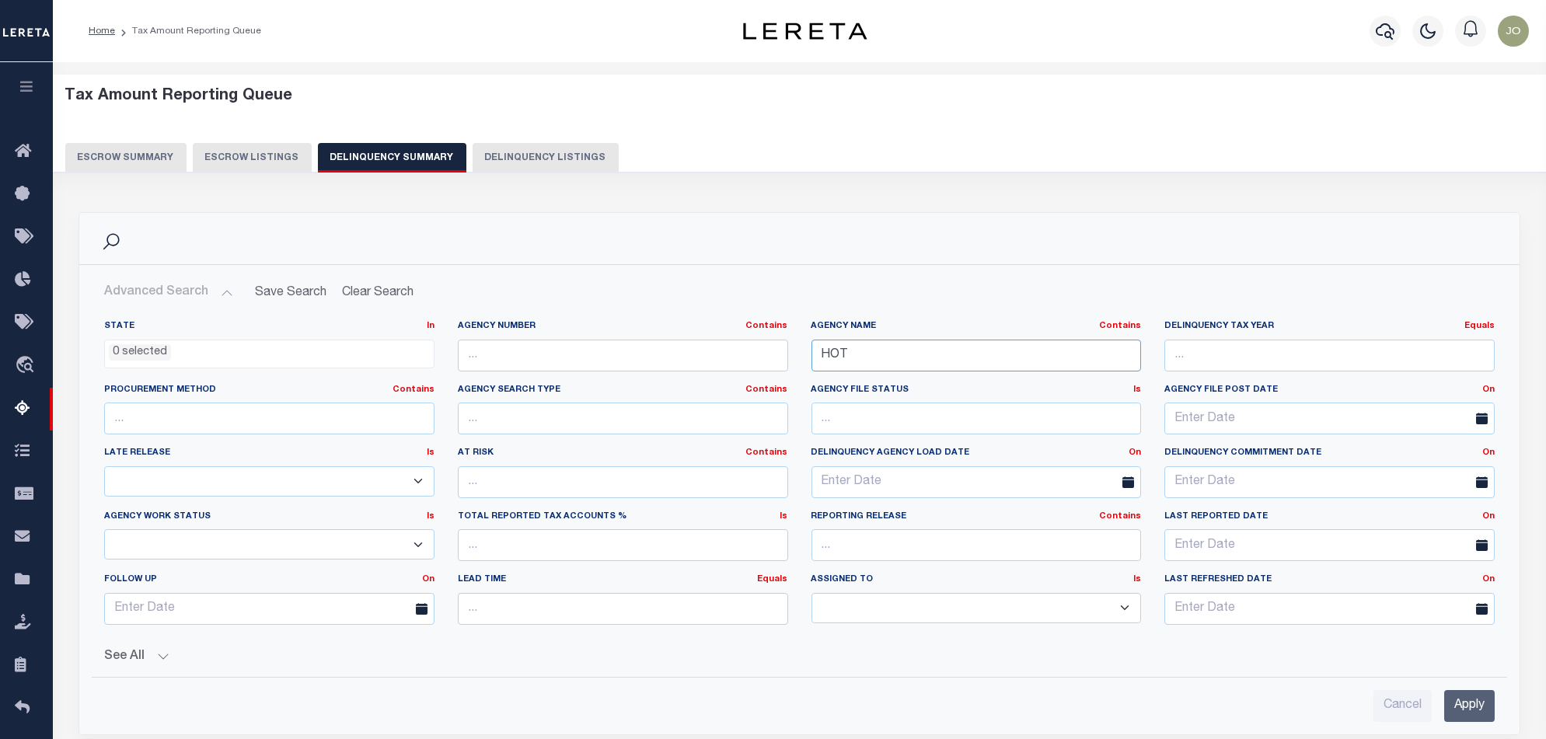
click at [920, 353] on input "HOT" at bounding box center [976, 356] width 330 height 32
click at [689, 346] on input "text" at bounding box center [623, 356] width 330 height 32
click at [901, 355] on input "text" at bounding box center [976, 356] width 330 height 32
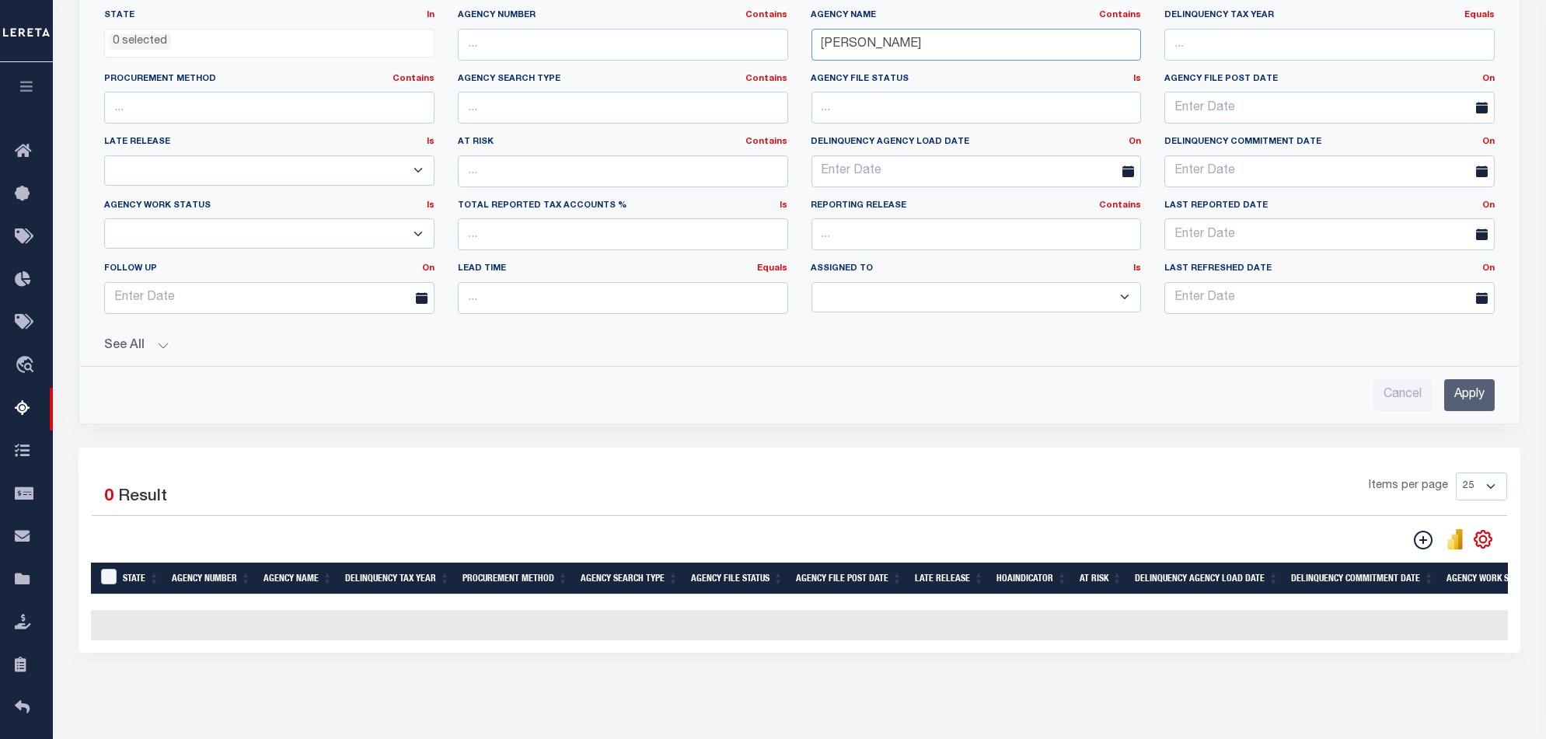
type input "jeffer"
click at [1455, 403] on input "Apply" at bounding box center [1469, 395] width 51 height 32
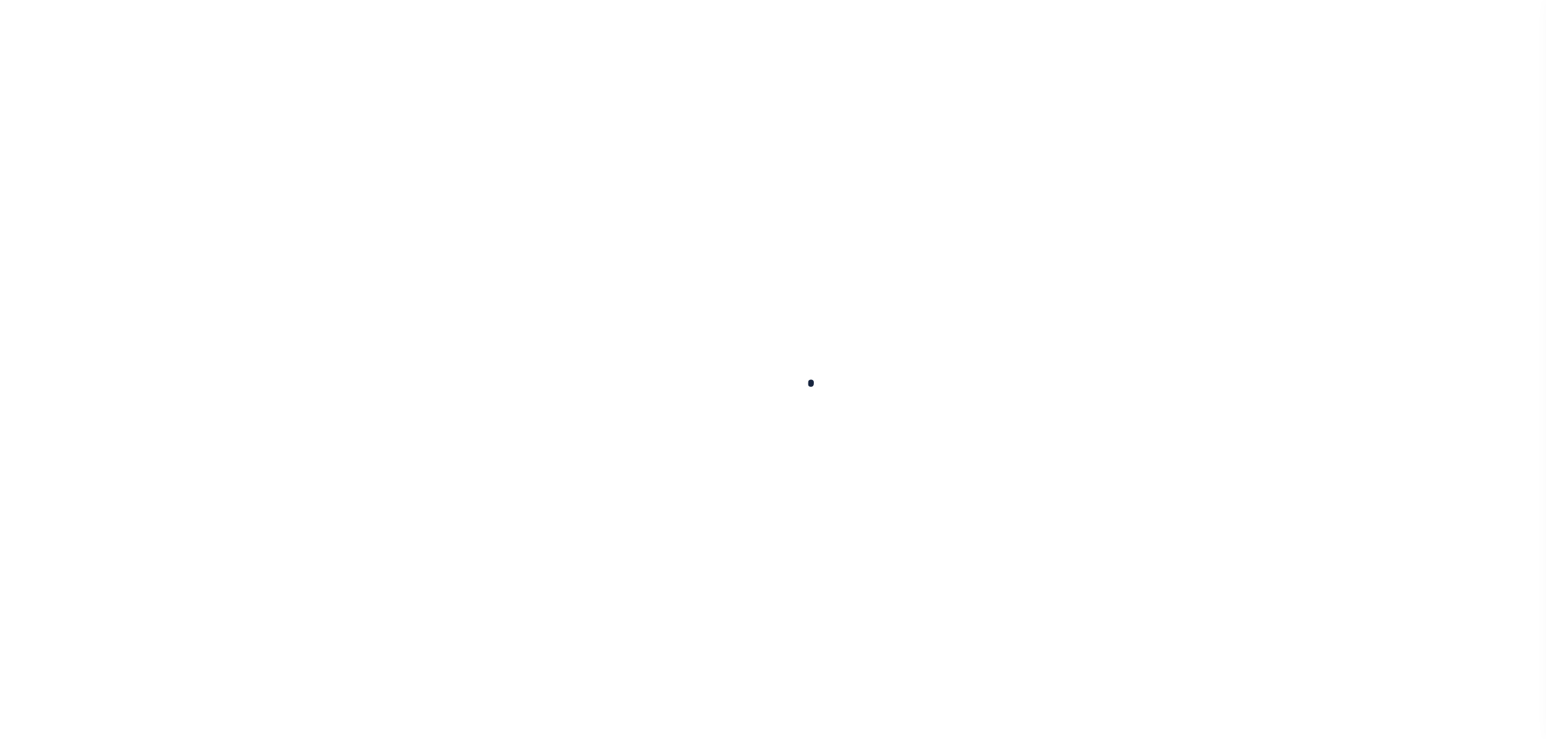
select select
checkbox input "false"
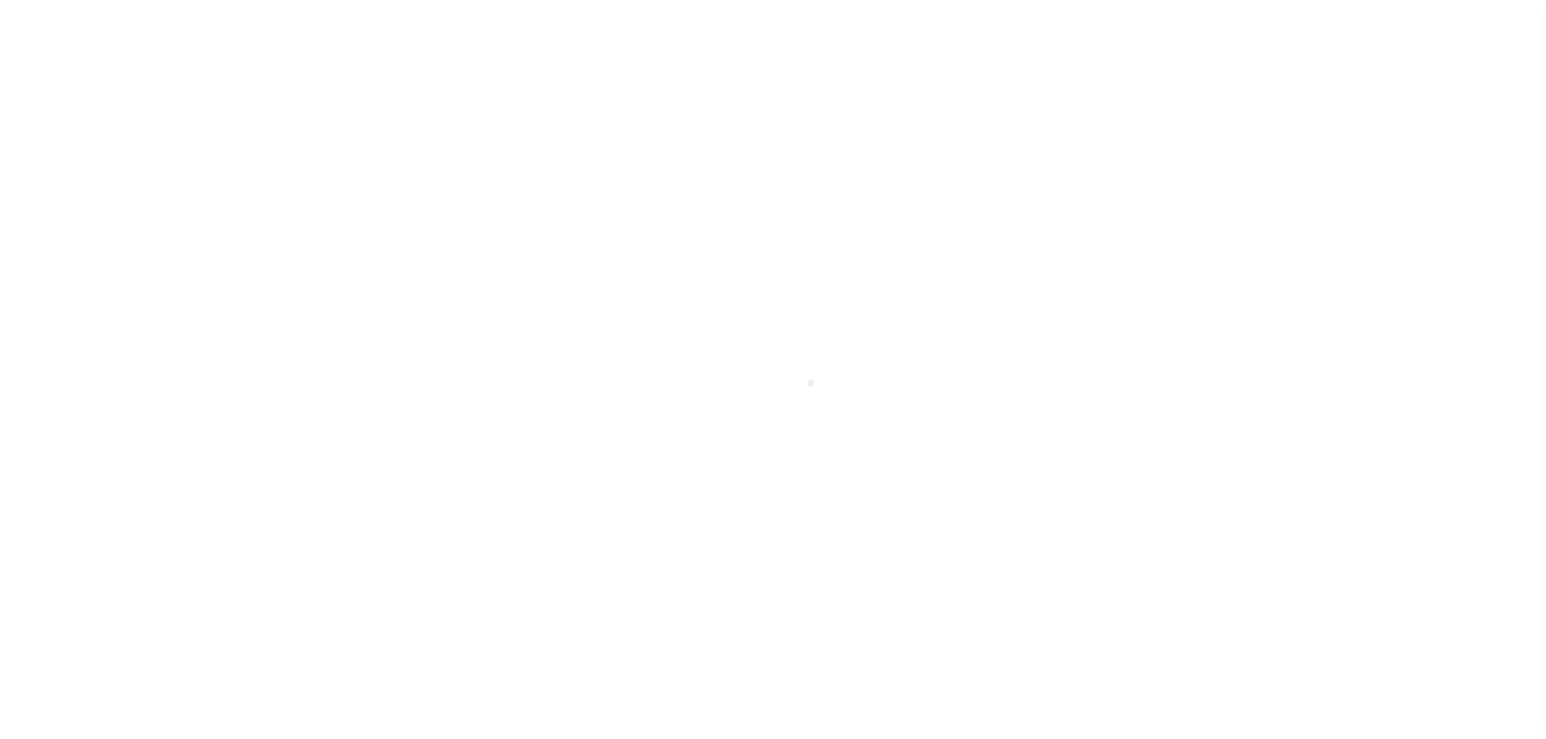
checkbox input "false"
type input "506900000"
